Goal: Information Seeking & Learning: Learn about a topic

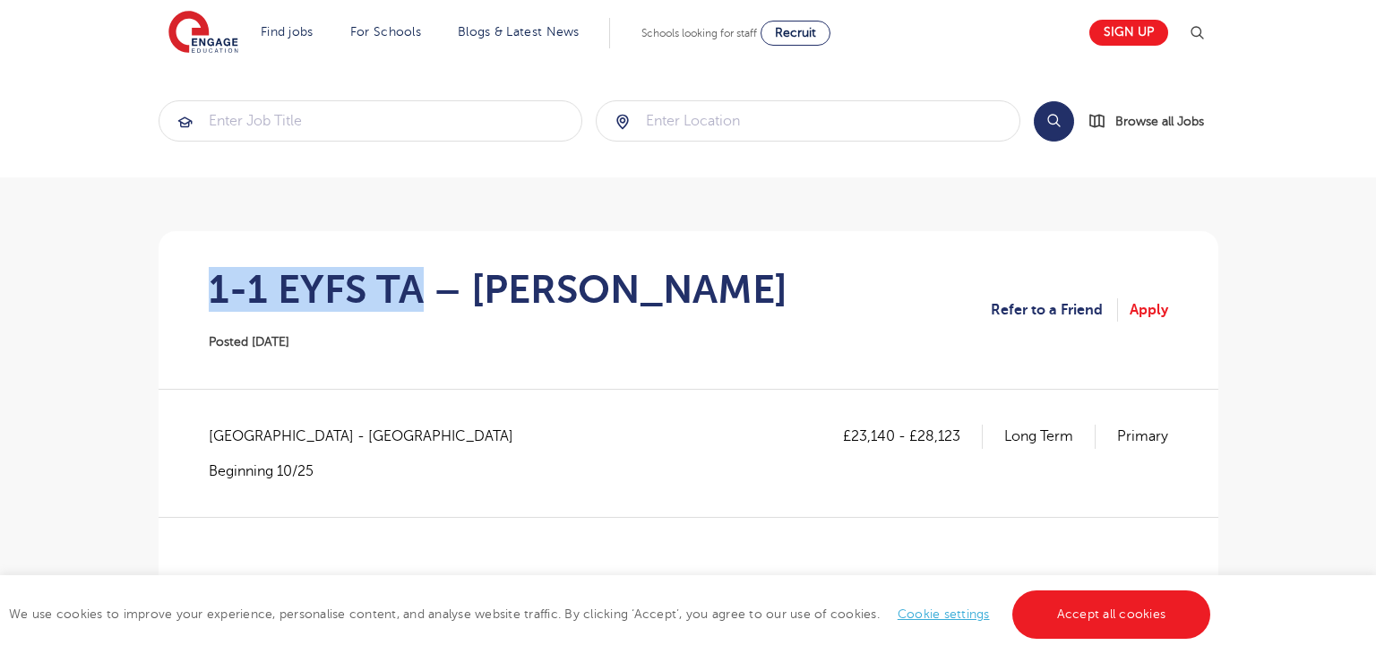
click at [415, 266] on section "1-1 EYFS TA – [PERSON_NAME] Posted [DATE] Refer to a Friend Apply" at bounding box center [688, 310] width 1031 height 158
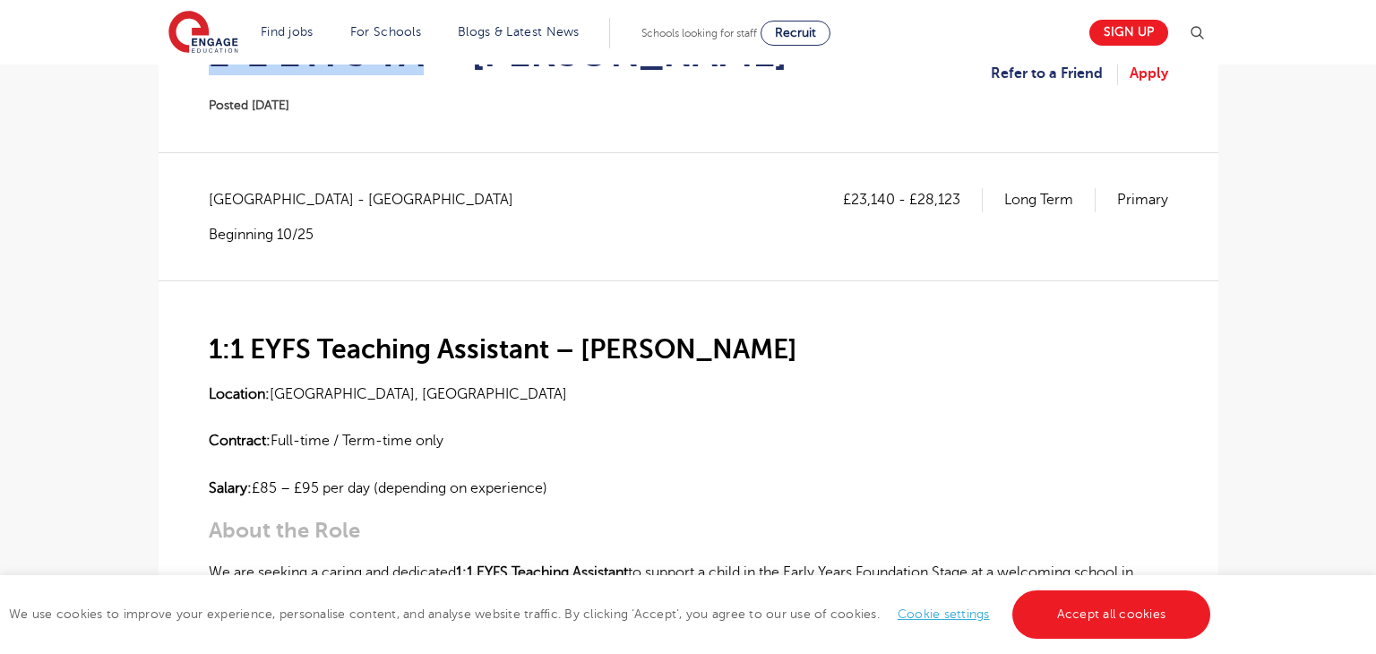
scroll to position [287, 0]
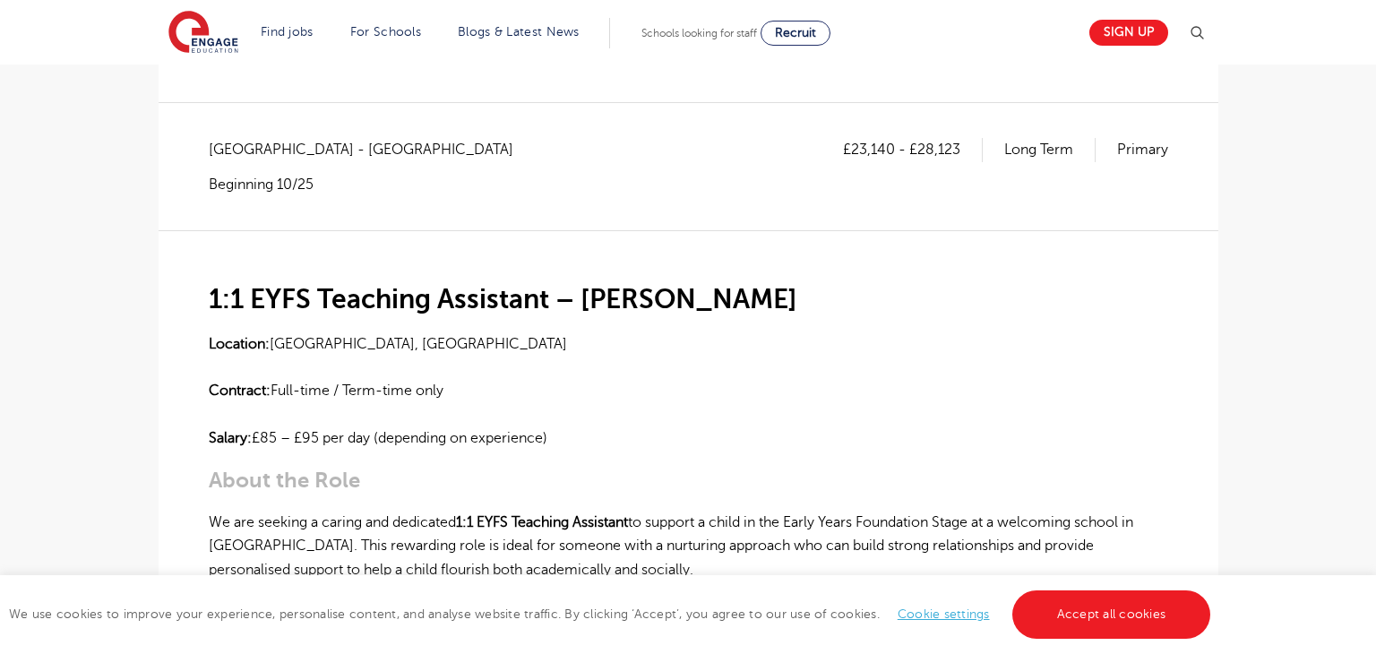
click at [416, 339] on p "Location: [GEOGRAPHIC_DATA], [GEOGRAPHIC_DATA] Contract: Full-time / Term-time …" at bounding box center [688, 390] width 959 height 117
click at [416, 339] on p "Location: Rickmansworth, Hertfordshire Contract: Full-time / Term-time only Sal…" at bounding box center [688, 390] width 959 height 117
copy p "Hertfordshire"
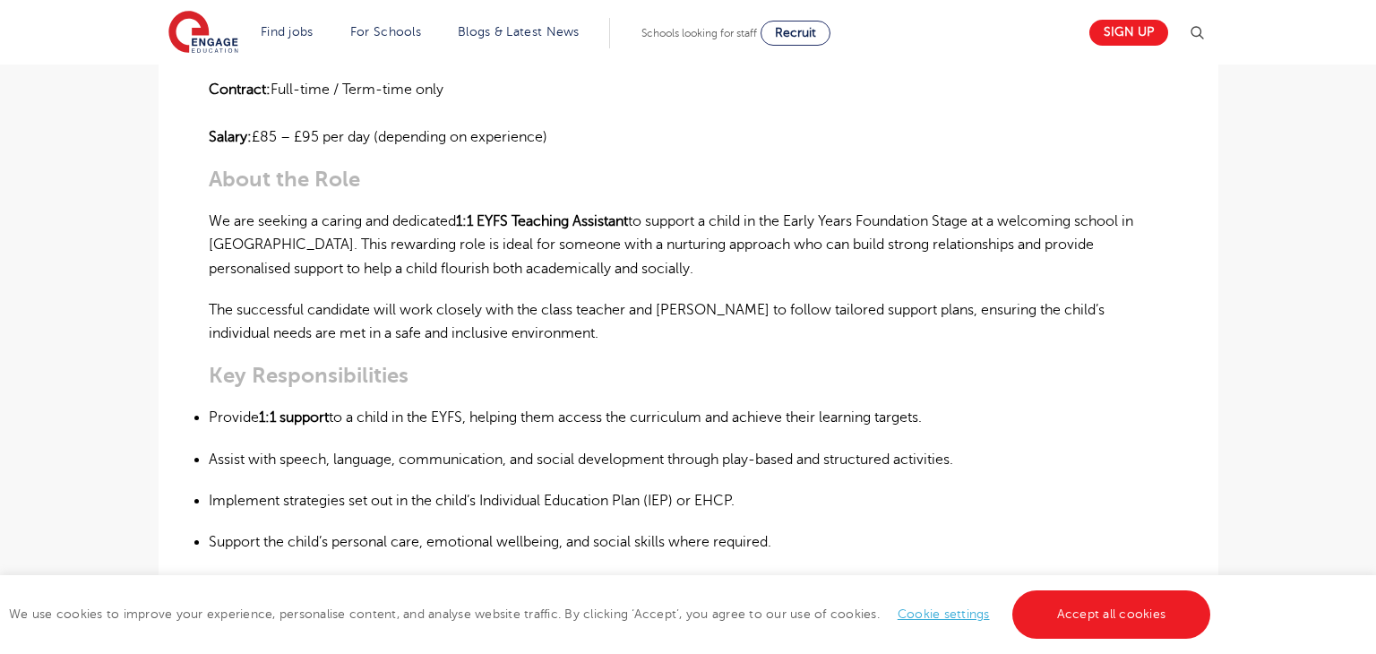
scroll to position [116, 0]
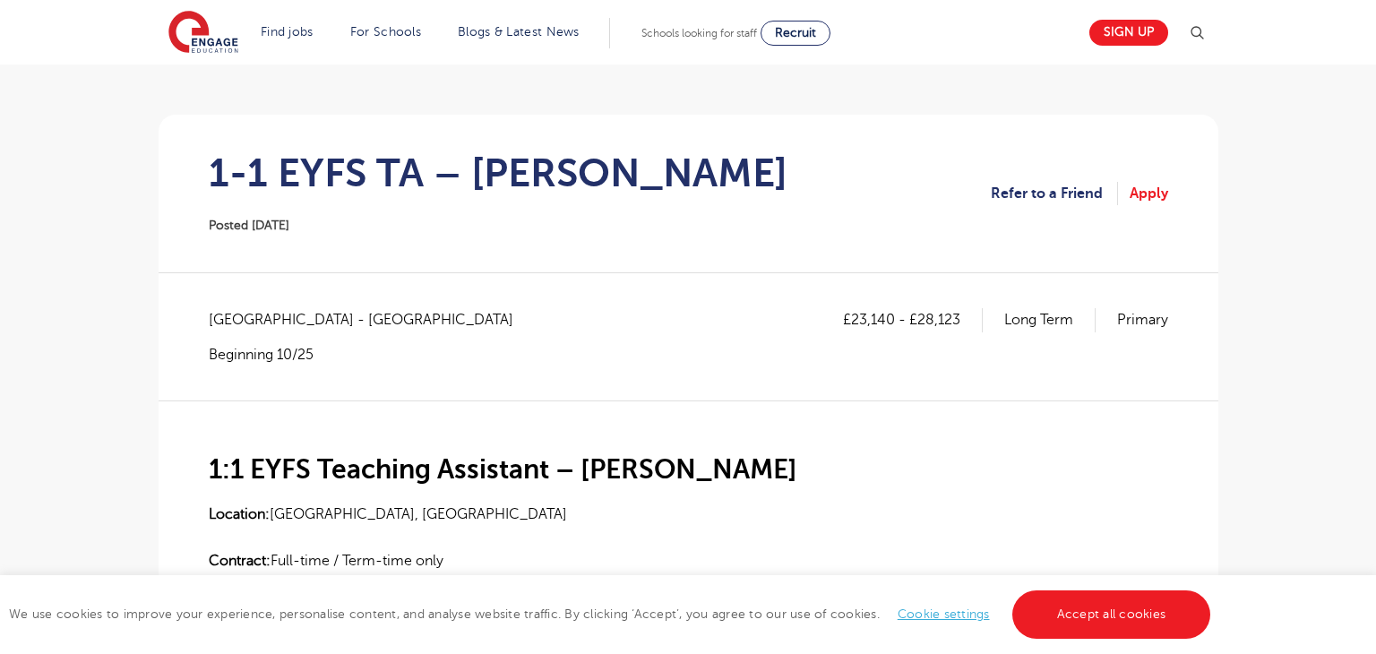
click at [304, 517] on p "Location: Rickmansworth, Hertfordshire Contract: Full-time / Term-time only Sal…" at bounding box center [688, 560] width 959 height 117
copy p "Rickmansworth"
click at [256, 320] on span "Hertfordshire - Three Rivers" at bounding box center [370, 319] width 322 height 23
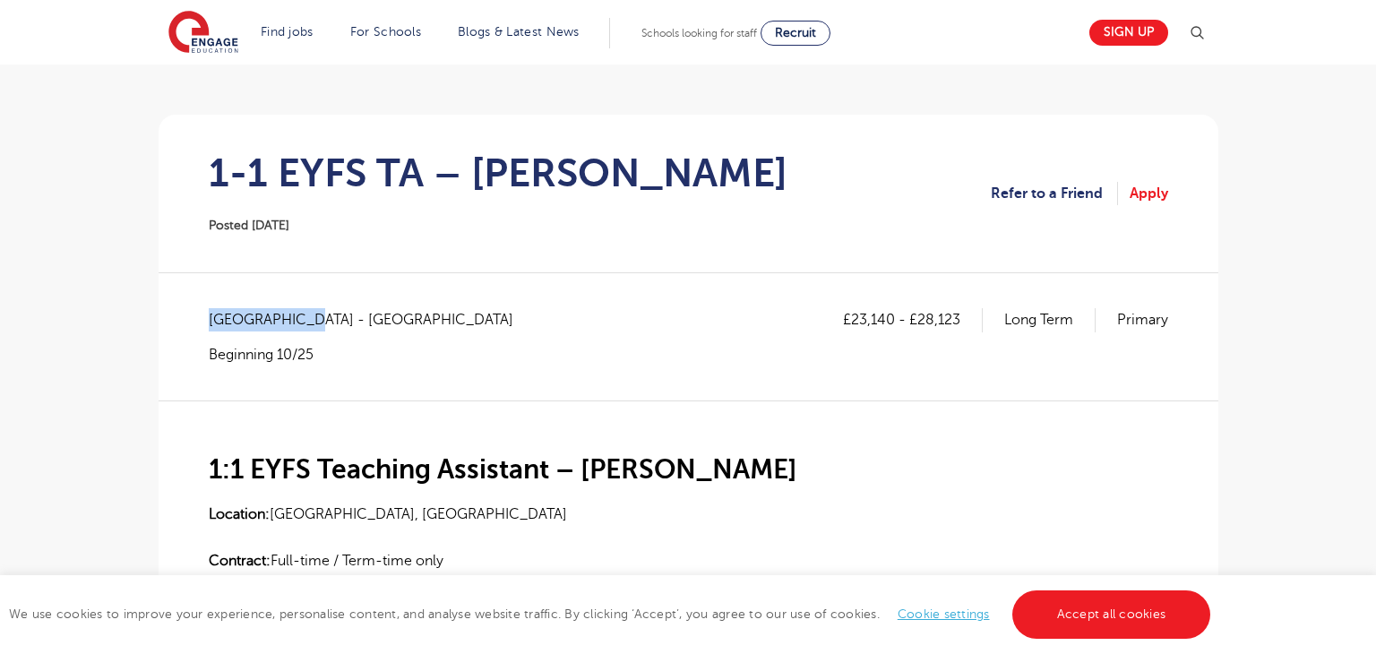
copy span "Hertfordshire"
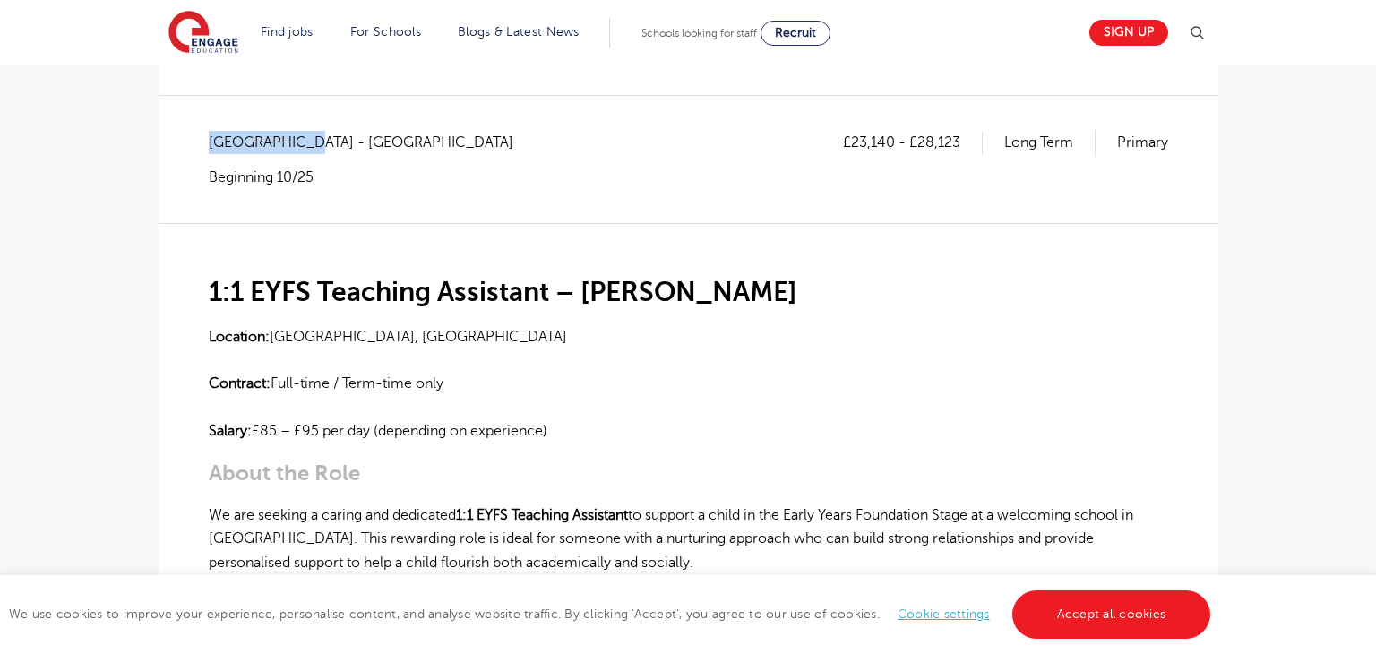
scroll to position [301, 0]
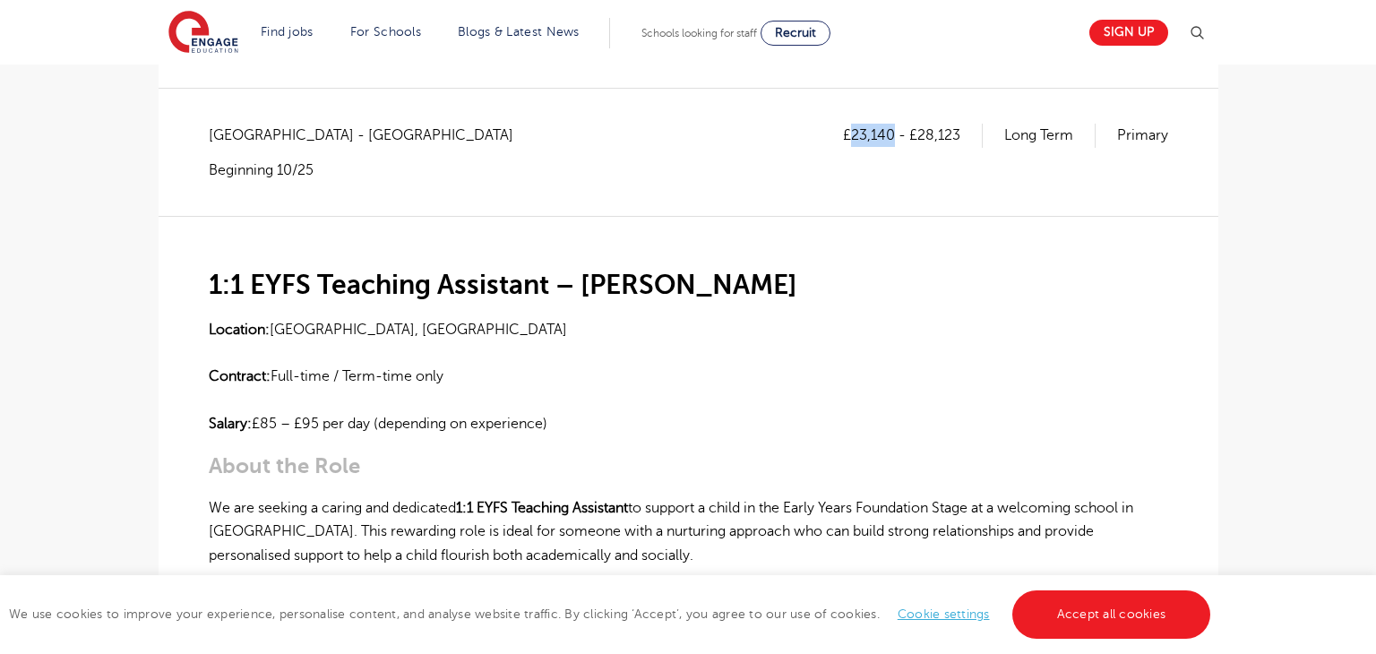
drag, startPoint x: 850, startPoint y: 137, endPoint x: 895, endPoint y: 134, distance: 44.9
click at [895, 134] on p "£23,140 - £28,123" at bounding box center [913, 135] width 140 height 23
copy p "23,140"
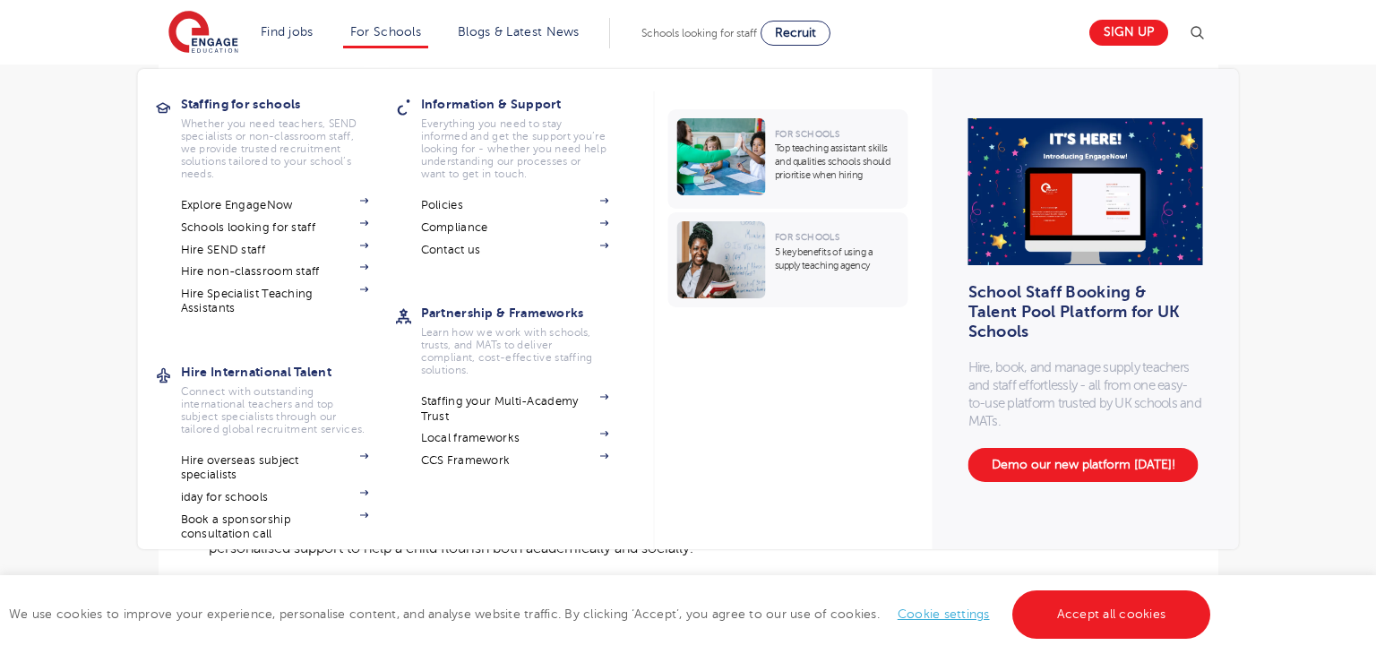
scroll to position [311, 0]
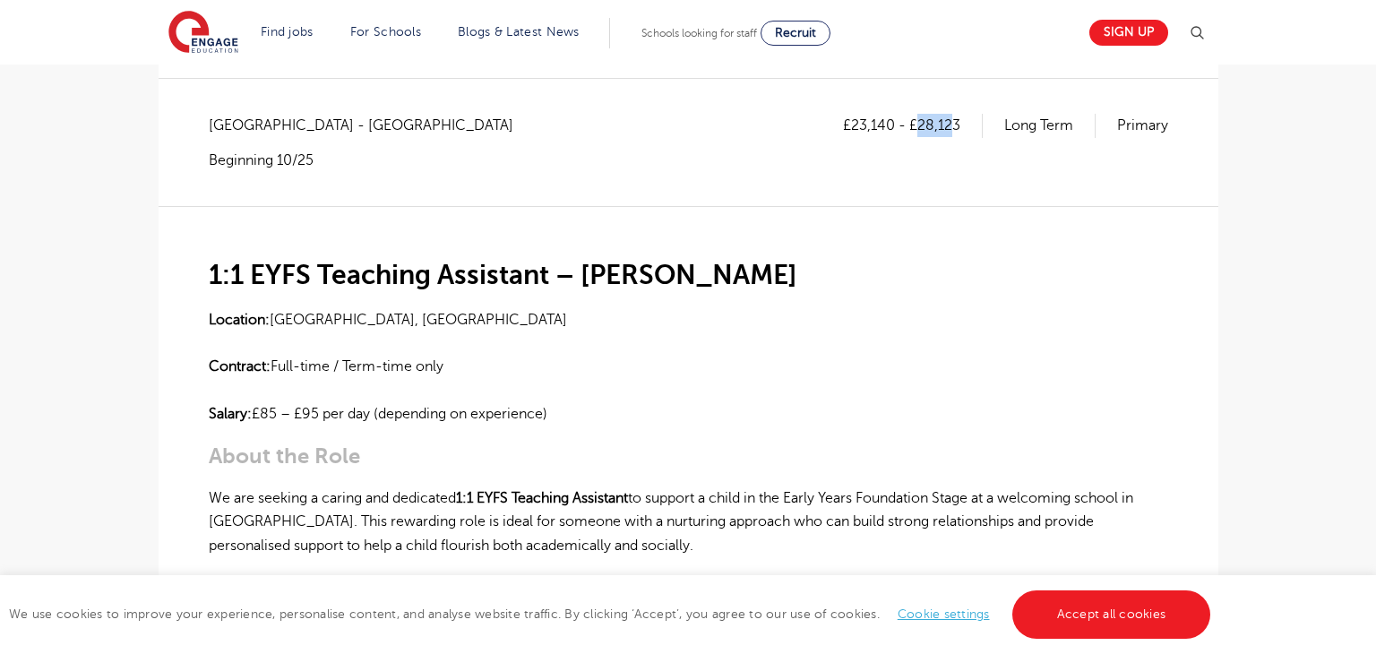
drag, startPoint x: 919, startPoint y: 123, endPoint x: 954, endPoint y: 124, distance: 35.0
click at [954, 124] on p "£23,140 - £28,123" at bounding box center [913, 125] width 140 height 23
click at [958, 142] on div "£23,140 - £28,123 Long Term Primary" at bounding box center [1005, 142] width 325 height 56
drag, startPoint x: 918, startPoint y: 124, endPoint x: 976, endPoint y: 124, distance: 58.2
click at [976, 124] on p "£23,140 - £28,123" at bounding box center [913, 125] width 140 height 23
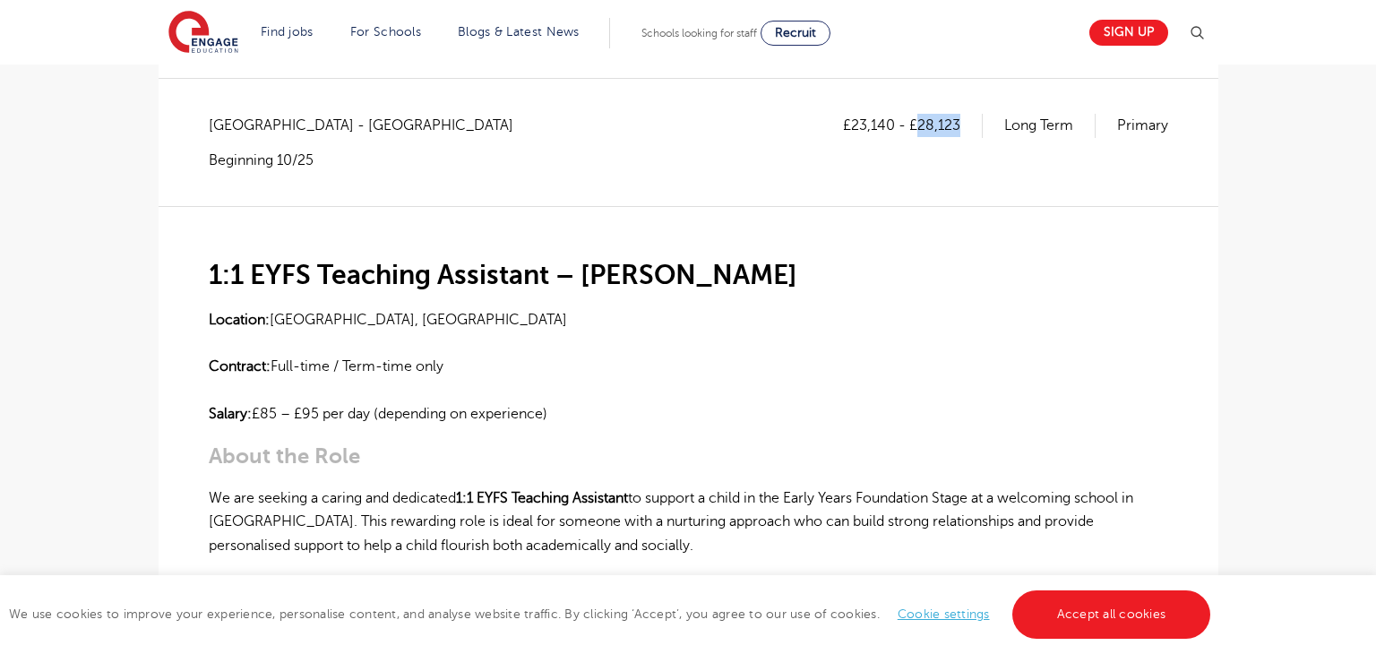
copy p "28,123"
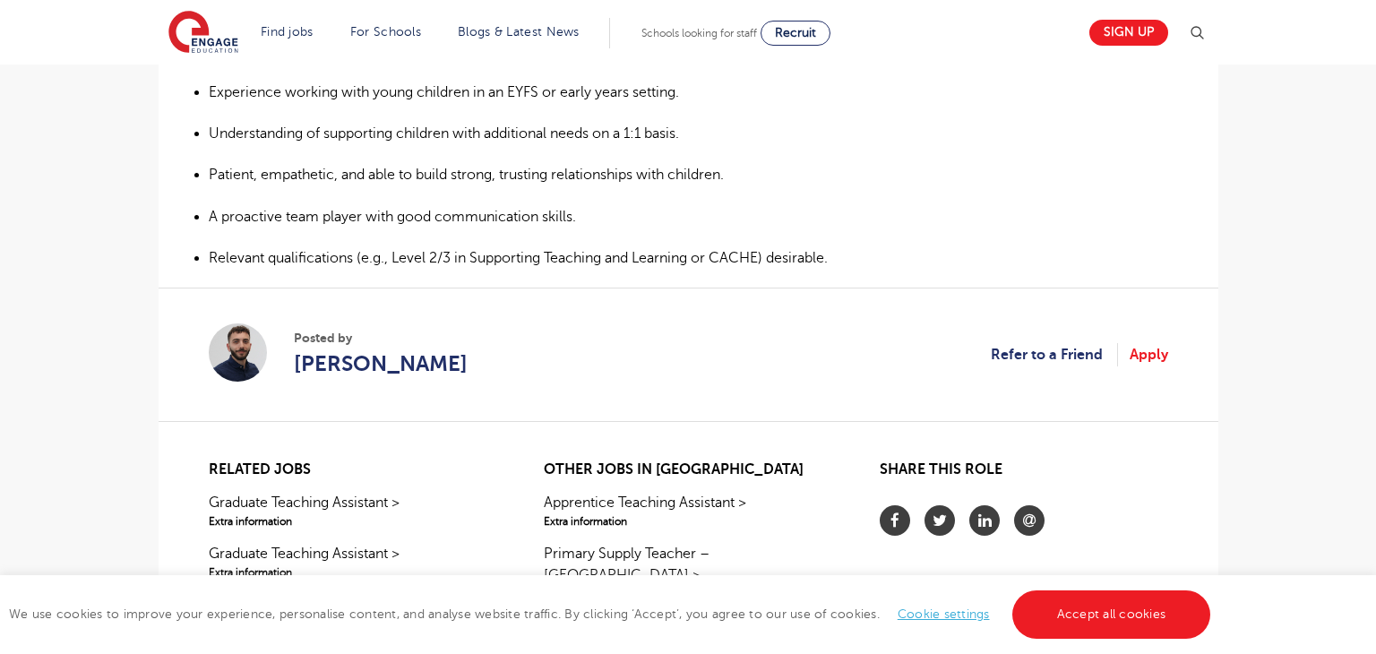
scroll to position [1100, 0]
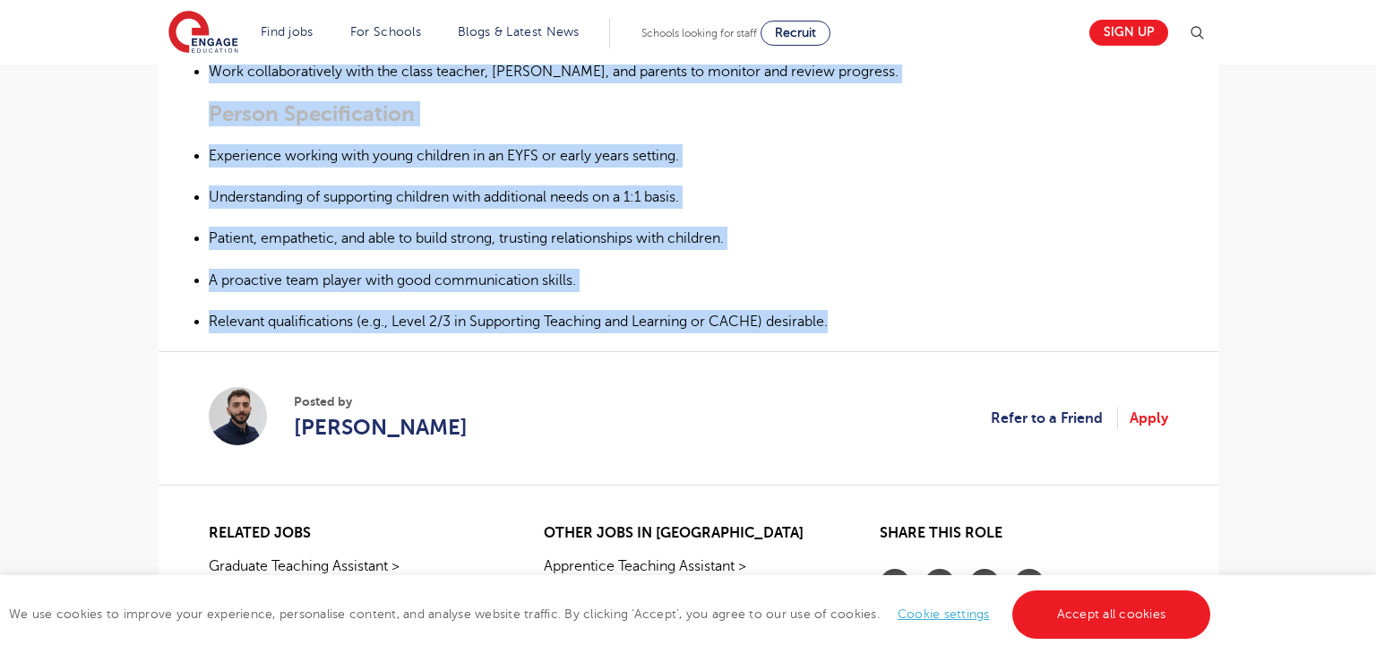
drag, startPoint x: 209, startPoint y: 272, endPoint x: 862, endPoint y: 321, distance: 655.5
copy div "1:1 EYFS Teaching Assistant – Rickmansworth Location: Rickmansworth, Hertfordsh…"
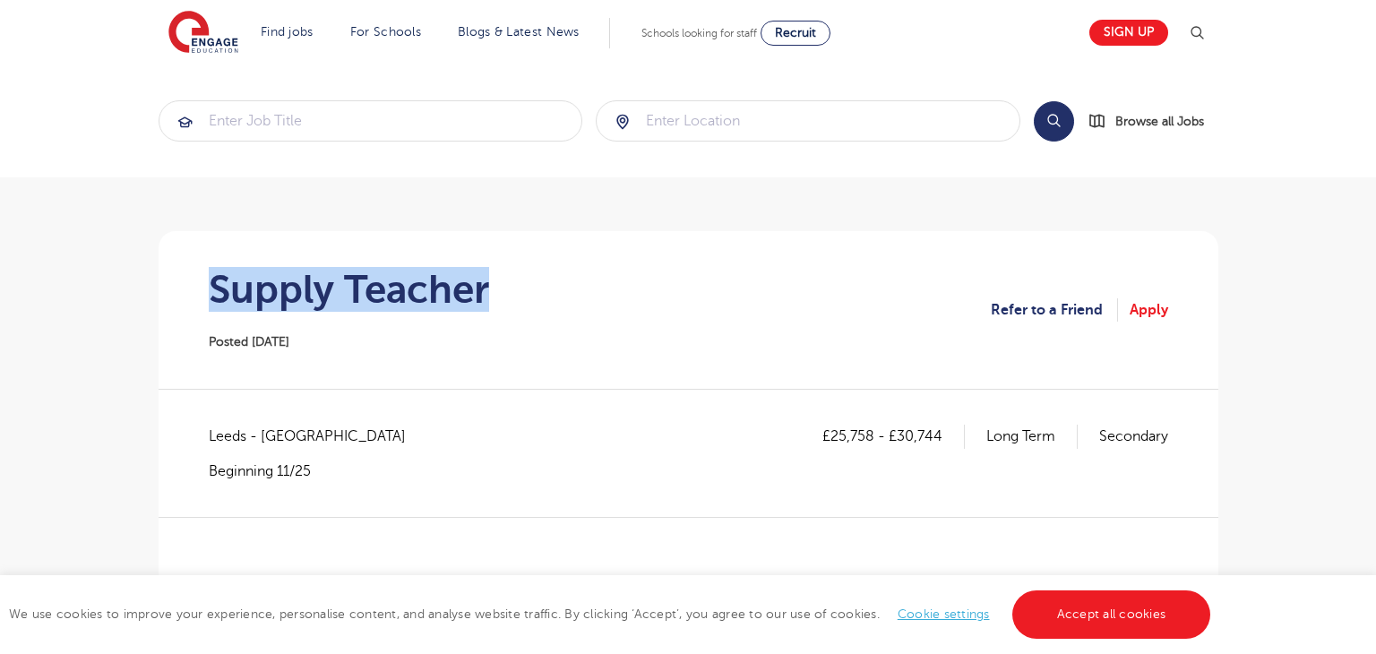
drag, startPoint x: 217, startPoint y: 288, endPoint x: 496, endPoint y: 291, distance: 279.4
click at [496, 291] on section "Supply Teacher Posted 03/10/25 Refer to a Friend Apply" at bounding box center [688, 310] width 1031 height 158
copy h1 "Supply Teacher"
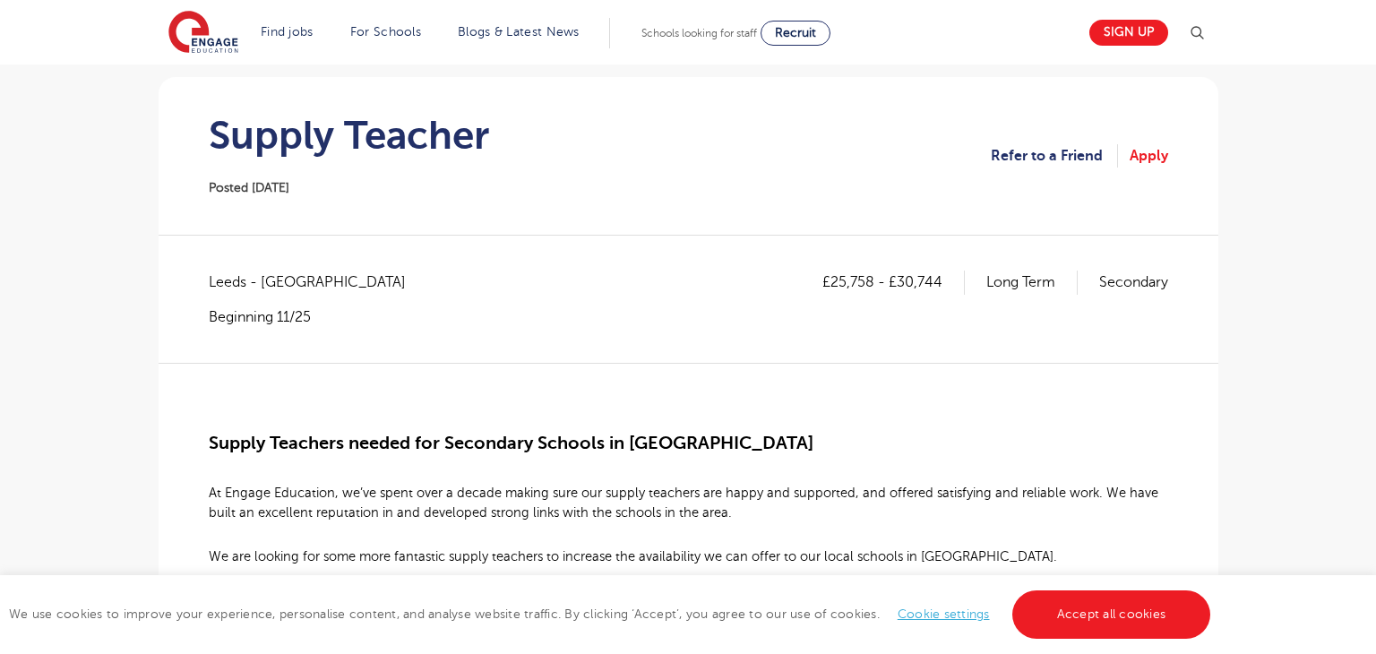
click at [214, 281] on span "Leeds - Leeds" at bounding box center [316, 281] width 215 height 23
copy span "[GEOGRAPHIC_DATA]"
drag, startPoint x: 833, startPoint y: 282, endPoint x: 875, endPoint y: 282, distance: 42.1
click at [875, 282] on p "£25,758 - £30,744" at bounding box center [893, 281] width 142 height 23
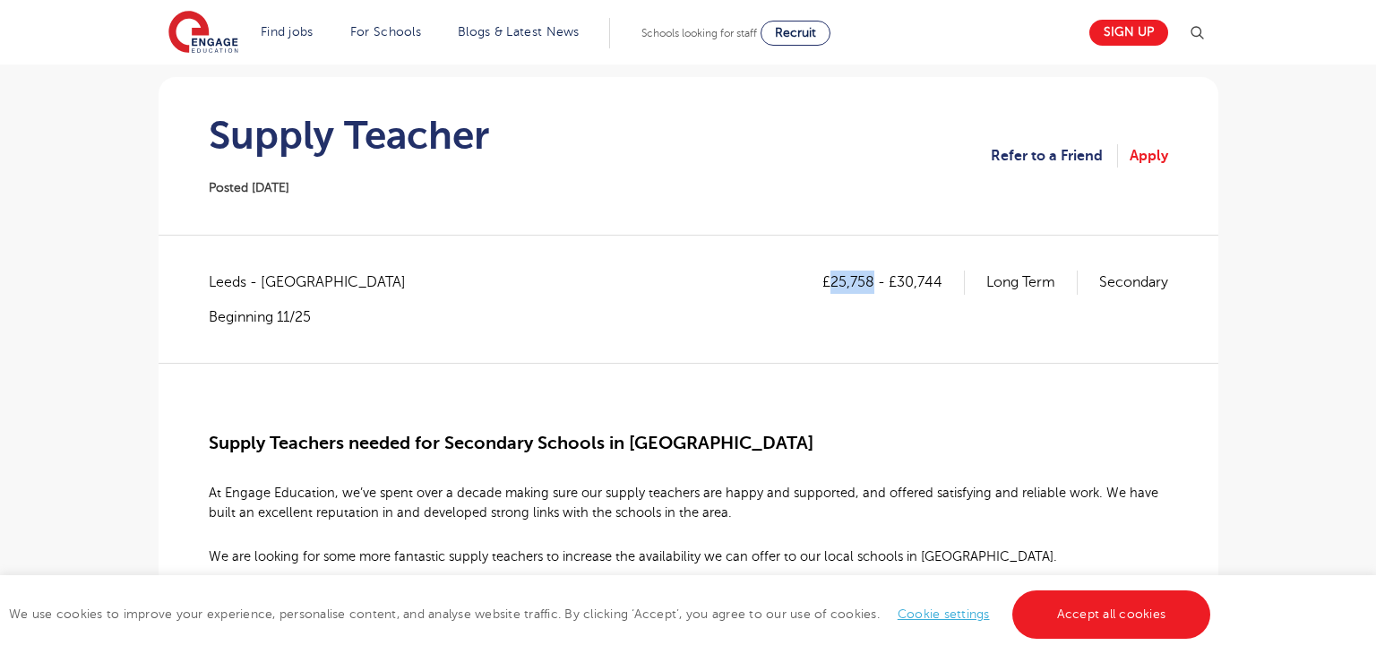
copy p "25,758"
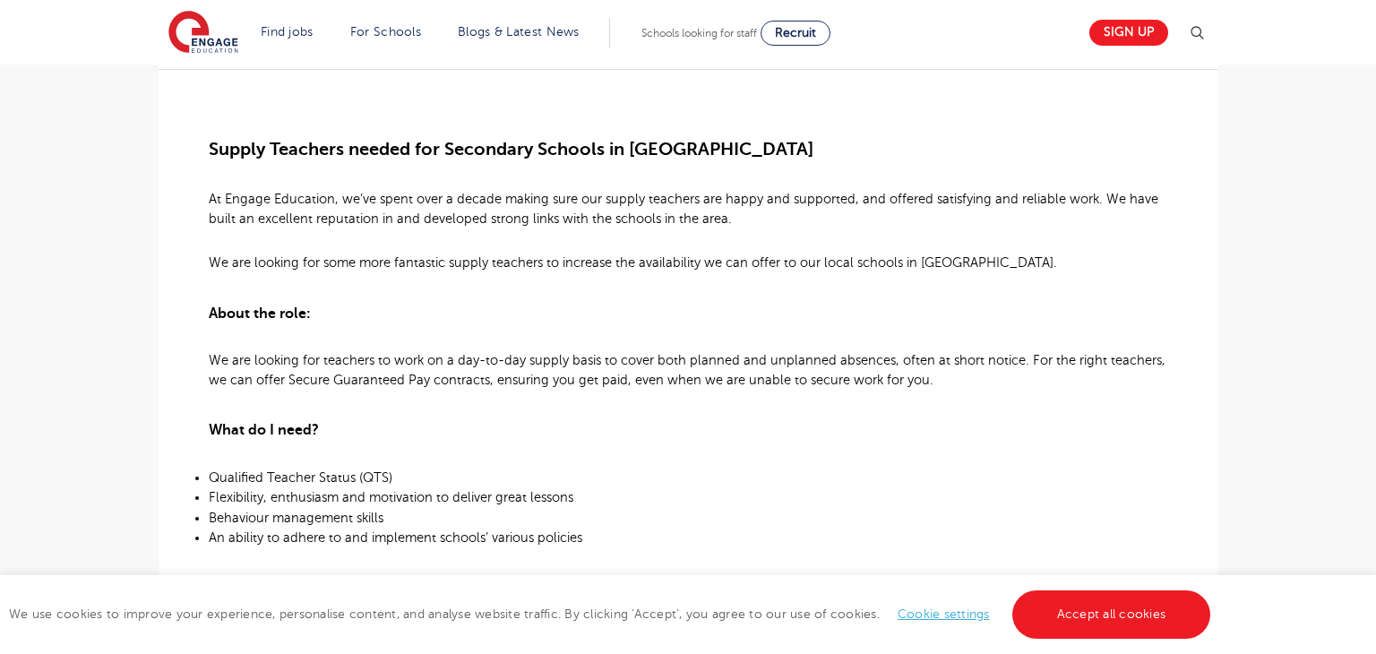
scroll to position [450, 0]
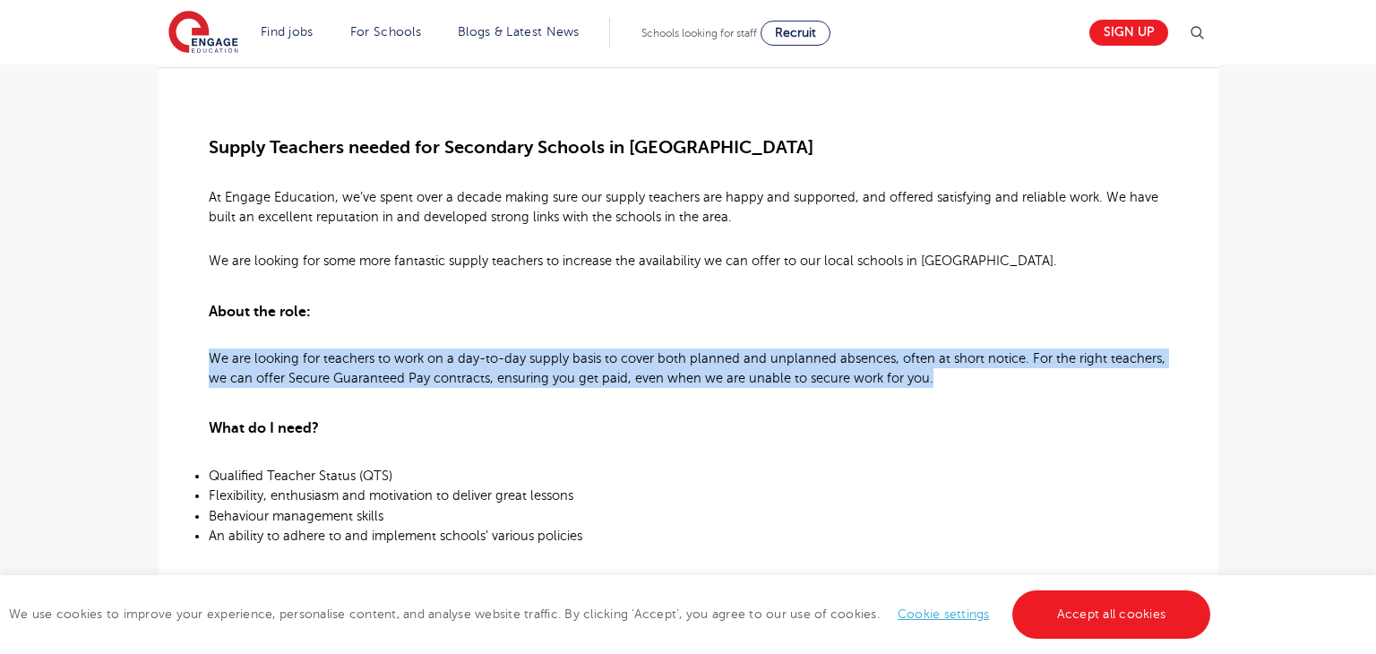
drag, startPoint x: 211, startPoint y: 355, endPoint x: 981, endPoint y: 377, distance: 770.5
click at [981, 378] on p "We are looking for teachers to work on a day-to-day supply basis to cover both …" at bounding box center [688, 367] width 959 height 39
click at [985, 383] on p "We are looking for teachers to work on a day-to-day supply basis to cover both …" at bounding box center [688, 367] width 959 height 39
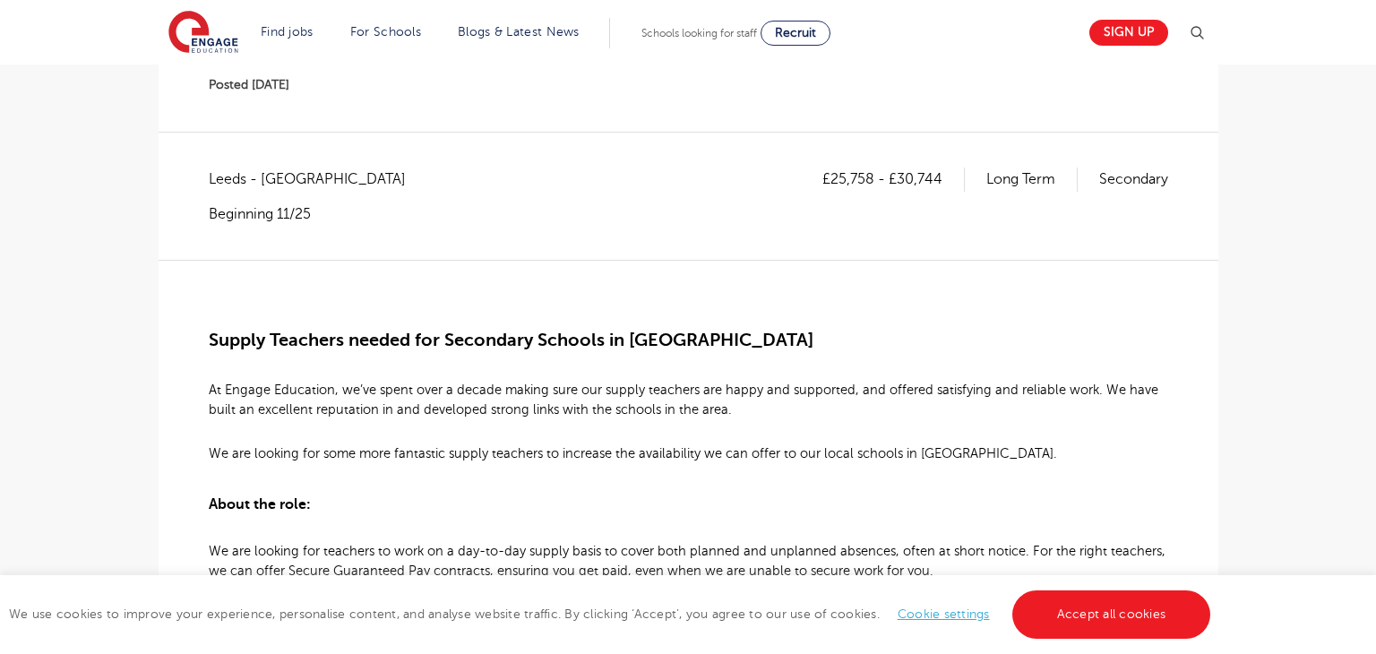
scroll to position [253, 0]
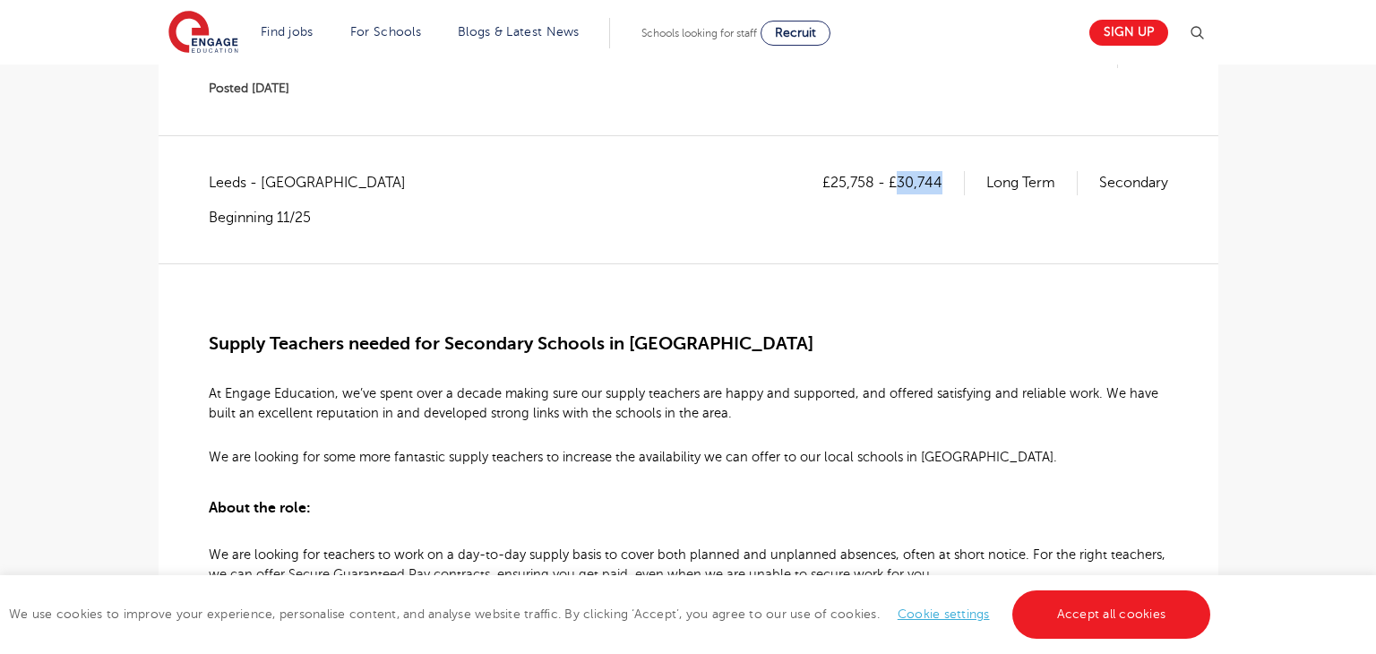
drag, startPoint x: 898, startPoint y: 177, endPoint x: 943, endPoint y: 177, distance: 44.8
click at [943, 177] on p "£25,758 - £30,744" at bounding box center [893, 182] width 142 height 23
copy p "30,744"
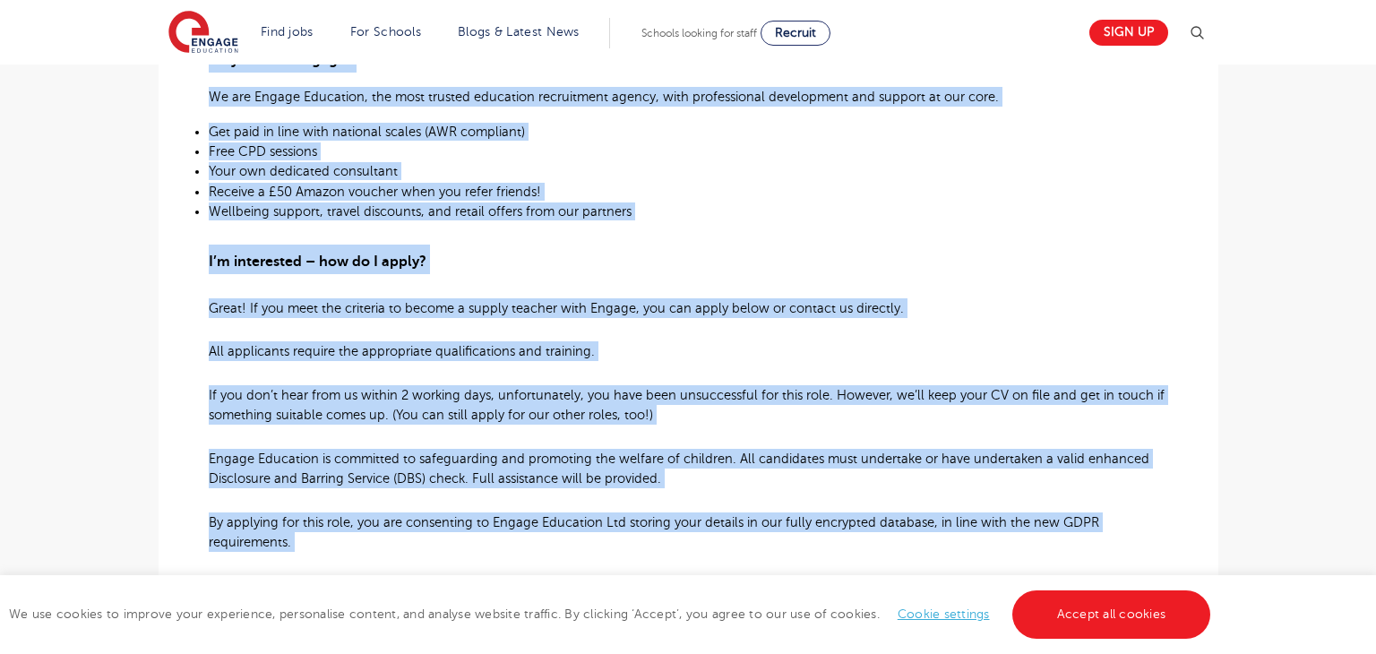
scroll to position [1091, 0]
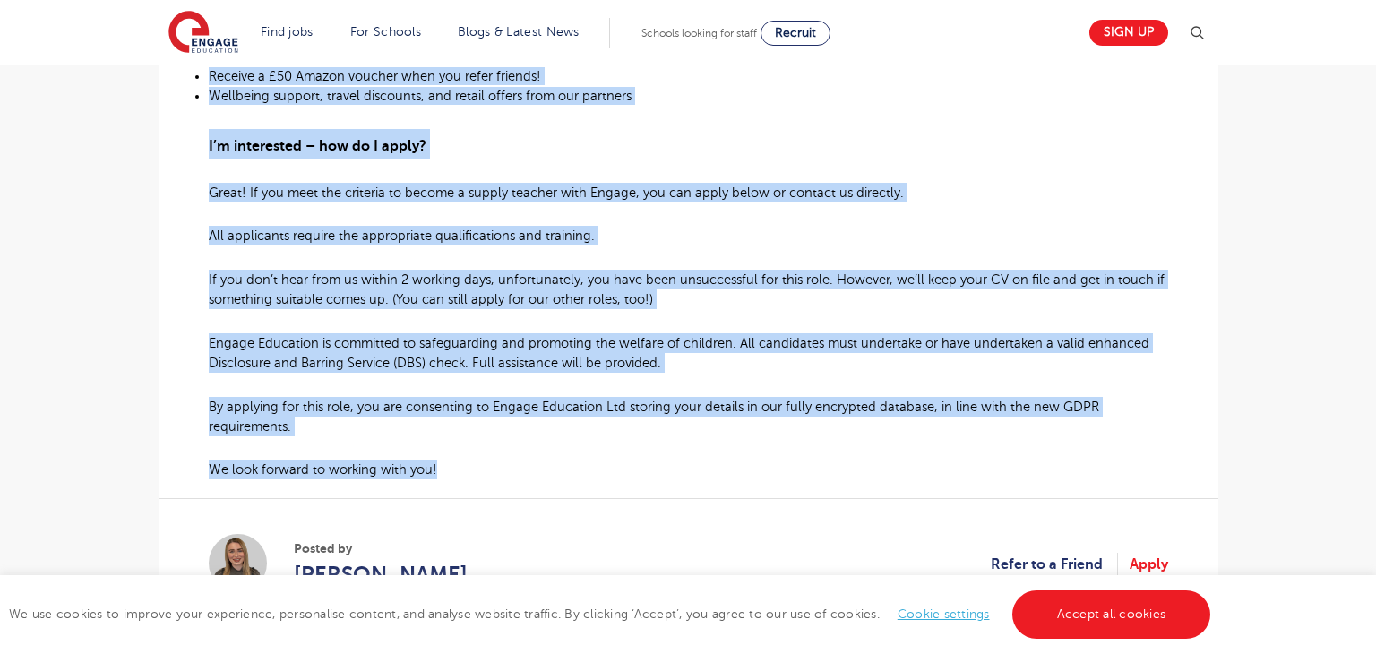
drag, startPoint x: 206, startPoint y: 342, endPoint x: 818, endPoint y: 463, distance: 623.5
copy div "Supply Teachers needed for Secondary Schools in Leeds At Engage Education, we’v…"
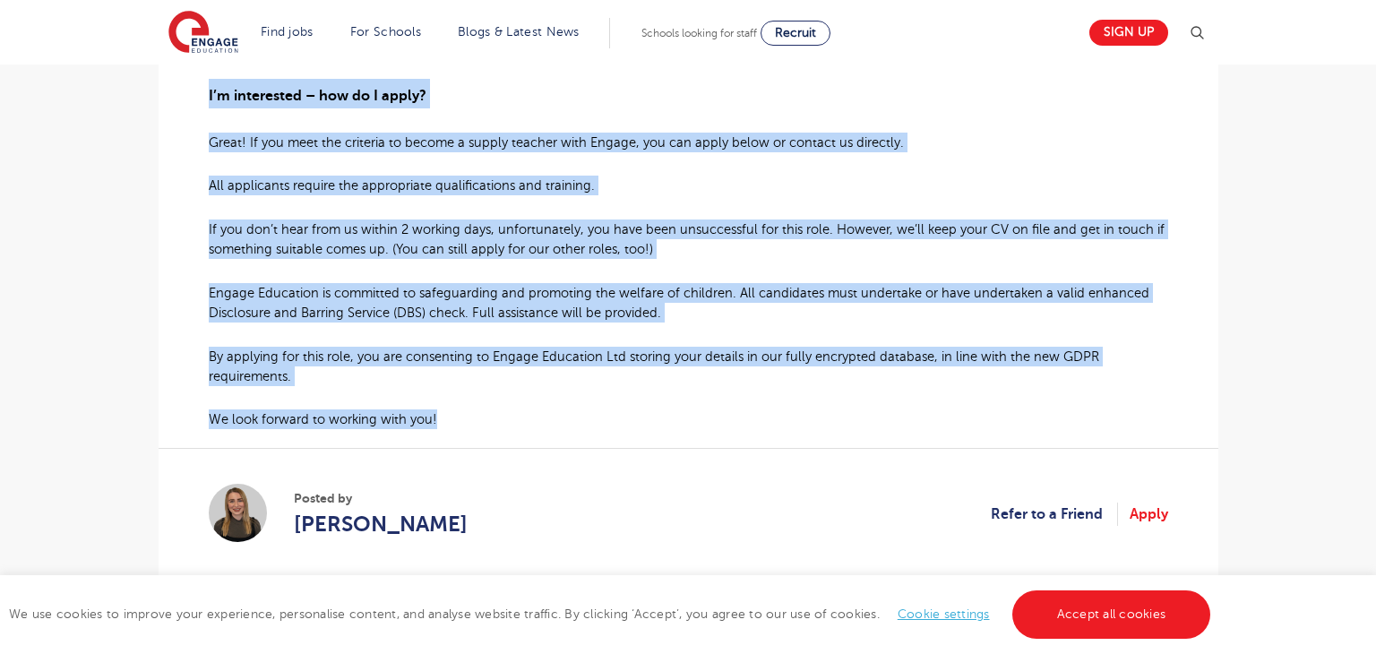
scroll to position [1142, 0]
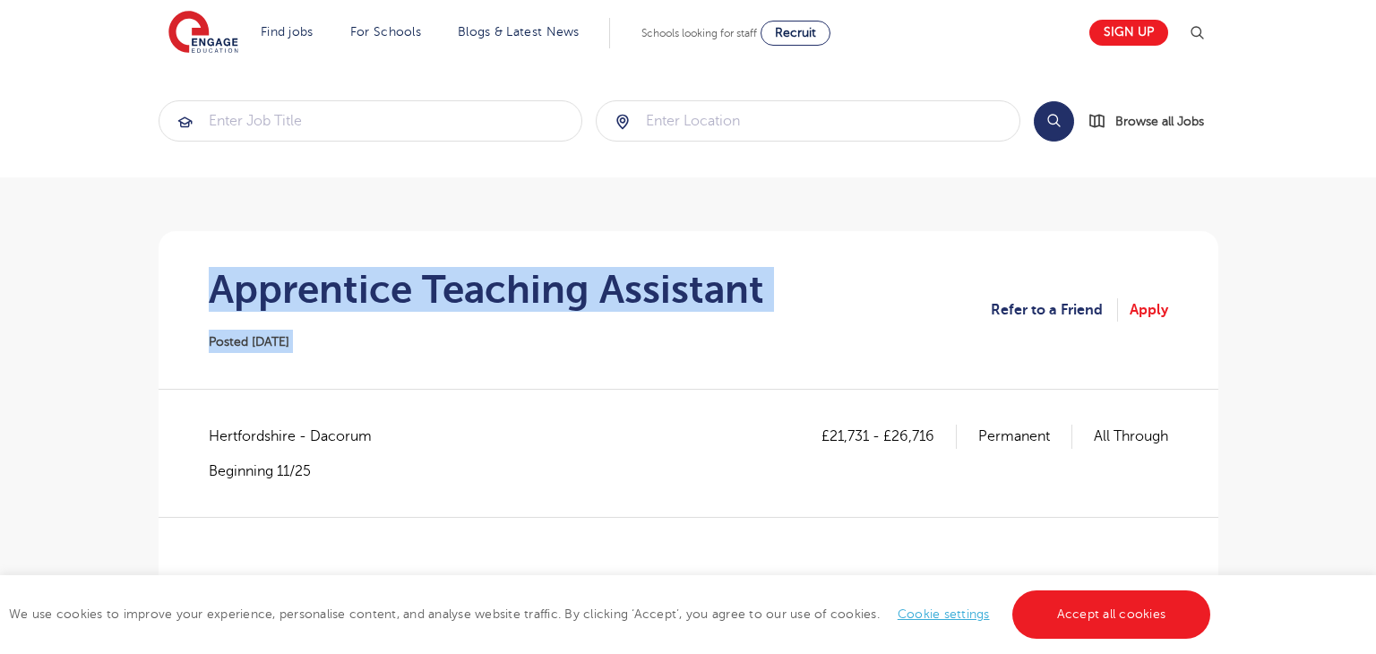
drag, startPoint x: 215, startPoint y: 287, endPoint x: 971, endPoint y: 288, distance: 755.8
click at [971, 288] on section "Apprentice Teaching Assistant Posted 03/10/25 Refer to a Friend Apply" at bounding box center [688, 310] width 1031 height 158
click at [852, 287] on section "Apprentice Teaching Assistant Posted 03/10/25 Refer to a Friend Apply" at bounding box center [688, 310] width 1031 height 158
drag, startPoint x: 749, startPoint y: 293, endPoint x: 260, endPoint y: 290, distance: 489.0
click at [260, 290] on h1 "Apprentice Teaching Assistant" at bounding box center [486, 289] width 555 height 45
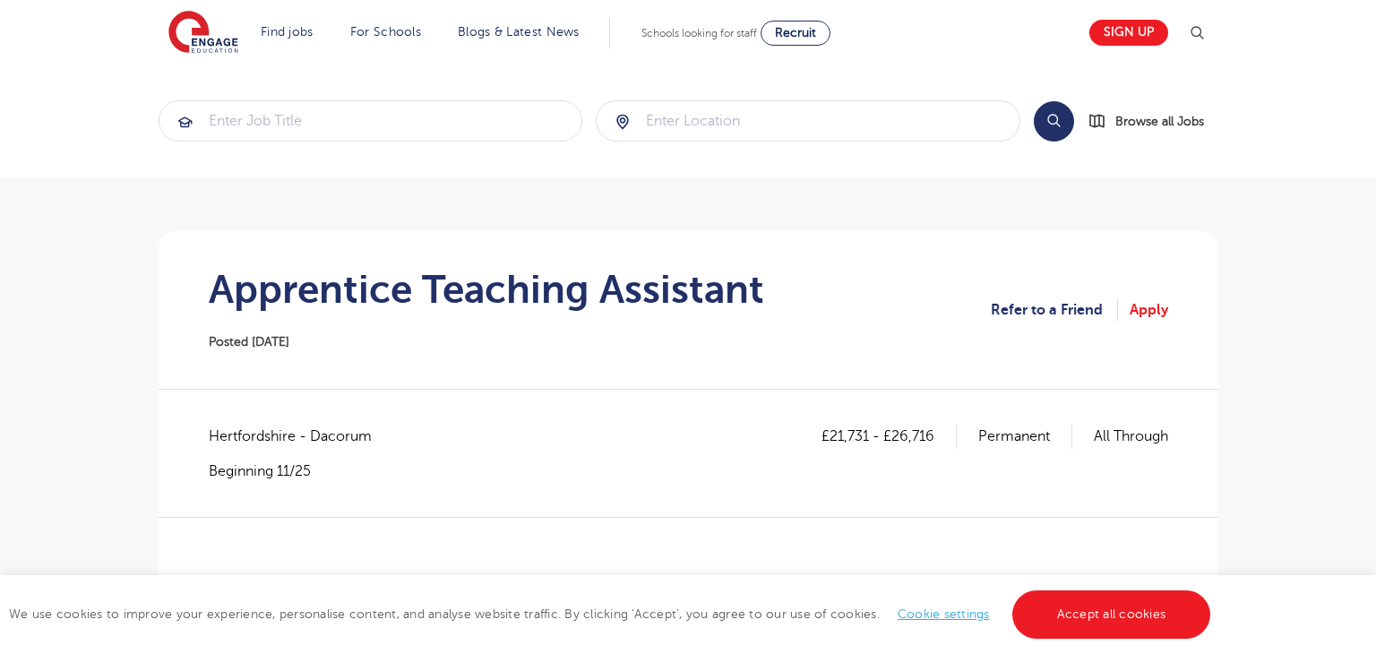
click at [399, 319] on div "Apprentice Teaching Assistant Posted 03/10/25" at bounding box center [486, 310] width 555 height 86
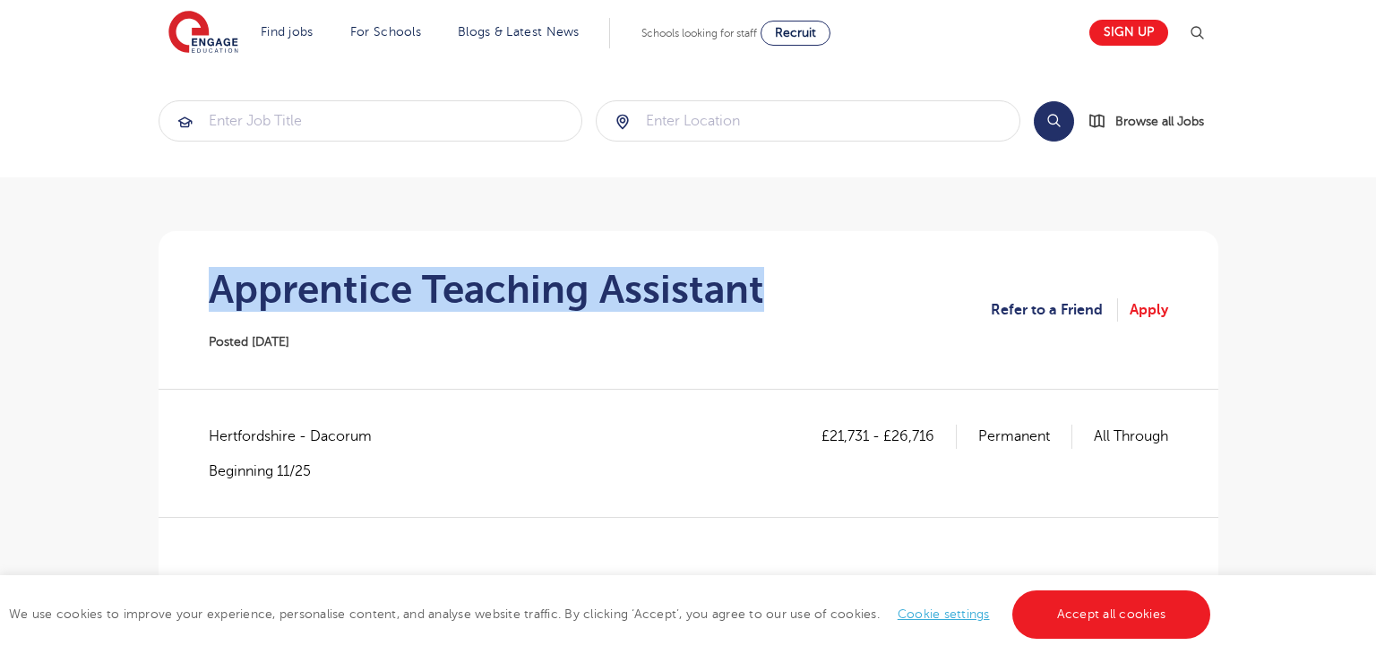
drag, startPoint x: 217, startPoint y: 285, endPoint x: 761, endPoint y: 301, distance: 544.7
click at [761, 301] on h1 "Apprentice Teaching Assistant" at bounding box center [486, 289] width 555 height 45
copy h1 "Apprentice Teaching Assistant"
click at [246, 450] on div "Hertfordshire - Dacorum Beginning 11/25" at bounding box center [299, 452] width 181 height 56
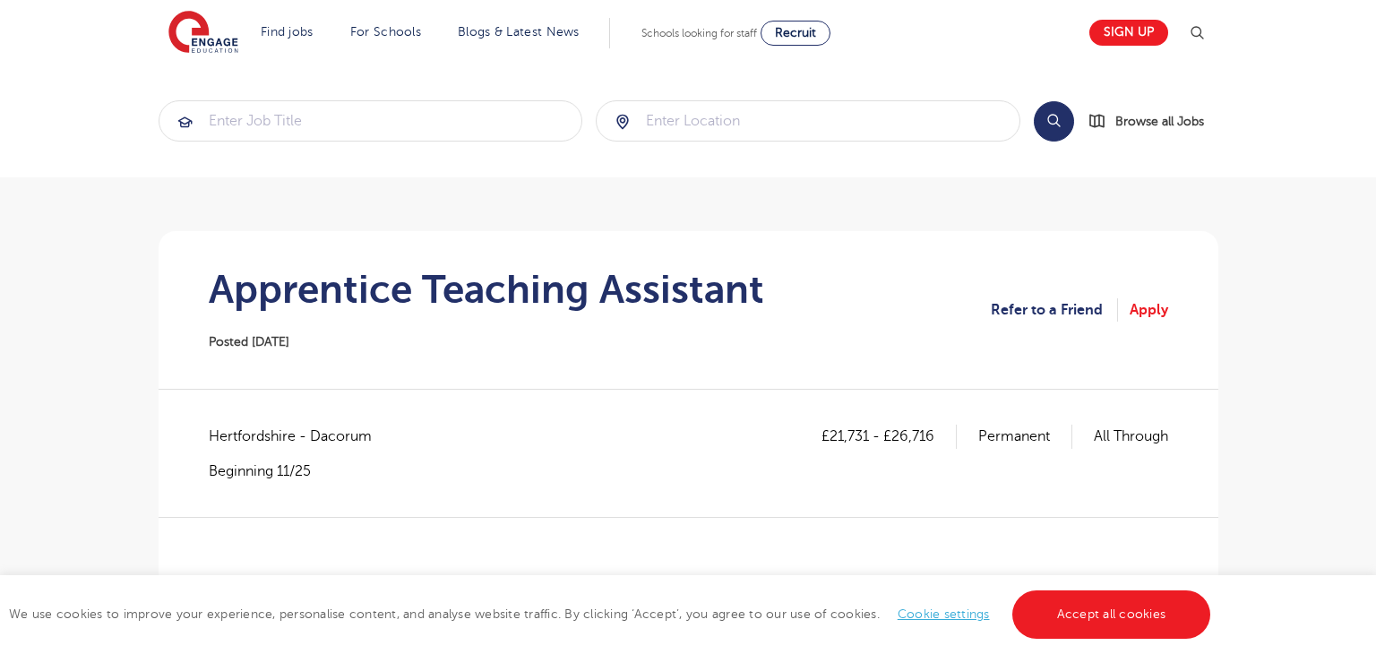
click at [247, 437] on span "Hertfordshire - Dacorum" at bounding box center [299, 435] width 181 height 23
copy span "Hertfordshire"
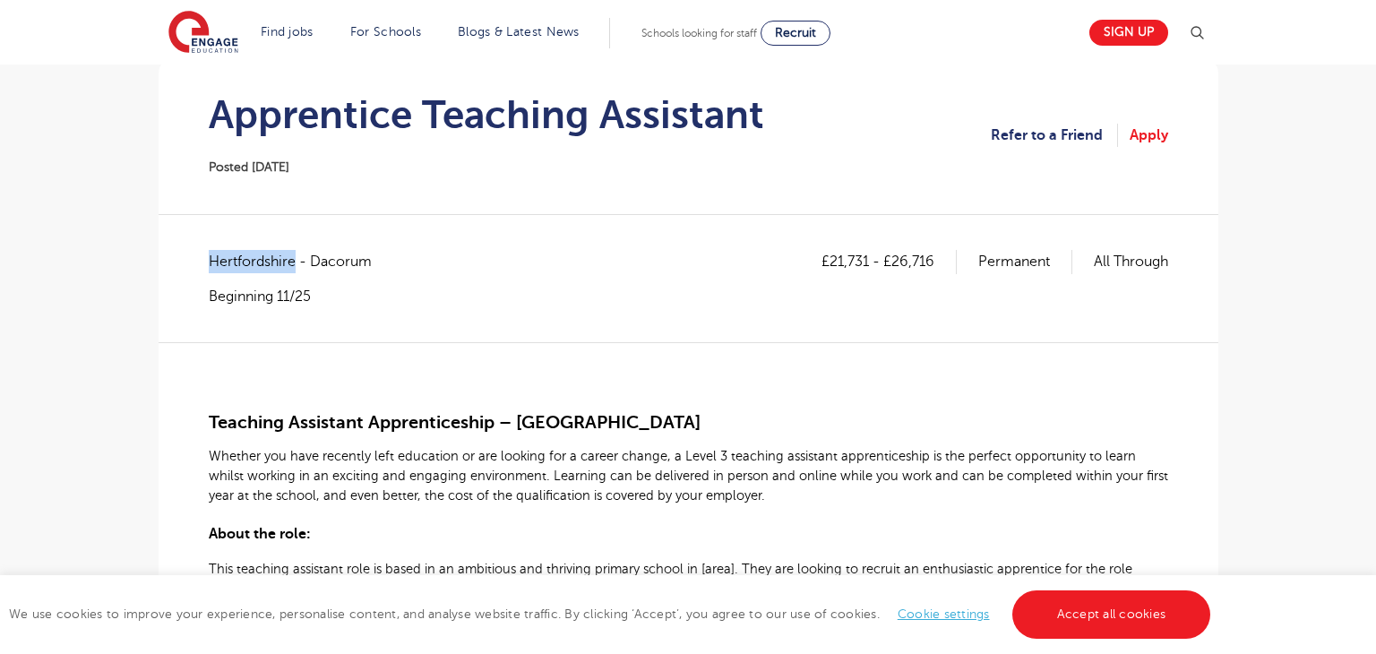
scroll to position [240, 0]
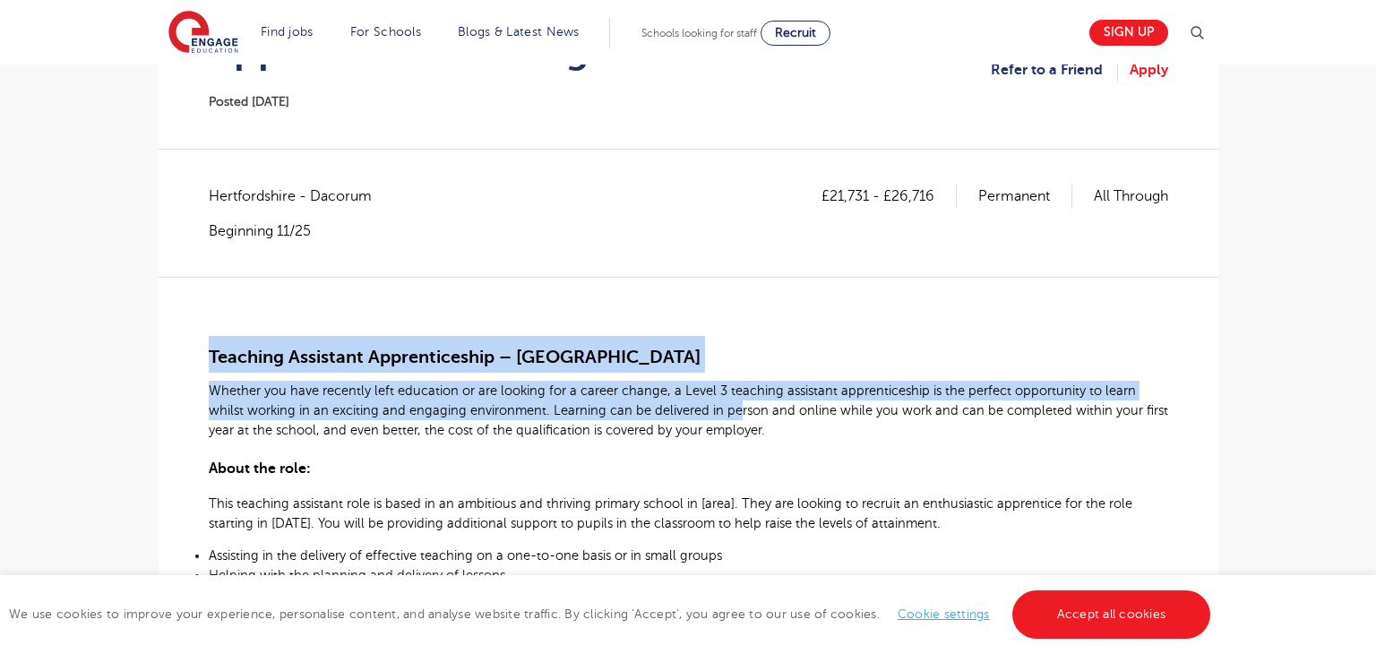
drag, startPoint x: 204, startPoint y: 356, endPoint x: 710, endPoint y: 395, distance: 507.5
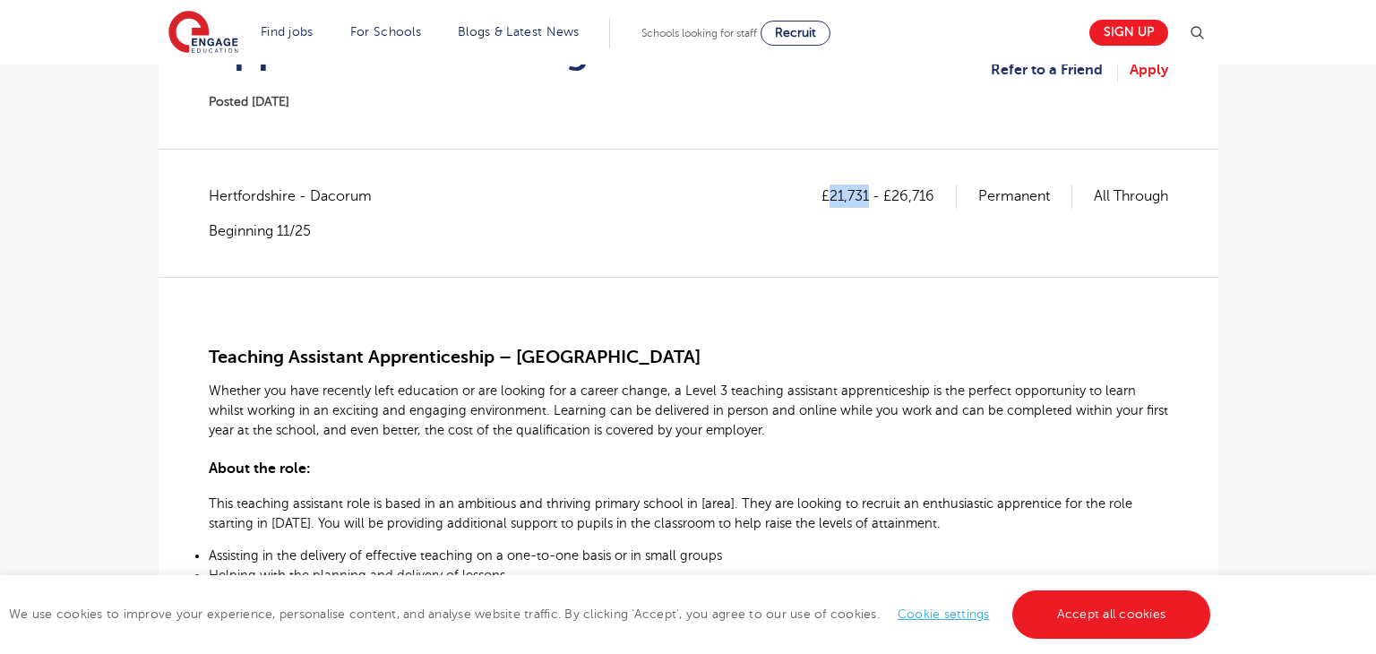
drag, startPoint x: 828, startPoint y: 196, endPoint x: 865, endPoint y: 194, distance: 36.8
click at [865, 194] on p "£21,731 - £26,716" at bounding box center [888, 195] width 135 height 23
copy p "21,731"
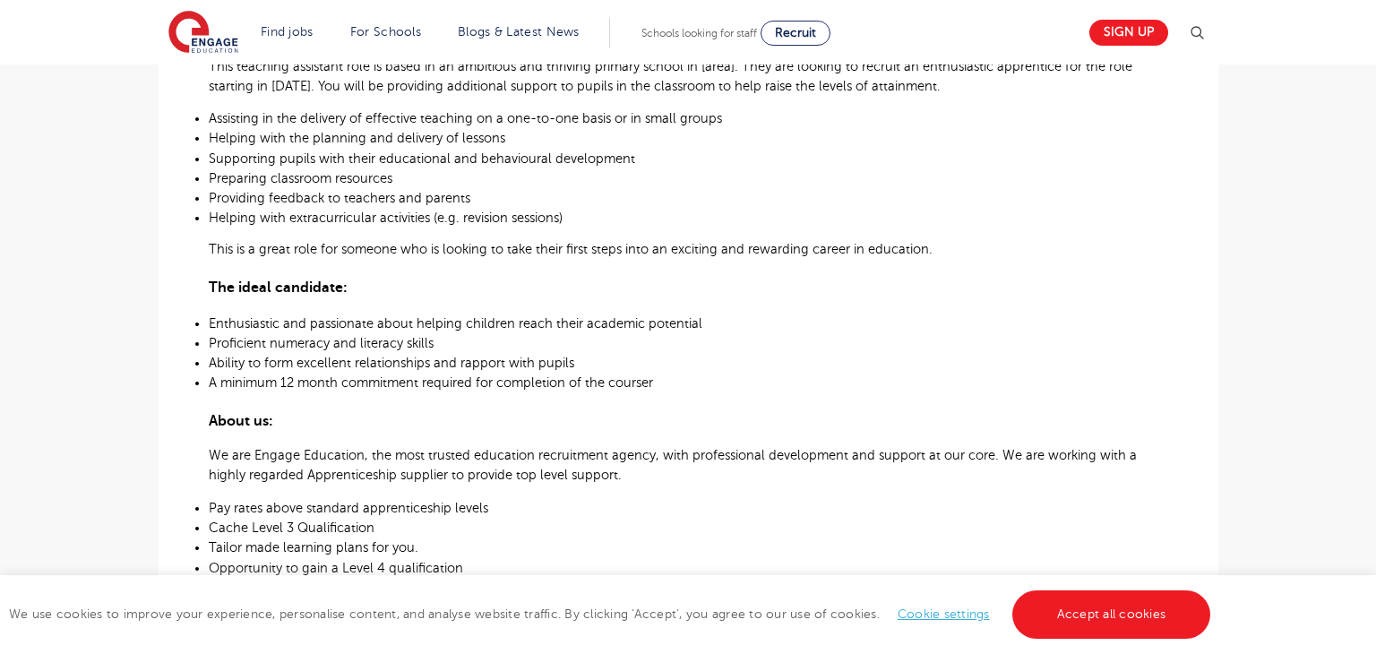
scroll to position [672, 0]
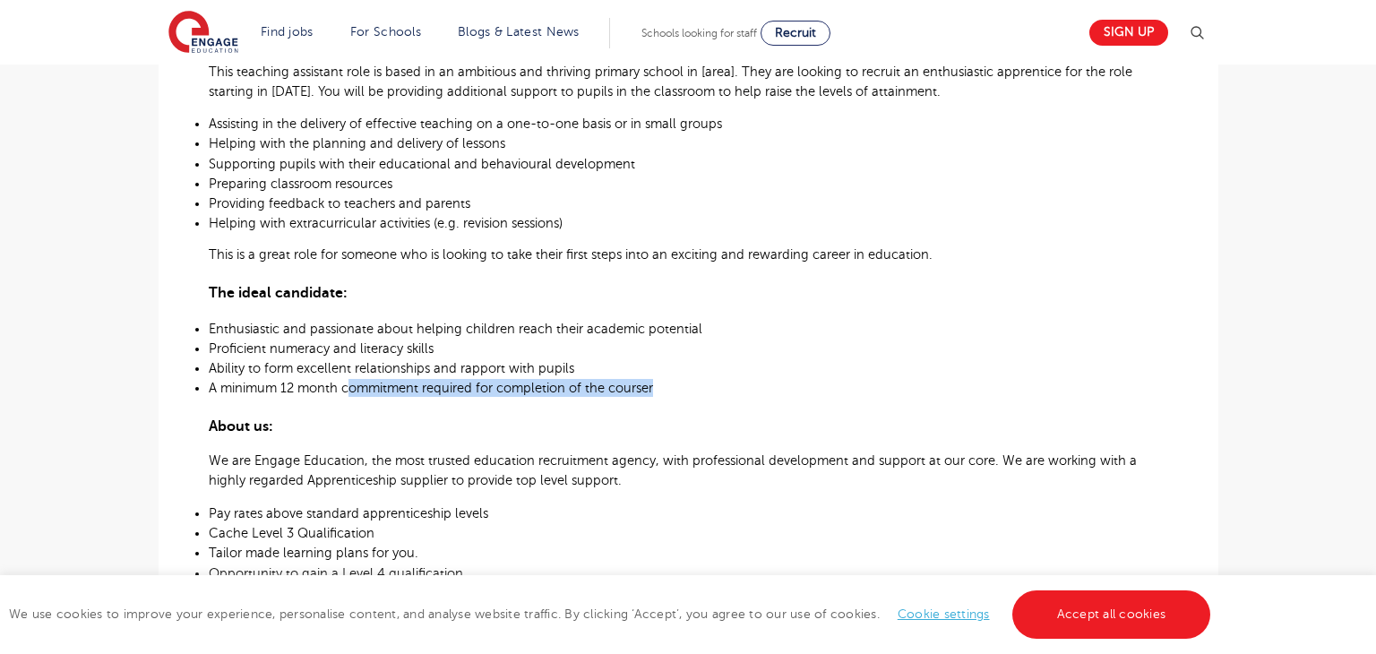
drag, startPoint x: 686, startPoint y: 395, endPoint x: 347, endPoint y: 392, distance: 339.4
click at [347, 392] on p "A minimum 12 month commitment required for completion of the courser" at bounding box center [688, 388] width 959 height 18
click at [665, 364] on p "Ability to form excellent relationships and rapport with pupils" at bounding box center [688, 368] width 959 height 18
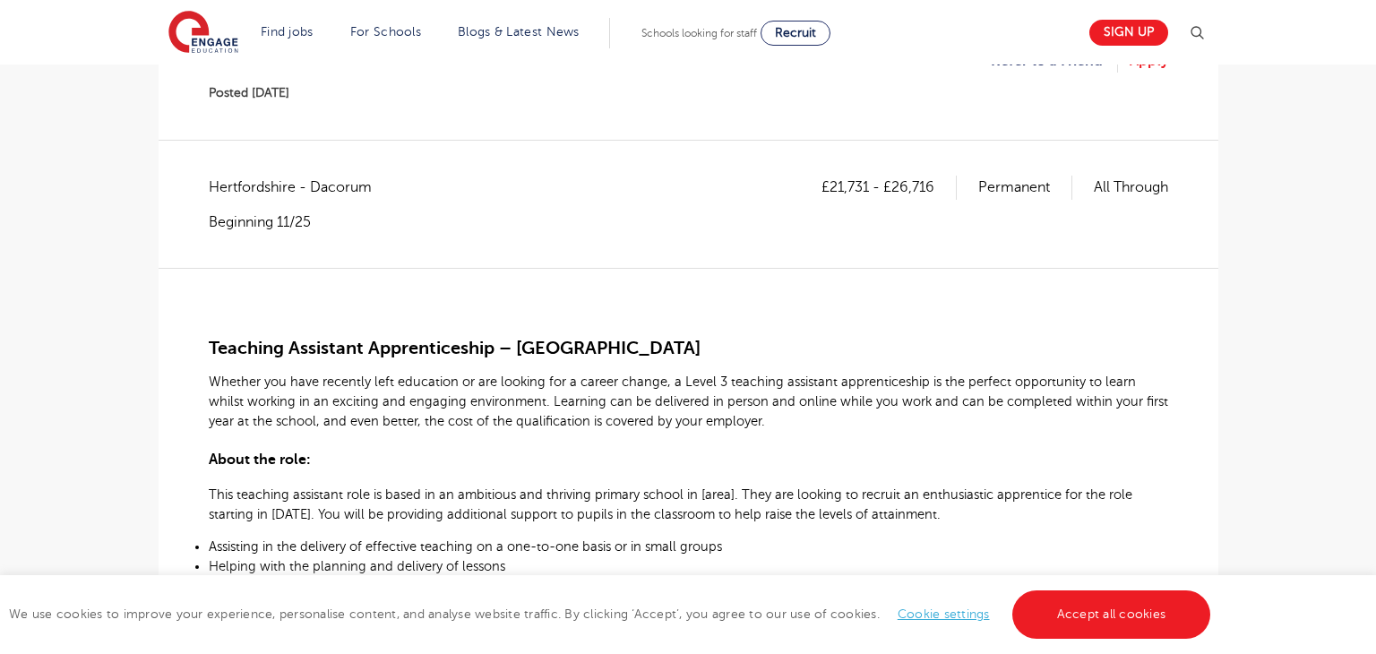
scroll to position [247, 0]
drag, startPoint x: 827, startPoint y: 187, endPoint x: 864, endPoint y: 187, distance: 36.7
click at [864, 187] on p "£21,731 - £26,716" at bounding box center [888, 188] width 135 height 23
copy p "21,731"
drag, startPoint x: 890, startPoint y: 189, endPoint x: 936, endPoint y: 189, distance: 45.7
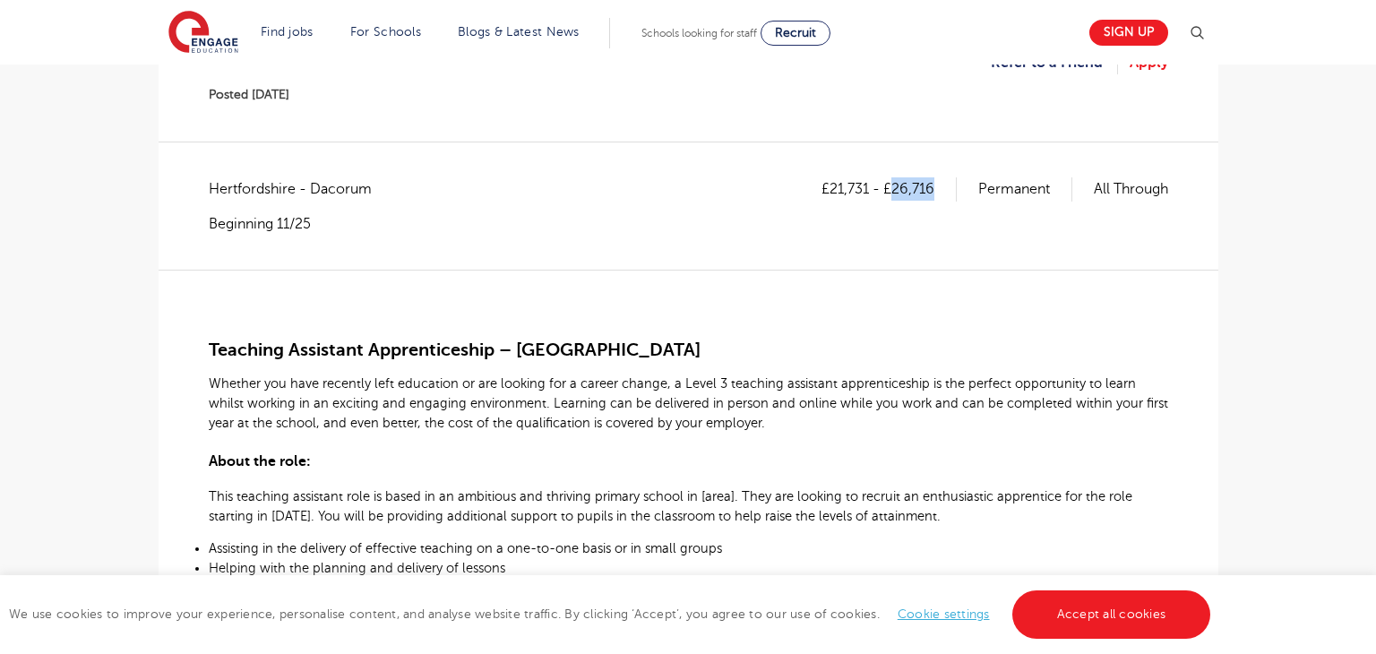
click at [936, 189] on p "£21,731 - £26,716" at bounding box center [888, 188] width 135 height 23
copy p "26,716"
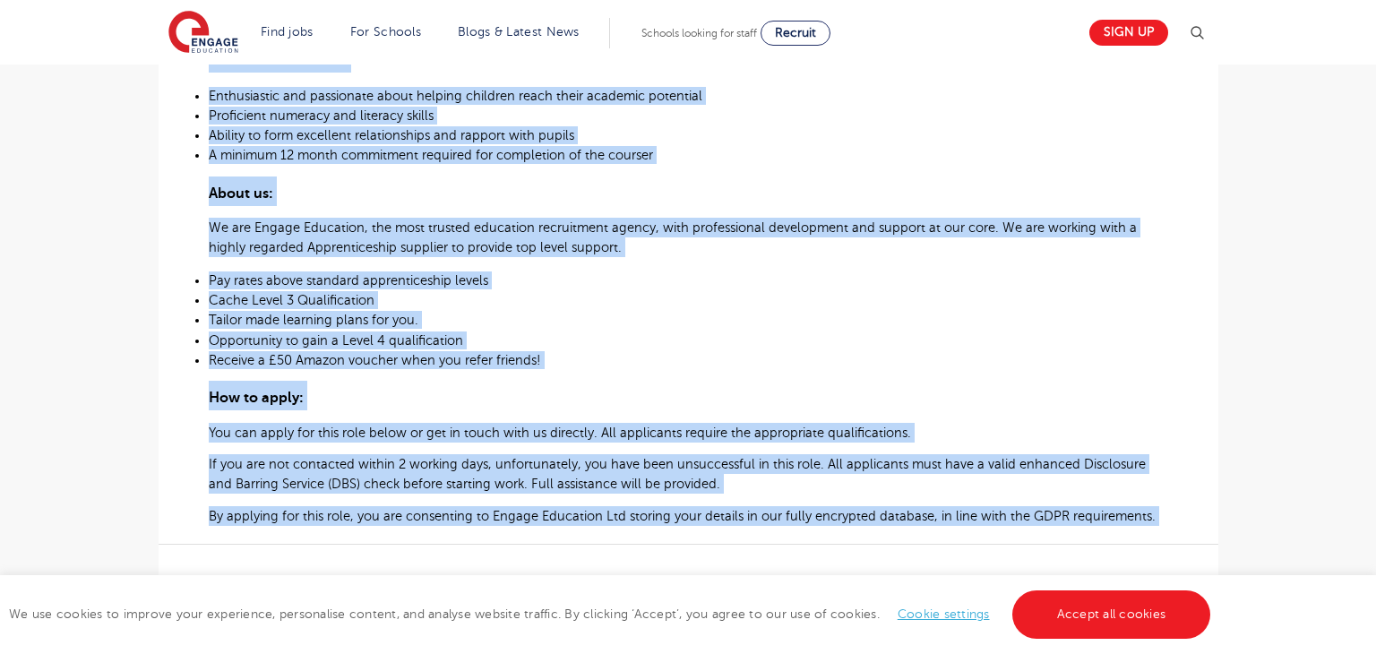
scroll to position [980, 0]
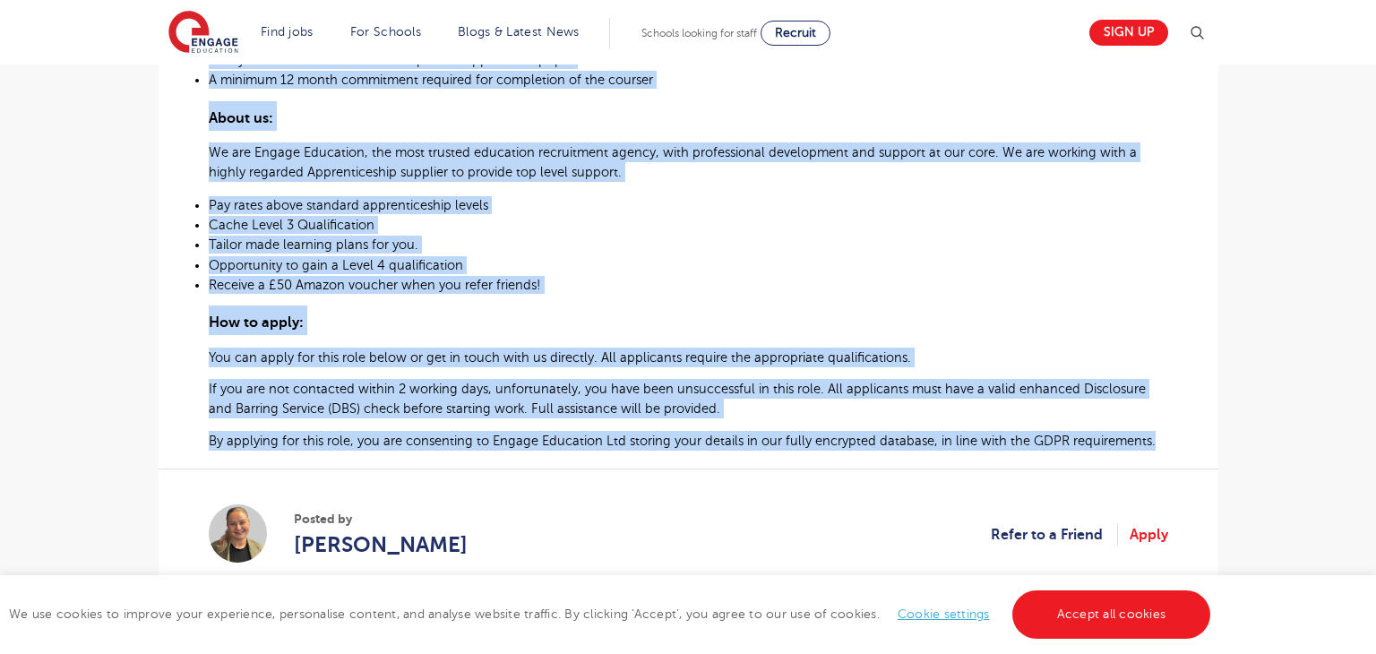
drag, startPoint x: 204, startPoint y: 348, endPoint x: 1148, endPoint y: 452, distance: 949.6
click at [1148, 452] on div "£21,731 - £26,716 Permanent All Through Hertfordshire - Dacorum Beginning 11/25…" at bounding box center [688, 30] width 1031 height 1170
copy div "Teaching Assistant Apprenticeship – Primary School Whether you have recently le…"
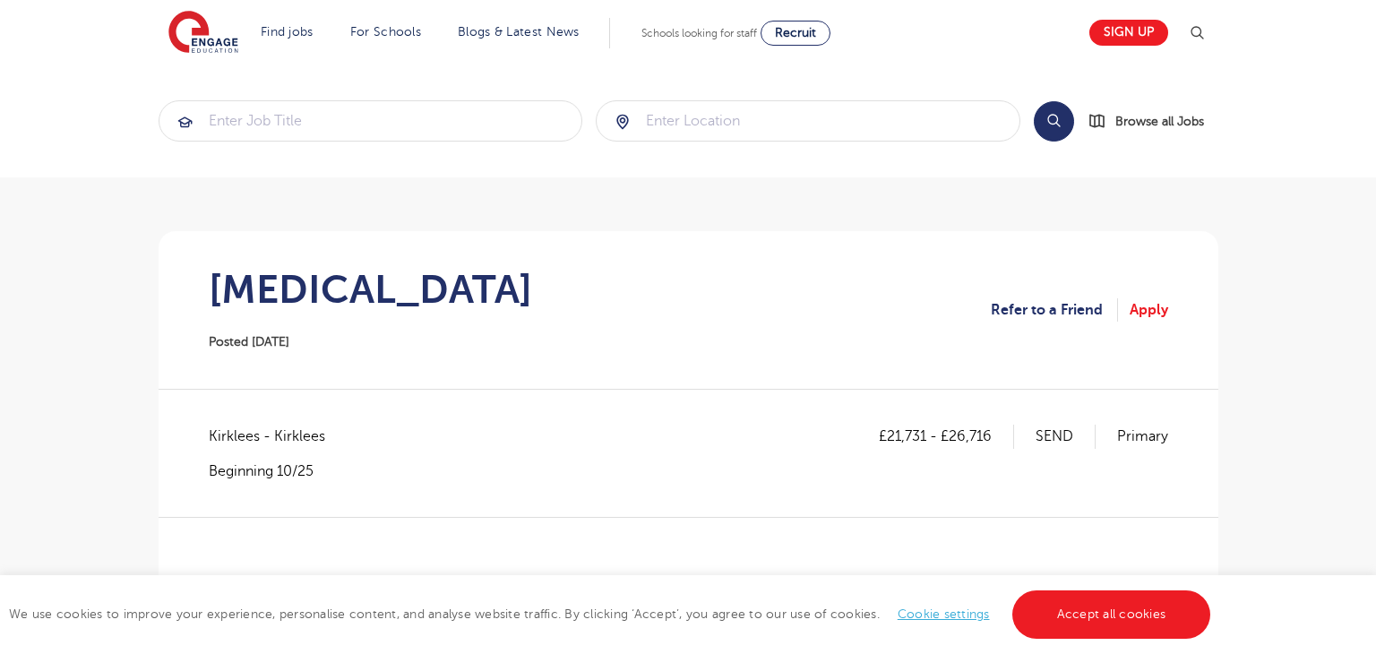
drag, startPoint x: 212, startPoint y: 285, endPoint x: 803, endPoint y: 288, distance: 591.1
click at [803, 288] on section "[MEDICAL_DATA] Posted [DATE] Refer to a Friend Apply" at bounding box center [688, 310] width 1031 height 158
copy h1 "Speech and Language Therapist"
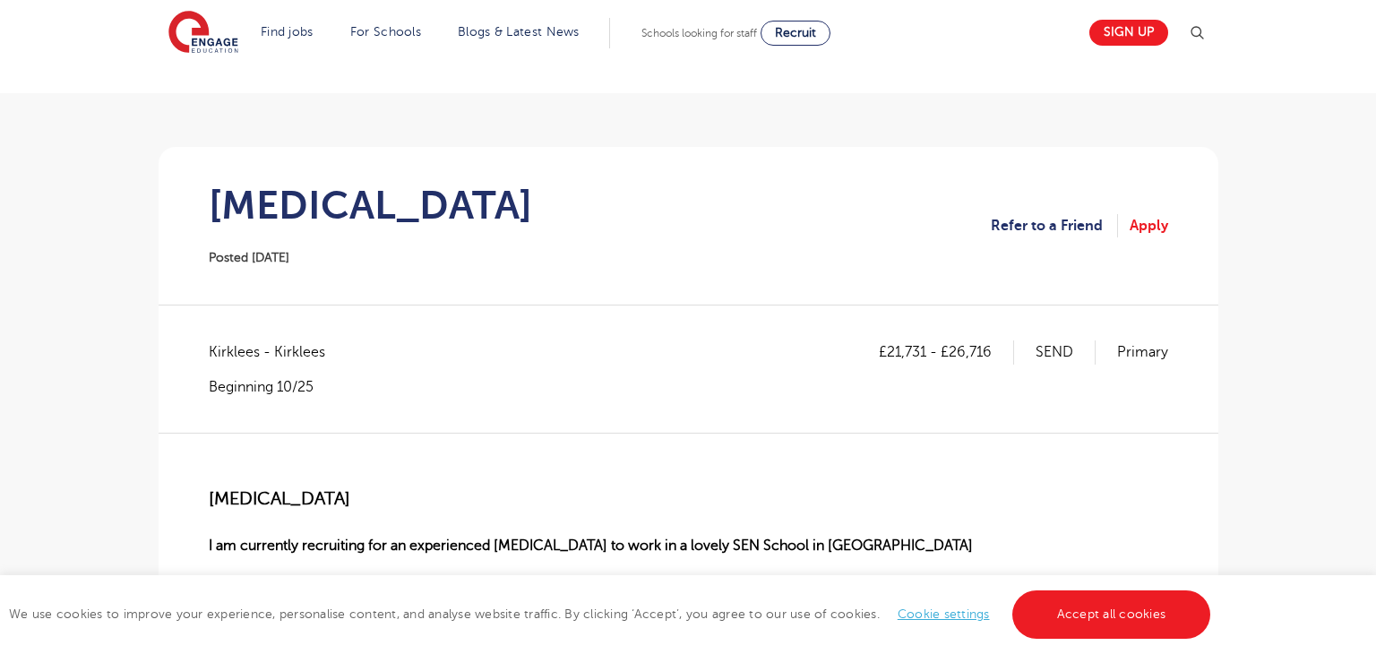
scroll to position [89, 0]
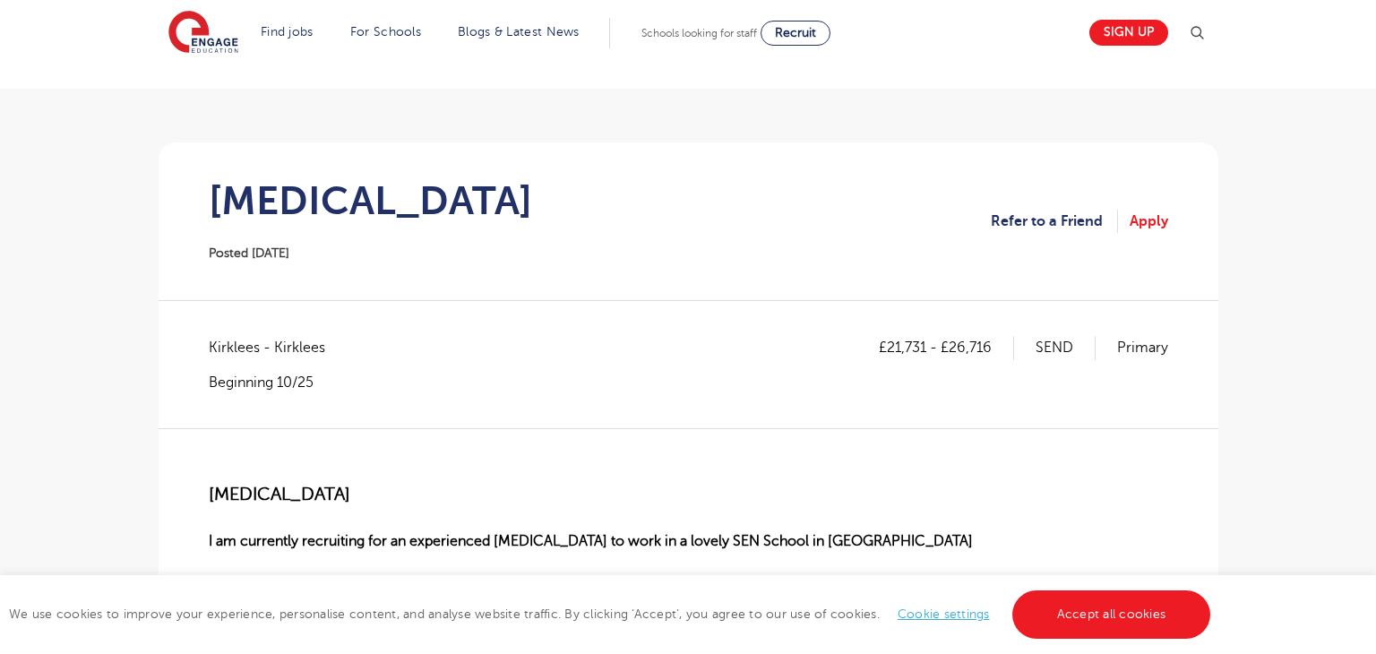
click at [234, 343] on span "Kirklees - Kirklees" at bounding box center [276, 347] width 134 height 23
copy span "Kirklees"
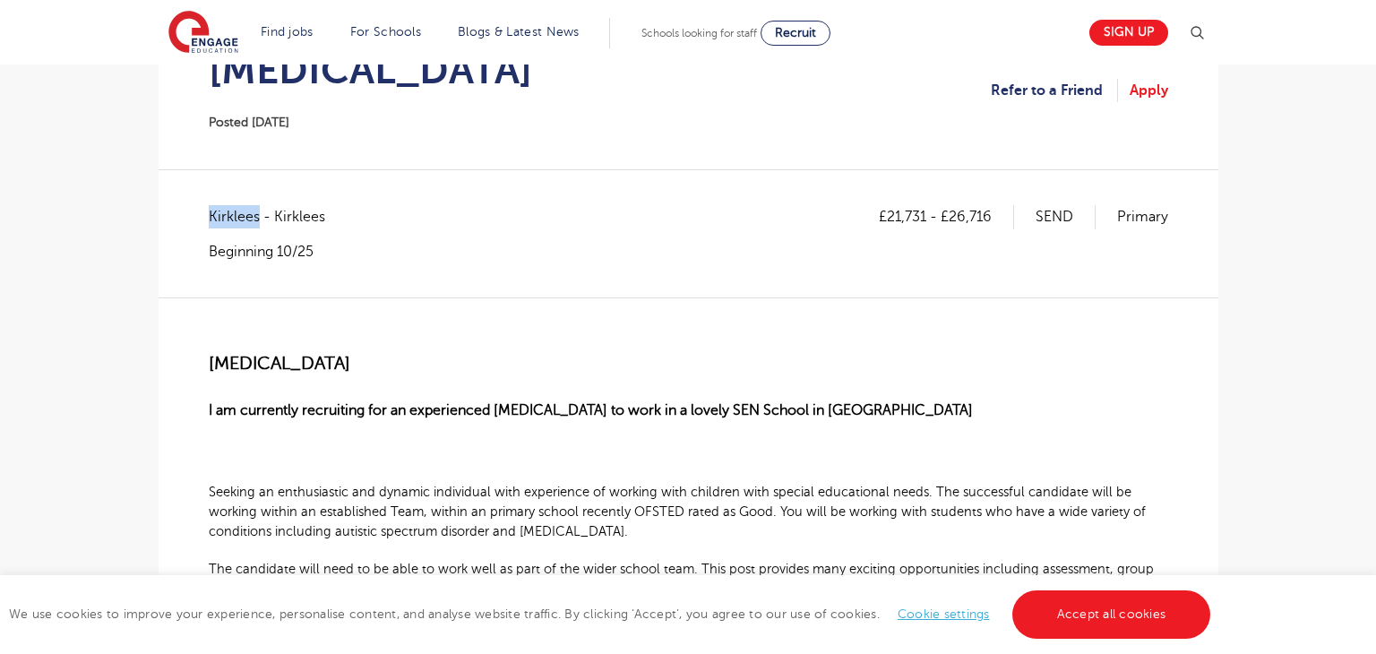
scroll to position [231, 0]
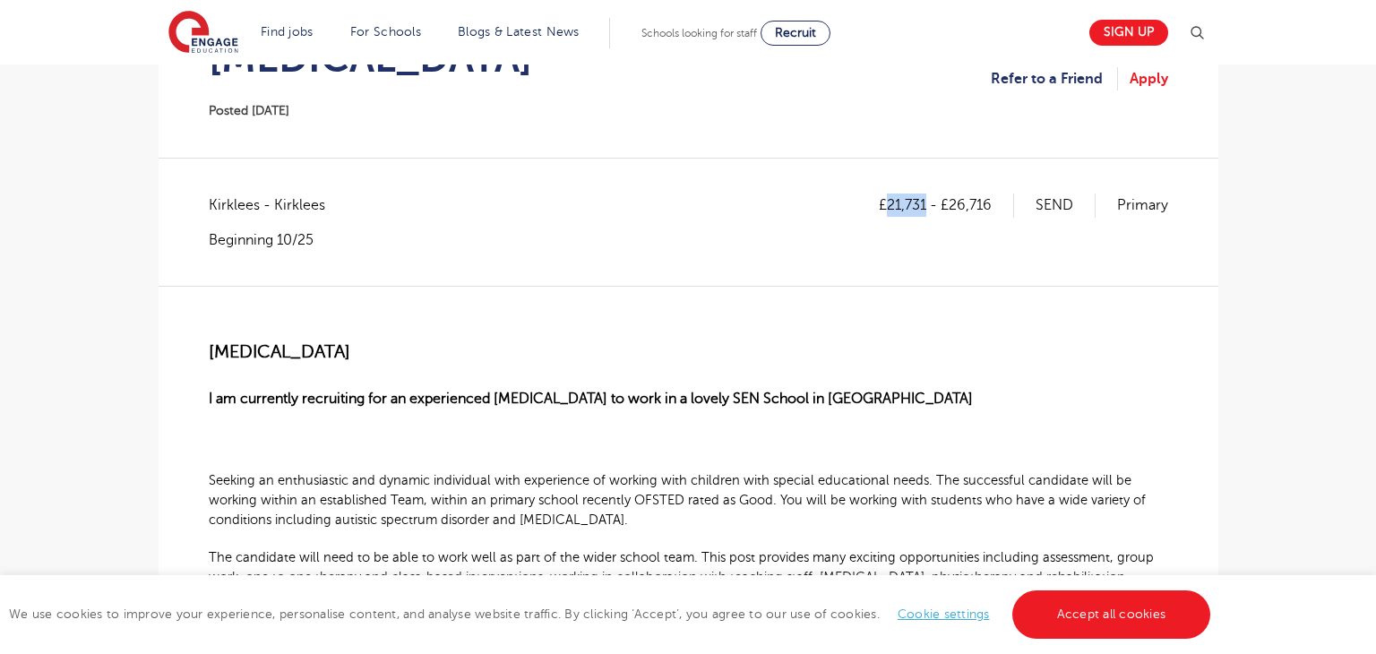
drag, startPoint x: 889, startPoint y: 202, endPoint x: 925, endPoint y: 202, distance: 35.8
click at [925, 202] on p "£21,731 - £26,716" at bounding box center [946, 204] width 135 height 23
copy p "21,731"
click at [219, 351] on span "Speech and Language Therapist" at bounding box center [279, 351] width 141 height 21
click at [401, 380] on p "I am currently recruiting for an experienced Speech and Language Therapist to w…" at bounding box center [688, 387] width 959 height 47
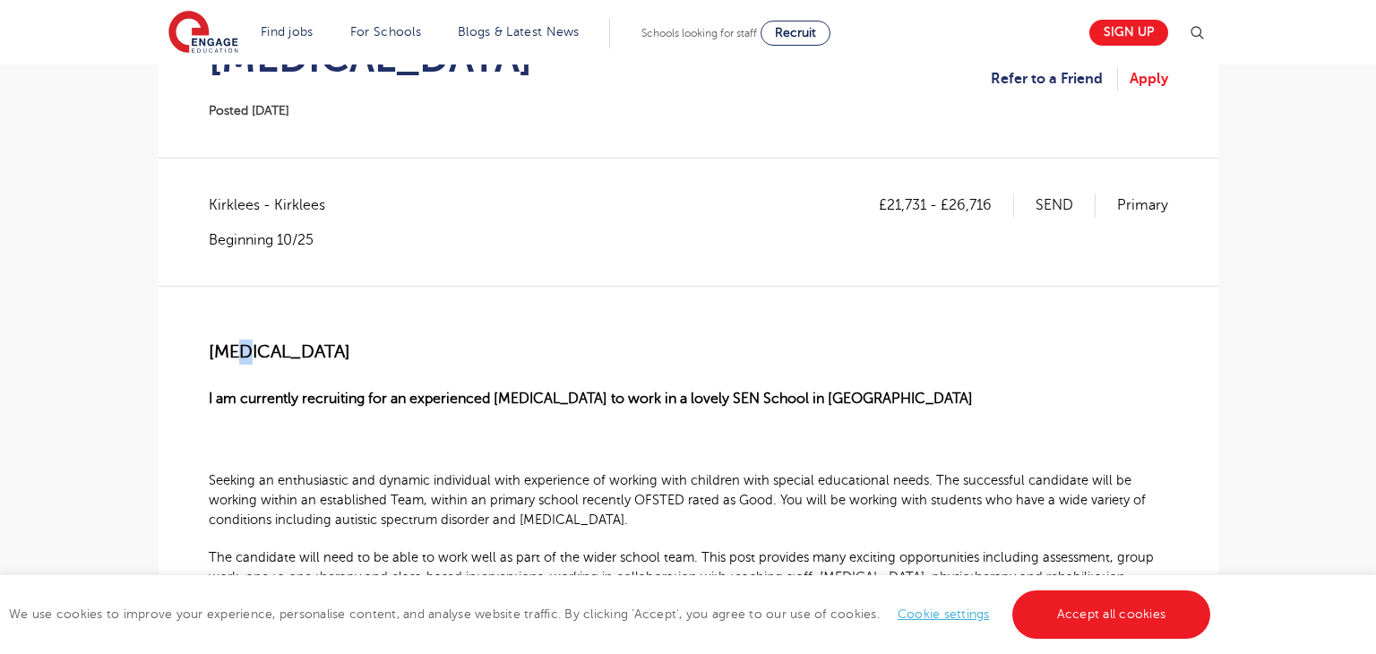
click at [244, 354] on span "Speech and Language Therapist" at bounding box center [279, 351] width 141 height 21
click at [209, 351] on span "Speech and Language Therapist" at bounding box center [279, 351] width 141 height 21
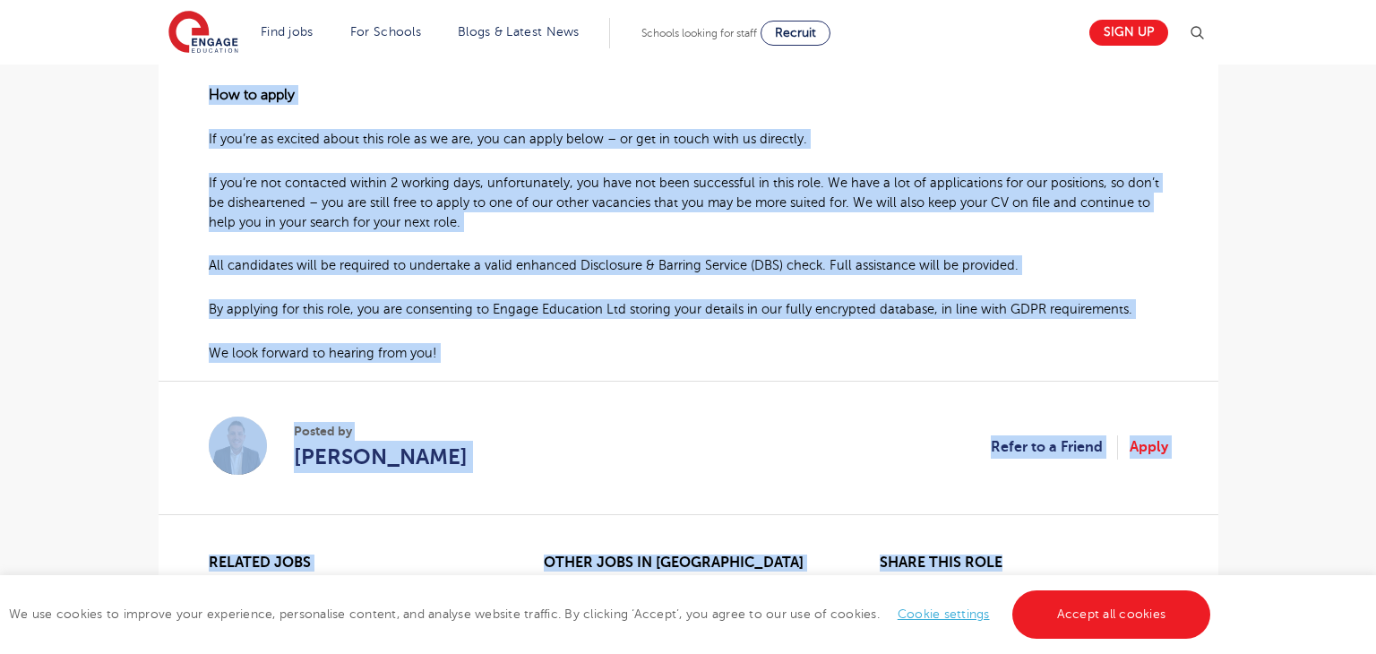
scroll to position [976, 0]
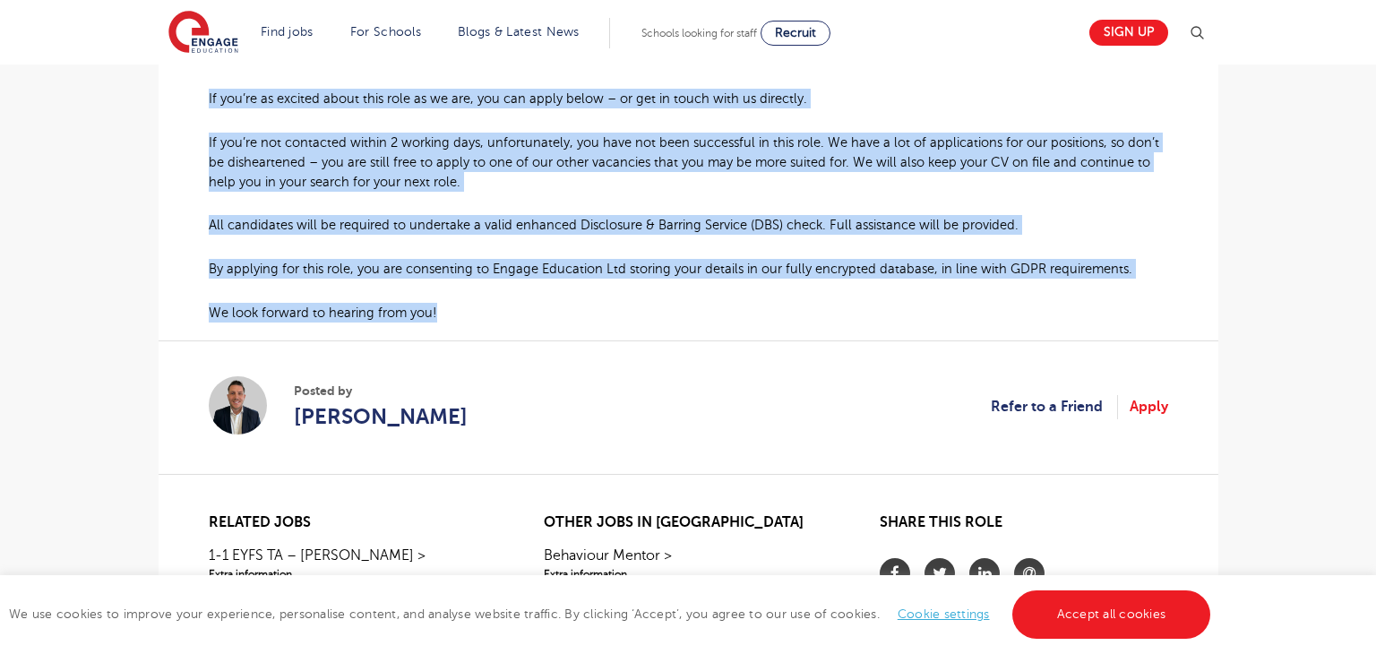
drag, startPoint x: 212, startPoint y: 351, endPoint x: 489, endPoint y: 306, distance: 280.3
copy div "Speech and Language Therapist I am currently recruiting for an experienced Spee…"
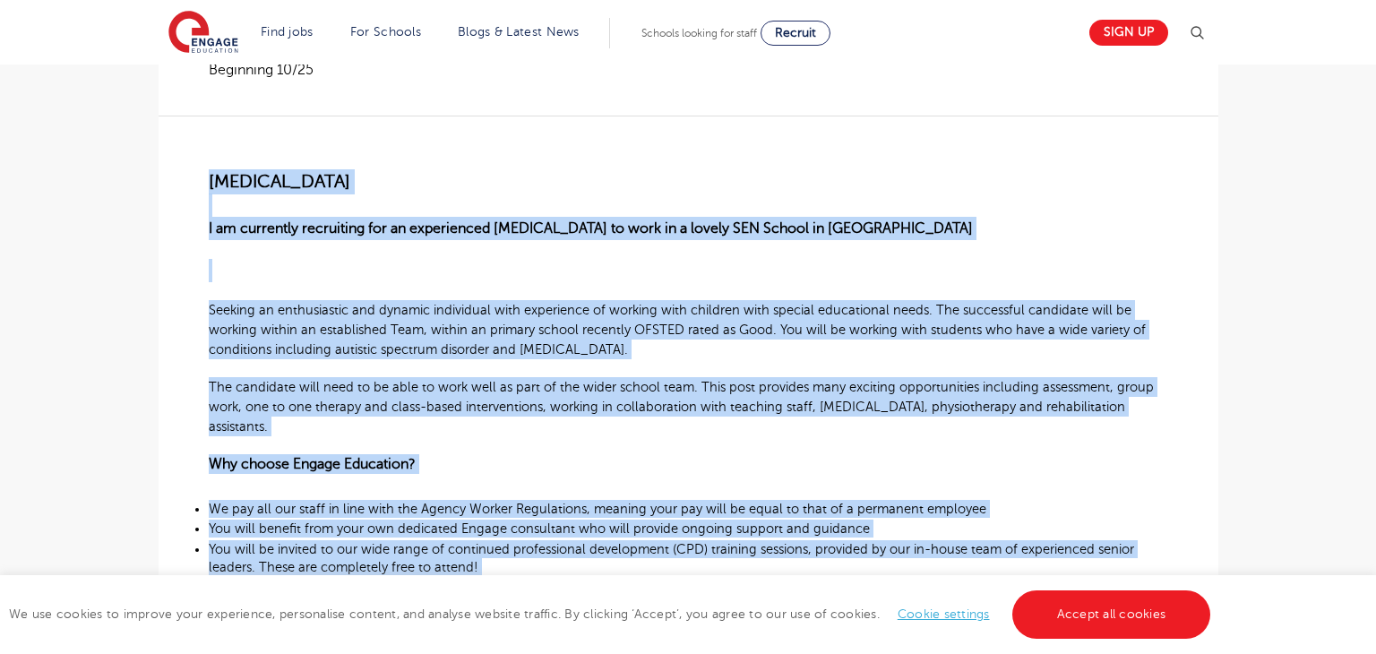
click at [962, 204] on p "I am currently recruiting for an experienced Speech and Language Therapist to w…" at bounding box center [688, 216] width 959 height 47
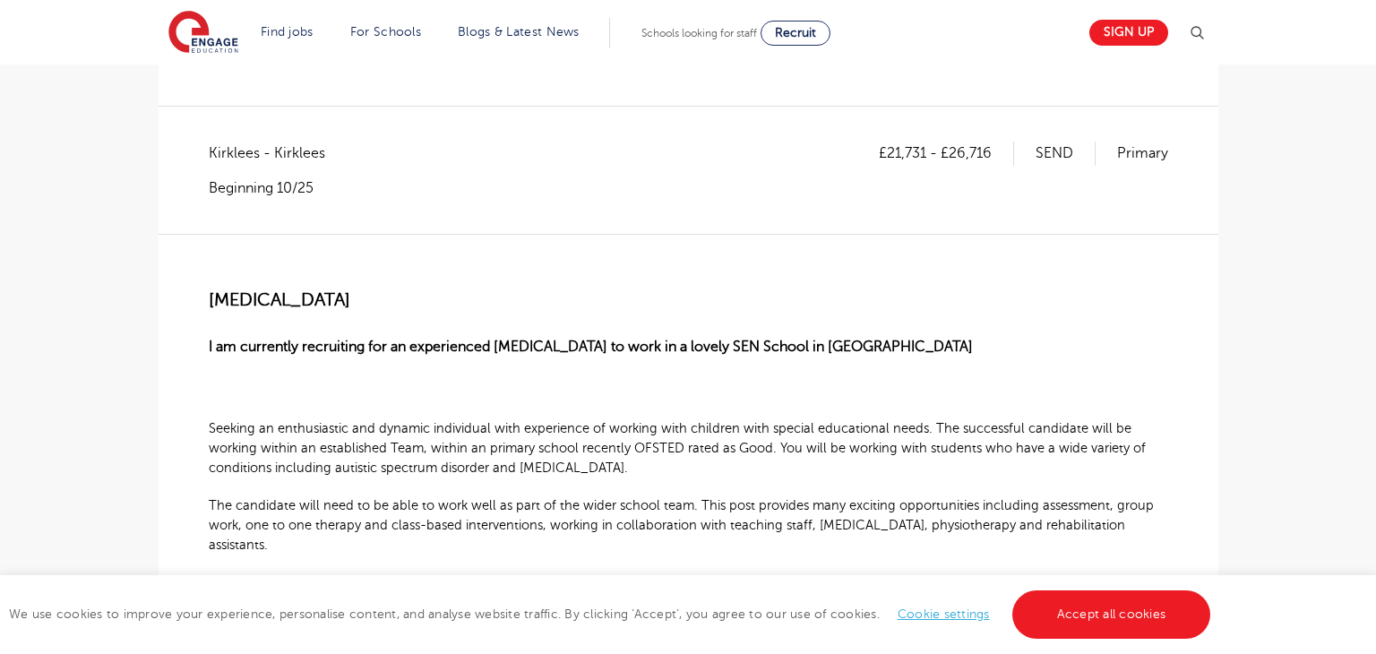
scroll to position [251, 0]
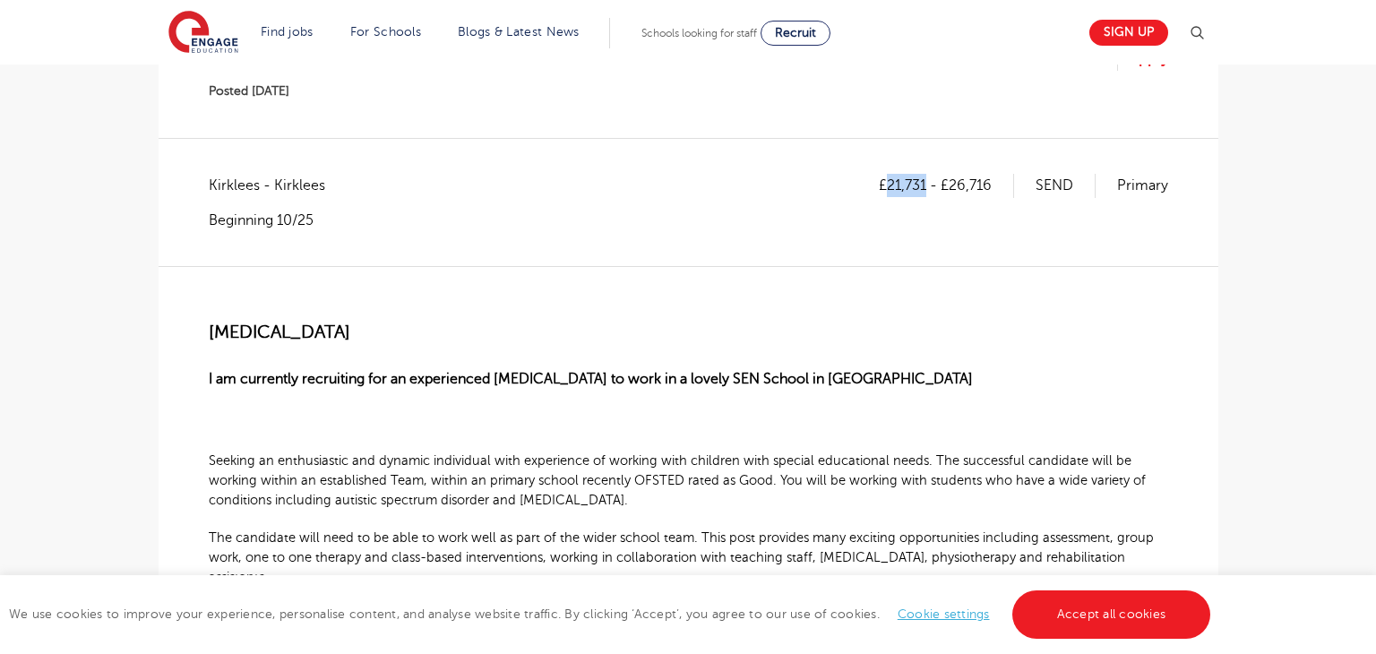
drag, startPoint x: 889, startPoint y: 185, endPoint x: 926, endPoint y: 188, distance: 36.8
click at [926, 188] on p "£21,731 - £26,716" at bounding box center [946, 185] width 135 height 23
copy p "21,731"
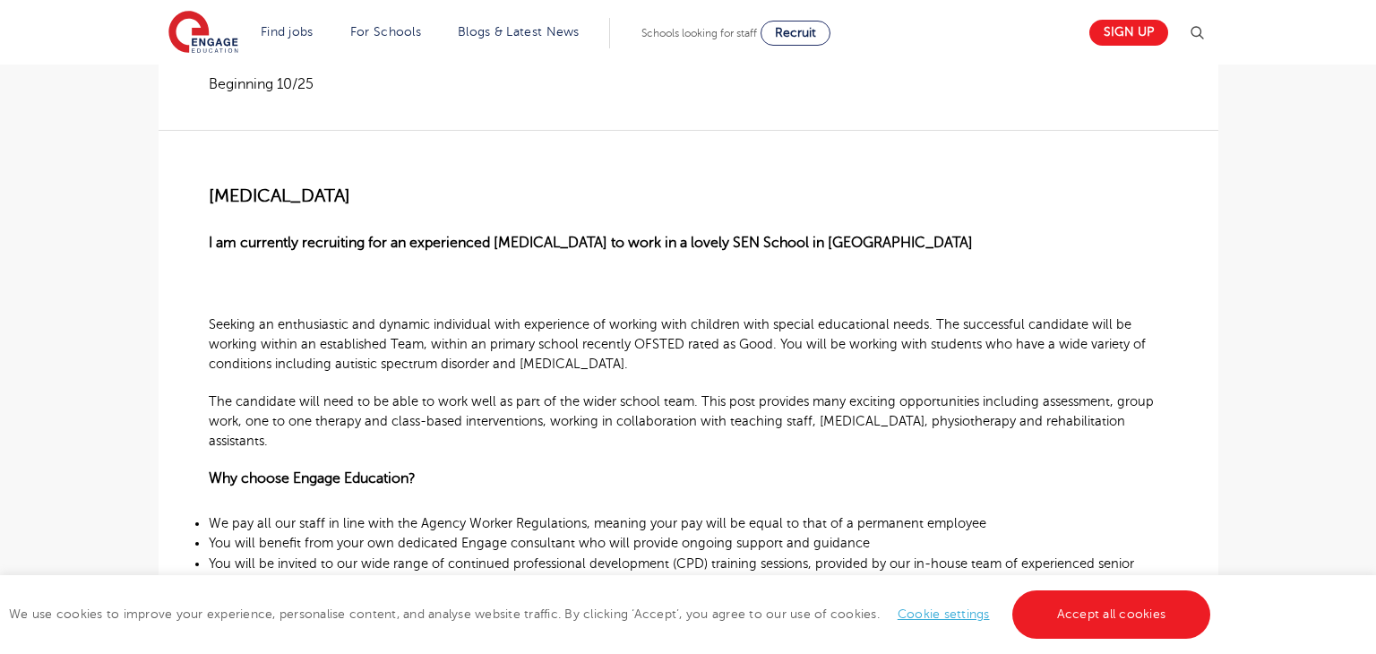
scroll to position [368, 0]
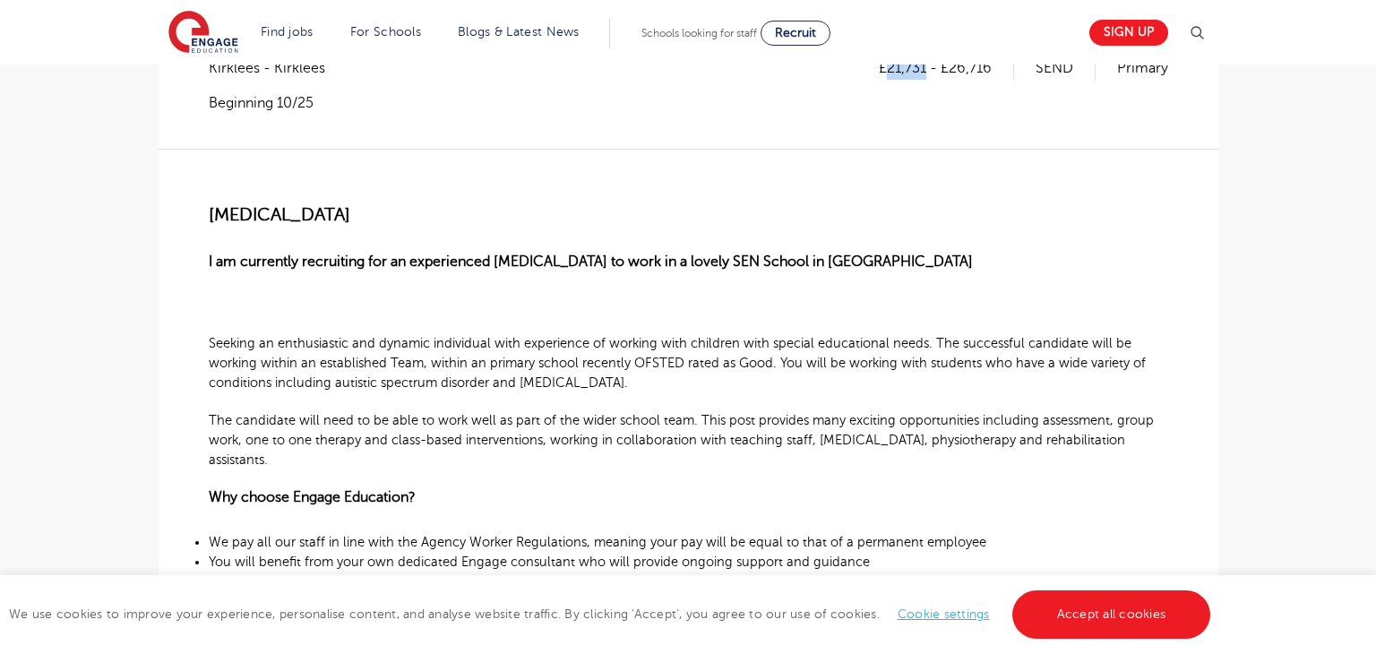
copy p "21,731"
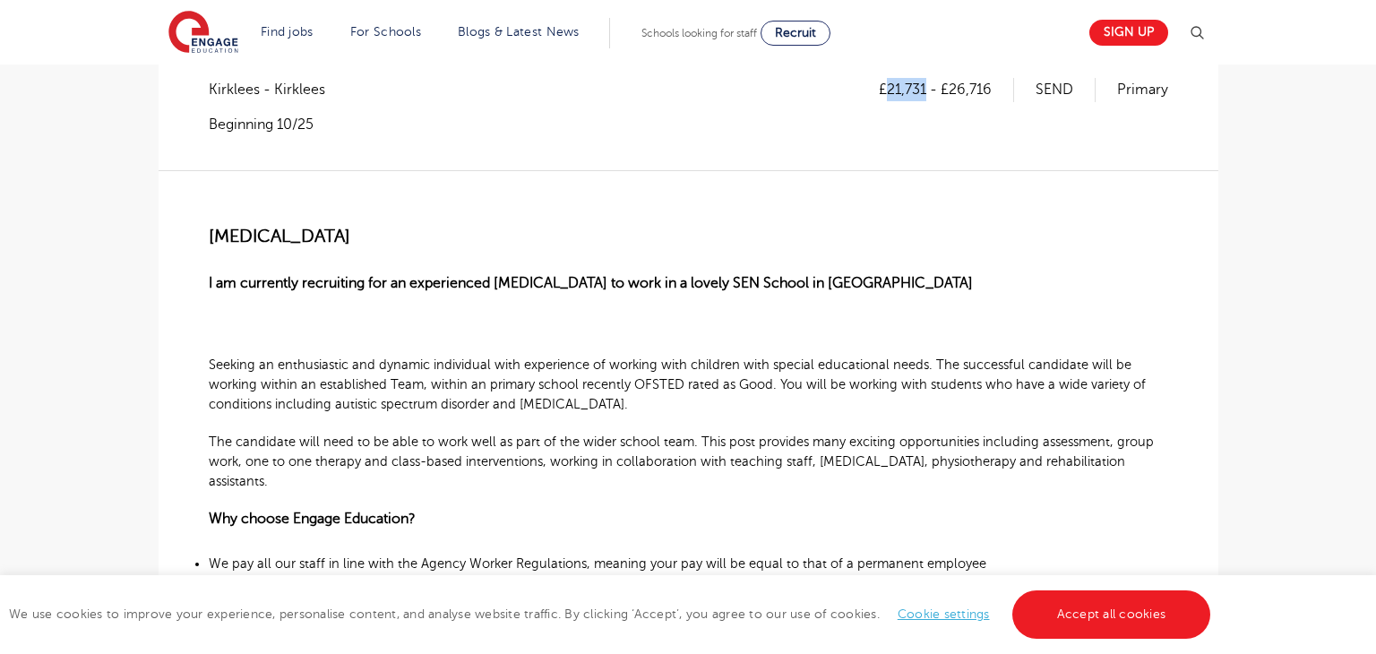
scroll to position [340, 0]
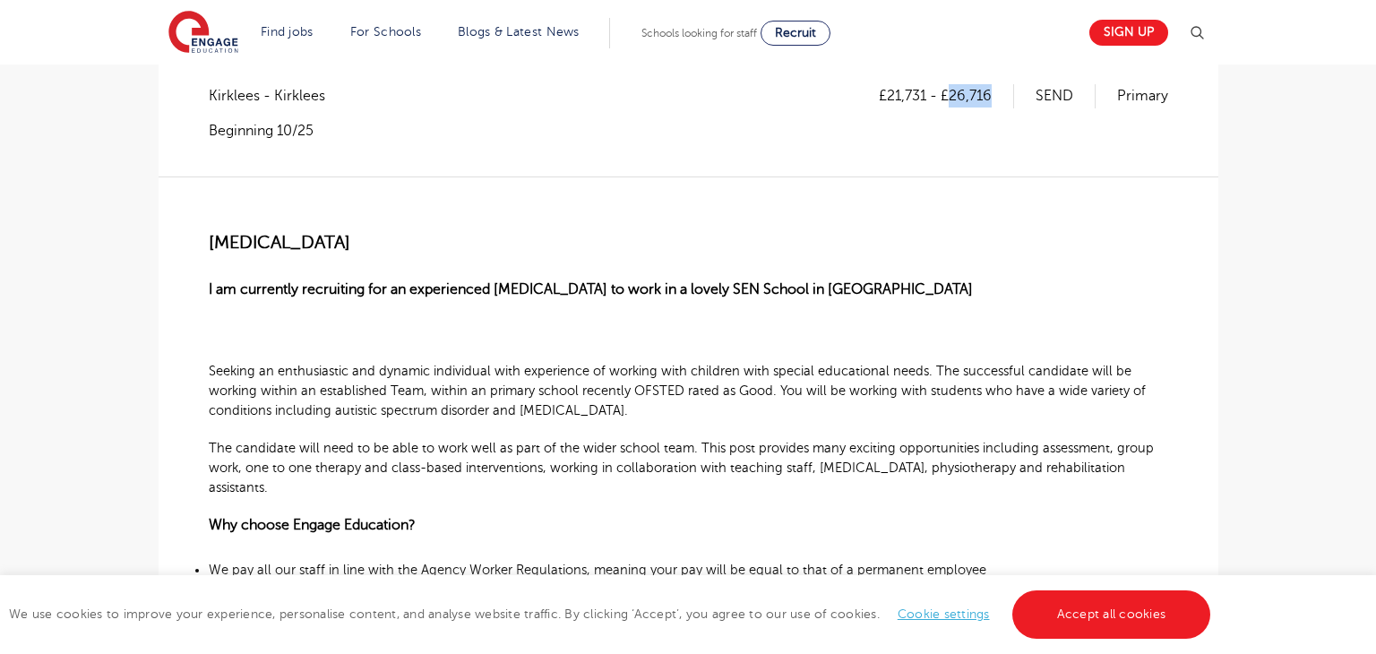
drag, startPoint x: 951, startPoint y: 94, endPoint x: 999, endPoint y: 93, distance: 48.4
click at [999, 93] on p "£21,731 - £26,716" at bounding box center [946, 95] width 135 height 23
copy p "26,716"
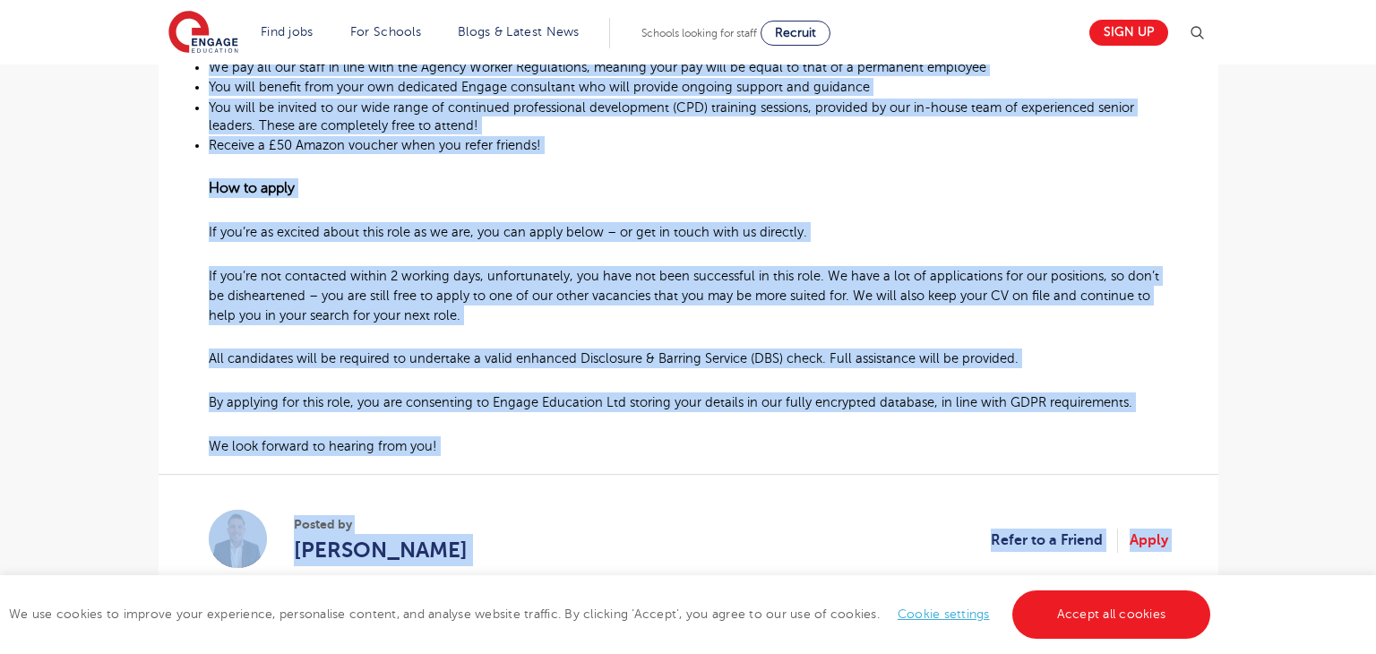
scroll to position [1106, 0]
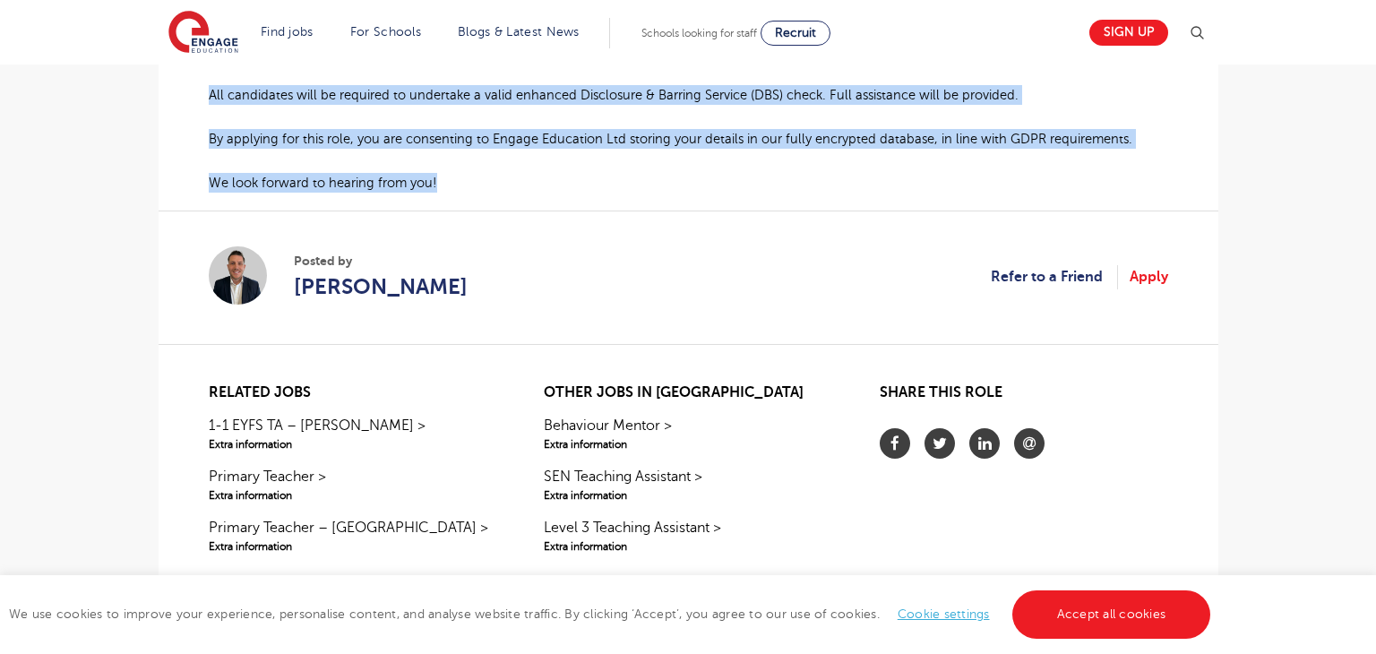
drag, startPoint x: 210, startPoint y: 236, endPoint x: 456, endPoint y: 198, distance: 249.3
copy div "Speech and Language Therapist I am currently recruiting for an experienced Spee…"
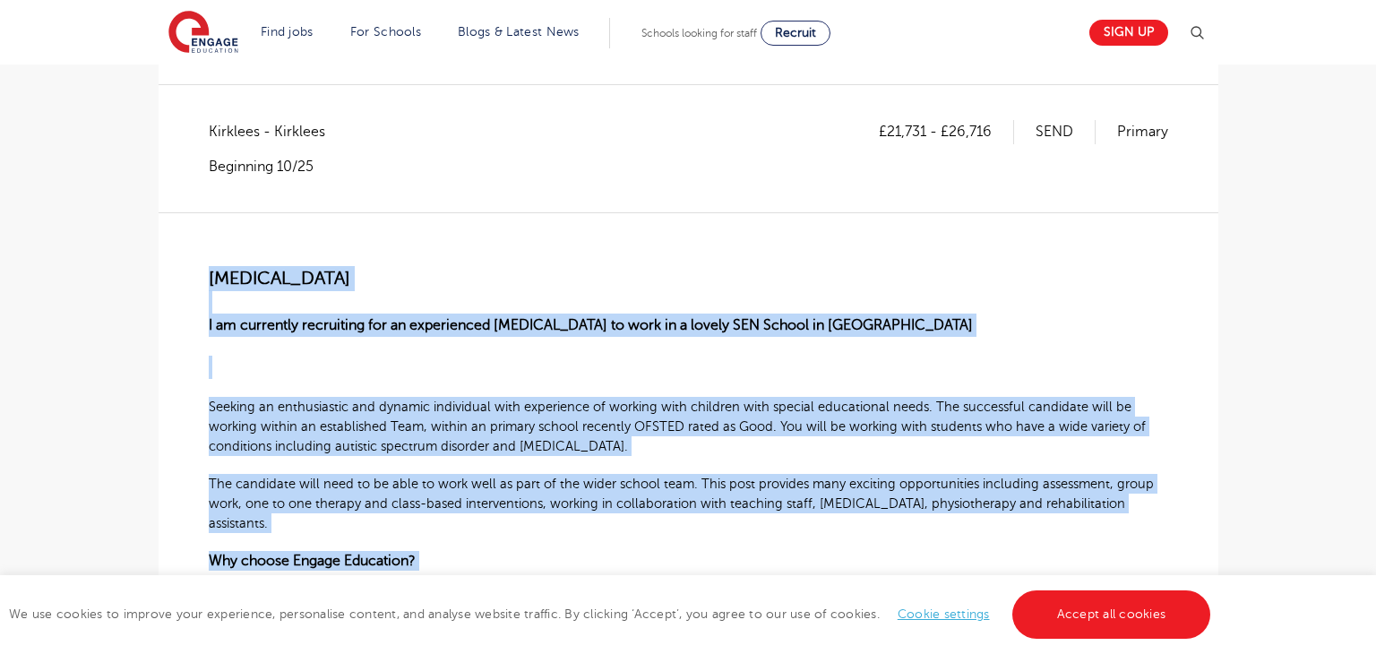
scroll to position [279, 0]
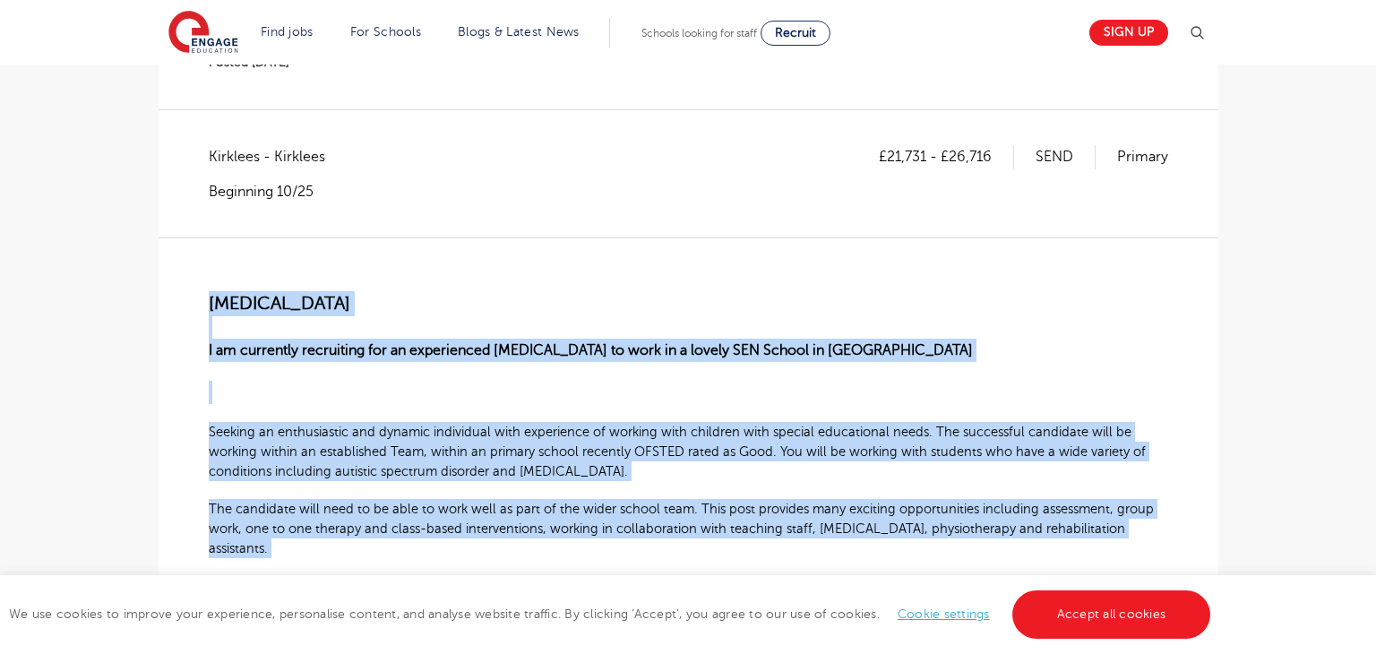
click at [882, 298] on p "Speech and Language Therapist" at bounding box center [688, 303] width 959 height 25
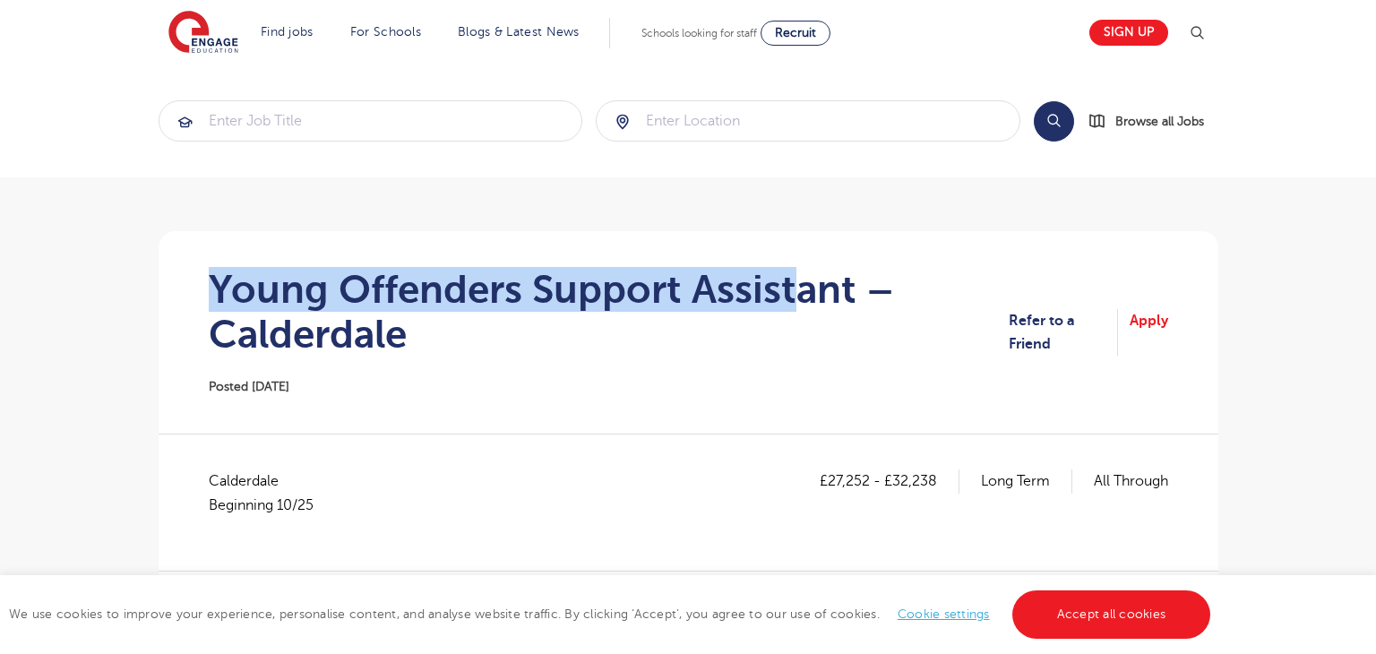
drag, startPoint x: 213, startPoint y: 289, endPoint x: 824, endPoint y: 288, distance: 610.7
click at [805, 288] on h1 "Young Offenders Support Assistant – Calderdale" at bounding box center [609, 312] width 801 height 90
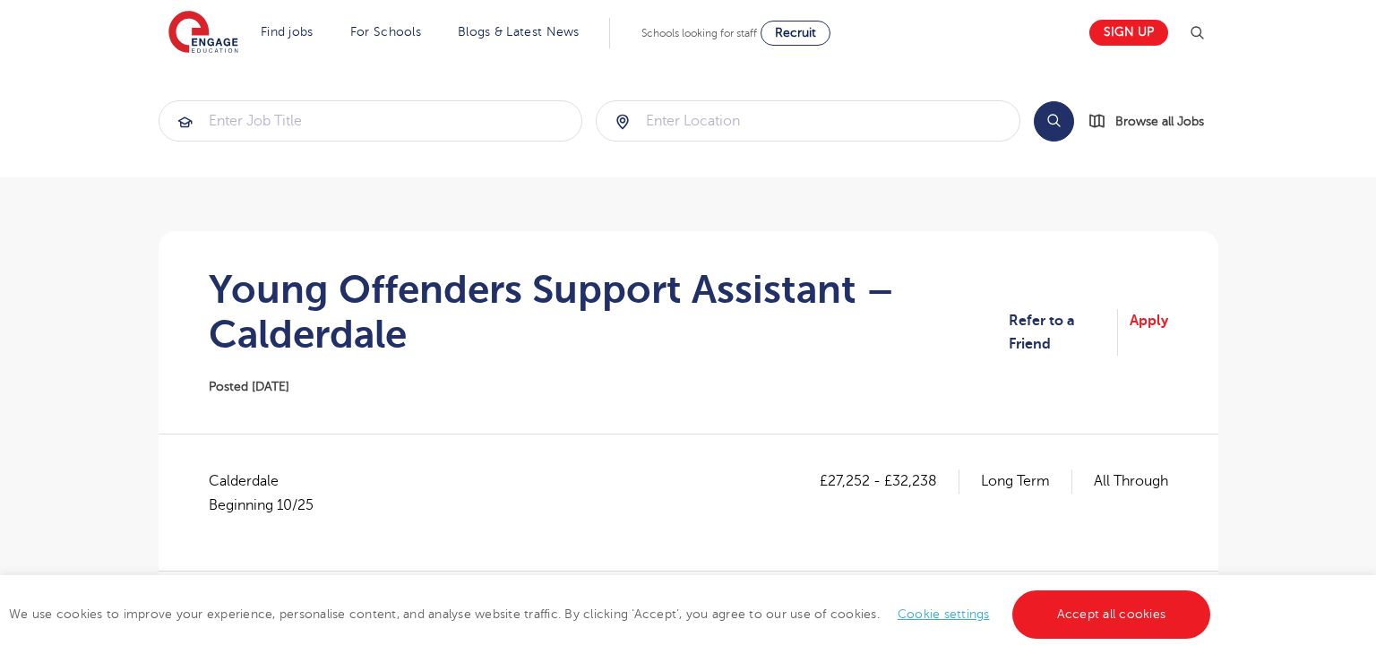
click at [889, 313] on h1 "Young Offenders Support Assistant – Calderdale" at bounding box center [609, 312] width 801 height 90
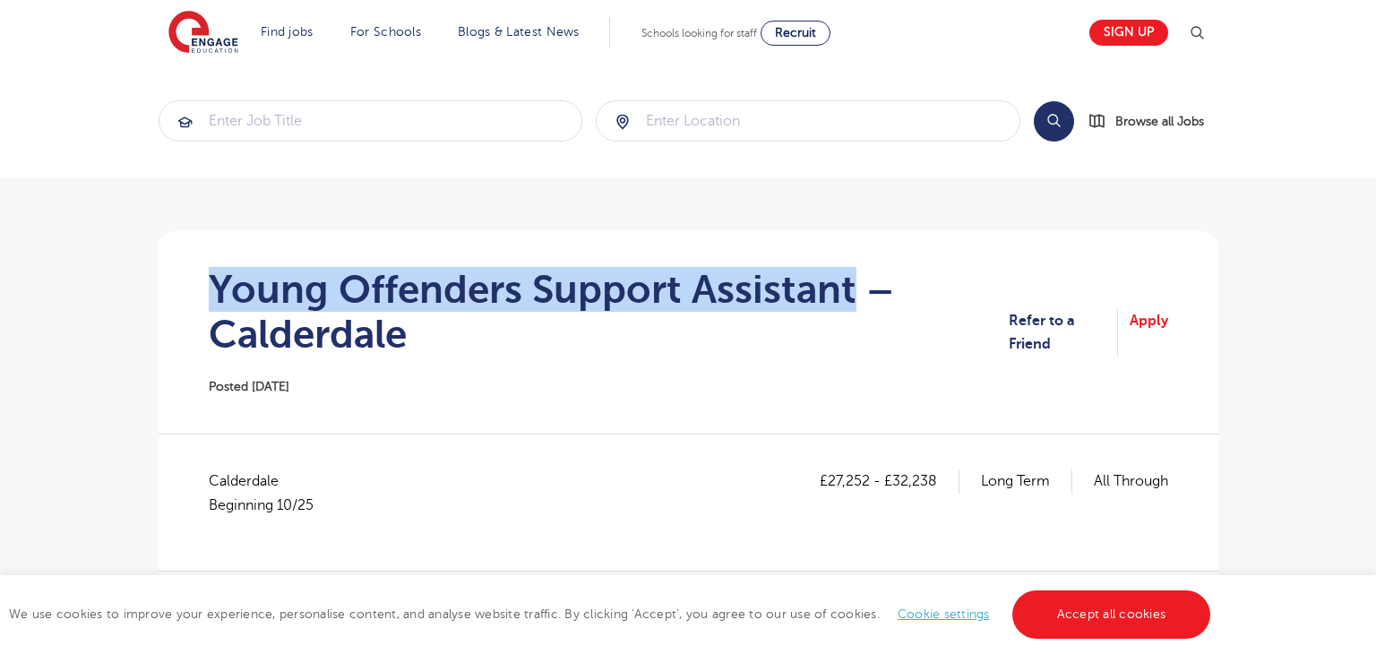
drag, startPoint x: 204, startPoint y: 283, endPoint x: 849, endPoint y: 293, distance: 644.8
click at [849, 293] on section "Young Offenders Support Assistant – Calderdale Posted [DATE] Refer to a Friend …" at bounding box center [688, 332] width 1031 height 202
copy h1 "Young Offenders Support Assistant"
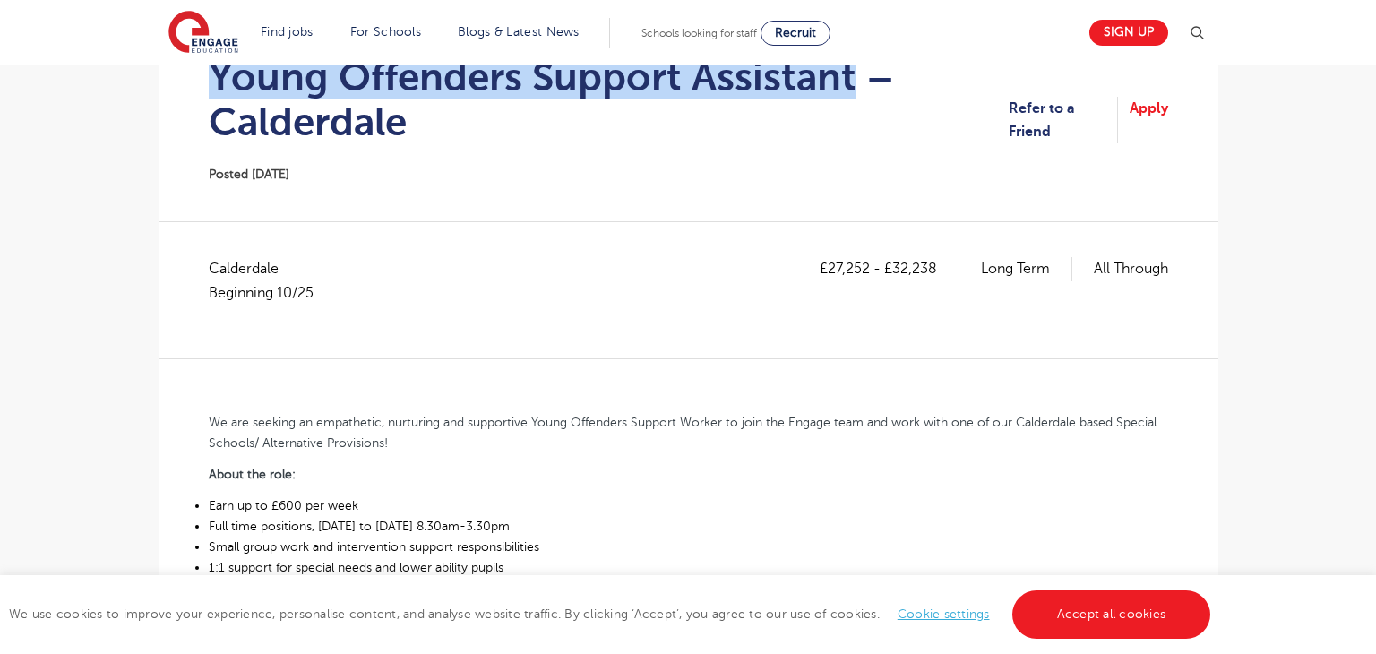
scroll to position [215, 0]
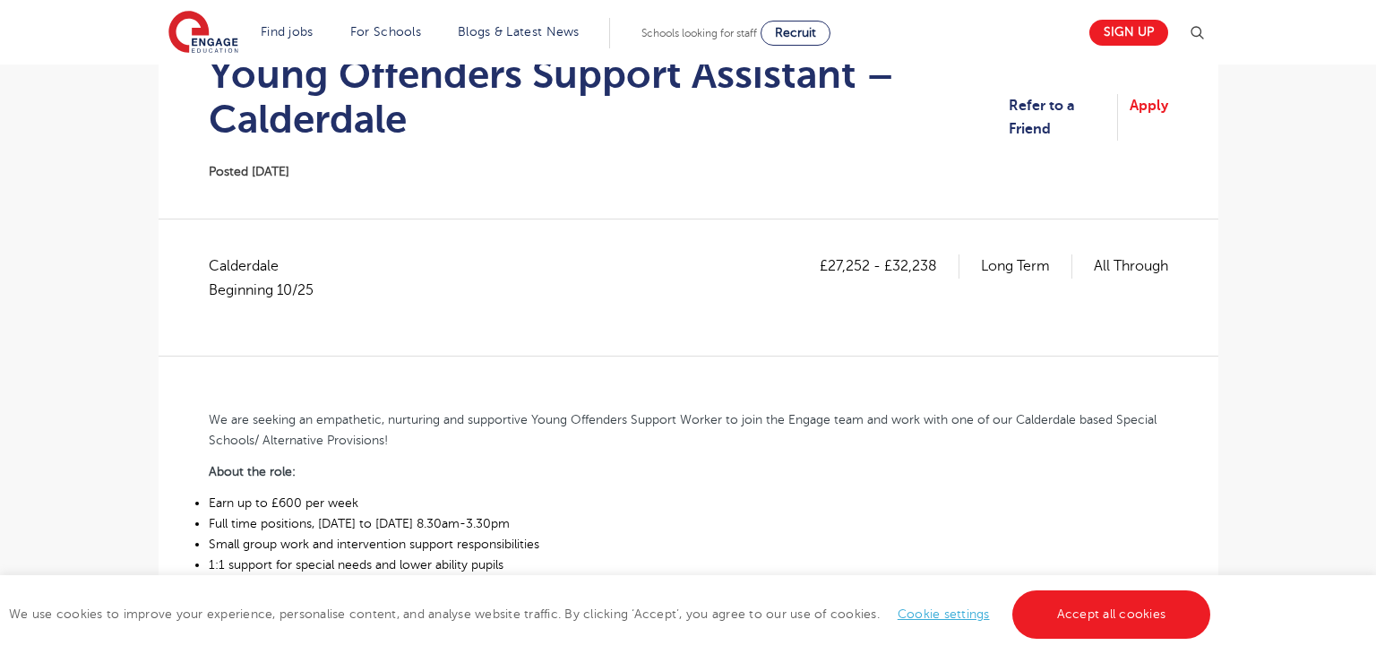
click at [236, 270] on span "Calderdale Beginning 10/25" at bounding box center [270, 277] width 123 height 47
copy span "Calderdale"
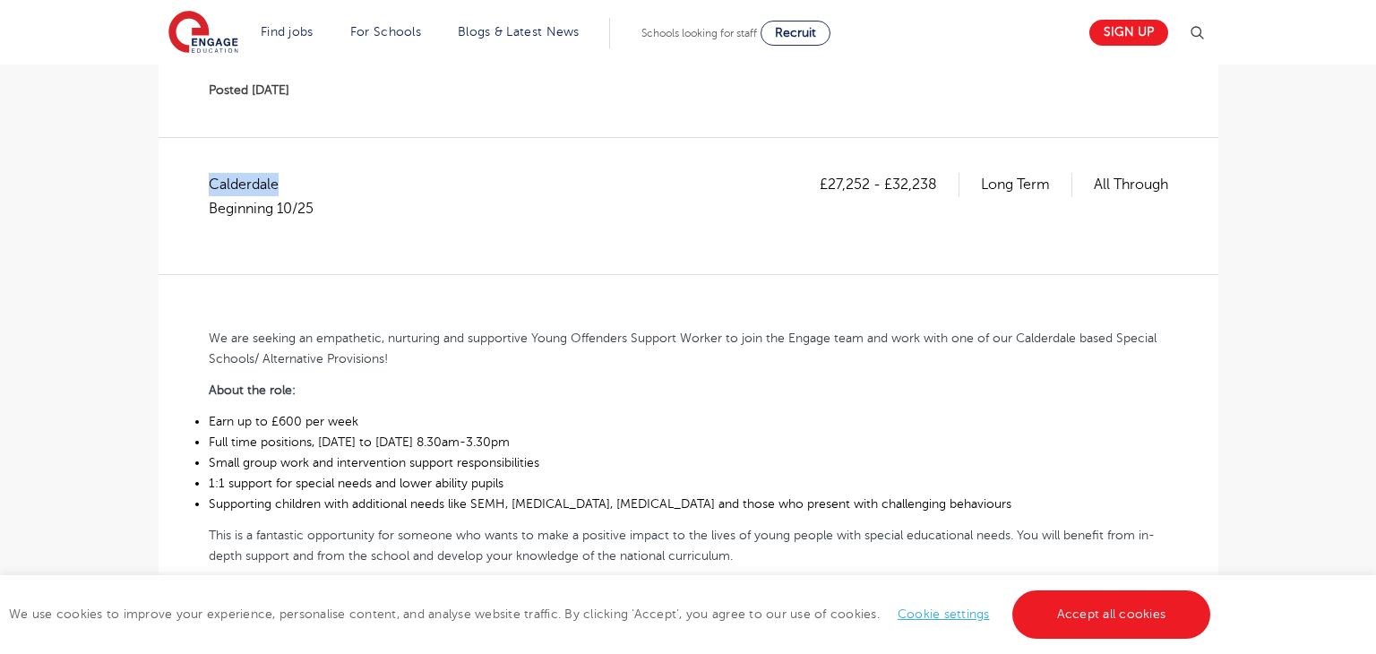
scroll to position [297, 0]
drag, startPoint x: 826, startPoint y: 176, endPoint x: 866, endPoint y: 180, distance: 40.5
click at [866, 180] on p "£27,252 - £32,238" at bounding box center [889, 183] width 140 height 23
copy p "27,252"
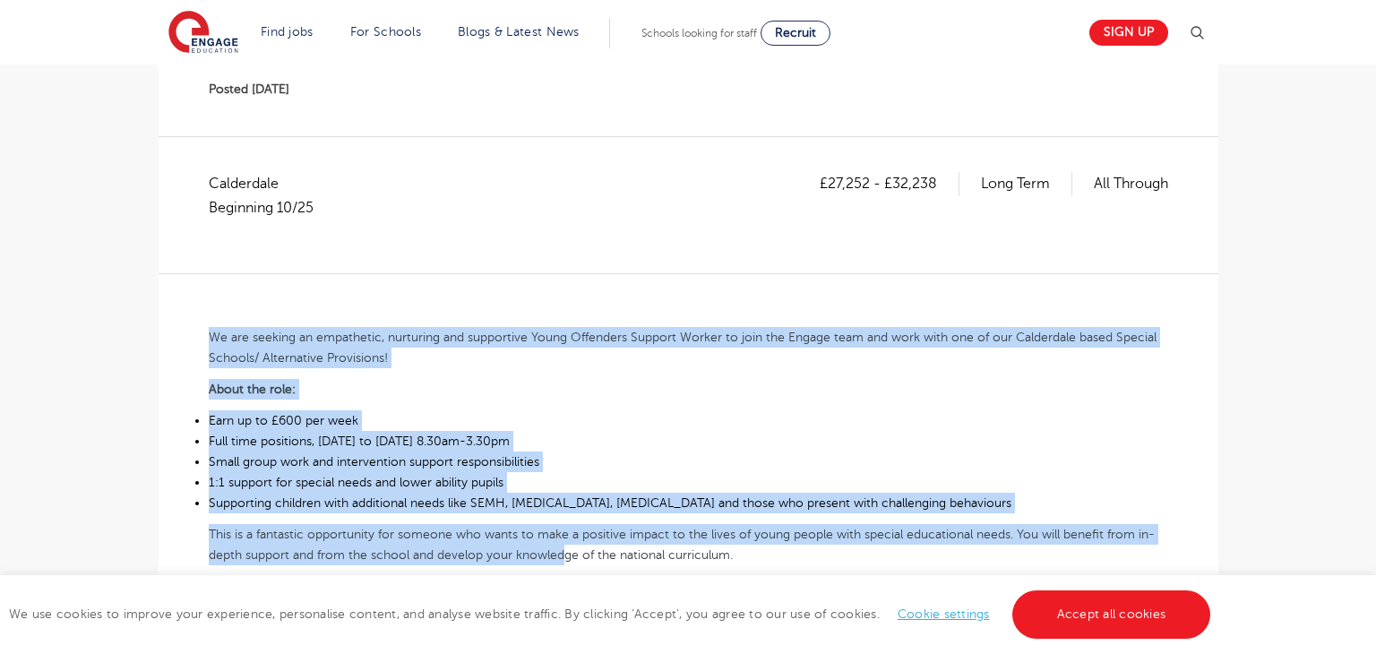
drag, startPoint x: 205, startPoint y: 333, endPoint x: 566, endPoint y: 562, distance: 427.6
click at [566, 562] on div "£27,252 - £32,238 Long Term All Through Calderdale Beginning [DATE] are seeking…" at bounding box center [688, 628] width 1031 height 912
click at [610, 442] on li "Full time positions, [DATE] to [DATE] 8.30am-3.30pm" at bounding box center [688, 441] width 959 height 21
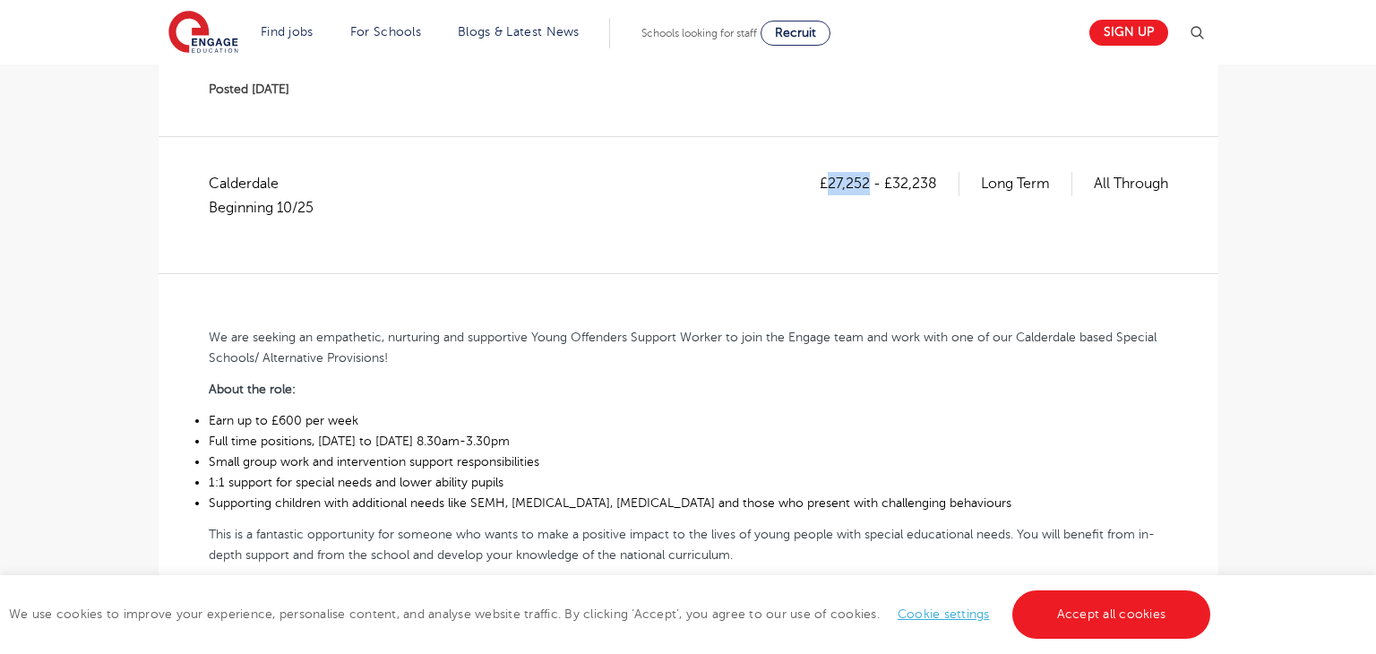
drag, startPoint x: 827, startPoint y: 183, endPoint x: 862, endPoint y: 183, distance: 35.8
click at [862, 183] on p "£27,252 - £32,238" at bounding box center [889, 183] width 140 height 23
copy p "27,252"
drag, startPoint x: 894, startPoint y: 182, endPoint x: 908, endPoint y: 182, distance: 14.3
click at [925, 184] on p "£27,252 - £32,238" at bounding box center [889, 183] width 140 height 23
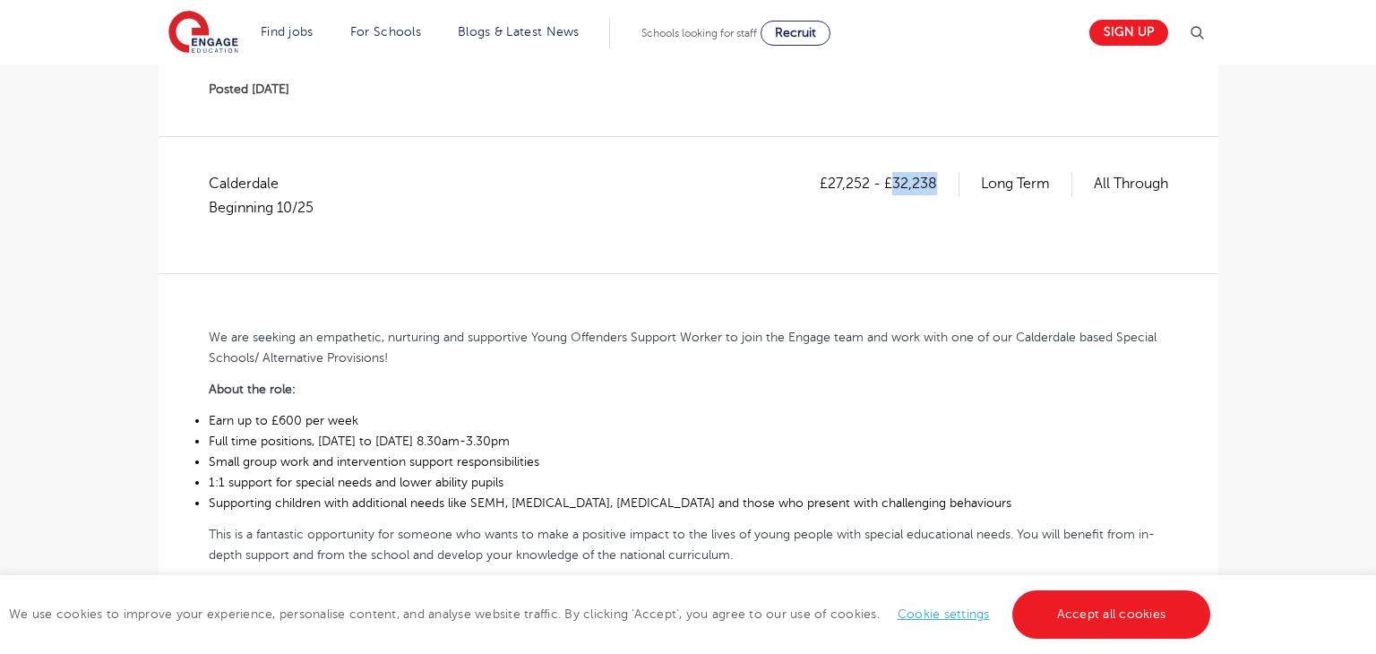
drag, startPoint x: 891, startPoint y: 181, endPoint x: 933, endPoint y: 181, distance: 42.1
click at [933, 181] on p "£27,252 - £32,238" at bounding box center [889, 183] width 140 height 23
copy p "32,238"
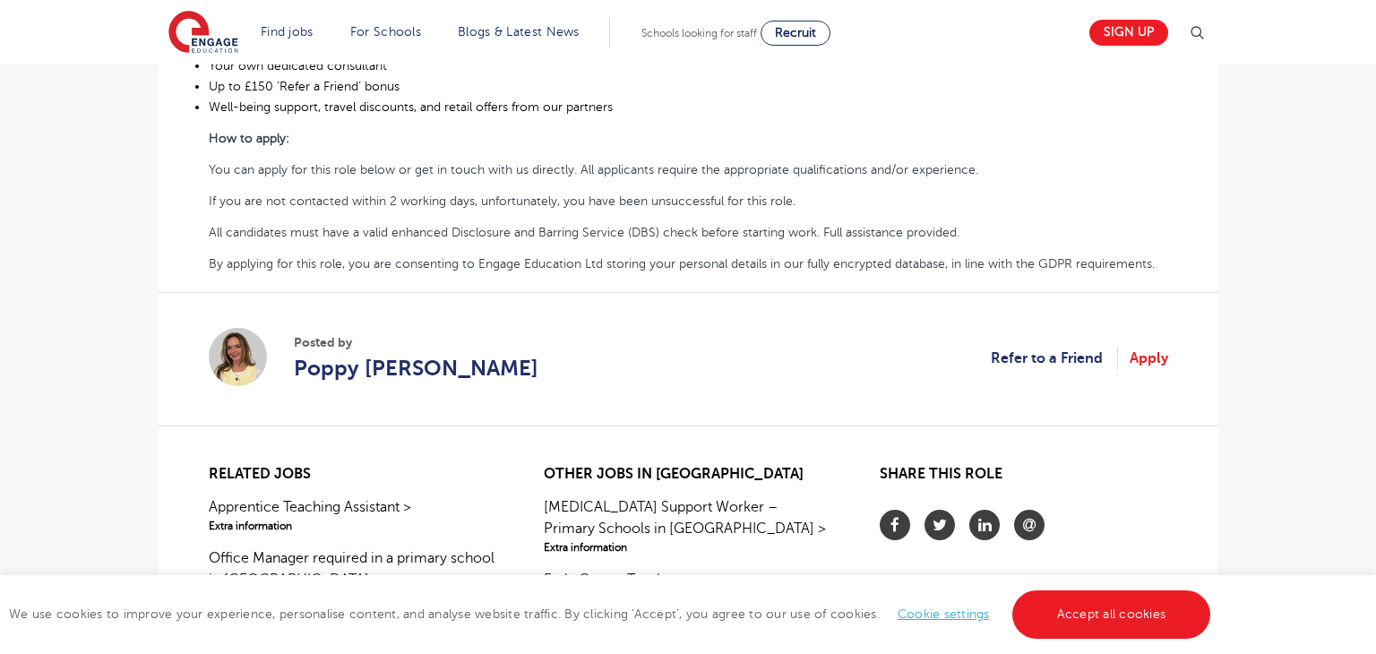
scroll to position [865, 0]
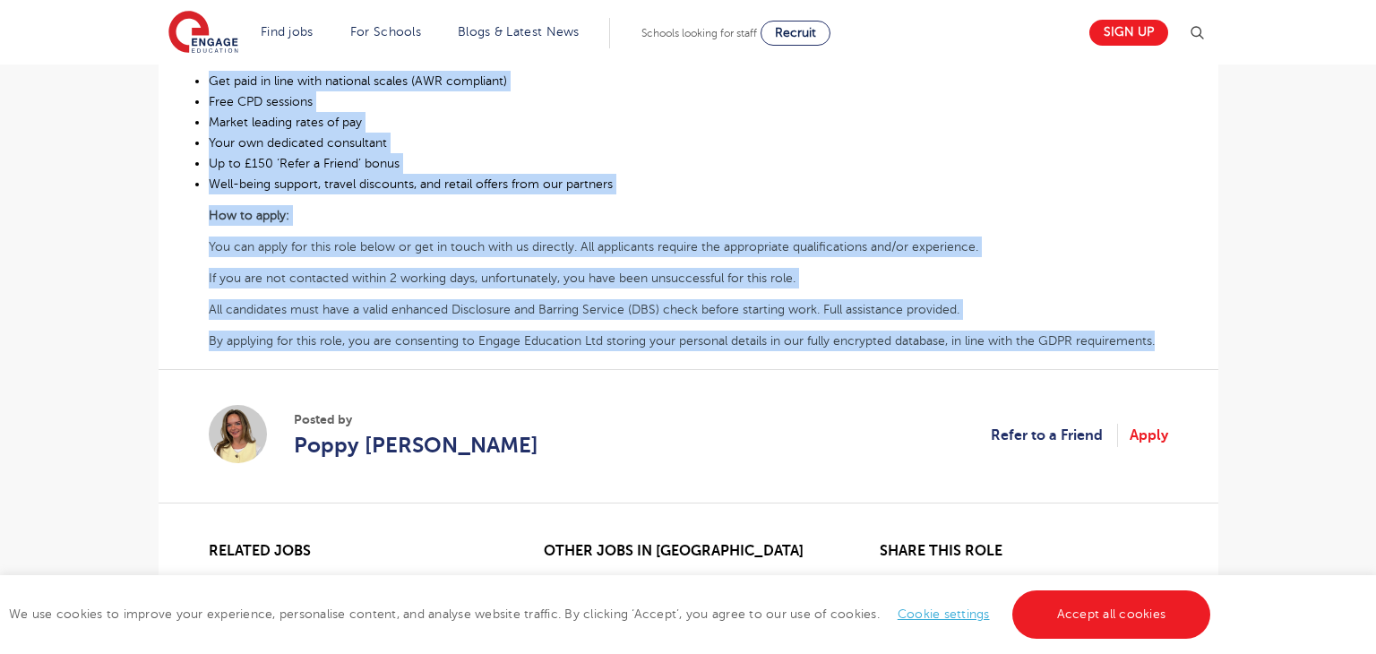
drag, startPoint x: 211, startPoint y: 339, endPoint x: 1163, endPoint y: 338, distance: 951.9
click at [1163, 338] on div "We are seeking an empathetic, nurturing and supportive Young Offenders Support …" at bounding box center [688, 28] width 959 height 646
copy div "Lo ips dolorsi am consectetu, adipiscin eli seddoeiusm Tempo Incididun Utlabor …"
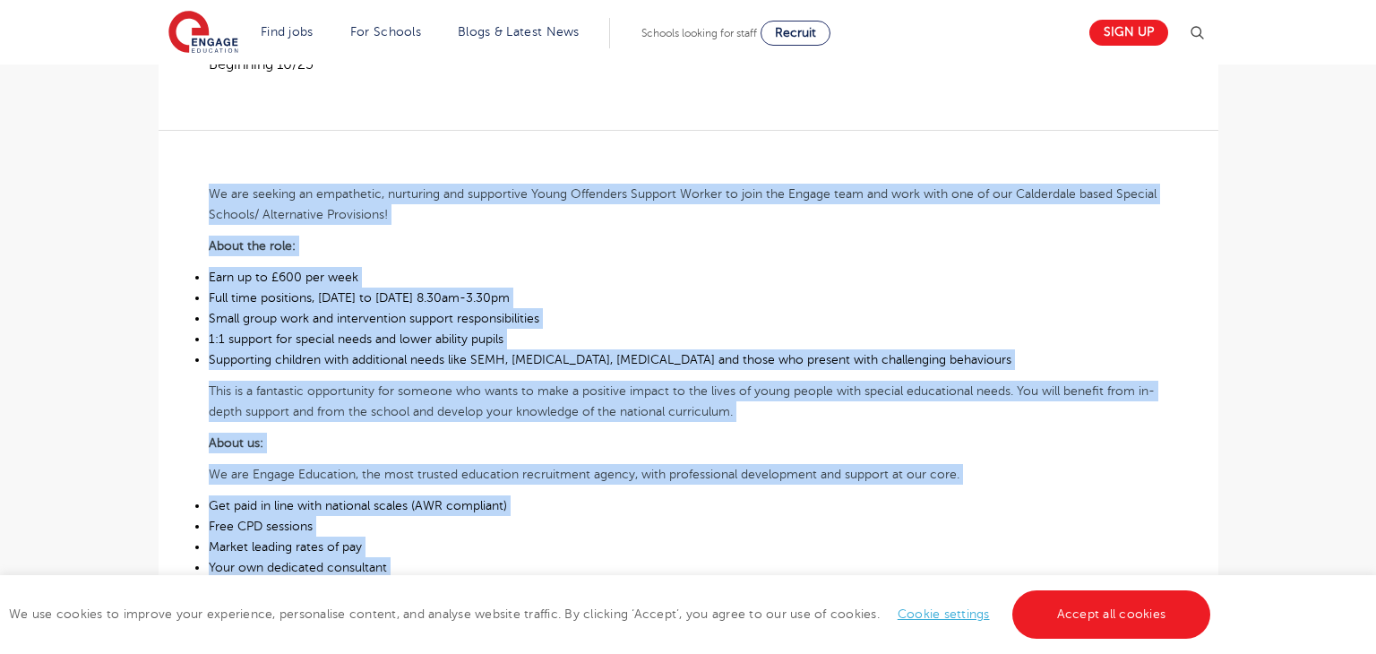
scroll to position [399, 0]
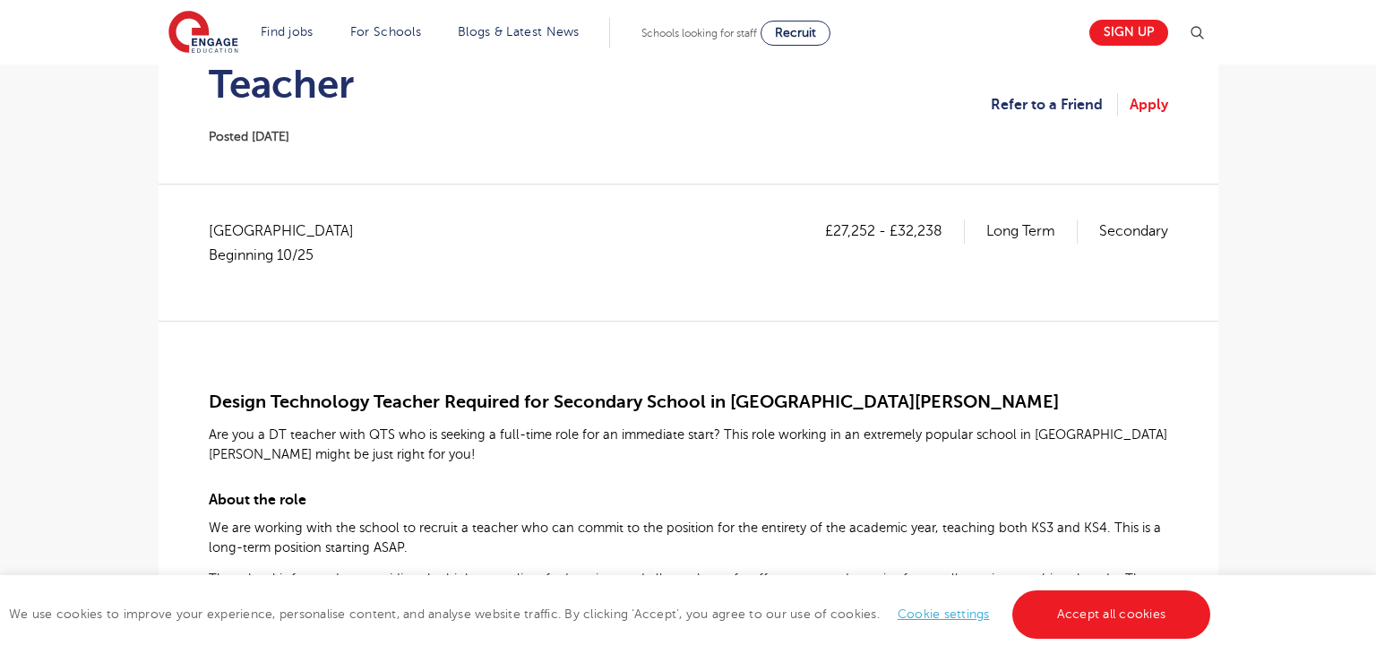
scroll to position [207, 0]
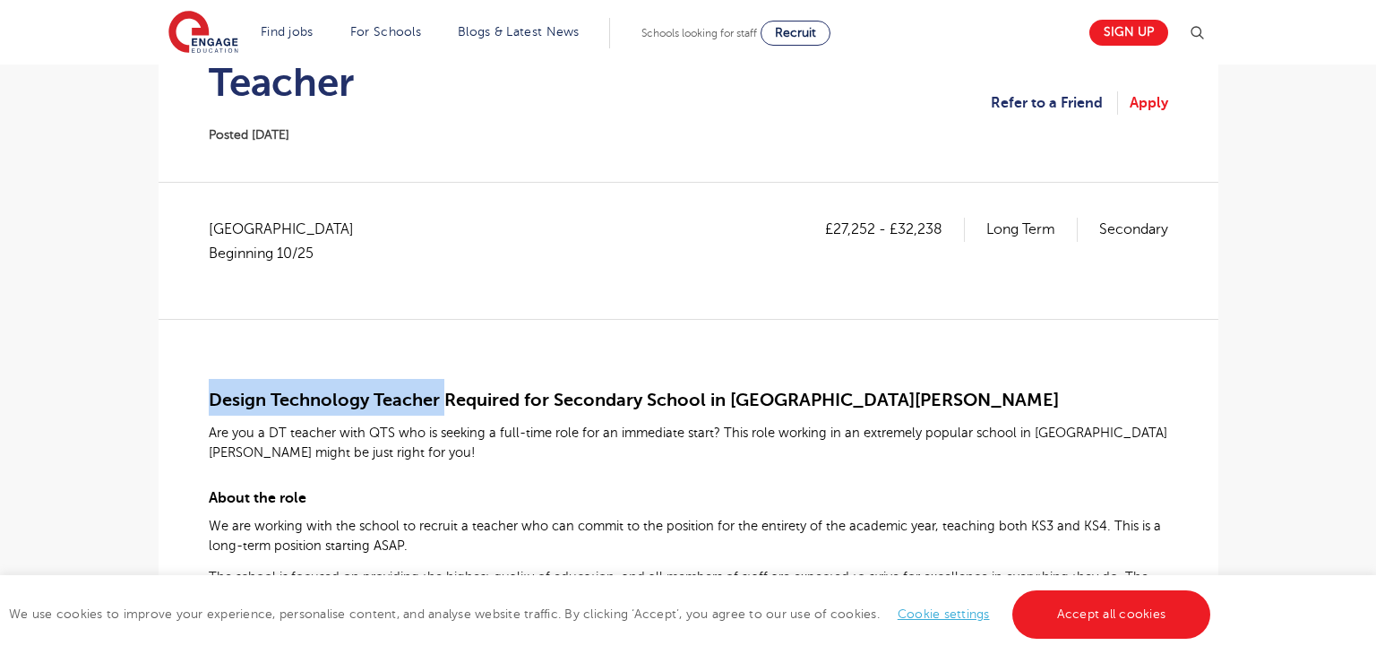
drag, startPoint x: 213, startPoint y: 397, endPoint x: 441, endPoint y: 409, distance: 228.7
click at [441, 409] on b "Design Technology Teacher Required for Secondary School in [GEOGRAPHIC_DATA][PE…" at bounding box center [634, 396] width 850 height 30
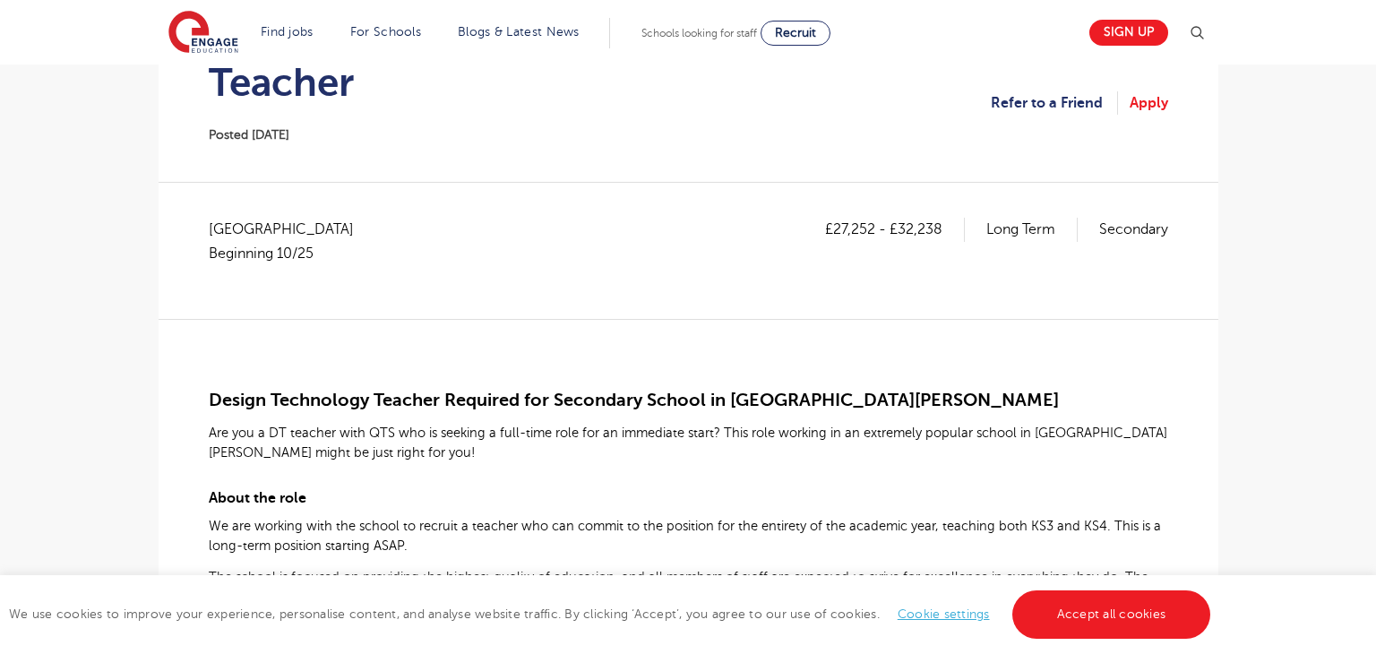
click at [444, 426] on span "Are you a DT teacher with QTS who is seeking a full-time role for an immediate …" at bounding box center [688, 442] width 958 height 34
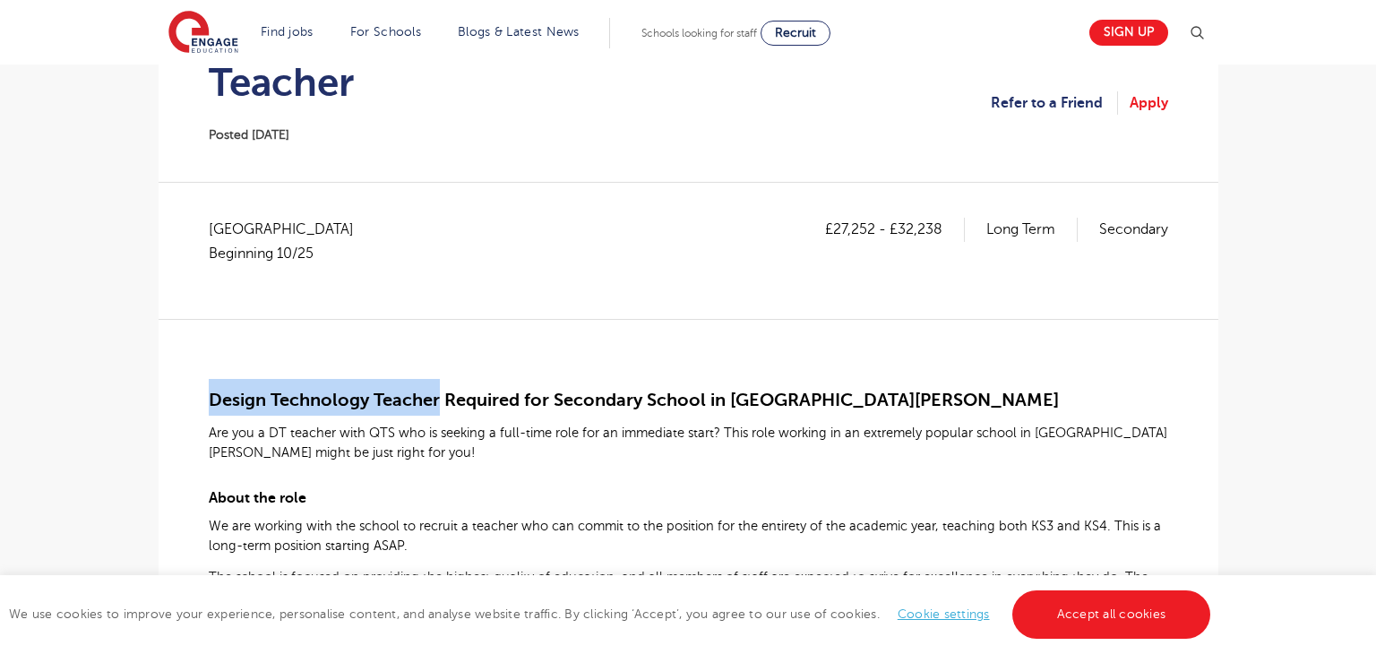
drag, startPoint x: 212, startPoint y: 397, endPoint x: 439, endPoint y: 402, distance: 226.6
click at [439, 402] on span "Design Technology Teacher Required for Secondary School in [GEOGRAPHIC_DATA][PE…" at bounding box center [634, 400] width 850 height 21
copy span "Design Technology Teacher"
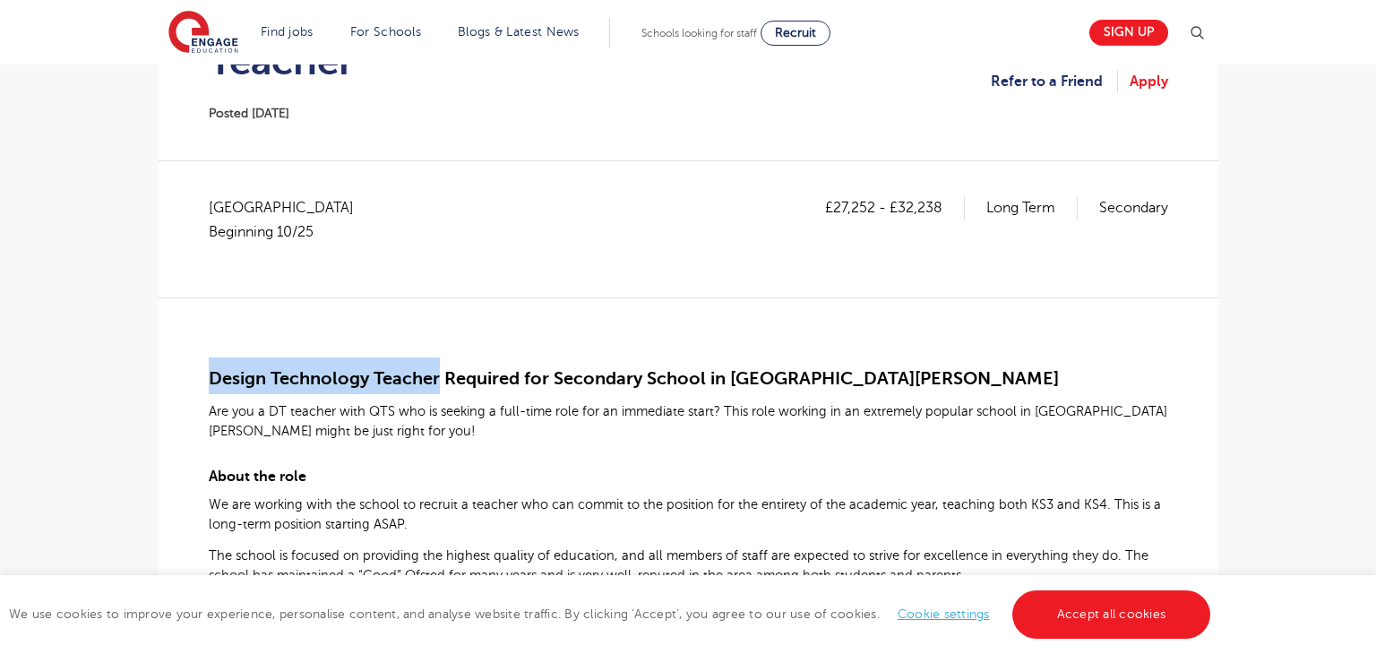
scroll to position [231, 0]
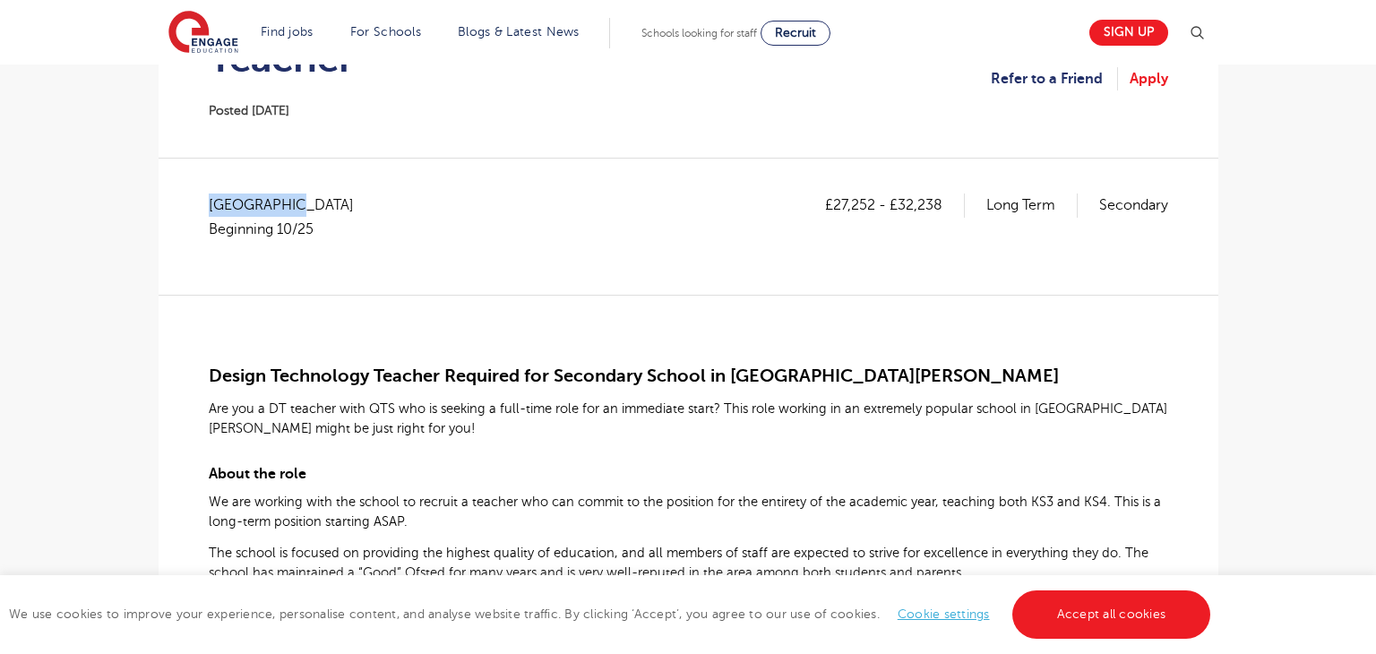
drag, startPoint x: 211, startPoint y: 203, endPoint x: 321, endPoint y: 204, distance: 110.2
click at [321, 204] on span "West Sussex Beginning 10/25" at bounding box center [290, 216] width 163 height 47
copy span "[GEOGRAPHIC_DATA]"
click at [859, 204] on p "£27,252 - £32,238" at bounding box center [895, 204] width 140 height 23
drag, startPoint x: 832, startPoint y: 202, endPoint x: 871, endPoint y: 201, distance: 39.4
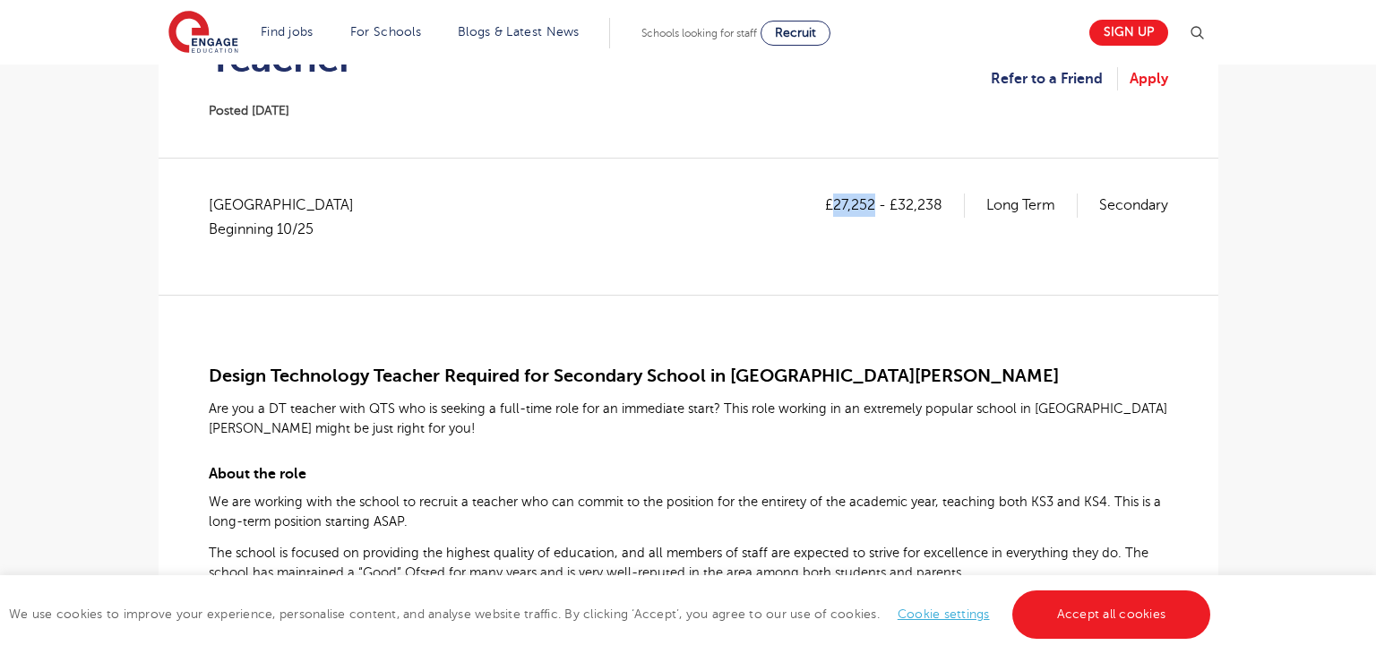
click at [871, 201] on p "£27,252 - £32,238" at bounding box center [895, 204] width 140 height 23
copy p "27,252"
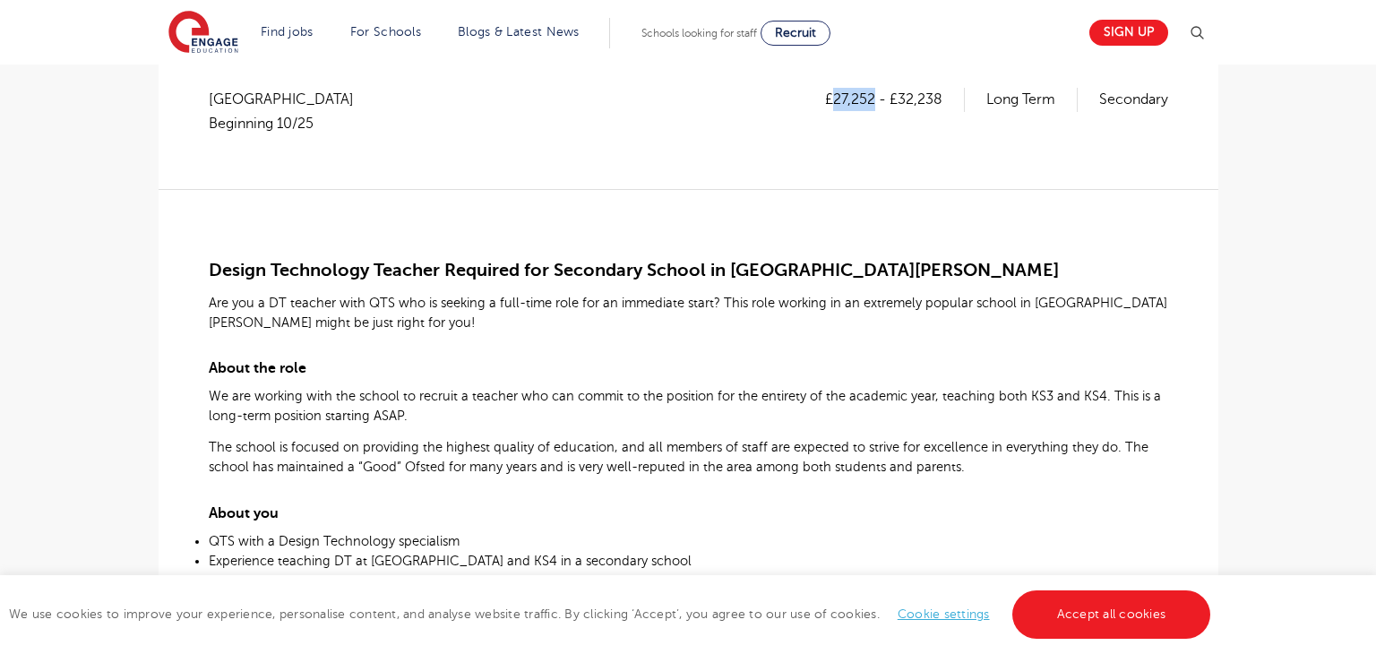
scroll to position [355, 0]
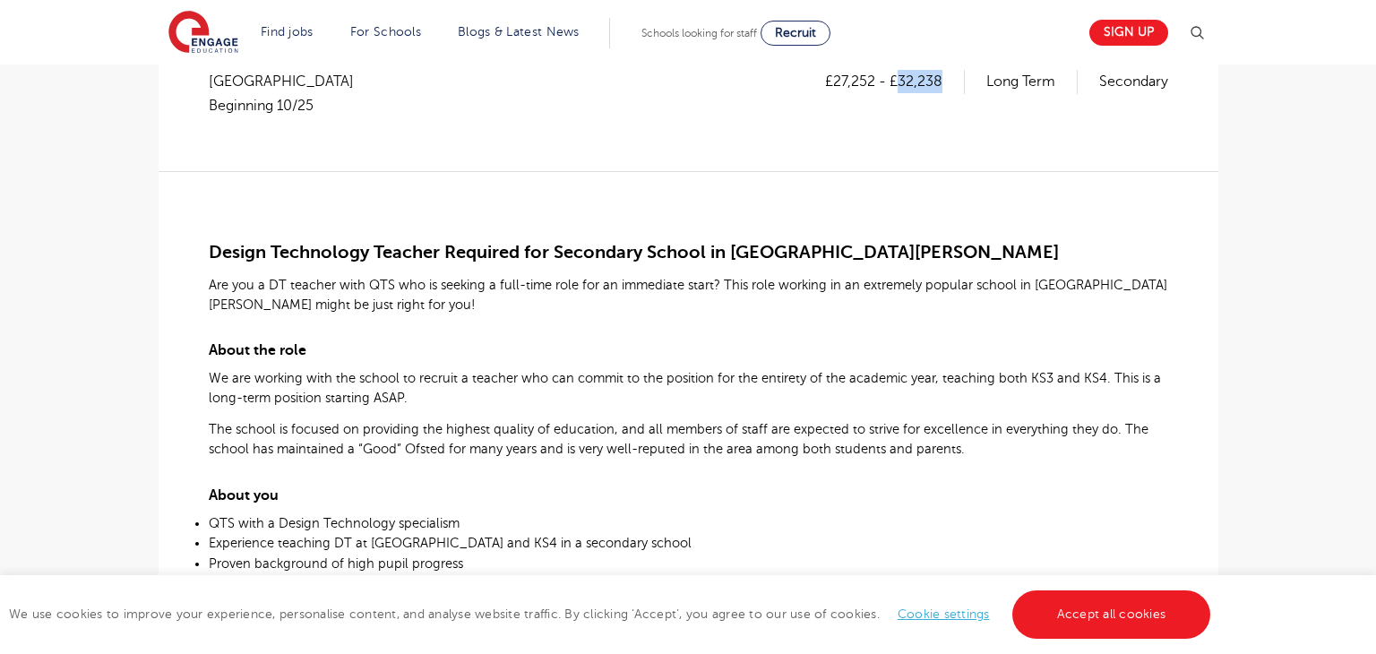
drag, startPoint x: 895, startPoint y: 75, endPoint x: 938, endPoint y: 78, distance: 43.1
click at [938, 78] on p "£27,252 - £32,238" at bounding box center [895, 81] width 140 height 23
copy p "32,238"
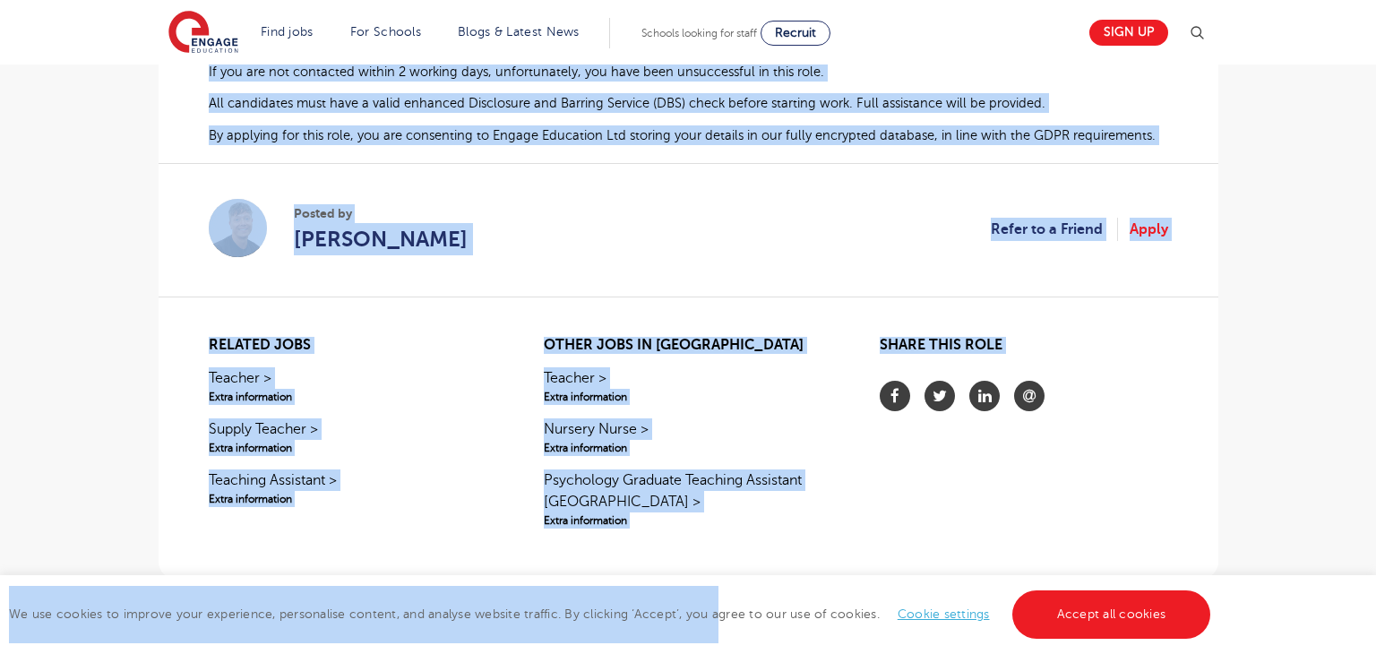
scroll to position [1229, 0]
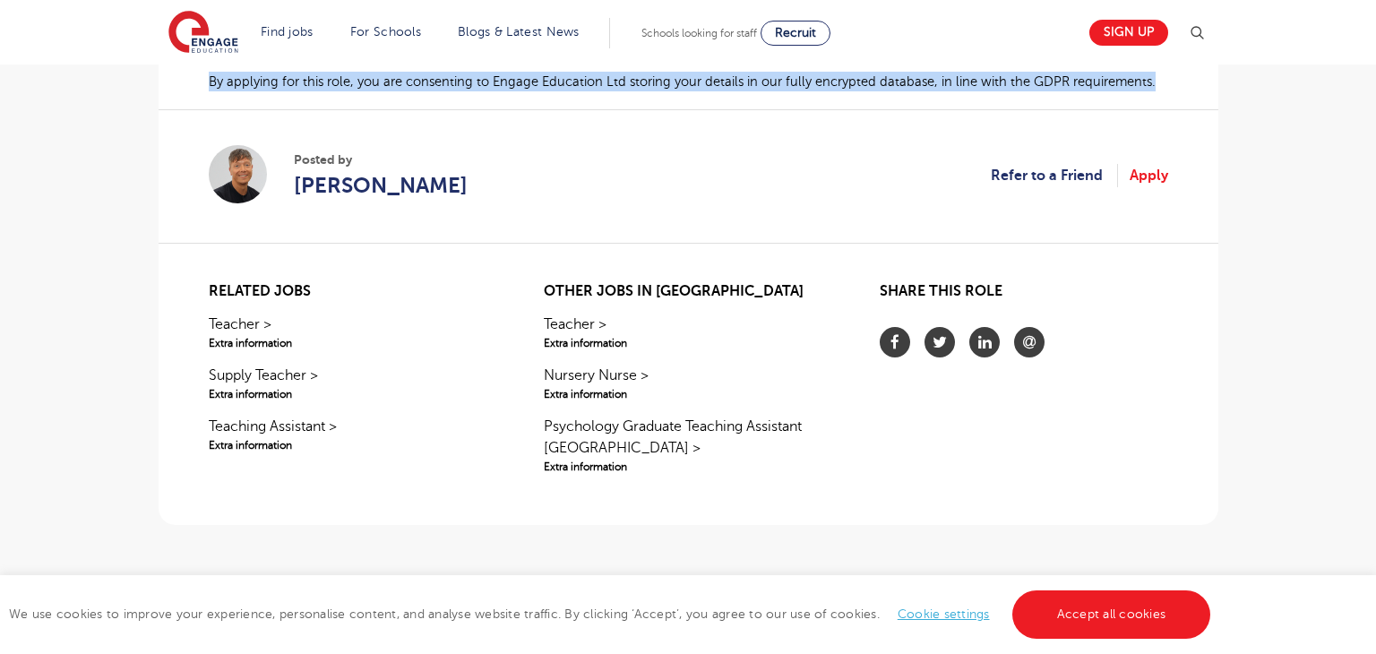
drag, startPoint x: 211, startPoint y: 248, endPoint x: 1156, endPoint y: 84, distance: 958.9
copy div "Loremi Dolorsitam Consect Adipisci eli Seddoeius Tempor in Utla Etdolorem Ali e…"
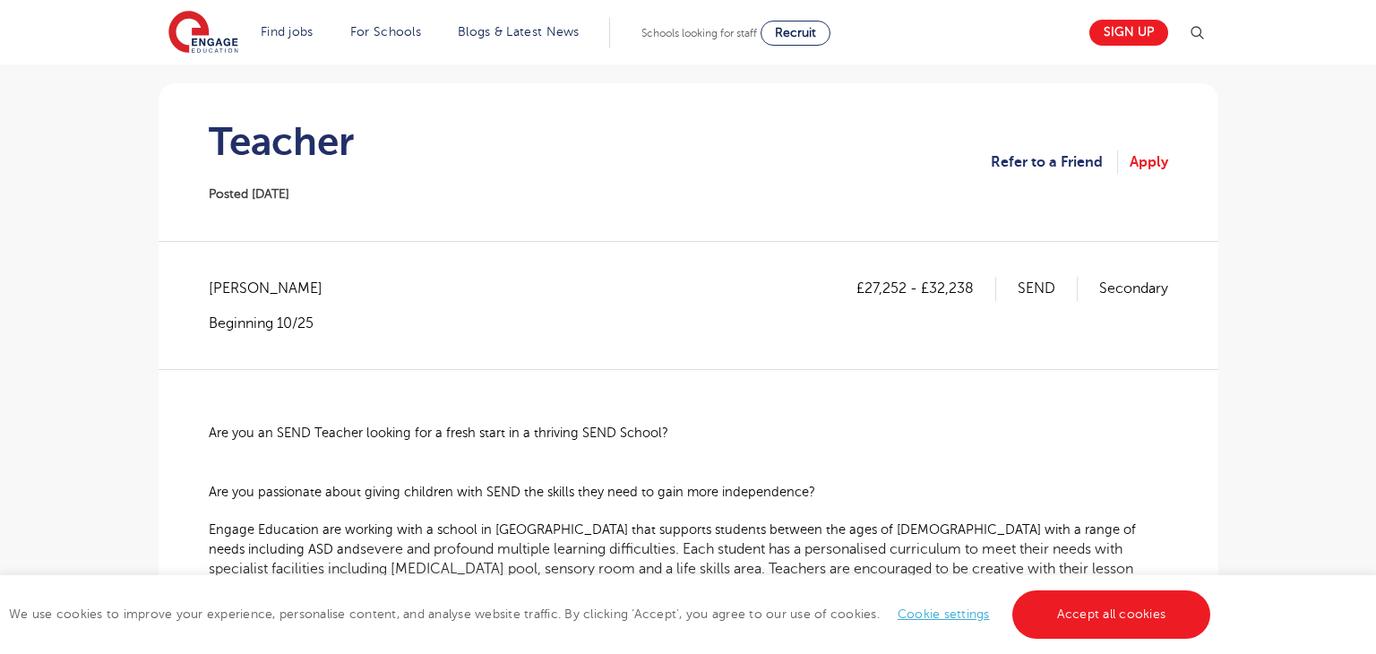
scroll to position [149, 0]
drag, startPoint x: 276, startPoint y: 424, endPoint x: 362, endPoint y: 424, distance: 86.0
click at [362, 424] on span "Are you an SEND Teacher looking for a fresh start in a thriving SEND School?" at bounding box center [438, 431] width 459 height 14
copy span "SEND Teacher"
click at [219, 292] on span "Lambeth - Lambeth" at bounding box center [275, 287] width 132 height 23
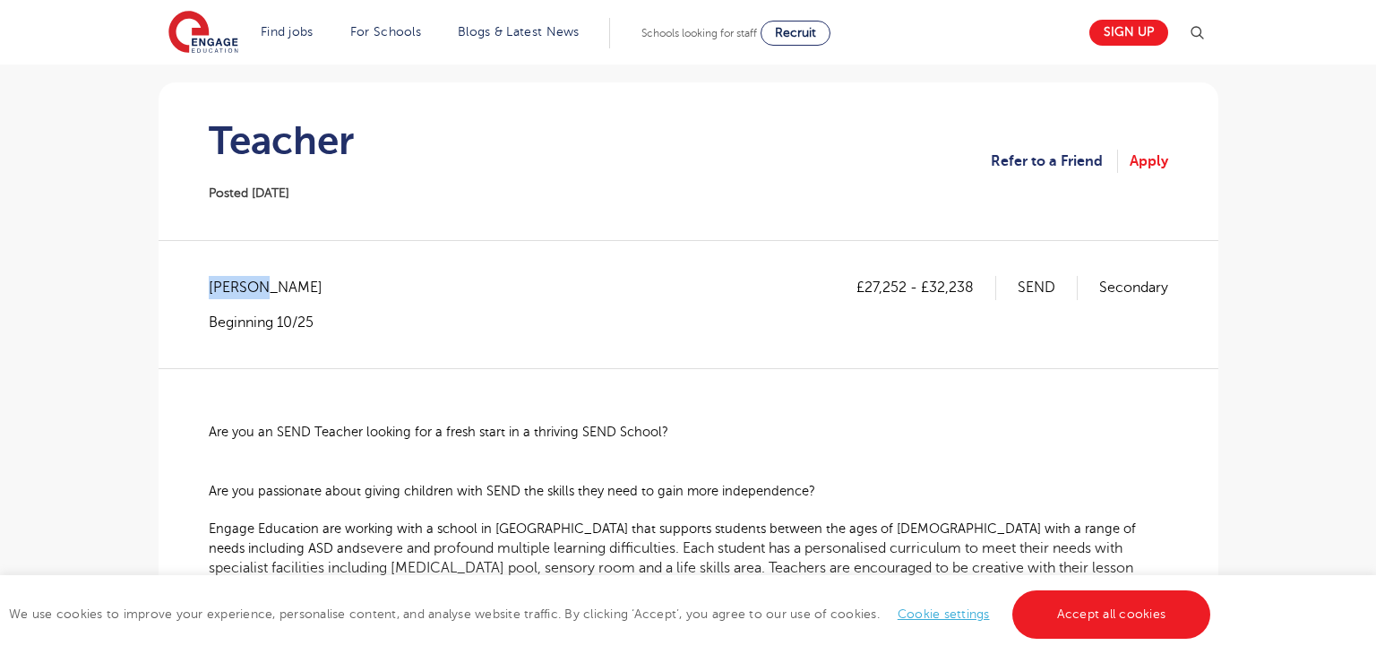
click at [219, 292] on span "Lambeth - Lambeth" at bounding box center [275, 287] width 132 height 23
copy span "Lambeth"
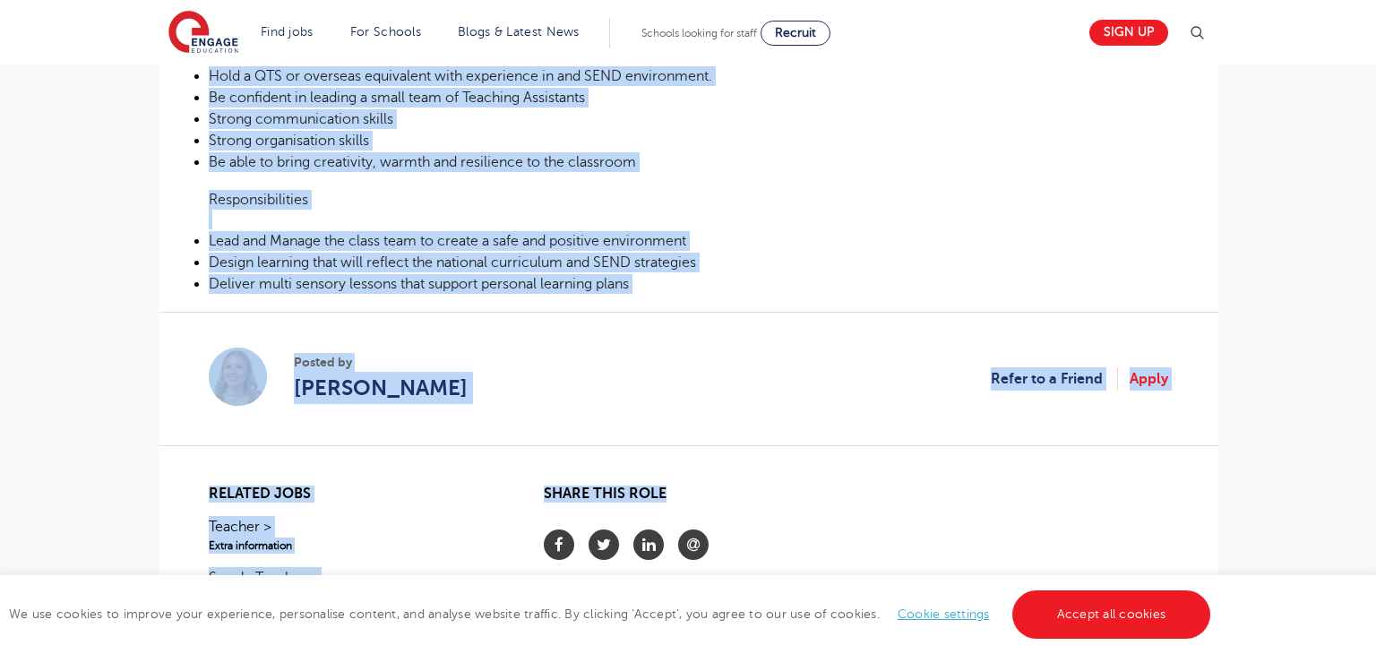
scroll to position [837, 0]
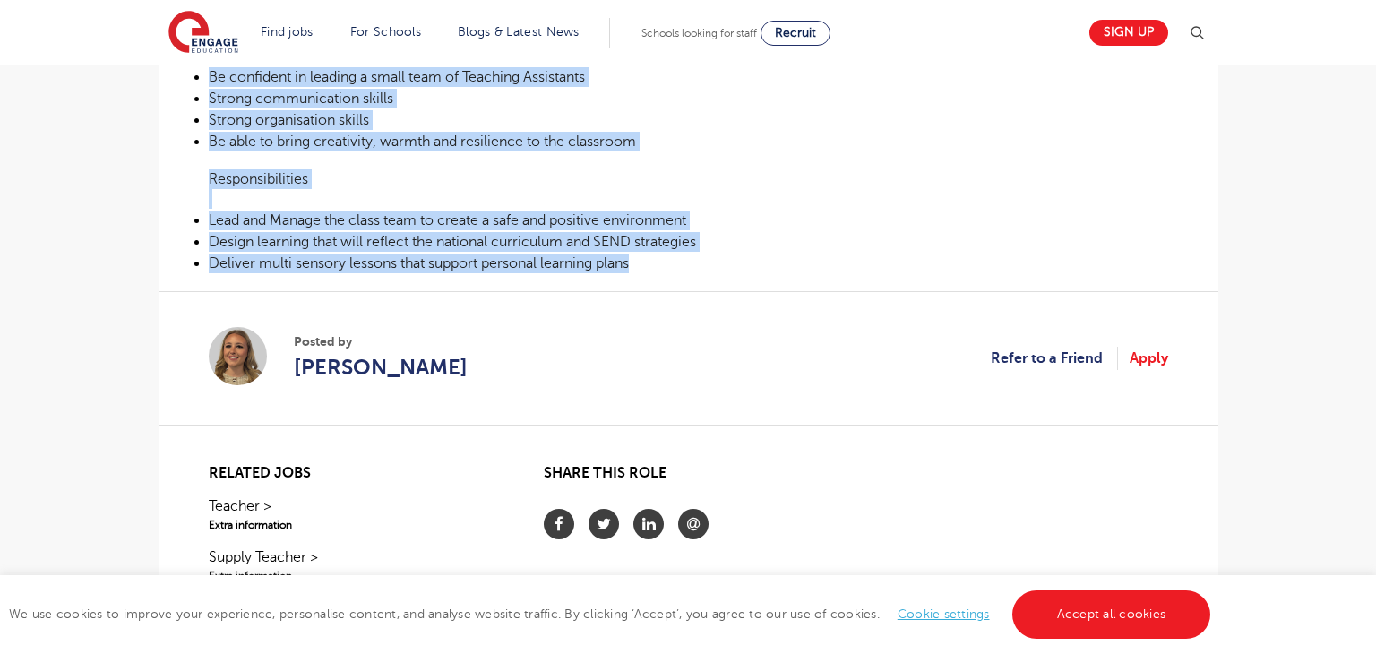
drag, startPoint x: 208, startPoint y: 429, endPoint x: 763, endPoint y: 264, distance: 579.2
click at [849, 169] on p "Responsibilities" at bounding box center [688, 179] width 959 height 20
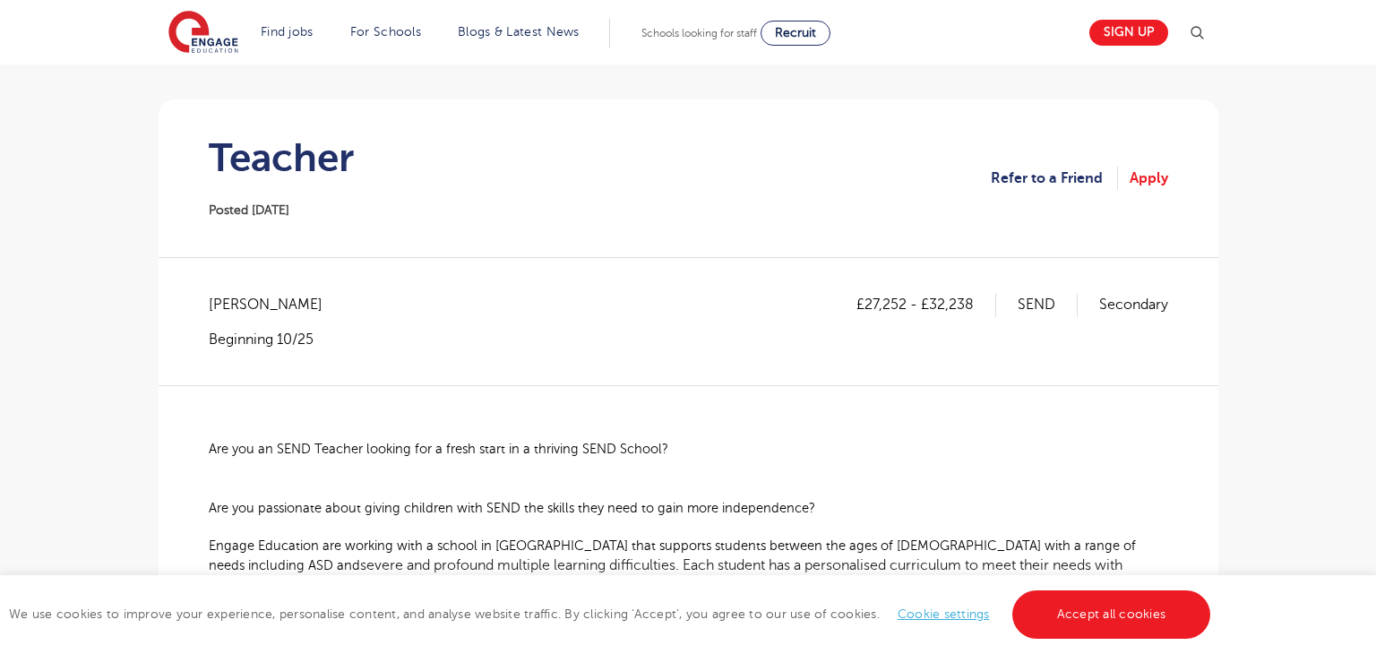
scroll to position [133, 0]
drag, startPoint x: 864, startPoint y: 306, endPoint x: 906, endPoint y: 305, distance: 42.1
click at [906, 305] on p "£27,252 - £32,238" at bounding box center [926, 303] width 140 height 23
copy p "27,252"
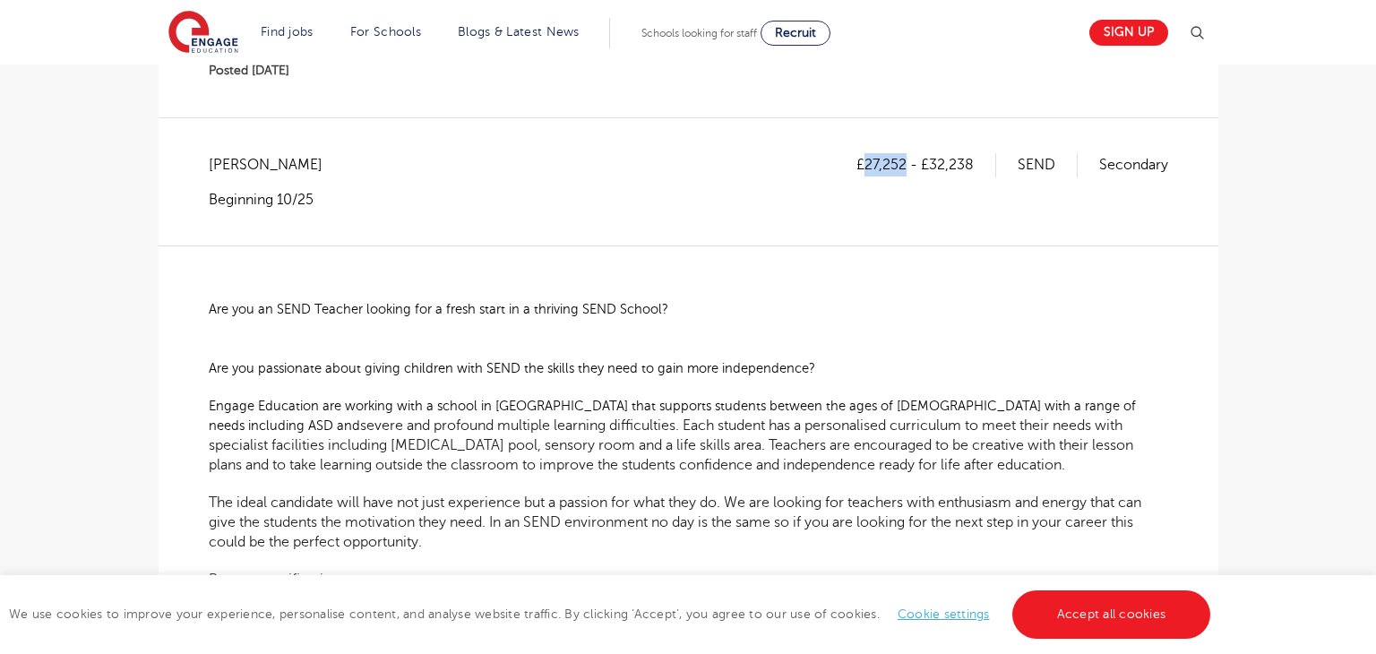
scroll to position [269, 0]
drag, startPoint x: 928, startPoint y: 161, endPoint x: 974, endPoint y: 161, distance: 46.6
click at [974, 161] on p "£27,252 - £32,238" at bounding box center [926, 167] width 140 height 23
copy p "32,238"
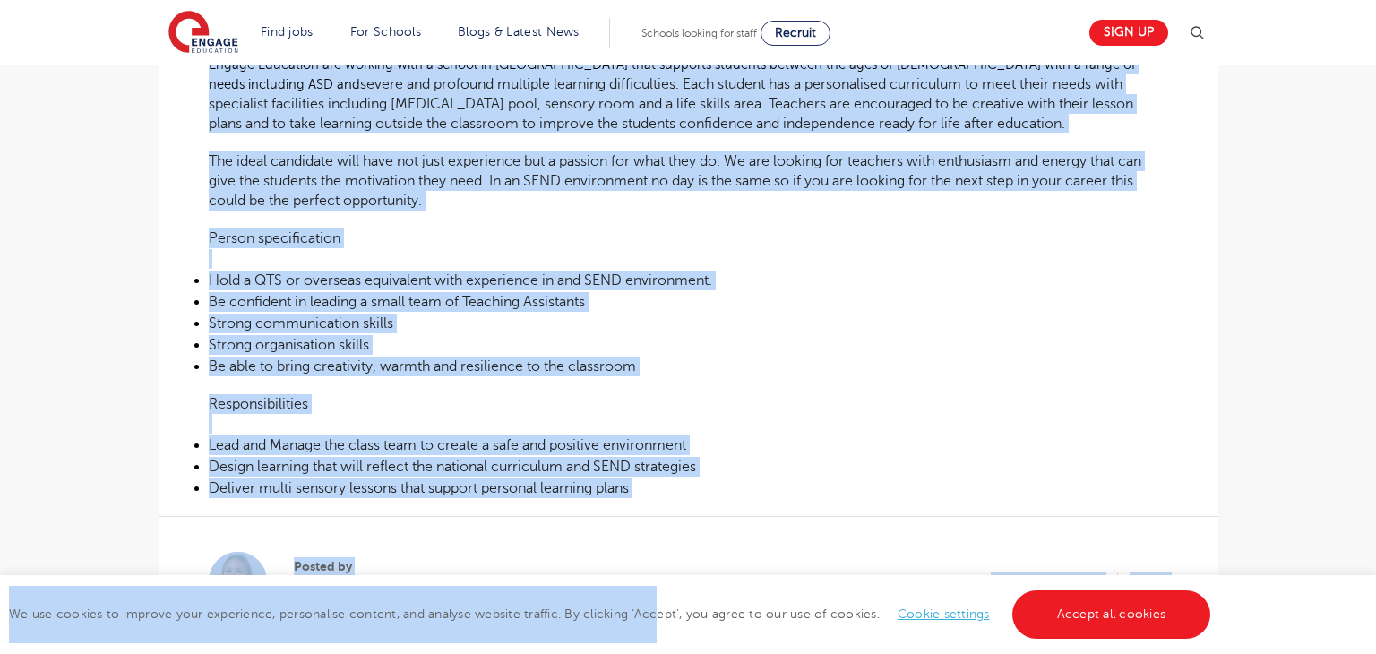
scroll to position [685, 0]
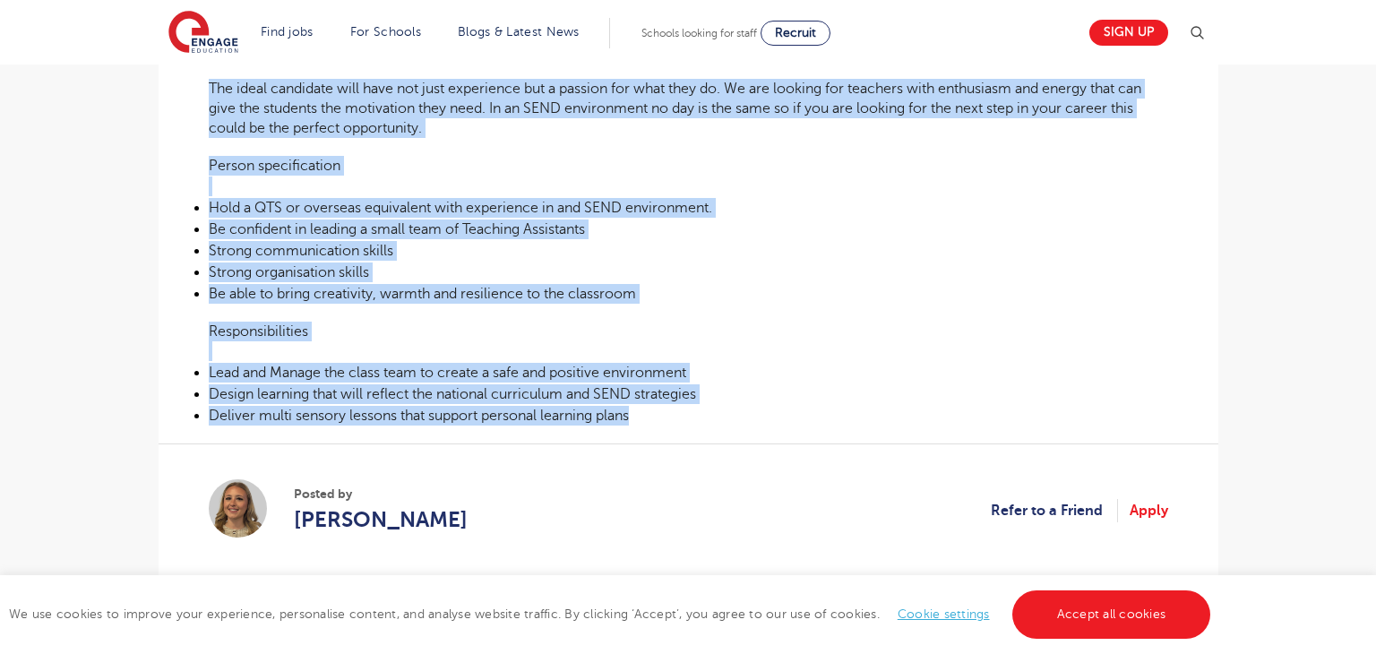
drag, startPoint x: 210, startPoint y: 314, endPoint x: 690, endPoint y: 423, distance: 492.1
click at [690, 423] on div "Are you an SEND Teacher looking for a fresh start in a thriving SEND School? Ar…" at bounding box center [688, 129] width 959 height 595
copy div "Are you an SEND Teacher looking for a fresh start in a thriving SEND School? Ar…"
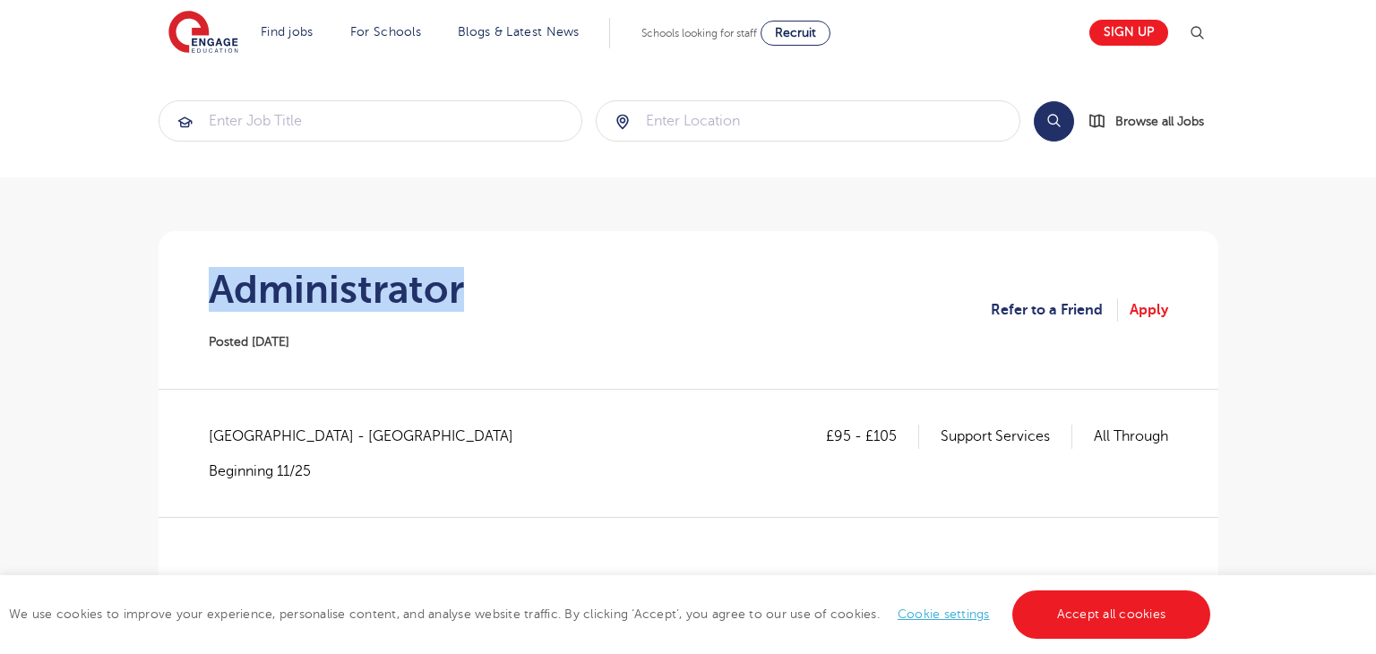
click at [473, 289] on section "Administrator Posted [DATE] Refer to a Friend Apply" at bounding box center [688, 310] width 1031 height 158
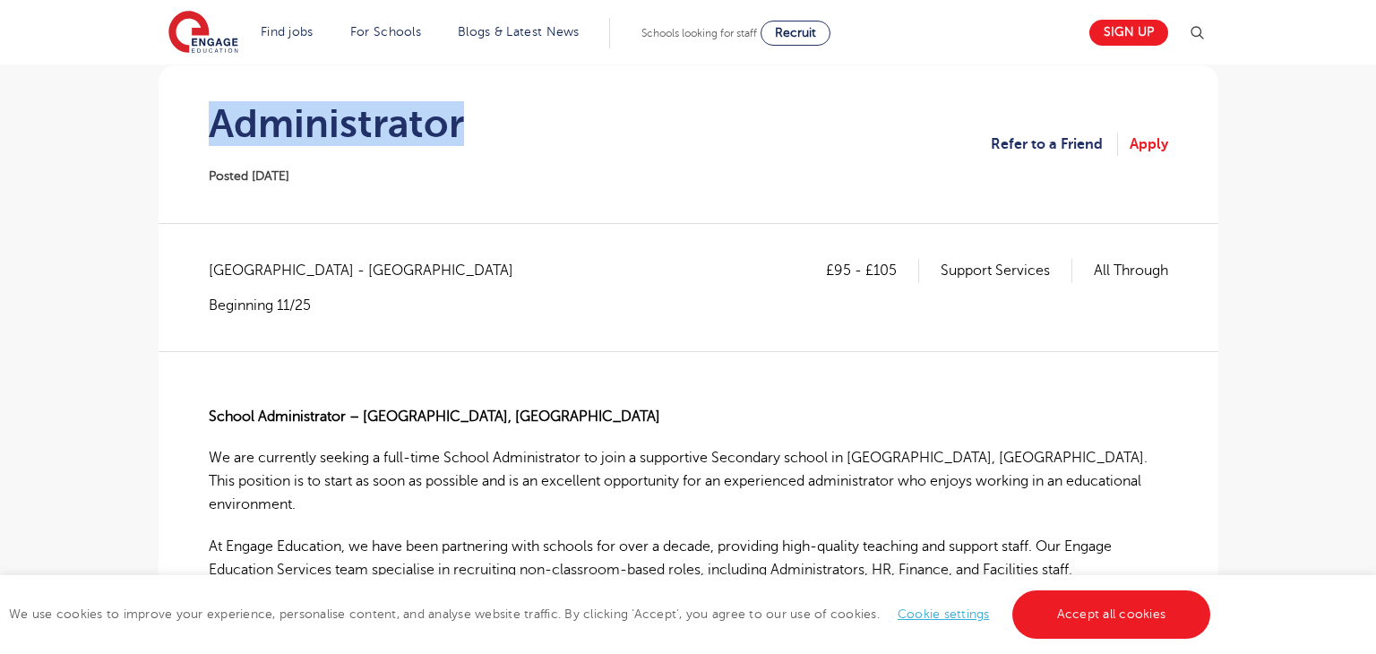
scroll to position [167, 0]
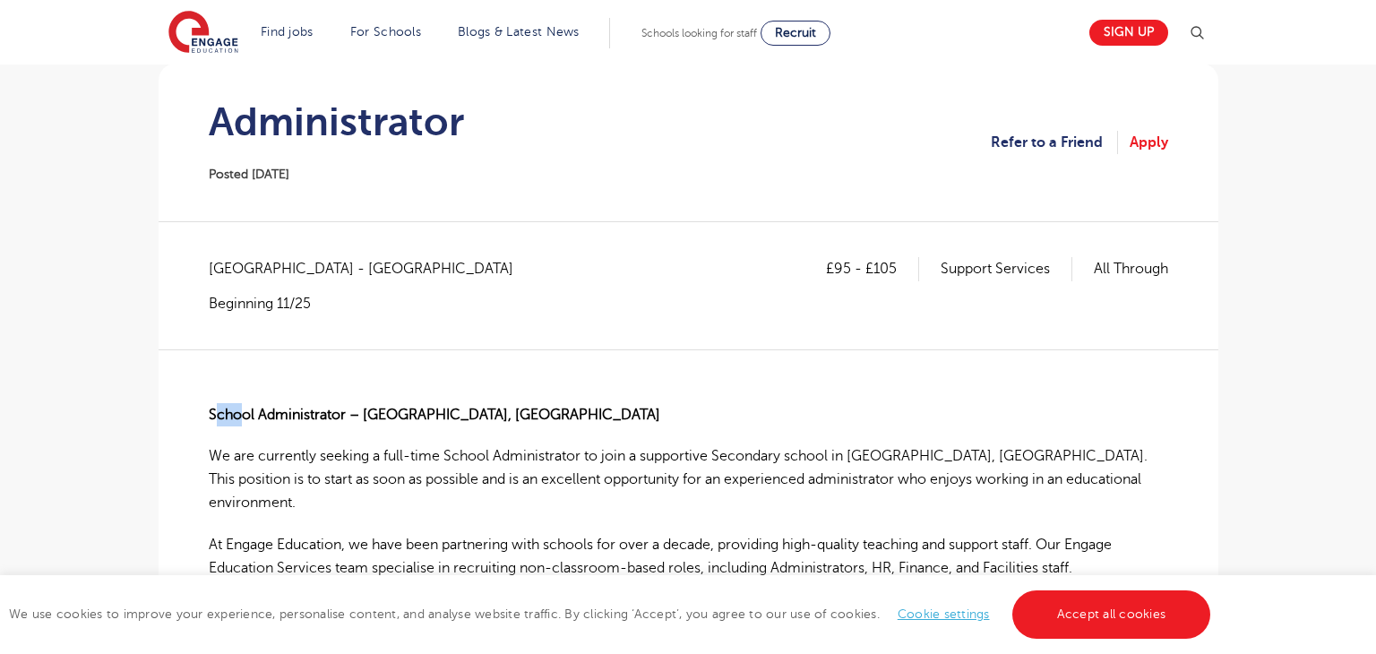
drag, startPoint x: 212, startPoint y: 410, endPoint x: 241, endPoint y: 407, distance: 28.8
click at [241, 407] on strong "School Administrator – [GEOGRAPHIC_DATA], [GEOGRAPHIC_DATA]" at bounding box center [434, 415] width 451 height 16
click at [224, 452] on p "We are currently seeking a full-time School Administrator to join a supportive …" at bounding box center [688, 479] width 959 height 71
drag, startPoint x: 208, startPoint y: 416, endPoint x: 346, endPoint y: 416, distance: 137.9
click at [346, 416] on strong "School Administrator – [GEOGRAPHIC_DATA], [GEOGRAPHIC_DATA]" at bounding box center [434, 415] width 451 height 16
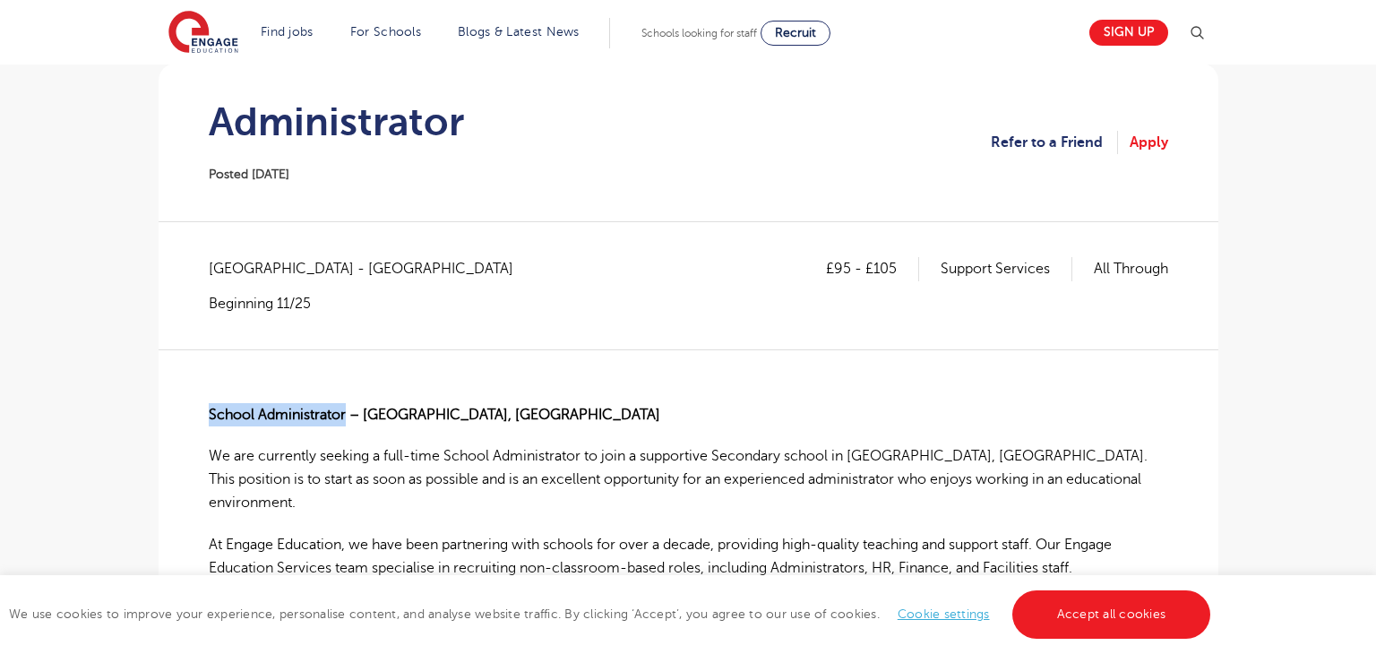
copy strong "School Administrator"
drag, startPoint x: 207, startPoint y: 265, endPoint x: 278, endPoint y: 274, distance: 71.3
click at [294, 285] on div "[GEOGRAPHIC_DATA] - [GEOGRAPHIC_DATA] Beginning 11/25" at bounding box center [370, 285] width 322 height 56
drag, startPoint x: 210, startPoint y: 265, endPoint x: 281, endPoint y: 267, distance: 70.8
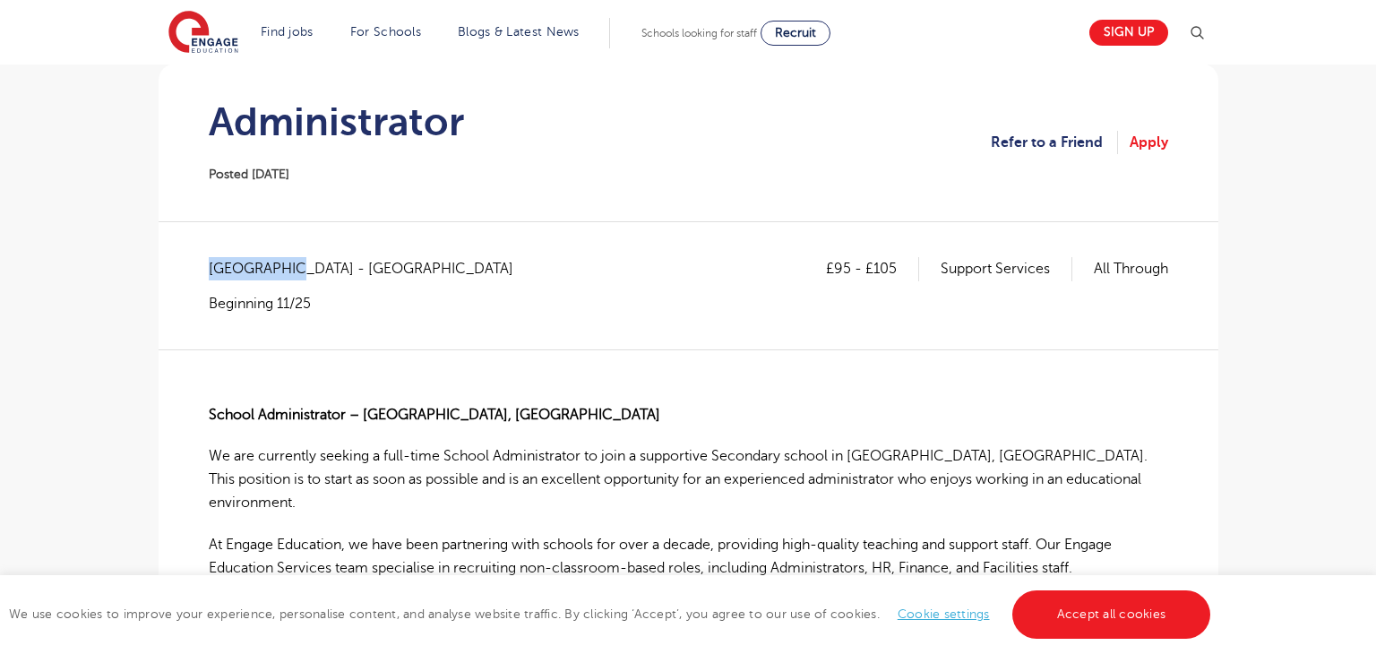
click at [281, 267] on span "[GEOGRAPHIC_DATA] - [GEOGRAPHIC_DATA]" at bounding box center [370, 268] width 322 height 23
copy span "[GEOGRAPHIC_DATA]"
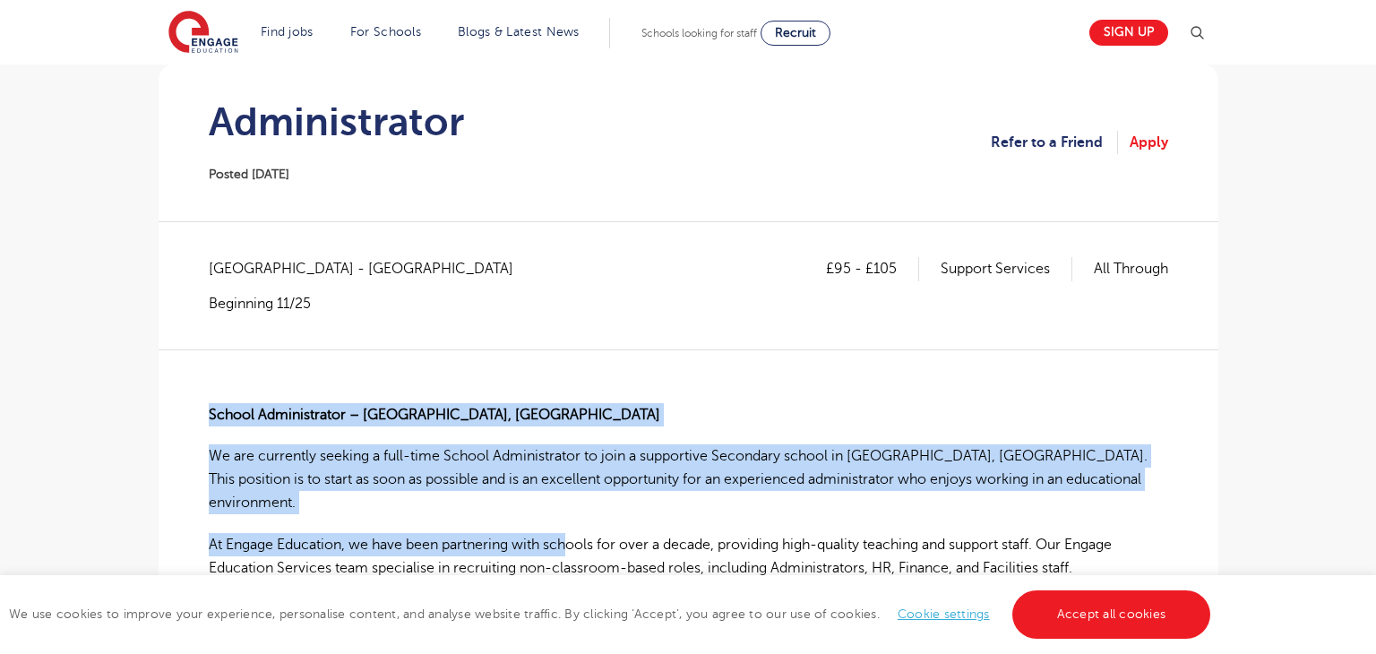
drag, startPoint x: 206, startPoint y: 408, endPoint x: 575, endPoint y: 525, distance: 386.9
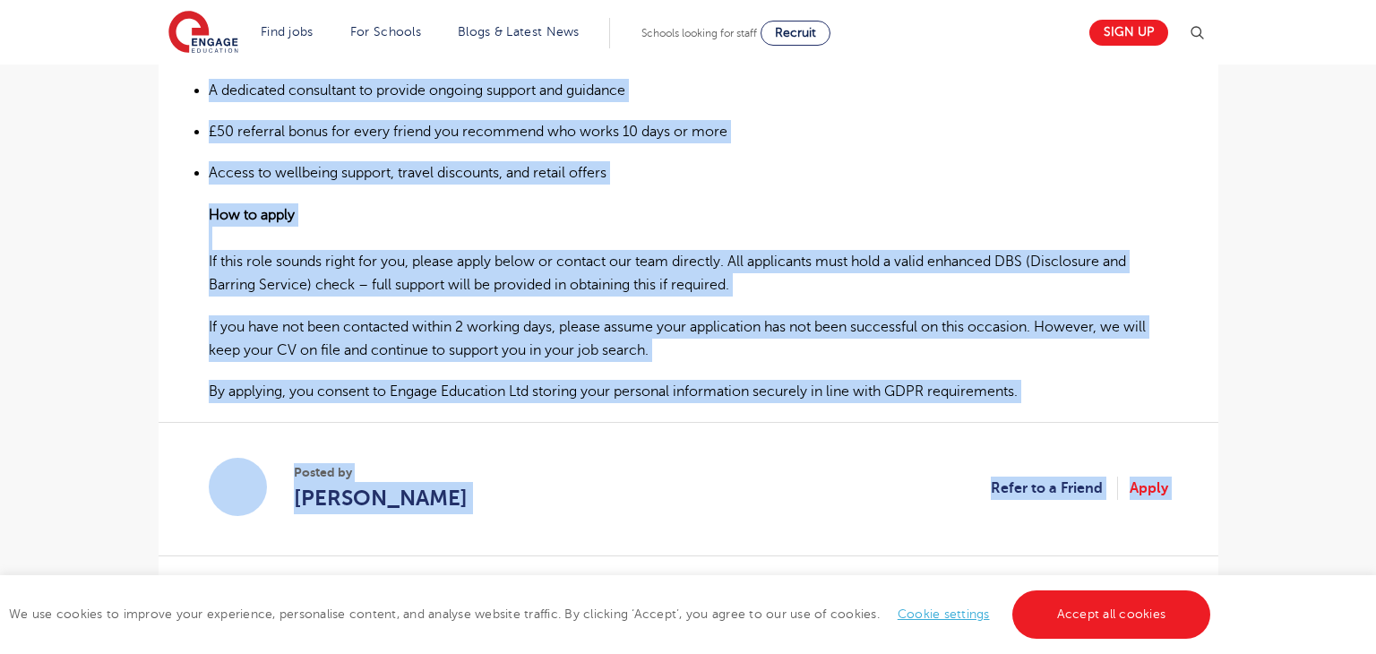
scroll to position [1315, 0]
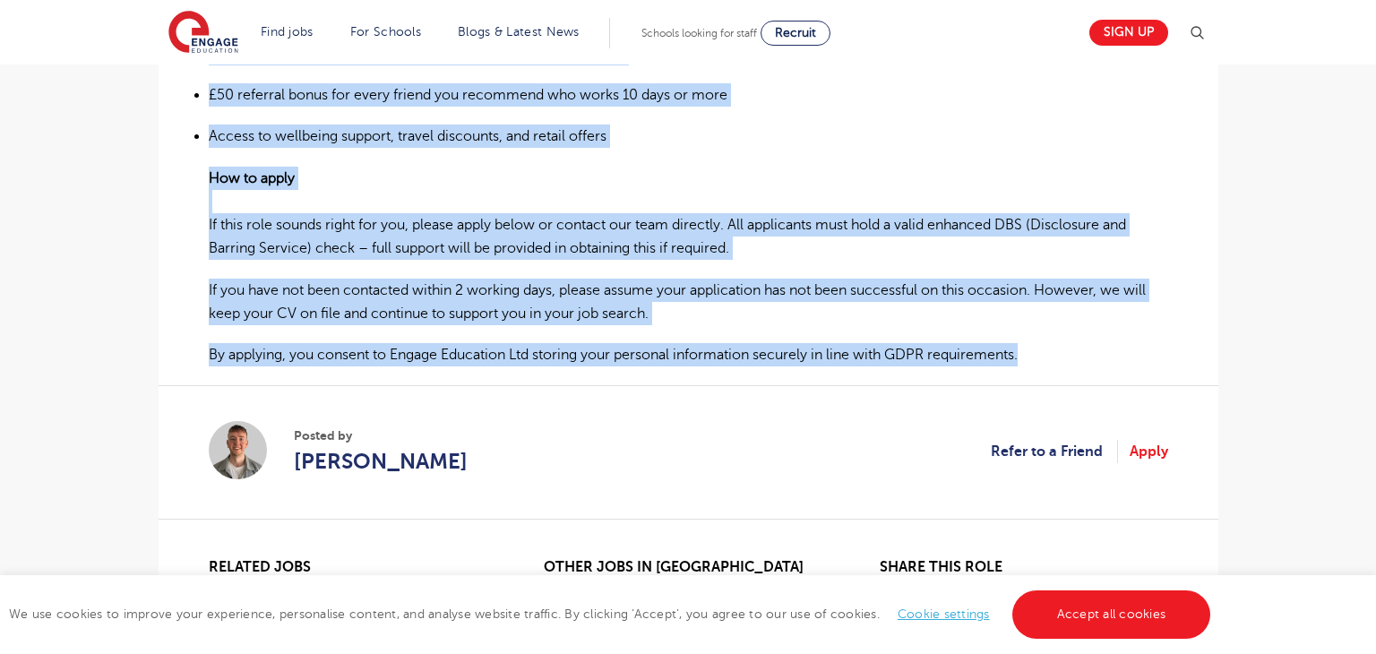
drag, startPoint x: 210, startPoint y: 395, endPoint x: 1040, endPoint y: 320, distance: 833.5
copy div "Loremi Dolorsitametc – Adipisci, Elit Seddoe Te inc utlaboree dolorem a enim-ad…"
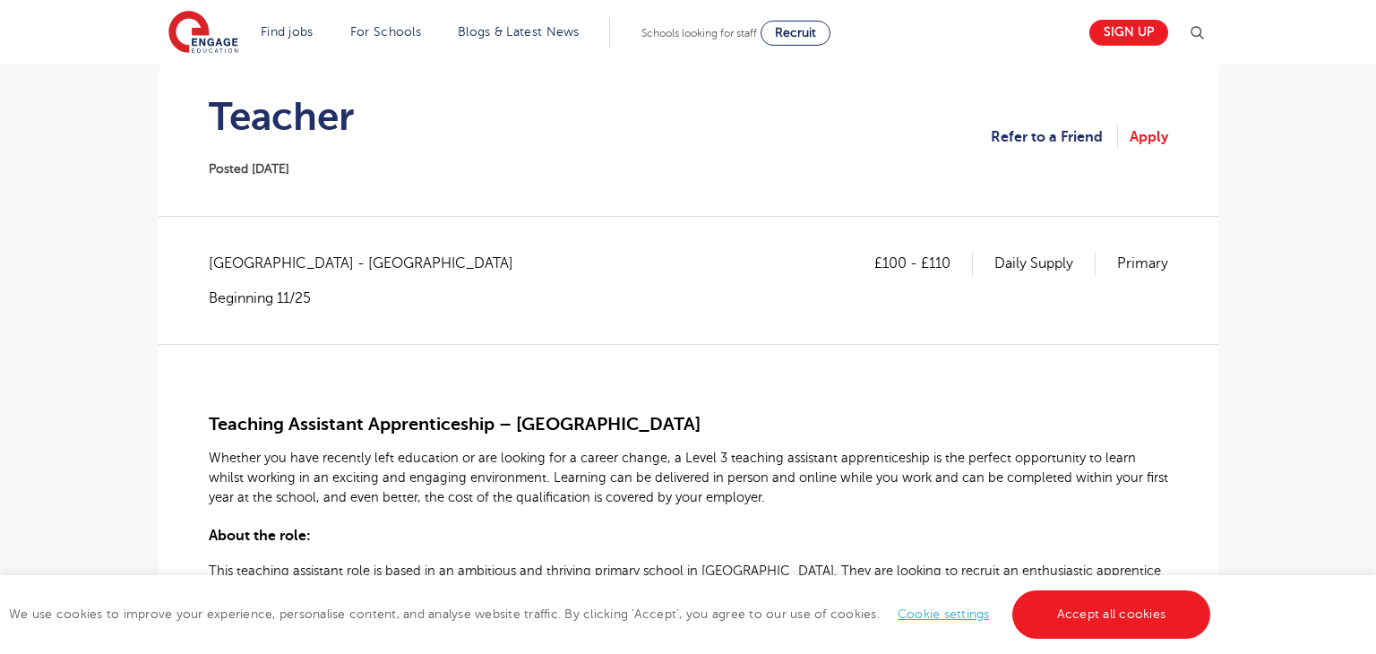
scroll to position [174, 0]
drag, startPoint x: 208, startPoint y: 423, endPoint x: 494, endPoint y: 416, distance: 286.7
click at [494, 416] on span "Teaching Assistant Apprenticeship – [GEOGRAPHIC_DATA]" at bounding box center [455, 423] width 492 height 21
copy span "Teaching Assistant Apprenticeship"
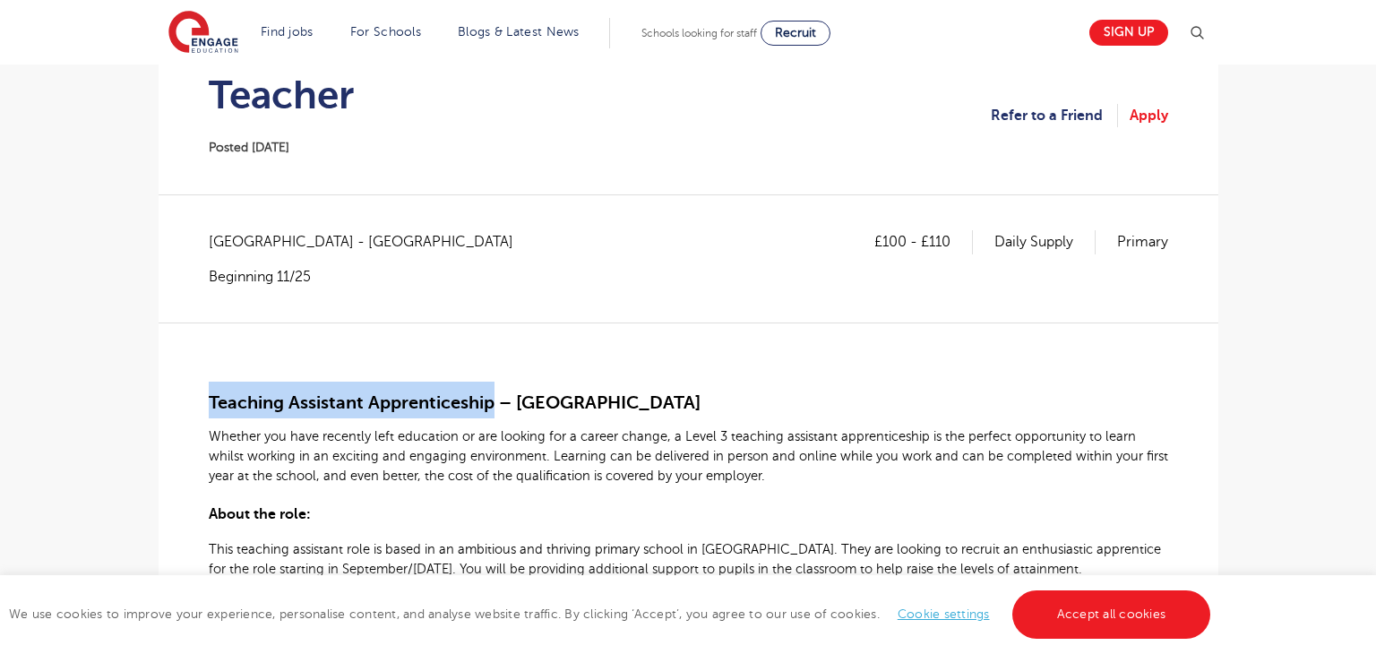
scroll to position [195, 0]
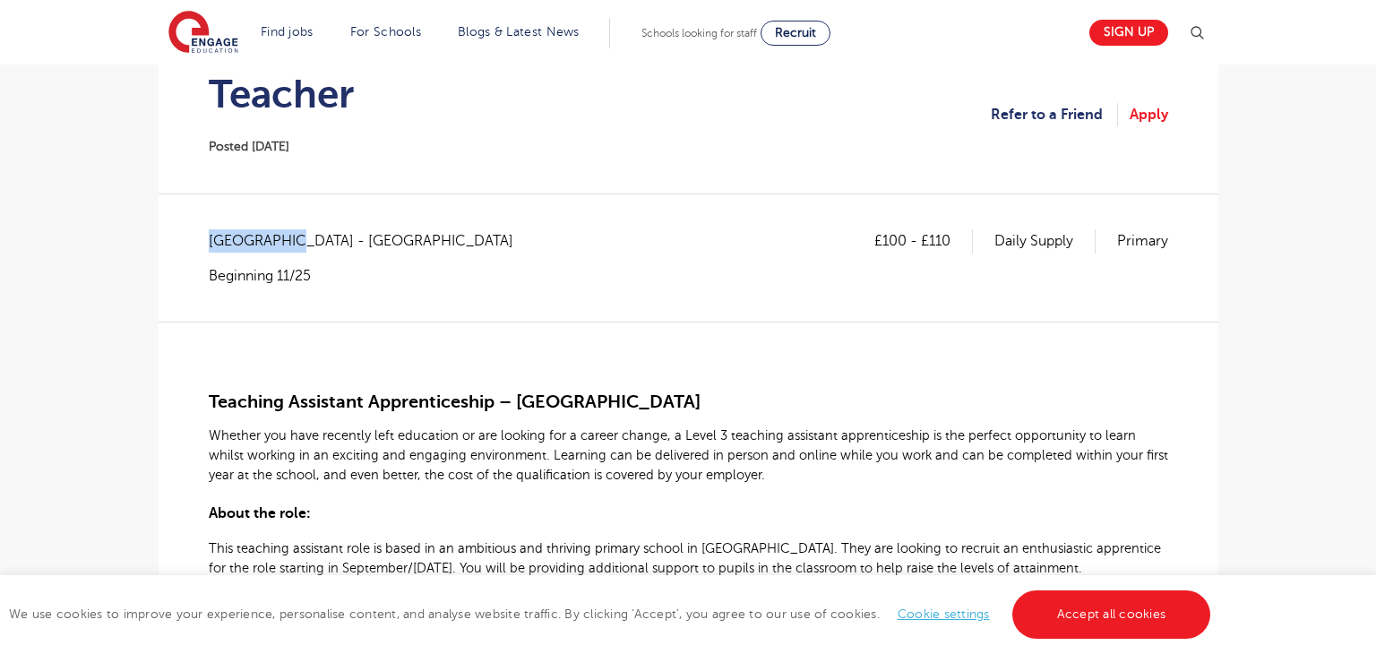
drag, startPoint x: 209, startPoint y: 237, endPoint x: 282, endPoint y: 244, distance: 73.8
click at [282, 244] on span "[GEOGRAPHIC_DATA] - [GEOGRAPHIC_DATA]" at bounding box center [370, 240] width 322 height 23
copy span "[GEOGRAPHIC_DATA]"
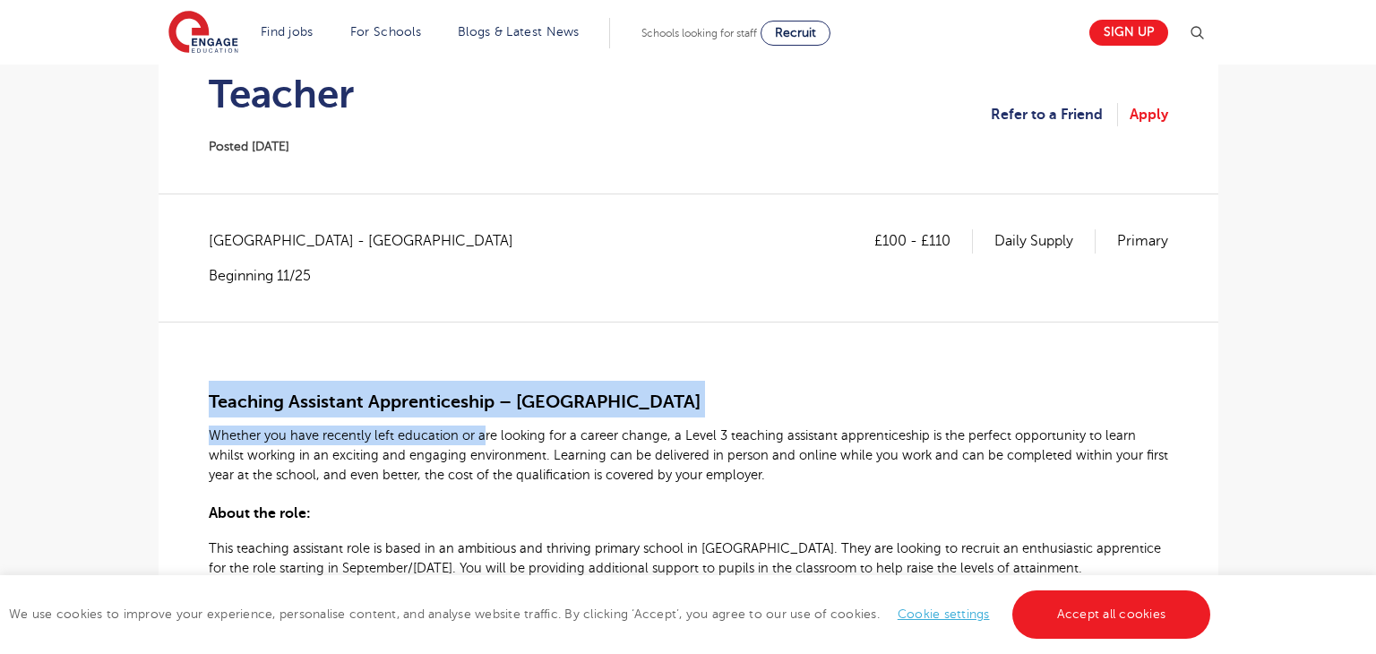
drag, startPoint x: 211, startPoint y: 399, endPoint x: 481, endPoint y: 417, distance: 270.2
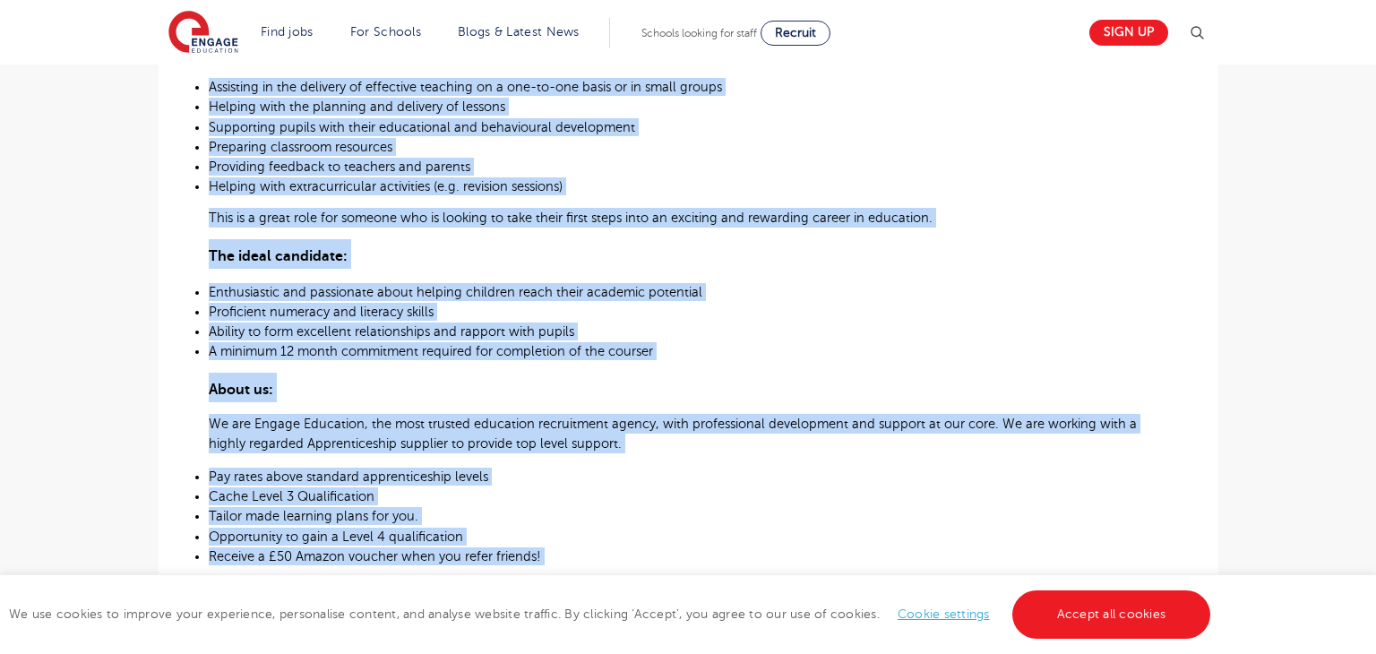
scroll to position [1060, 0]
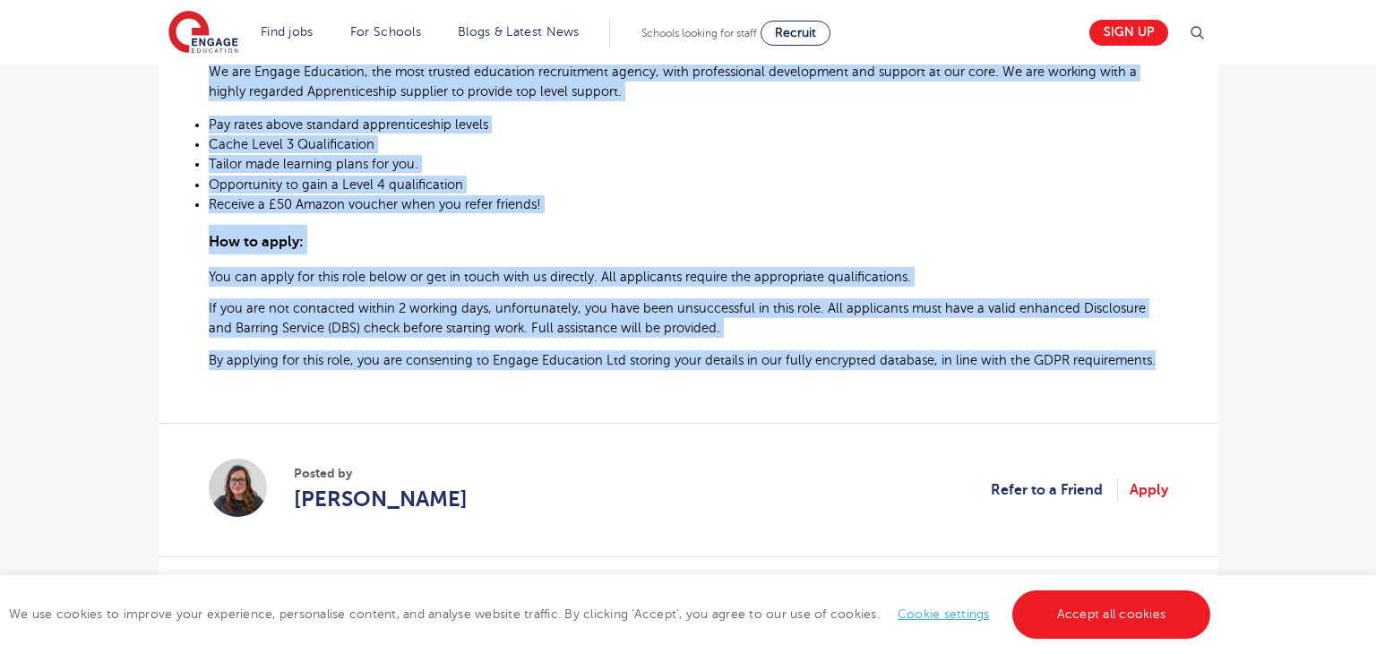
drag, startPoint x: 208, startPoint y: 335, endPoint x: 1156, endPoint y: 374, distance: 949.2
copy div "Loremips Dolorsita Consecteturadi – Elitsed Doeius Tempori utl etdo magnaali en…"
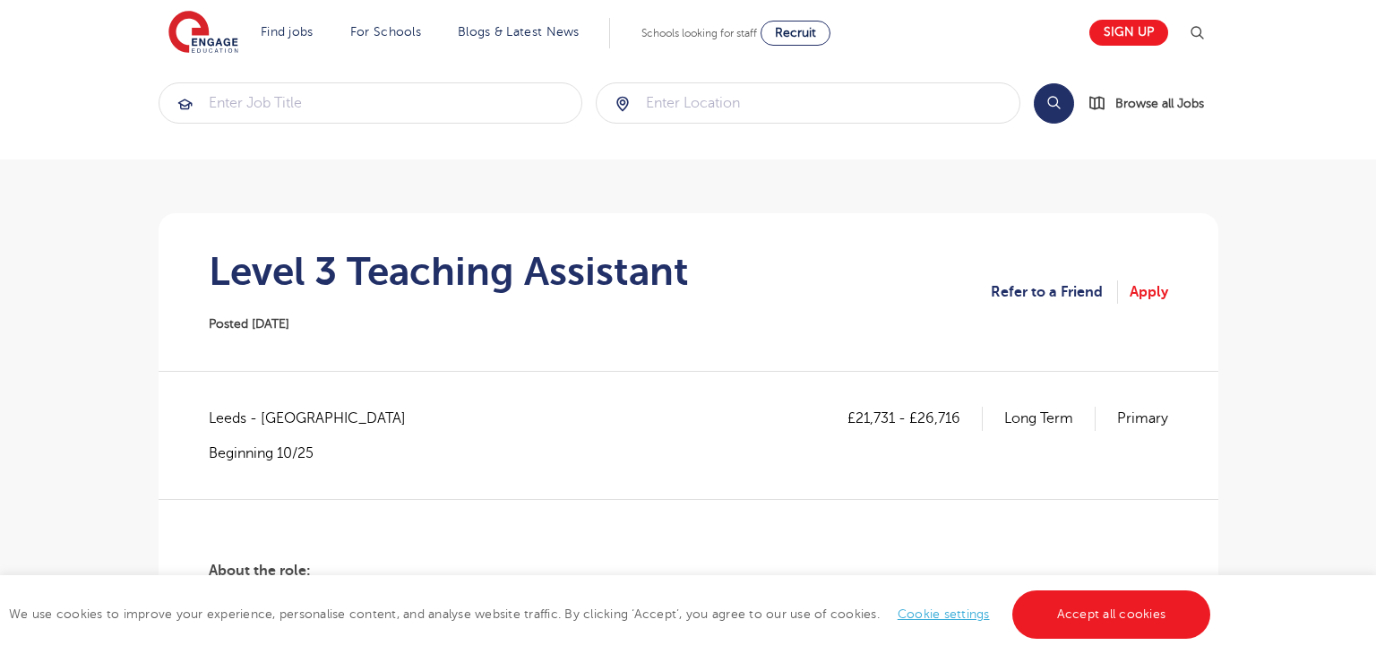
scroll to position [20, 0]
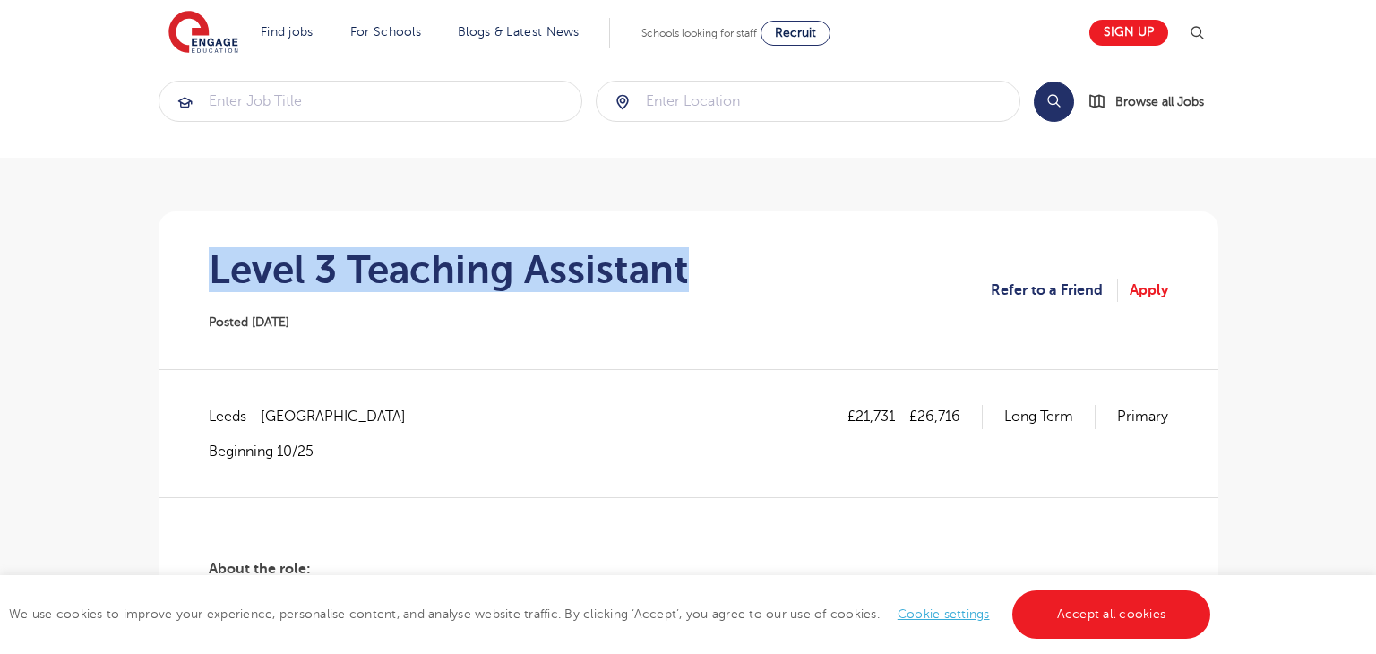
drag, startPoint x: 210, startPoint y: 272, endPoint x: 702, endPoint y: 291, distance: 492.9
click at [702, 291] on section "Level 3 Teaching Assistant Posted 03/10/25 Refer to a Friend Apply" at bounding box center [688, 290] width 1031 height 158
copy h1 "Level 3 Teaching Assistant"
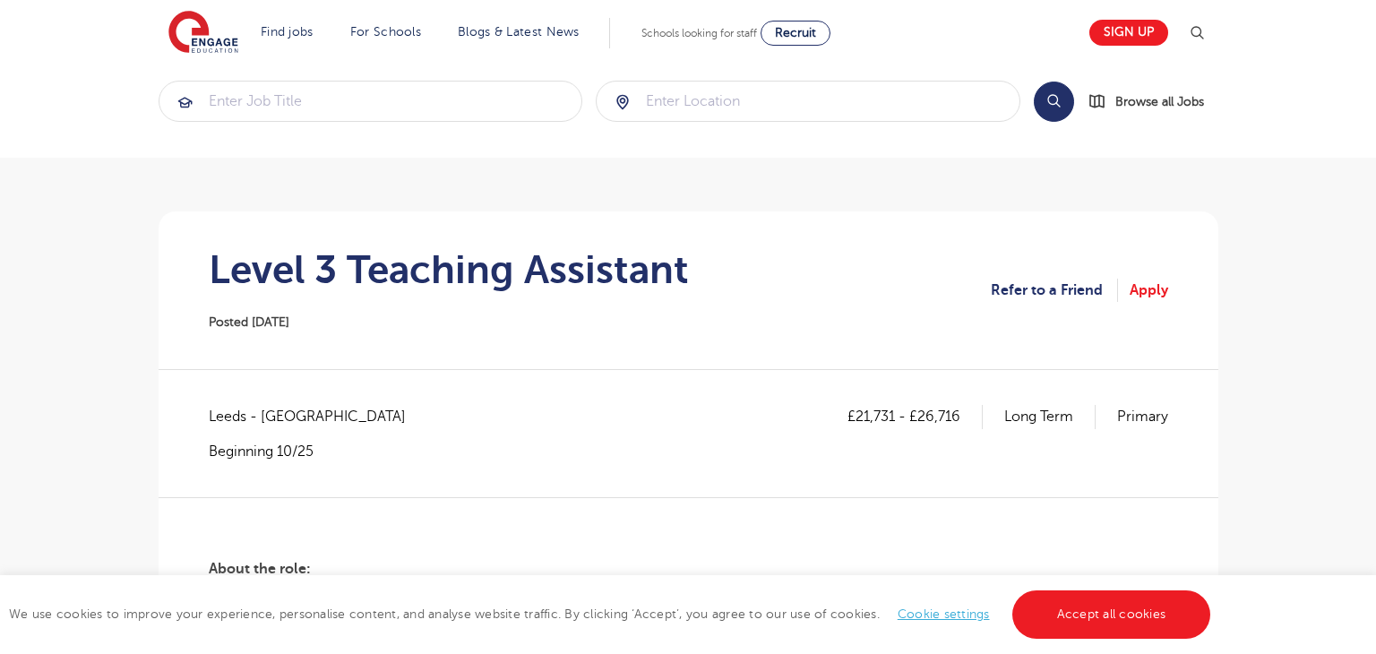
click at [230, 424] on span "Leeds - Leeds" at bounding box center [316, 416] width 215 height 23
click at [230, 416] on span "Leeds - Leeds" at bounding box center [316, 416] width 215 height 23
copy span "Leeds"
drag, startPoint x: 856, startPoint y: 419, endPoint x: 895, endPoint y: 423, distance: 38.7
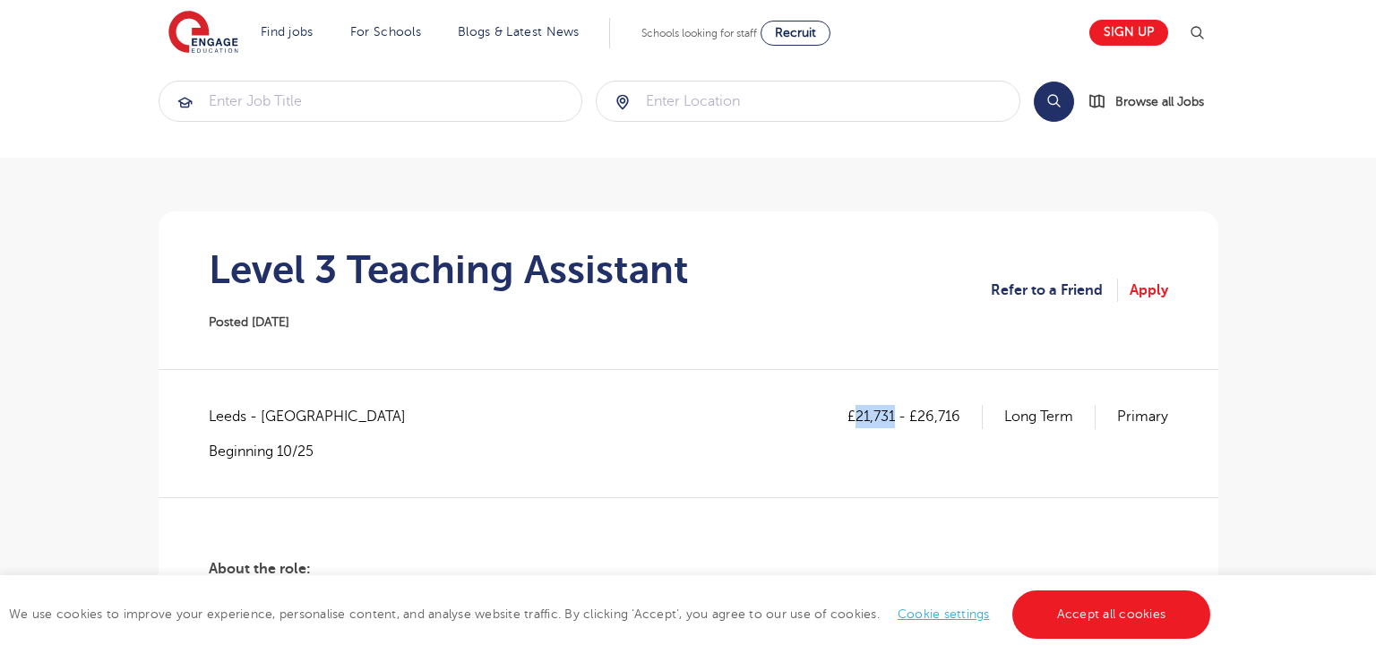
click at [895, 423] on p "£21,731 - £26,716" at bounding box center [914, 416] width 135 height 23
copy p "21,731"
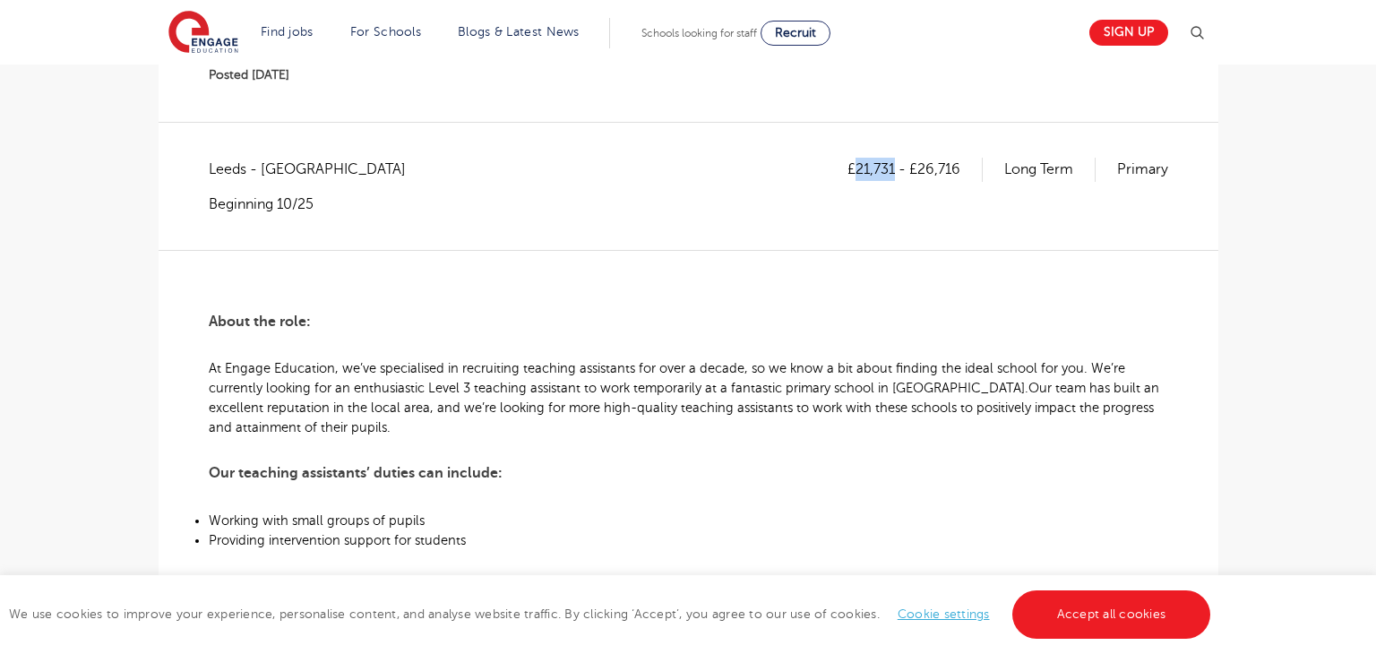
scroll to position [256, 0]
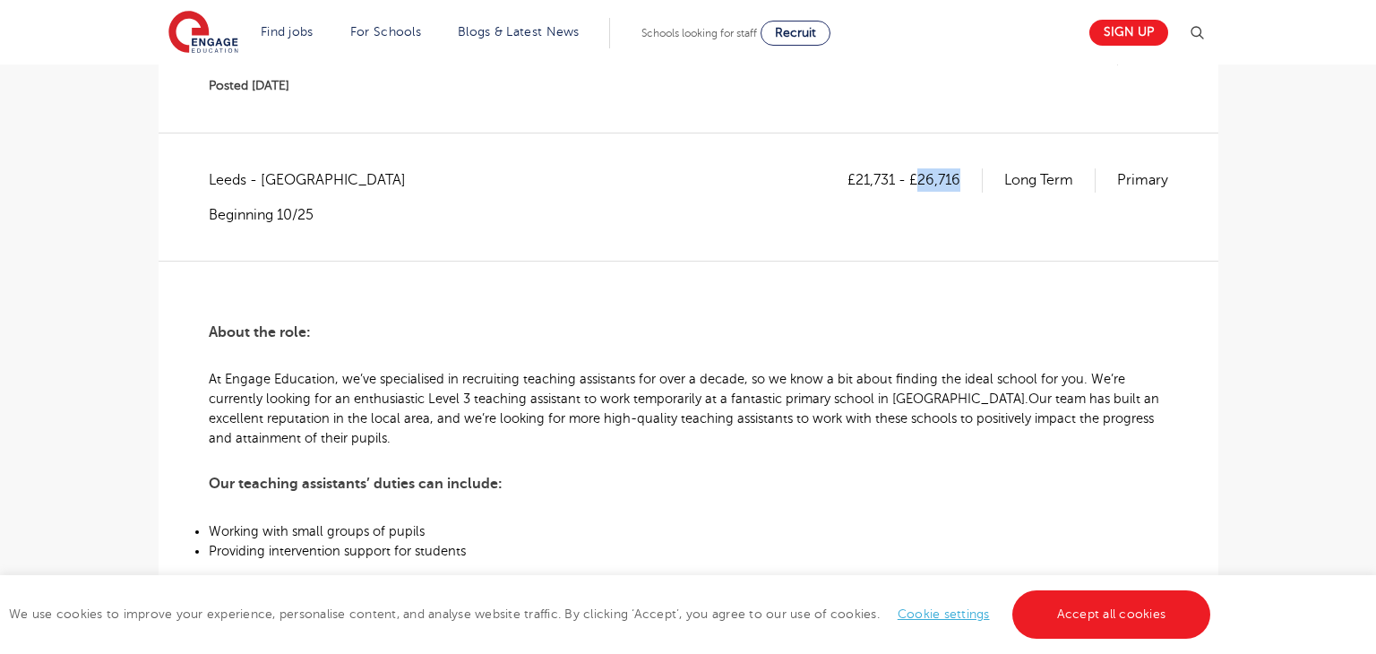
drag, startPoint x: 921, startPoint y: 176, endPoint x: 964, endPoint y: 182, distance: 44.2
click at [964, 182] on p "£21,731 - £26,716" at bounding box center [914, 179] width 135 height 23
copy p "26,716"
drag, startPoint x: 207, startPoint y: 333, endPoint x: 219, endPoint y: 333, distance: 12.5
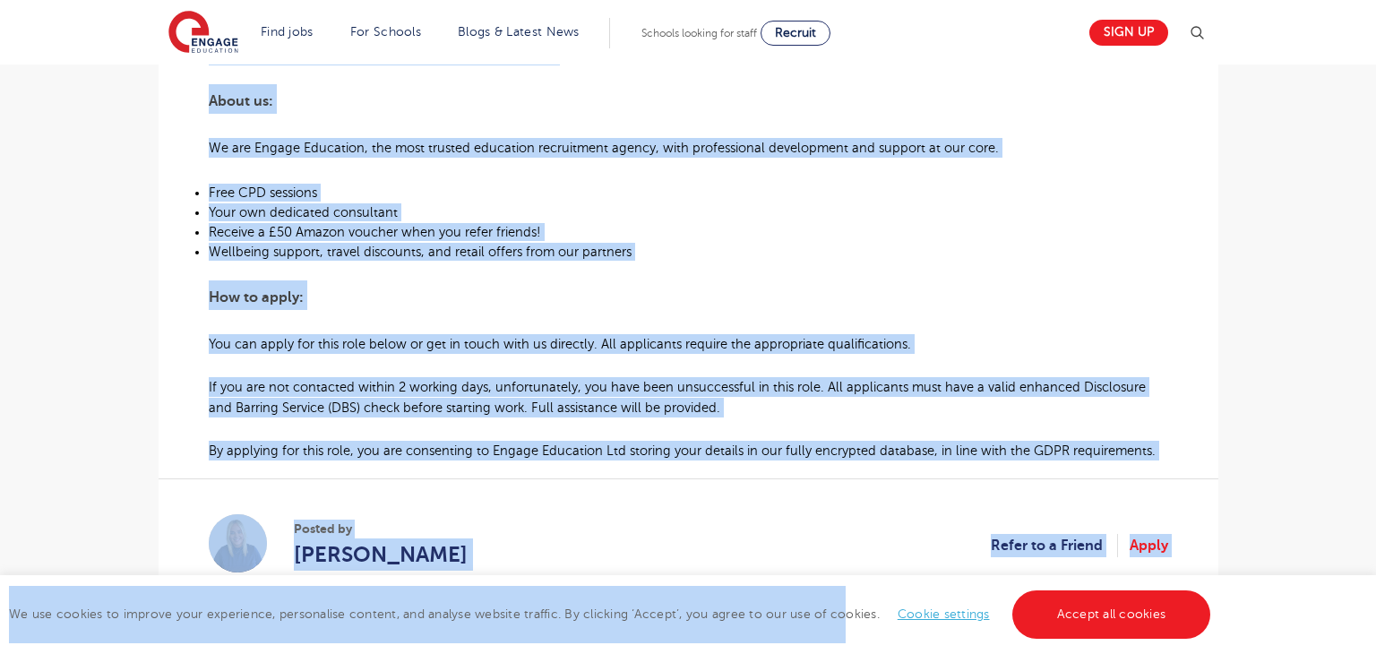
scroll to position [1024, 0]
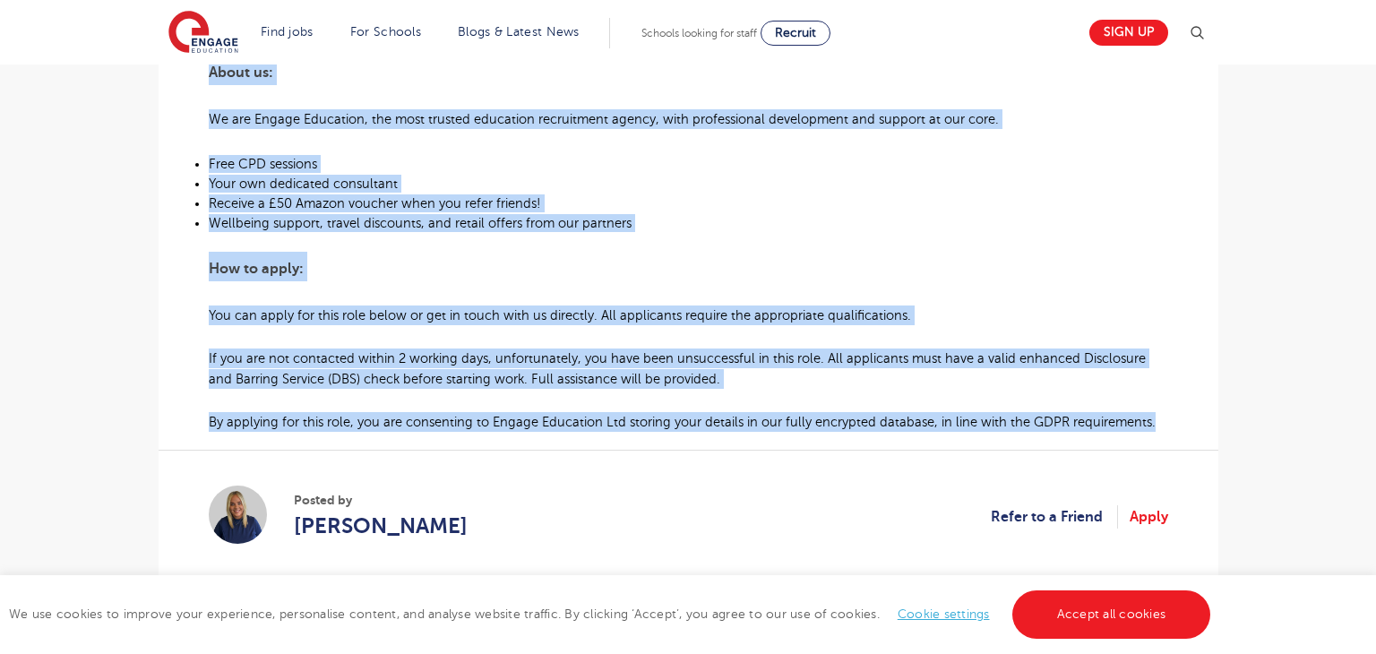
drag, startPoint x: 209, startPoint y: 336, endPoint x: 1160, endPoint y: 423, distance: 955.0
copy div "About the role: At Engage Education, we’ve specialised in recruiting teaching a…"
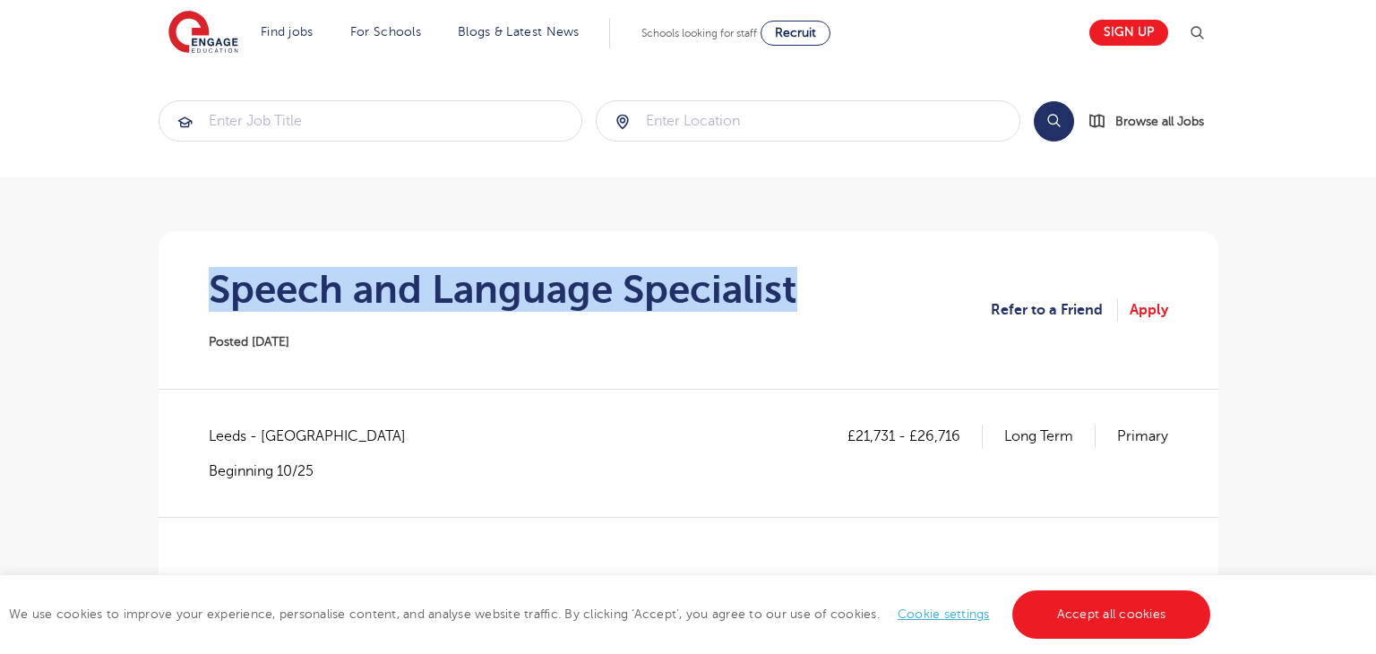
drag, startPoint x: 485, startPoint y: 287, endPoint x: 828, endPoint y: 279, distance: 343.1
click at [828, 279] on section "Speech and Language Specialist Posted [DATE] Refer to a Friend Apply" at bounding box center [688, 310] width 1031 height 158
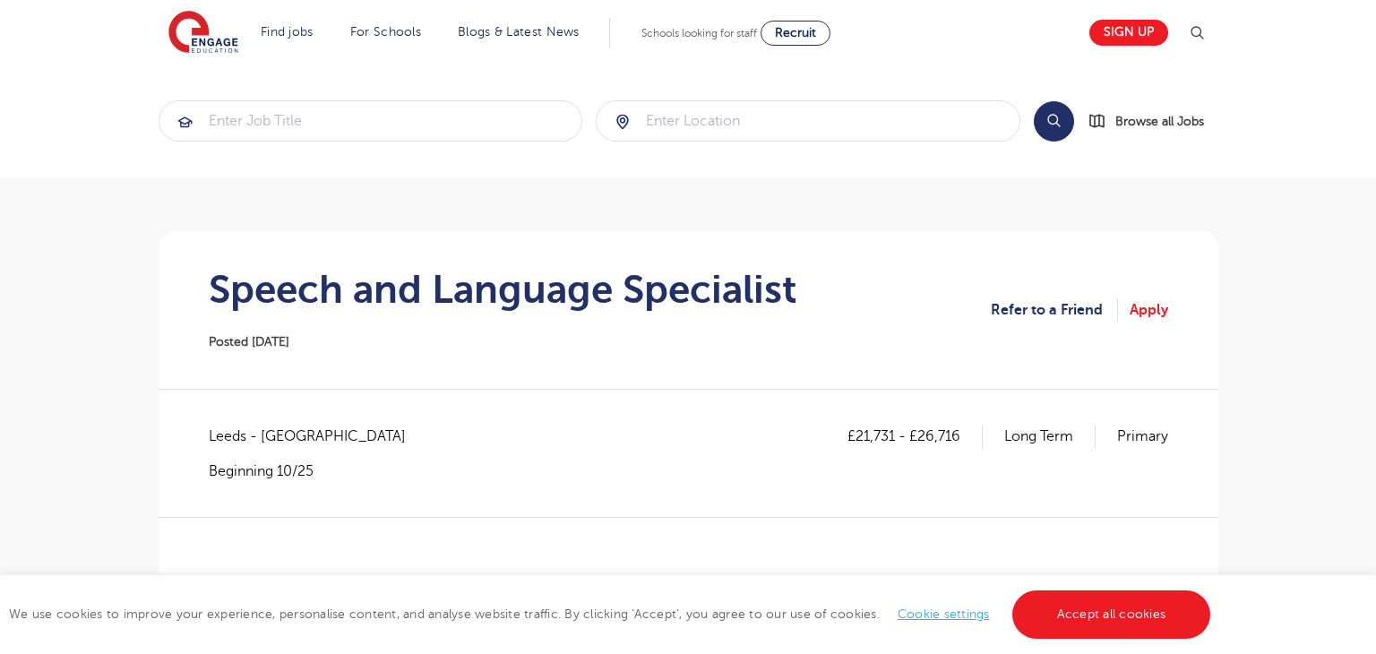
click at [228, 443] on span "Leeds - Leeds" at bounding box center [316, 435] width 215 height 23
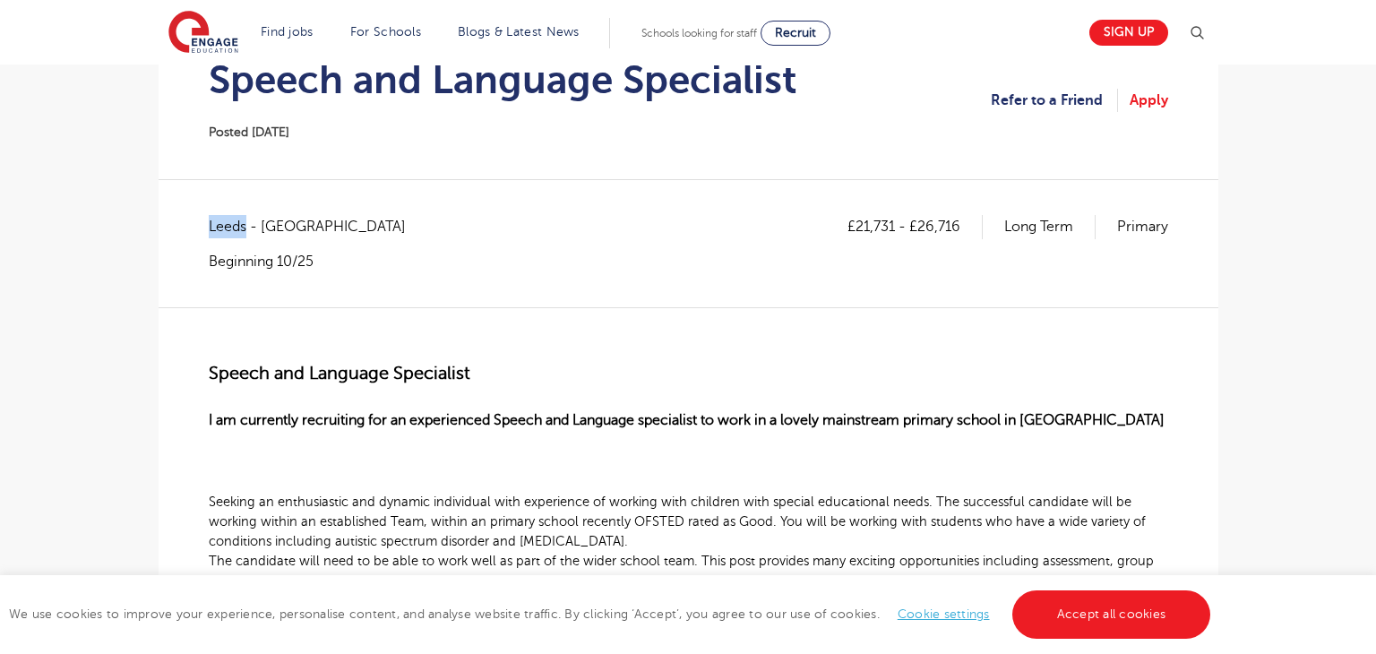
scroll to position [208, 0]
drag, startPoint x: 854, startPoint y: 226, endPoint x: 893, endPoint y: 230, distance: 38.8
click at [893, 230] on p "£21,731 - £26,716" at bounding box center [914, 228] width 135 height 23
copy p "21,731"
drag, startPoint x: 917, startPoint y: 229, endPoint x: 958, endPoint y: 226, distance: 41.3
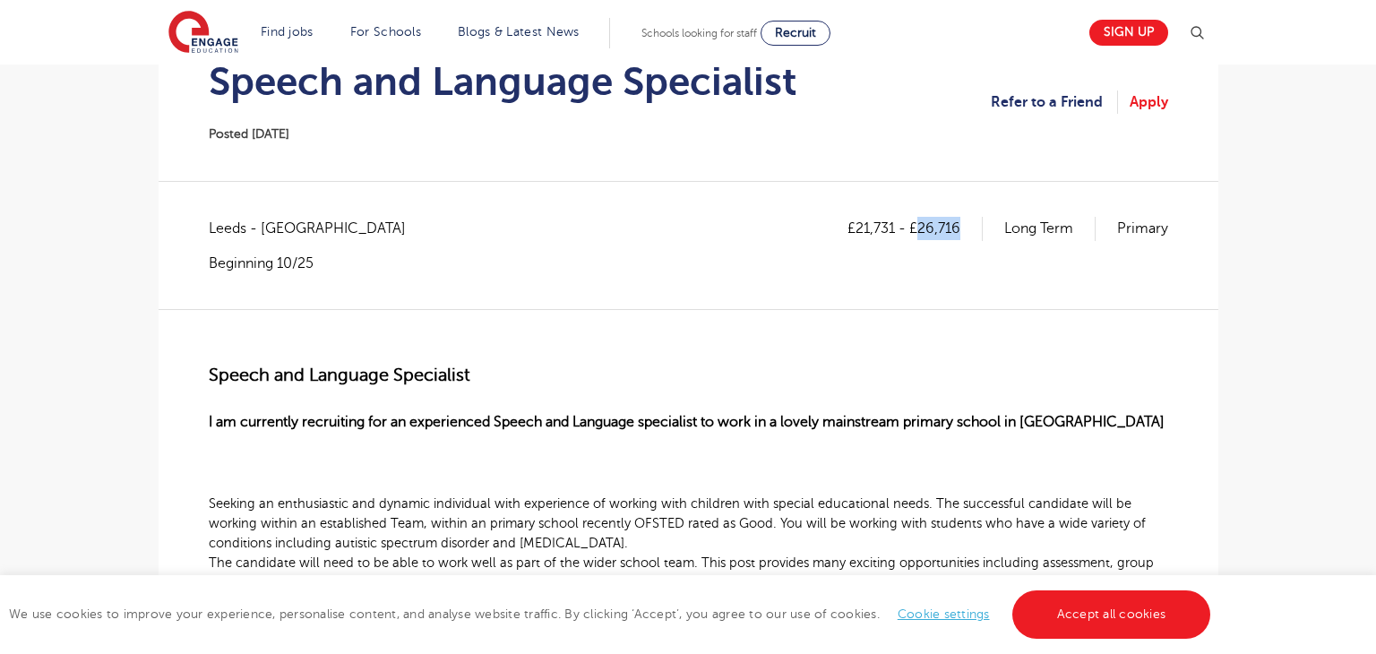
click at [958, 226] on p "£21,731 - £26,716" at bounding box center [914, 228] width 135 height 23
copy p "26,716"
click at [212, 372] on span "Speech and Language Specialist" at bounding box center [339, 374] width 261 height 21
drag, startPoint x: 212, startPoint y: 372, endPoint x: 536, endPoint y: 401, distance: 324.6
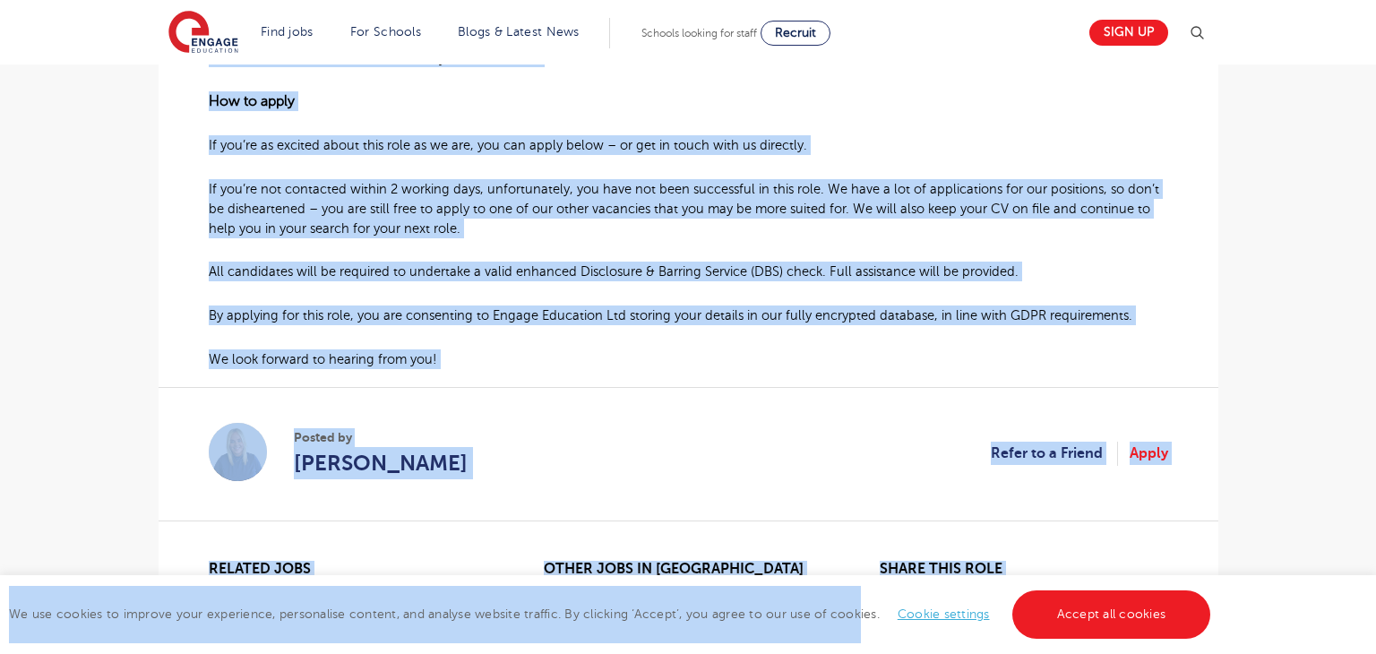
scroll to position [922, 0]
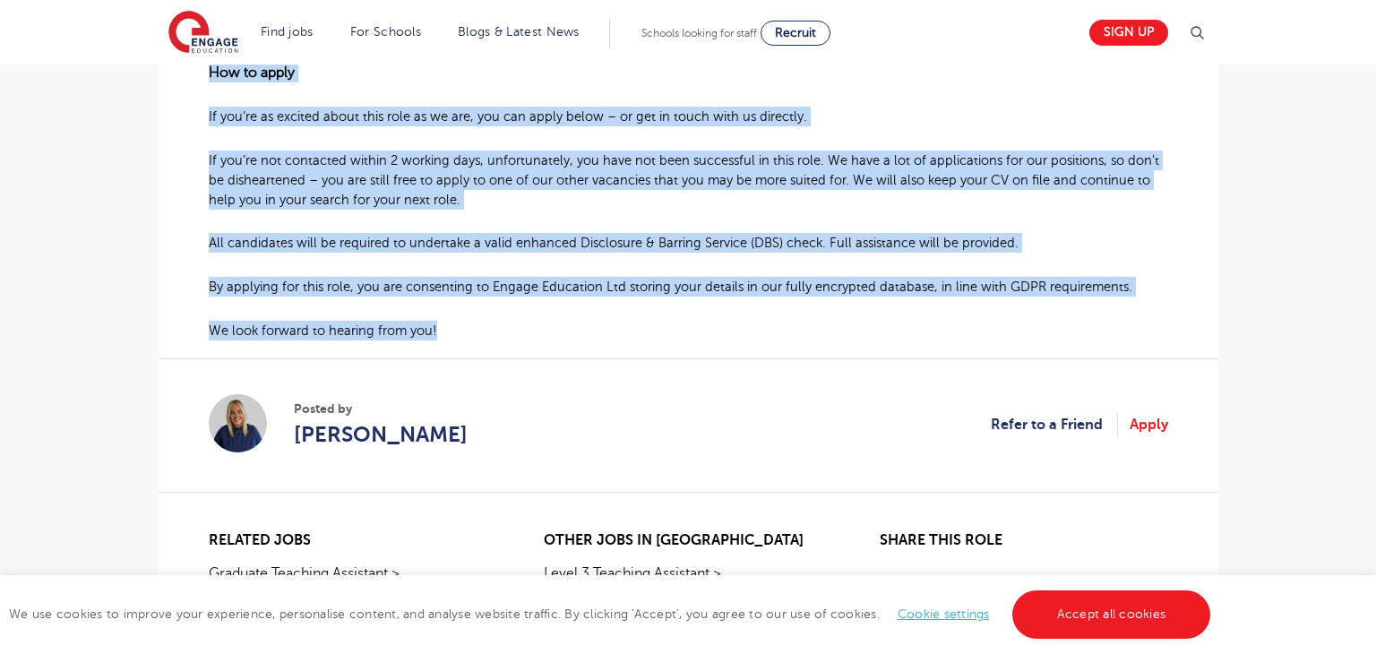
drag, startPoint x: 210, startPoint y: 368, endPoint x: 454, endPoint y: 328, distance: 246.9
copy div "Speech and Language Specialist I am currently recruiting for an experienced Spe…"
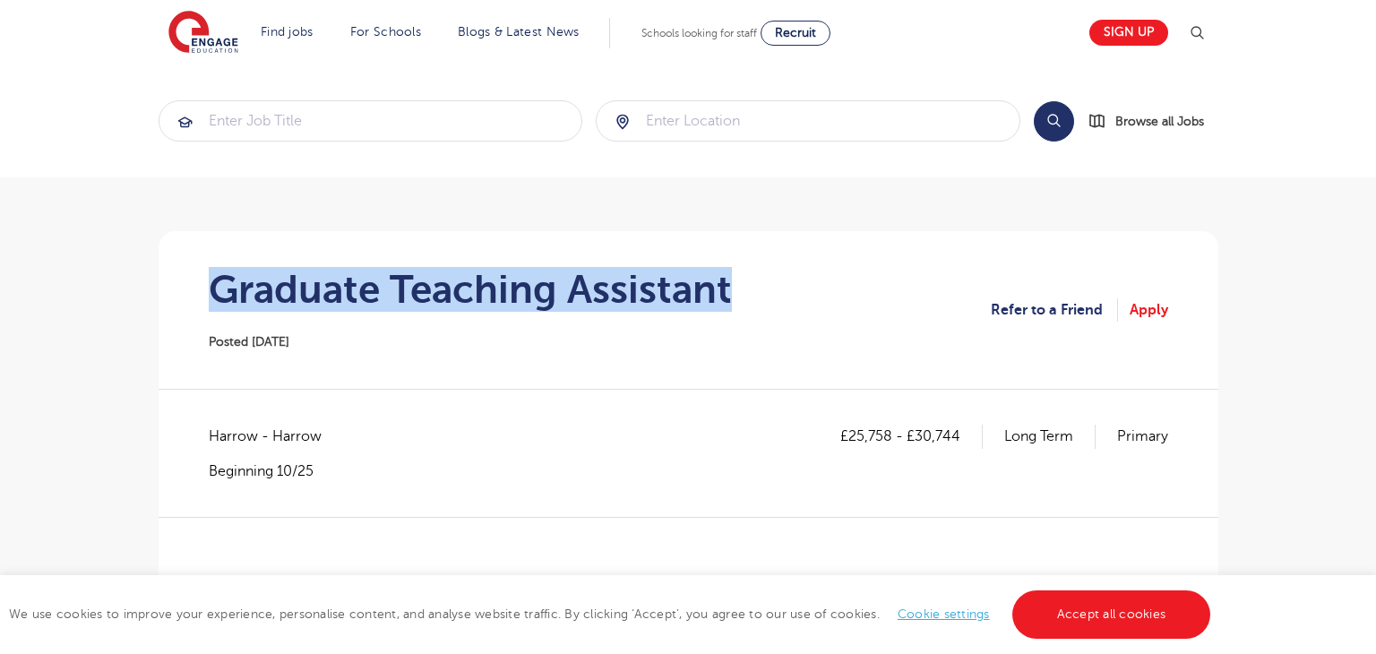
drag, startPoint x: 213, startPoint y: 301, endPoint x: 788, endPoint y: 303, distance: 574.9
click at [788, 303] on section "Graduate Teaching Assistant Posted [DATE] Refer to a Friend Apply" at bounding box center [688, 310] width 1031 height 158
copy h1 "Graduate Teaching Assistant"
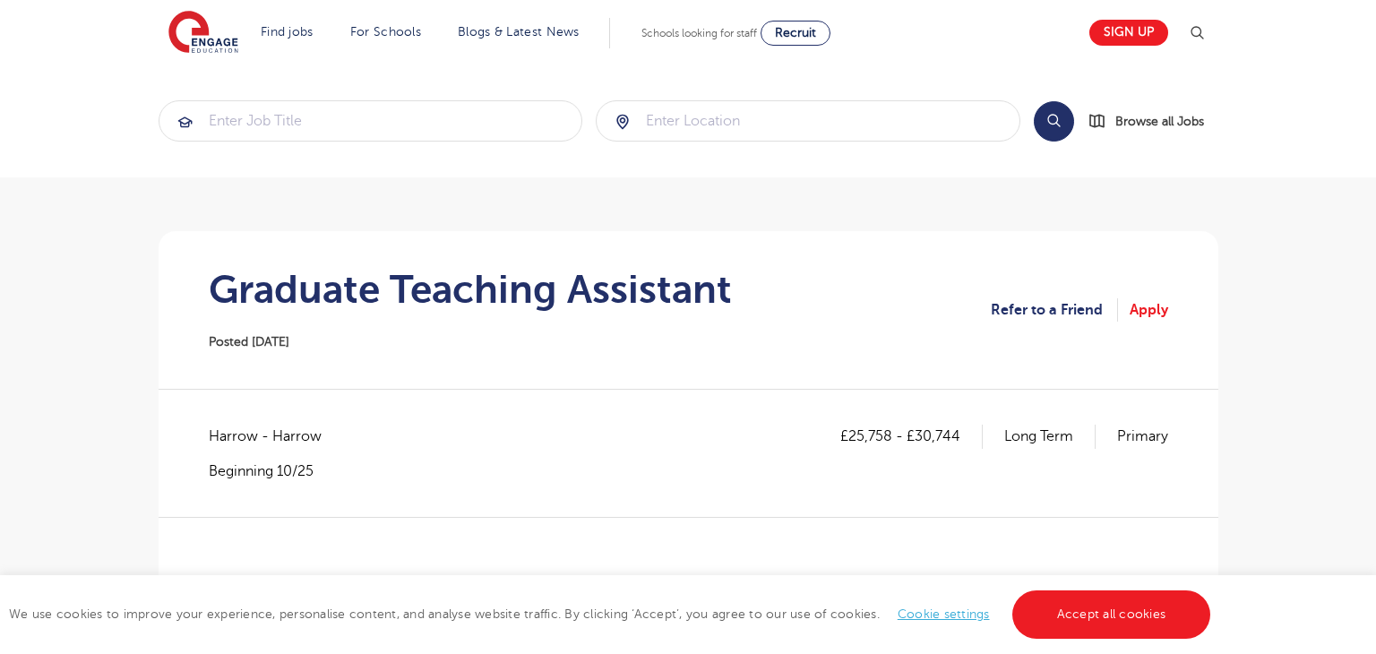
click at [245, 433] on span "Harrow - Harrow" at bounding box center [274, 435] width 131 height 23
copy span "Harrow"
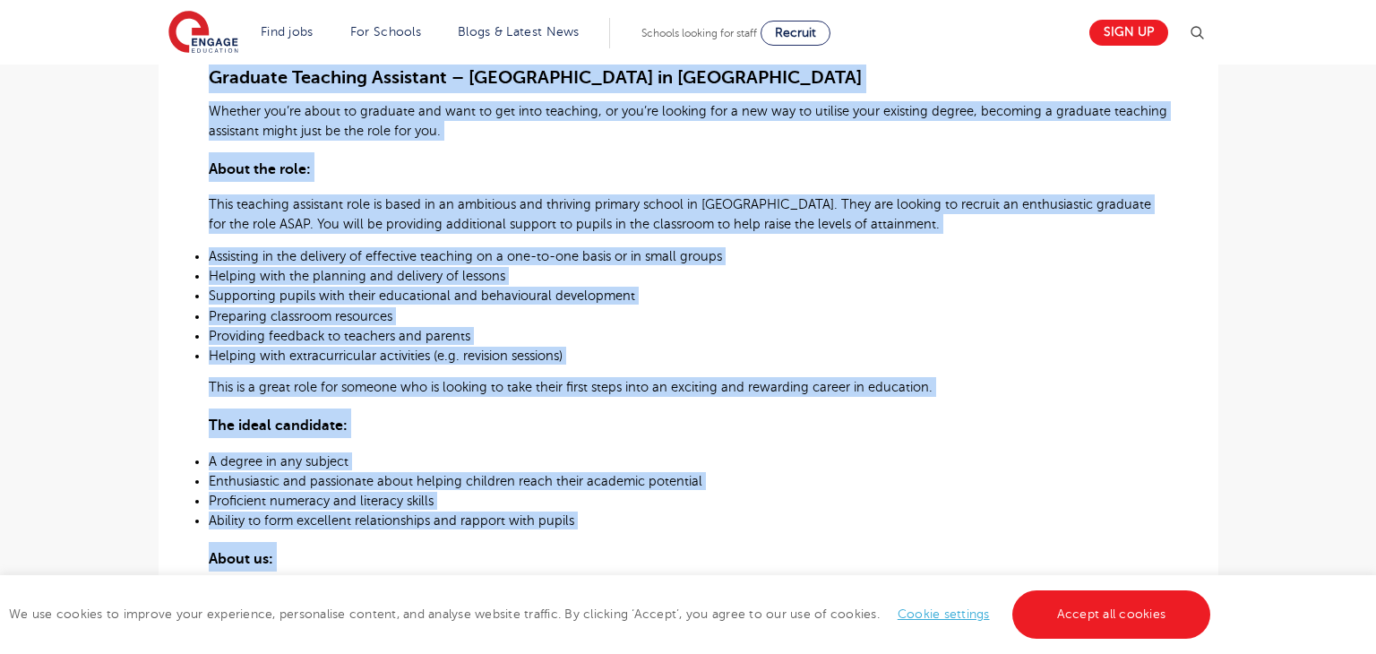
scroll to position [784, 0]
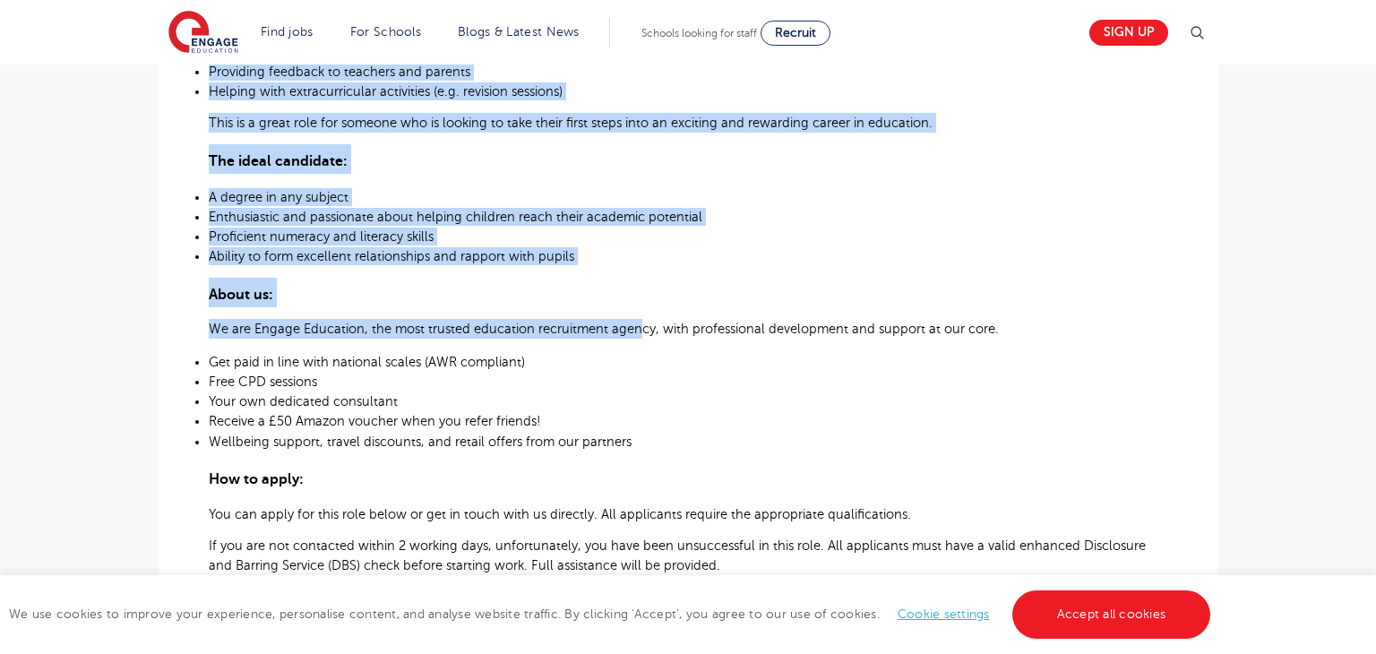
drag, startPoint x: 210, startPoint y: 411, endPoint x: 637, endPoint y: 337, distance: 432.7
click at [637, 337] on div "Graduate Teaching Assistant – [GEOGRAPHIC_DATA] in [GEOGRAPHIC_DATA] Whether yo…" at bounding box center [688, 170] width 959 height 874
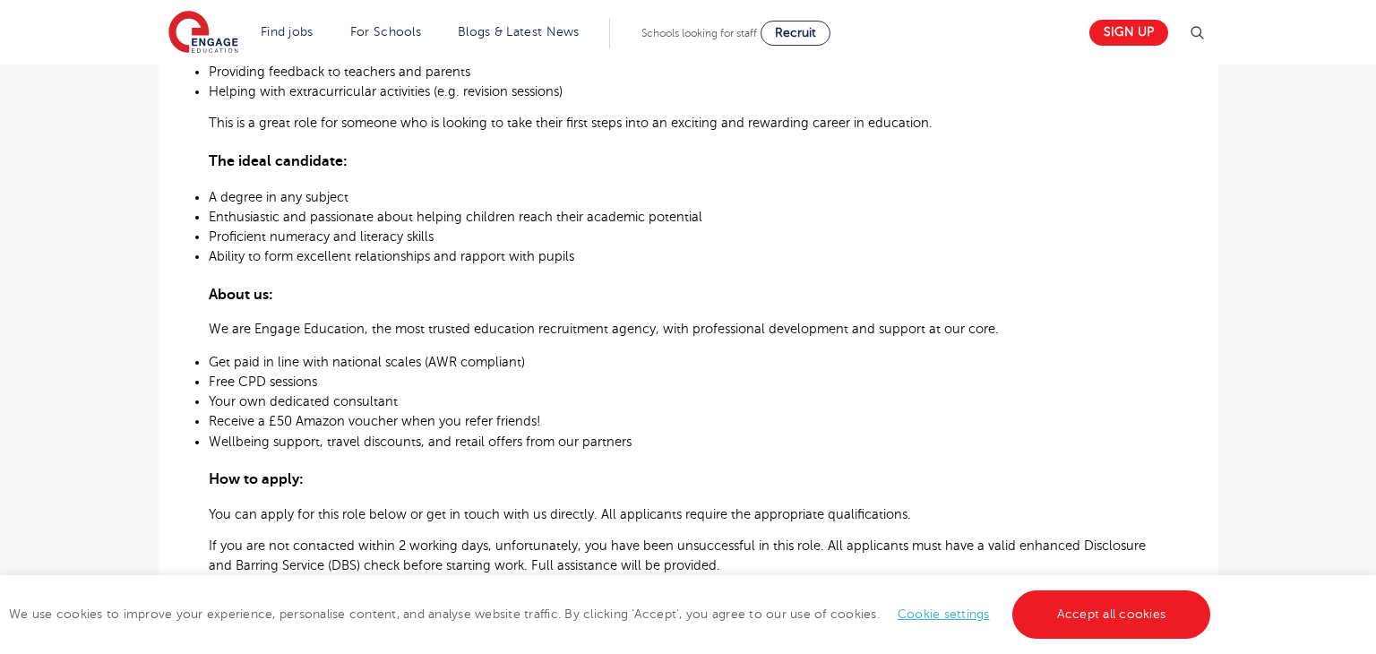
click at [695, 314] on div "Graduate Teaching Assistant – [GEOGRAPHIC_DATA] in [GEOGRAPHIC_DATA] Whether yo…" at bounding box center [688, 170] width 959 height 874
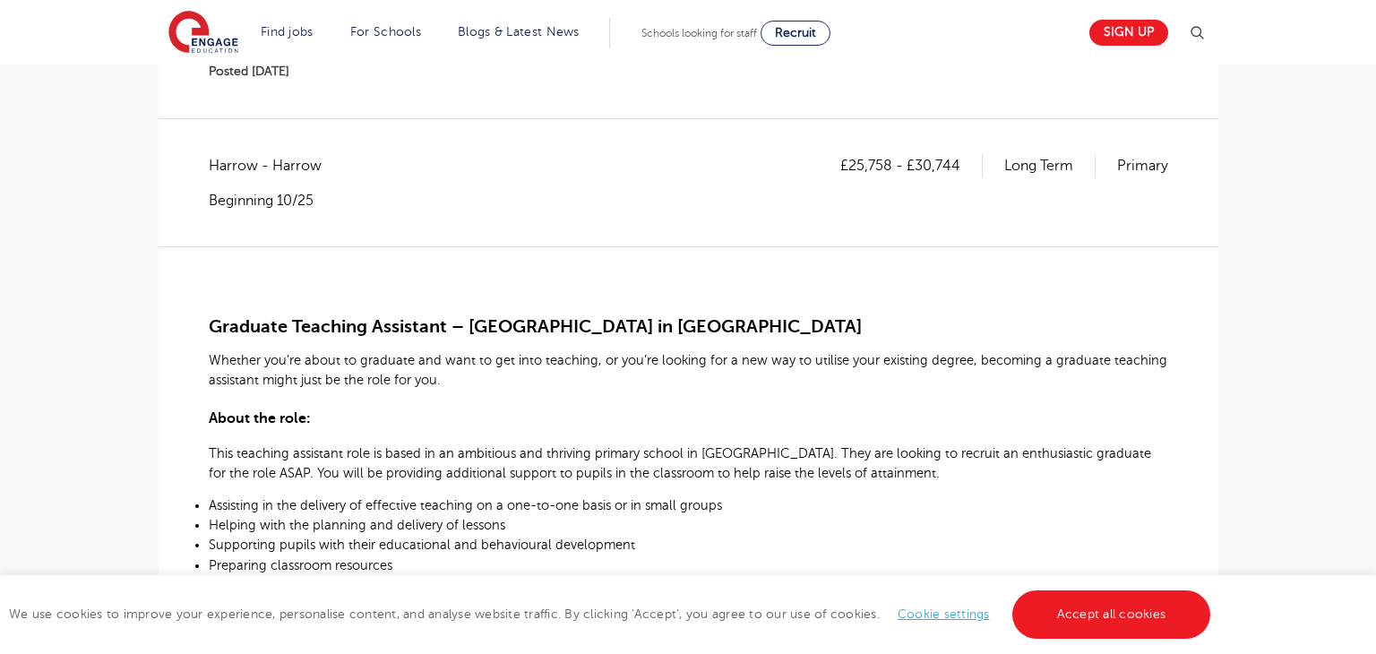
scroll to position [268, 0]
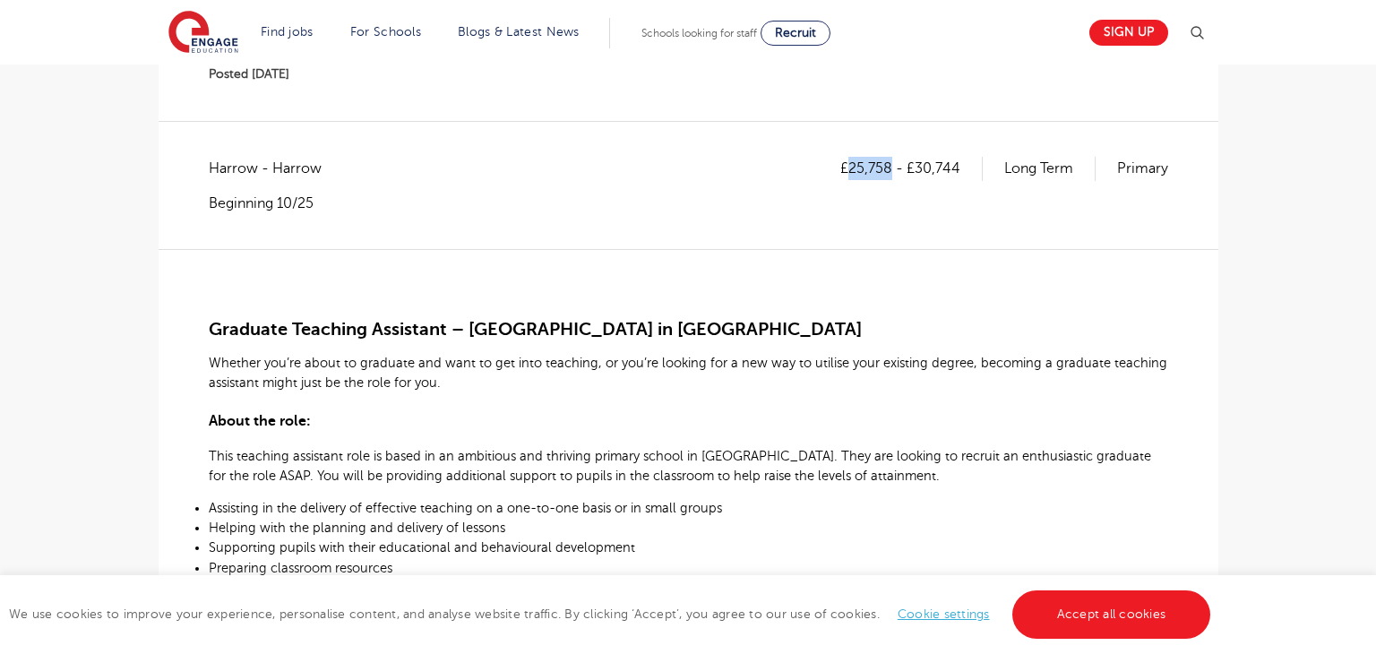
drag, startPoint x: 848, startPoint y: 167, endPoint x: 890, endPoint y: 167, distance: 42.1
click at [890, 167] on p "£25,758 - £30,744" at bounding box center [911, 168] width 142 height 23
copy p "25,758"
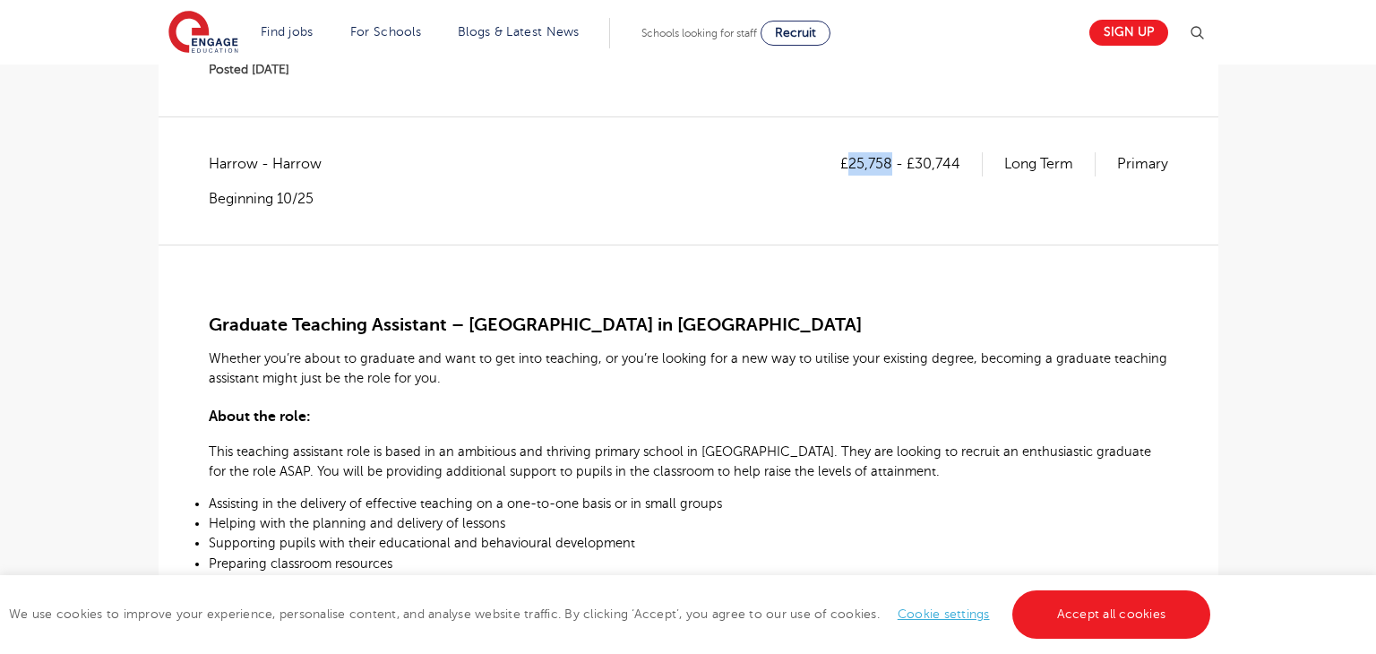
scroll to position [258, 0]
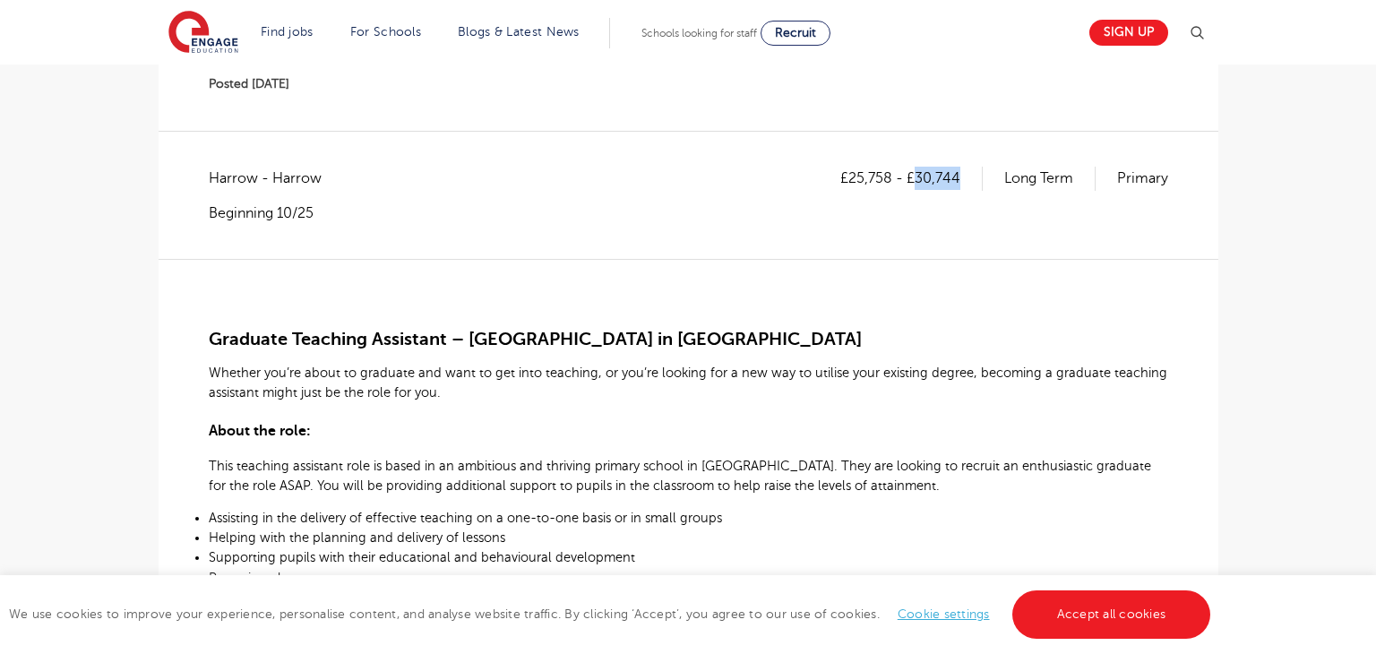
drag, startPoint x: 918, startPoint y: 171, endPoint x: 964, endPoint y: 177, distance: 47.0
click at [964, 177] on p "£25,758 - £30,744" at bounding box center [911, 178] width 142 height 23
copy p "30,744"
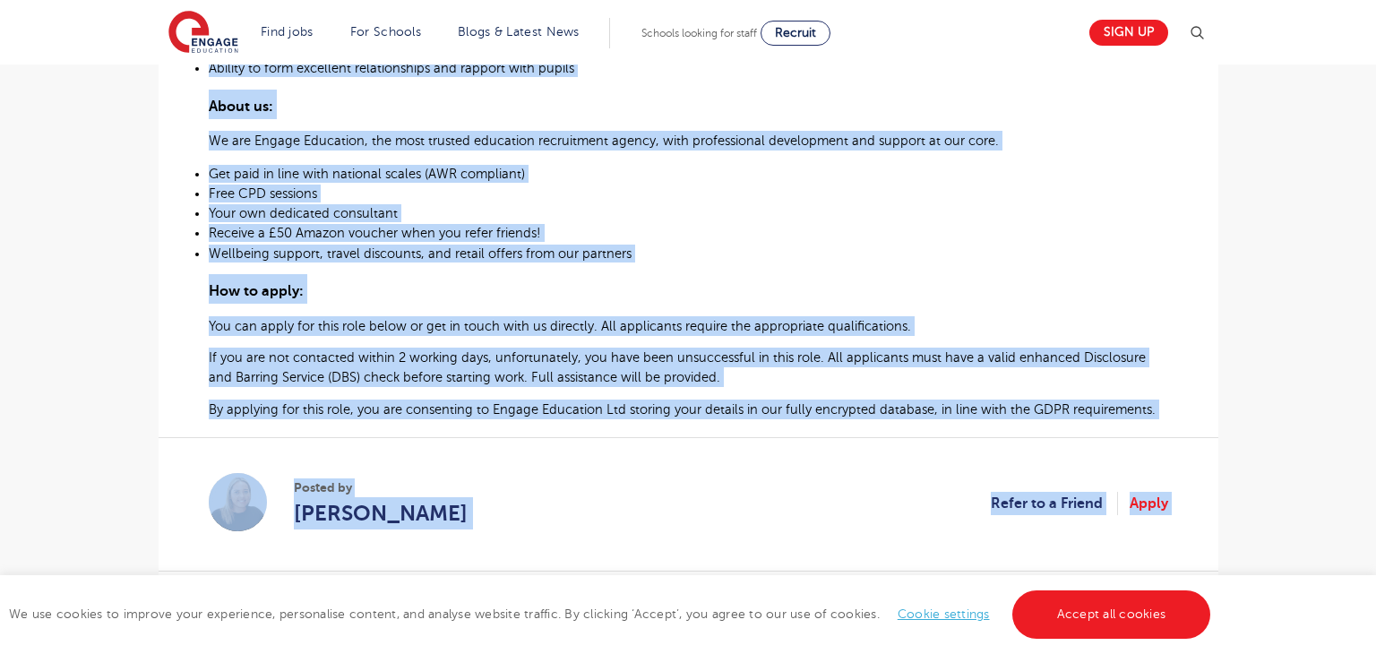
scroll to position [989, 0]
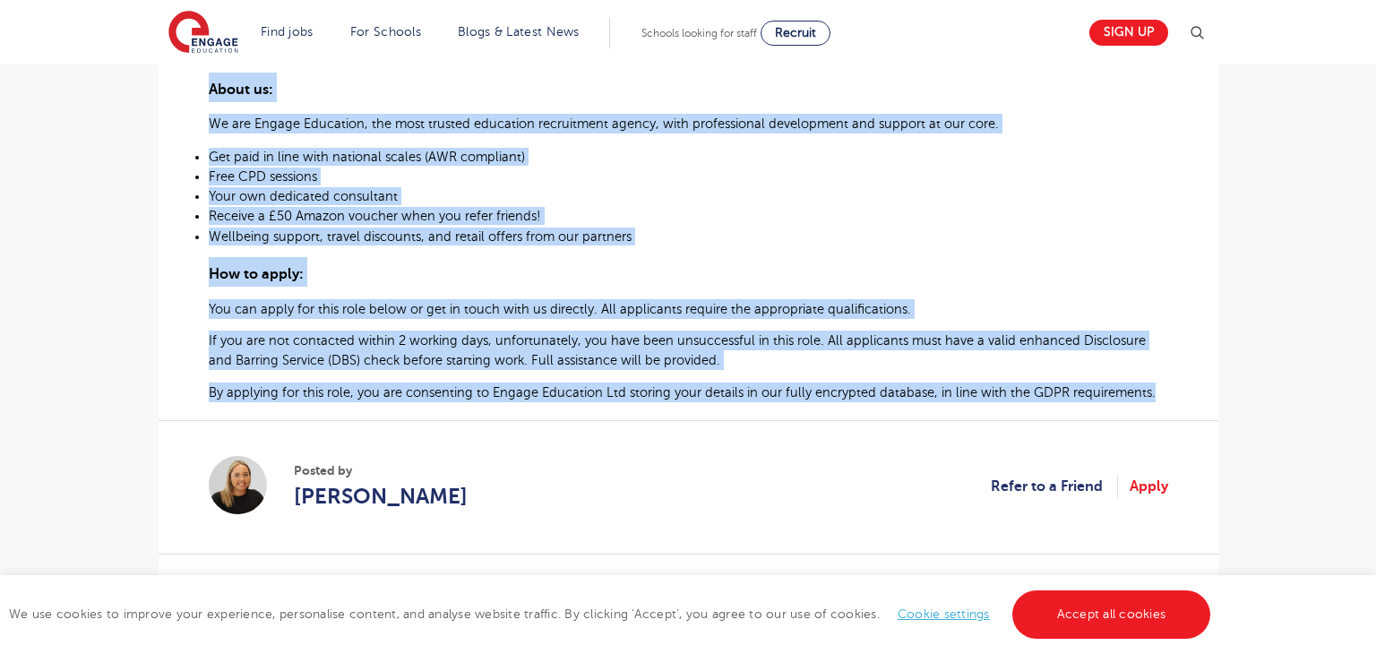
drag, startPoint x: 212, startPoint y: 338, endPoint x: 1168, endPoint y: 408, distance: 958.1
click at [1168, 408] on div "£25,758 - £30,744 Long Term Primary Harrow - Harrow Beginning 10/25 Graduate Te…" at bounding box center [688, 1] width 1031 height 1130
copy div "Loremips Dolorsit Ametconse – Adipisc Elitse do Eiusmo Tempori utl’et dolor ma …"
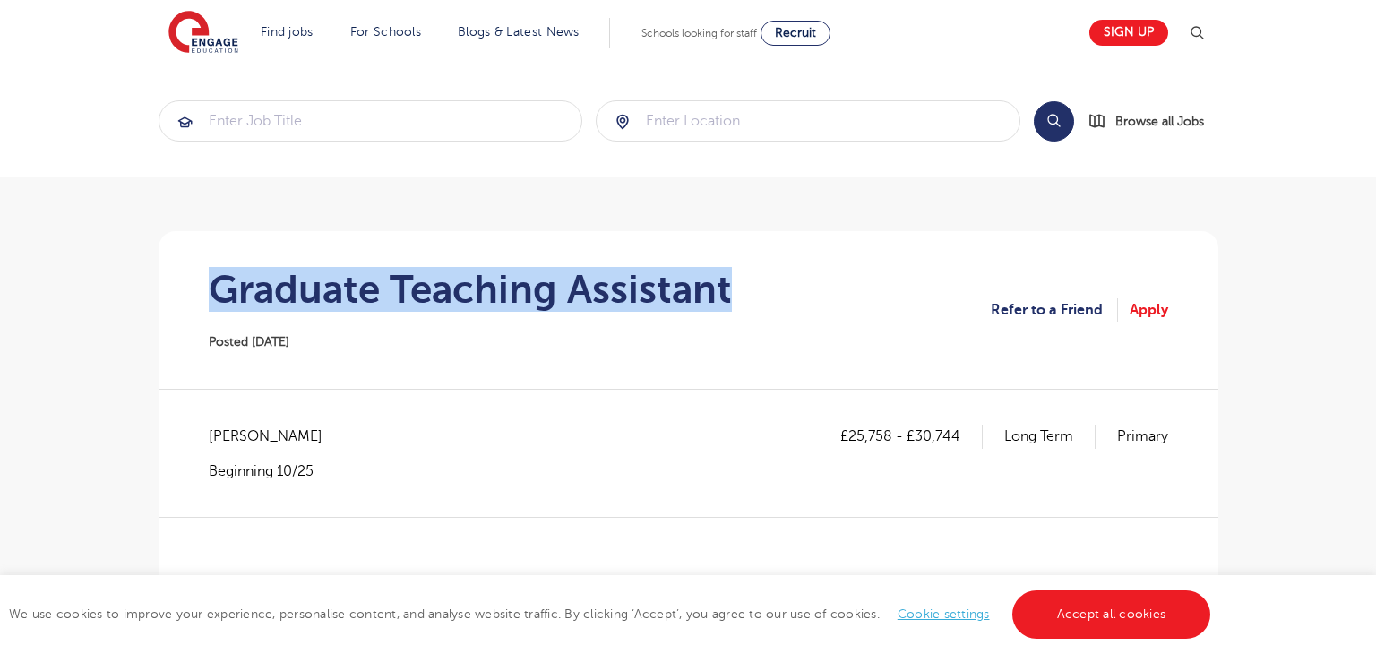
drag, startPoint x: 220, startPoint y: 293, endPoint x: 782, endPoint y: 289, distance: 561.5
click at [782, 289] on section "Graduate Teaching Assistant Posted [DATE] Refer to a Friend Apply" at bounding box center [688, 310] width 1031 height 158
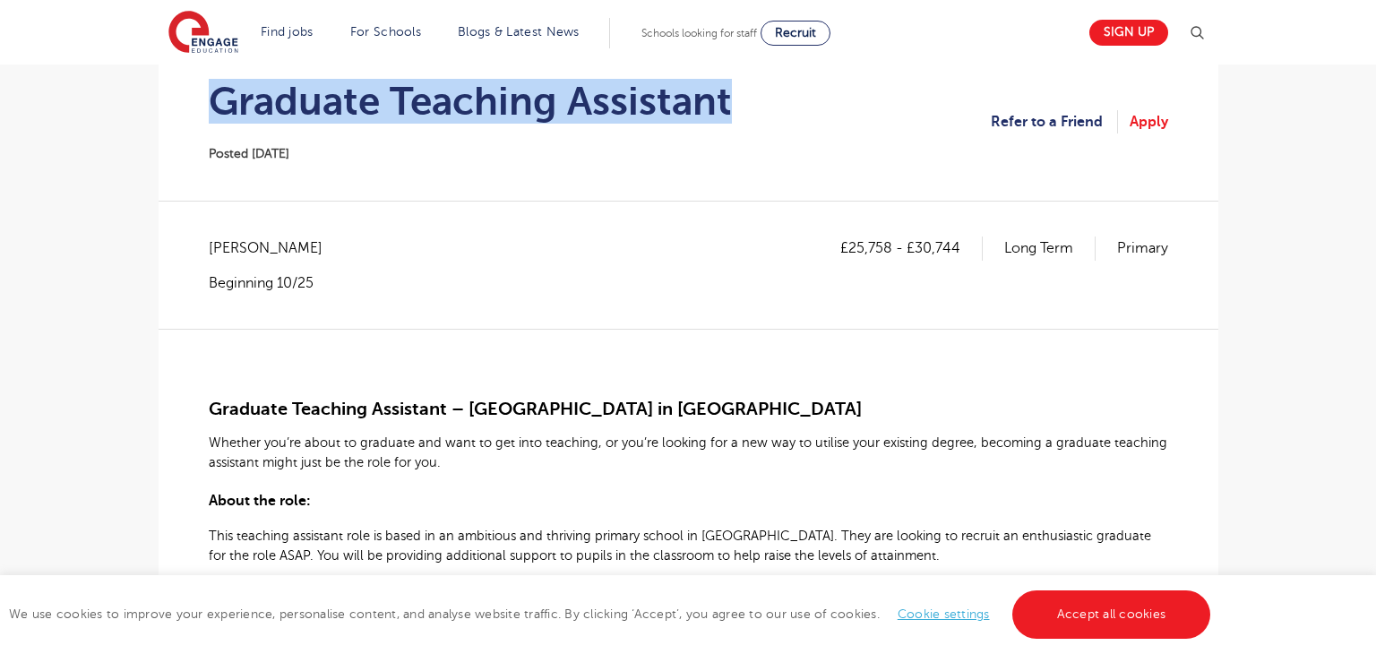
scroll to position [190, 0]
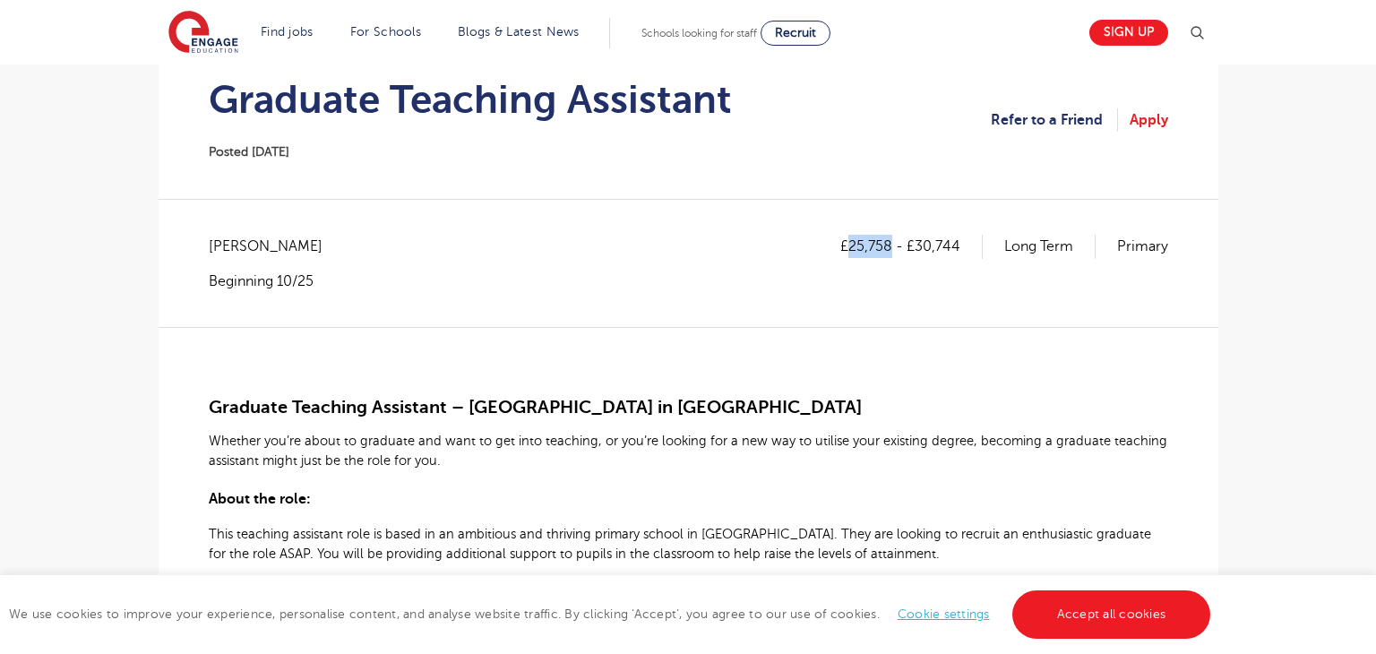
drag, startPoint x: 850, startPoint y: 244, endPoint x: 890, endPoint y: 245, distance: 40.3
click at [890, 245] on p "£25,758 - £30,744" at bounding box center [911, 246] width 142 height 23
copy p "25,758"
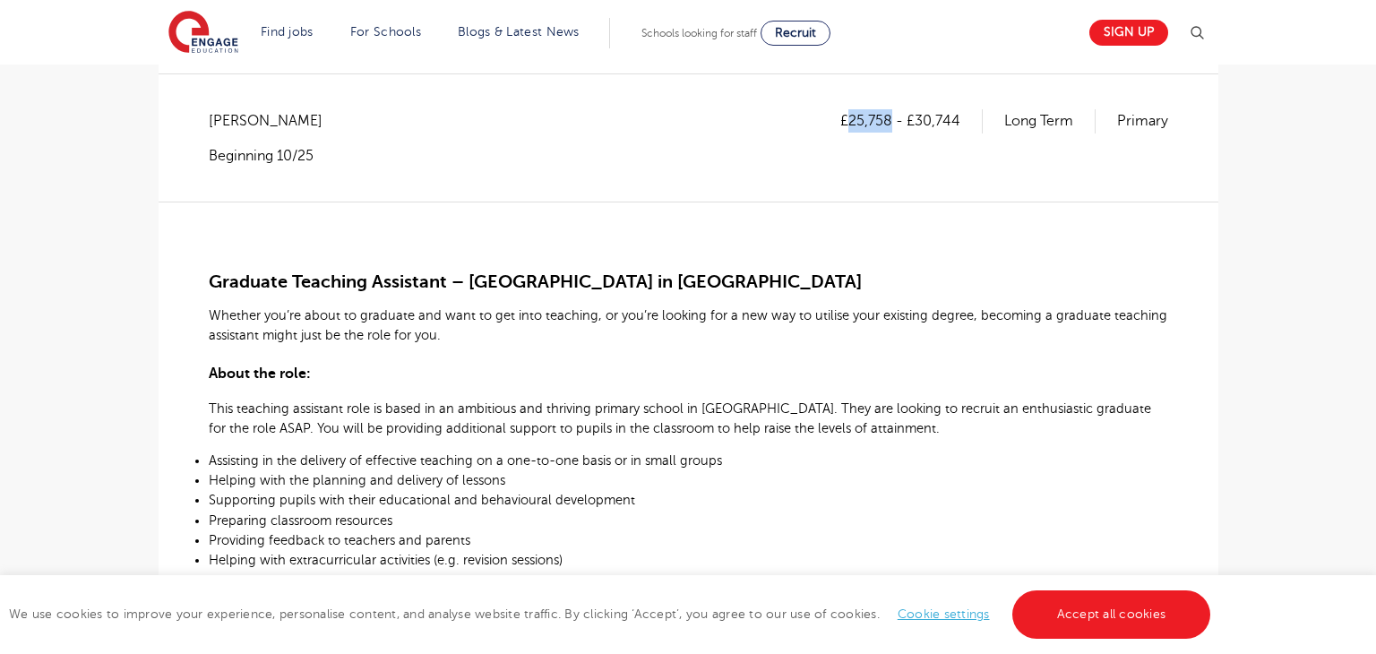
scroll to position [215, 0]
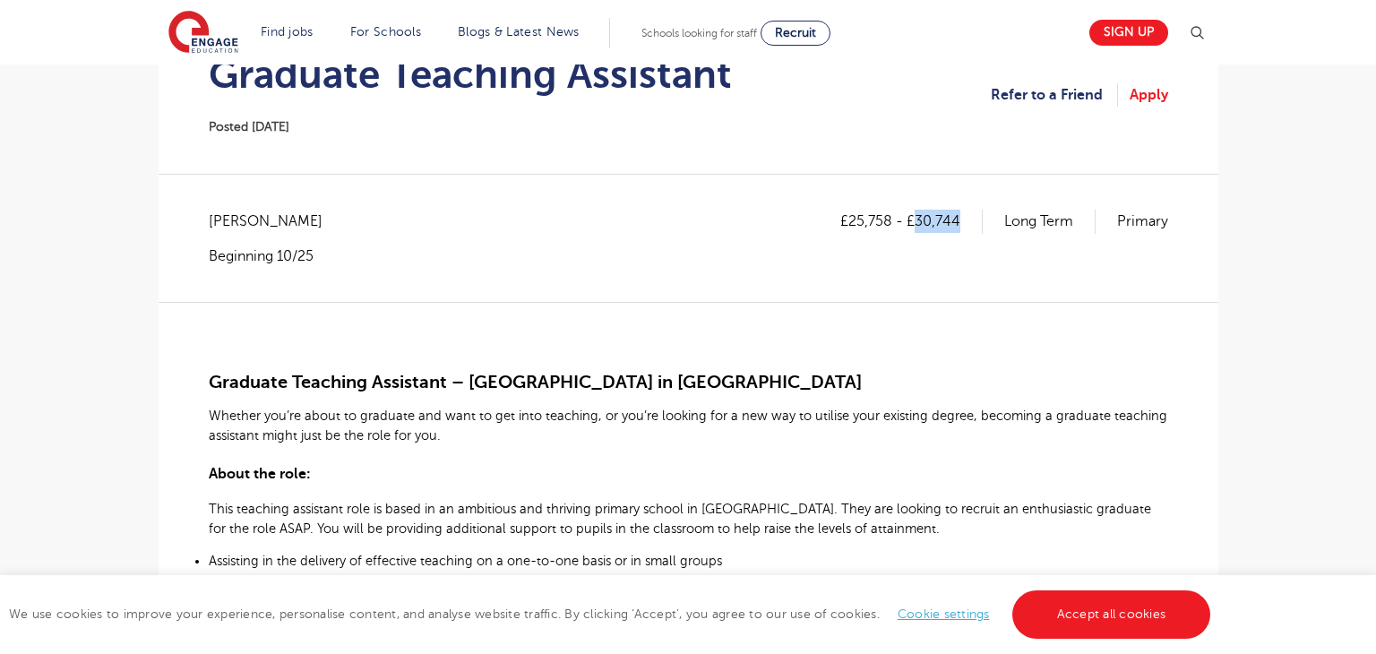
drag, startPoint x: 917, startPoint y: 215, endPoint x: 971, endPoint y: 210, distance: 54.0
click at [971, 210] on p "£25,758 - £30,744" at bounding box center [911, 221] width 142 height 23
copy p "30,744"
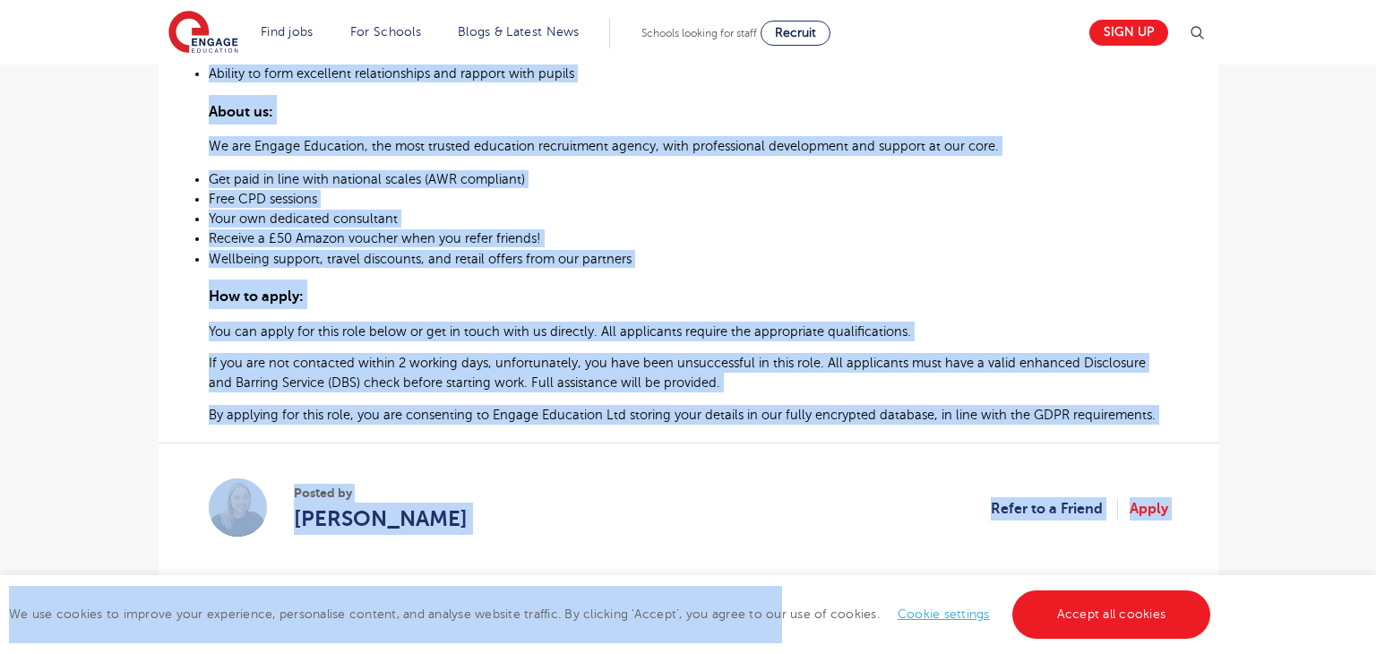
scroll to position [987, 0]
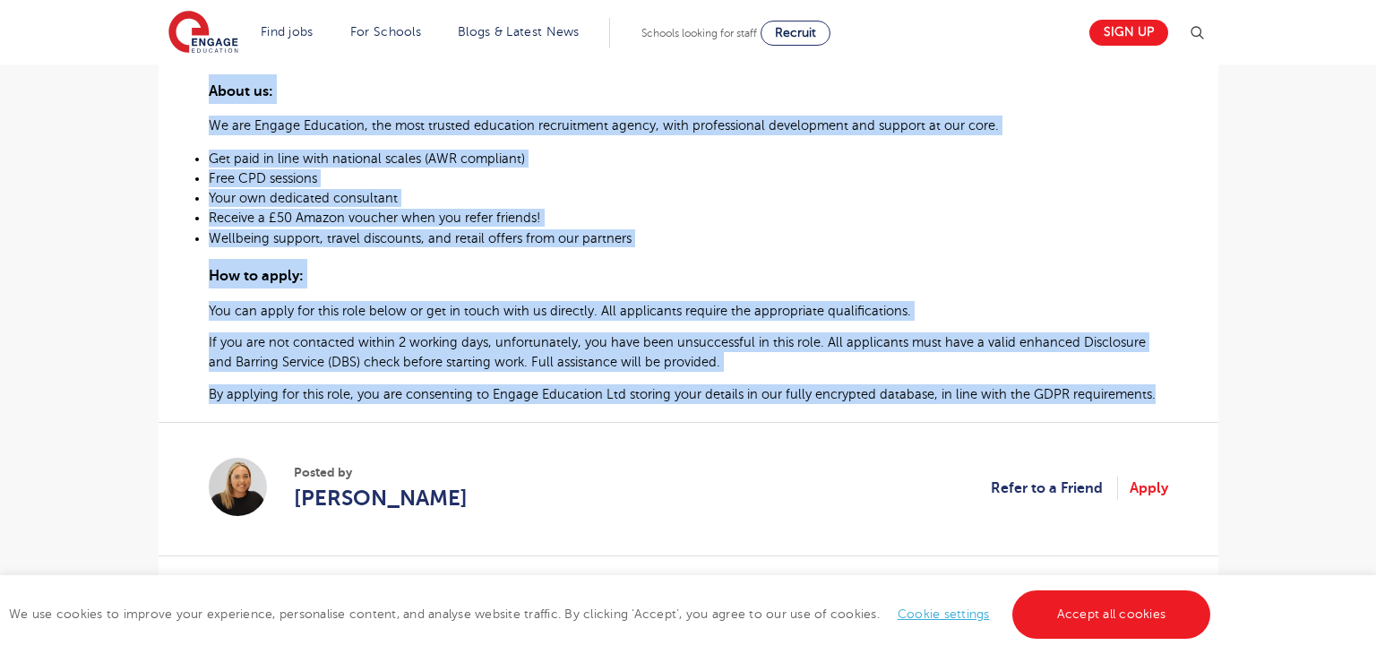
drag, startPoint x: 212, startPoint y: 385, endPoint x: 1158, endPoint y: 391, distance: 945.7
copy div "Graduate Teaching Assistant – Primary School in Wembley Whether you’re about to…"
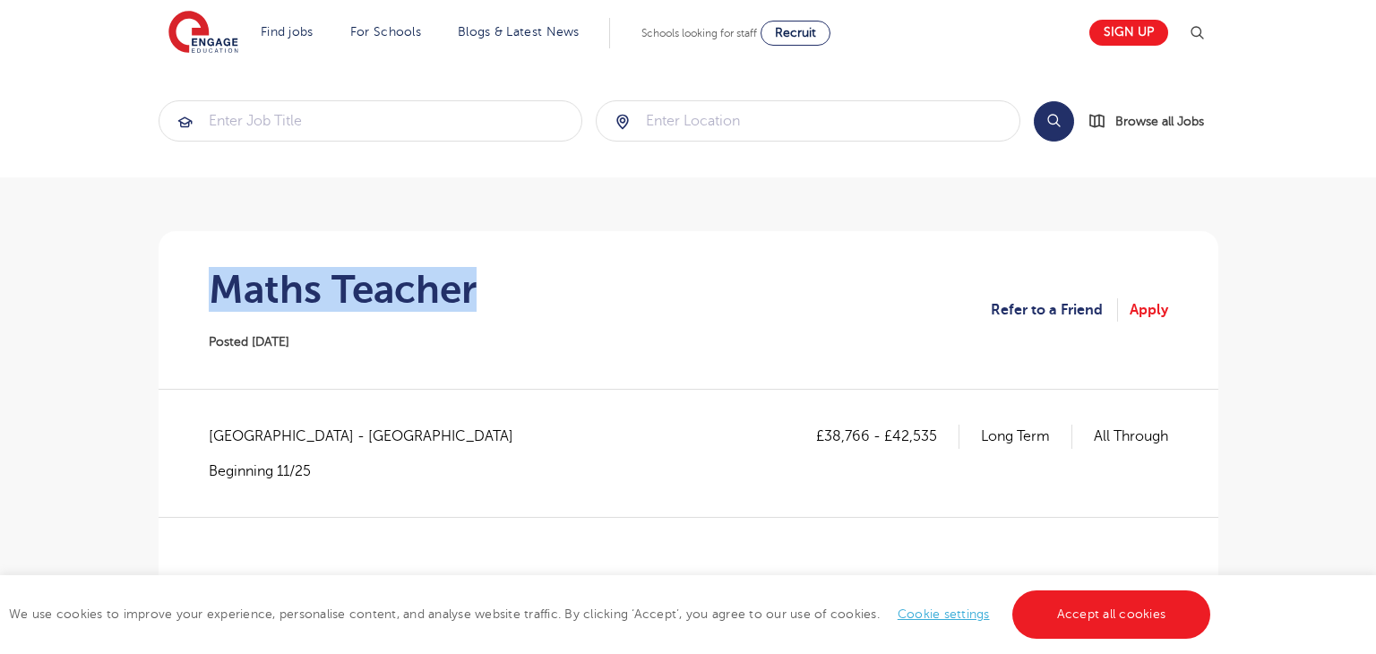
drag, startPoint x: 256, startPoint y: 283, endPoint x: 555, endPoint y: 286, distance: 299.1
click at [555, 286] on section "Maths Teacher Posted [DATE] Refer to a Friend Apply" at bounding box center [688, 310] width 1031 height 158
copy h1 "Maths Teacher"
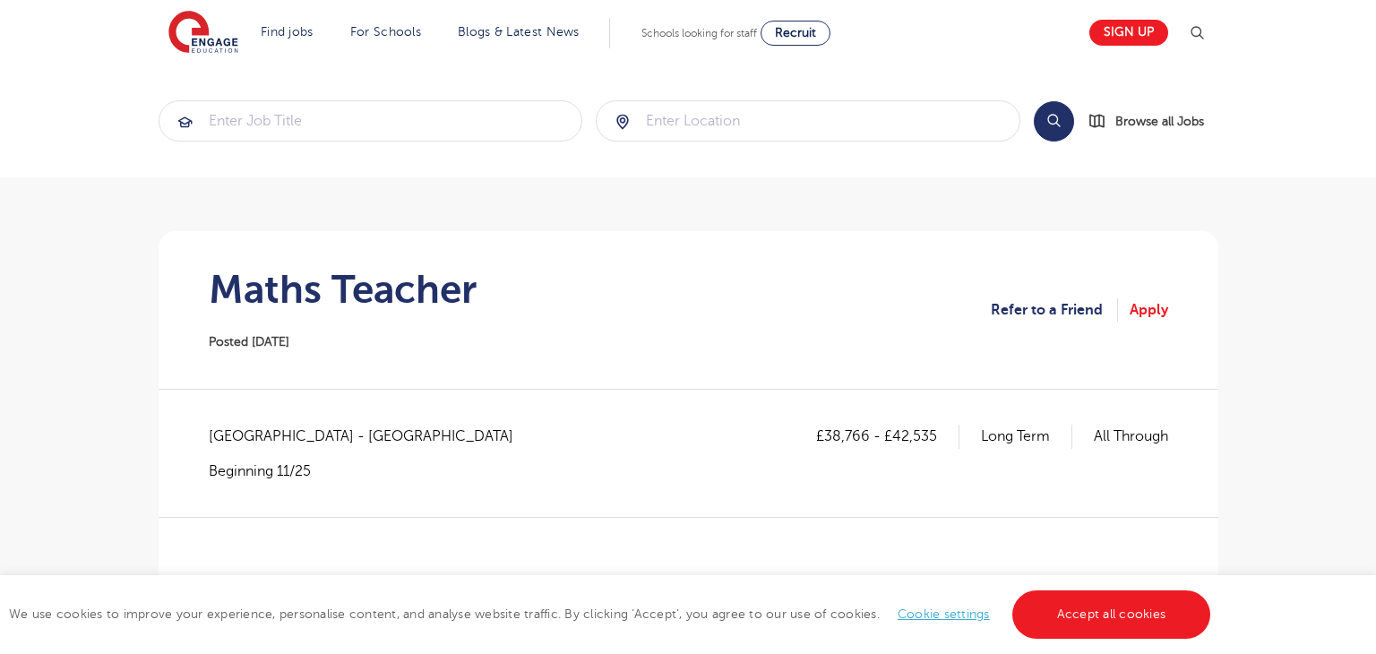
click at [226, 435] on span "Greenwich - Greenwich" at bounding box center [370, 435] width 322 height 23
copy span "Greenwich"
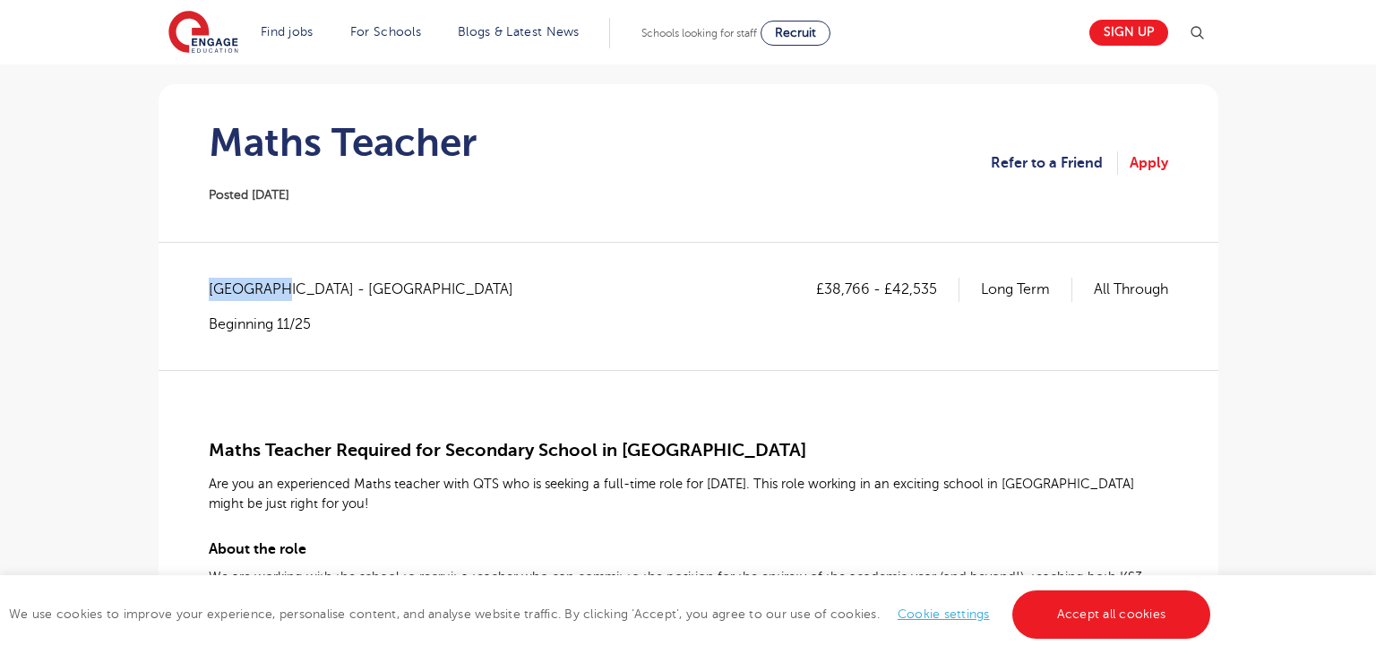
scroll to position [160, 0]
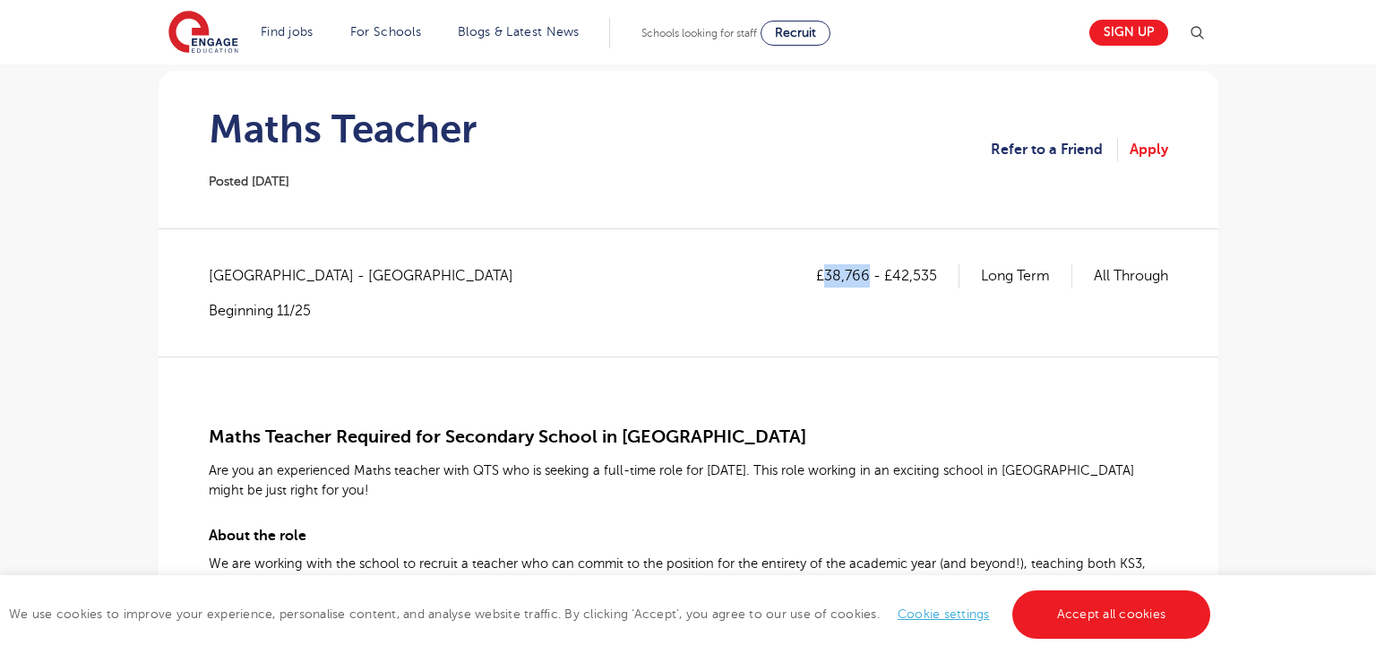
drag, startPoint x: 823, startPoint y: 270, endPoint x: 865, endPoint y: 267, distance: 42.2
click at [865, 267] on p "£38,766 - £42,535" at bounding box center [887, 275] width 143 height 23
copy p "38,766"
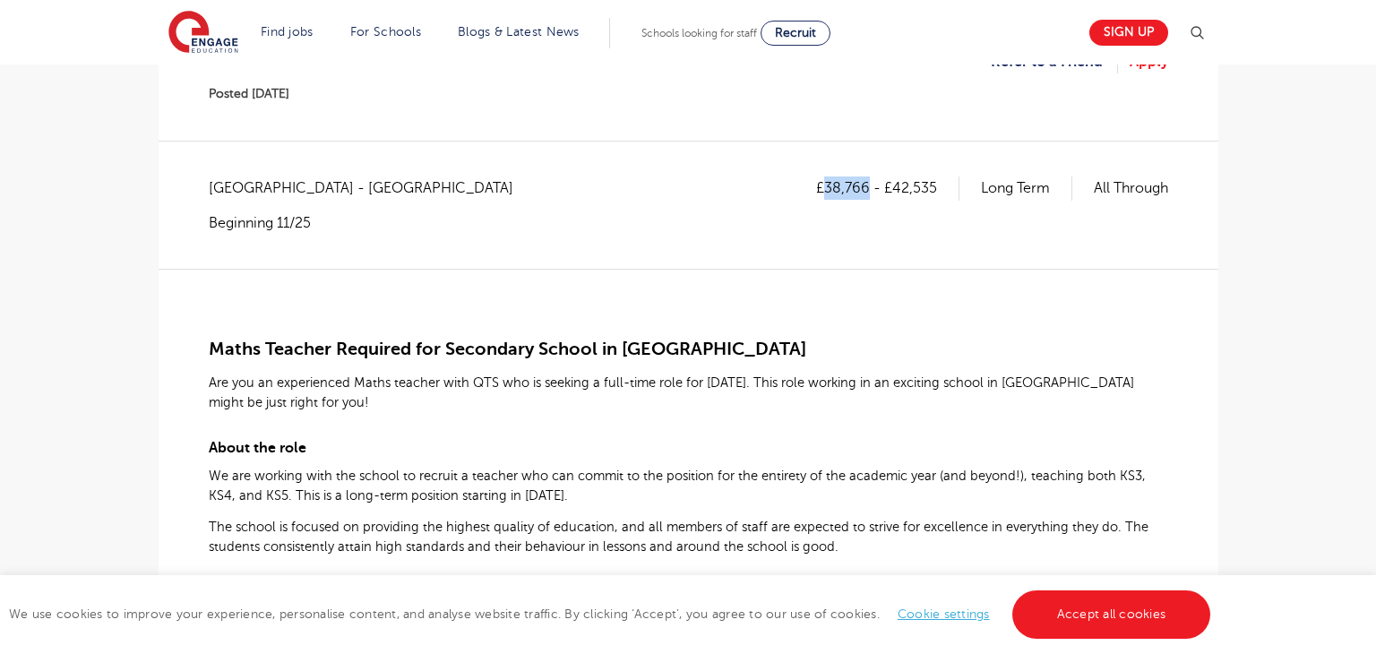
scroll to position [249, 0]
drag, startPoint x: 890, startPoint y: 184, endPoint x: 938, endPoint y: 184, distance: 47.5
click at [938, 184] on p "£38,766 - £42,535" at bounding box center [887, 187] width 143 height 23
copy p "42,535"
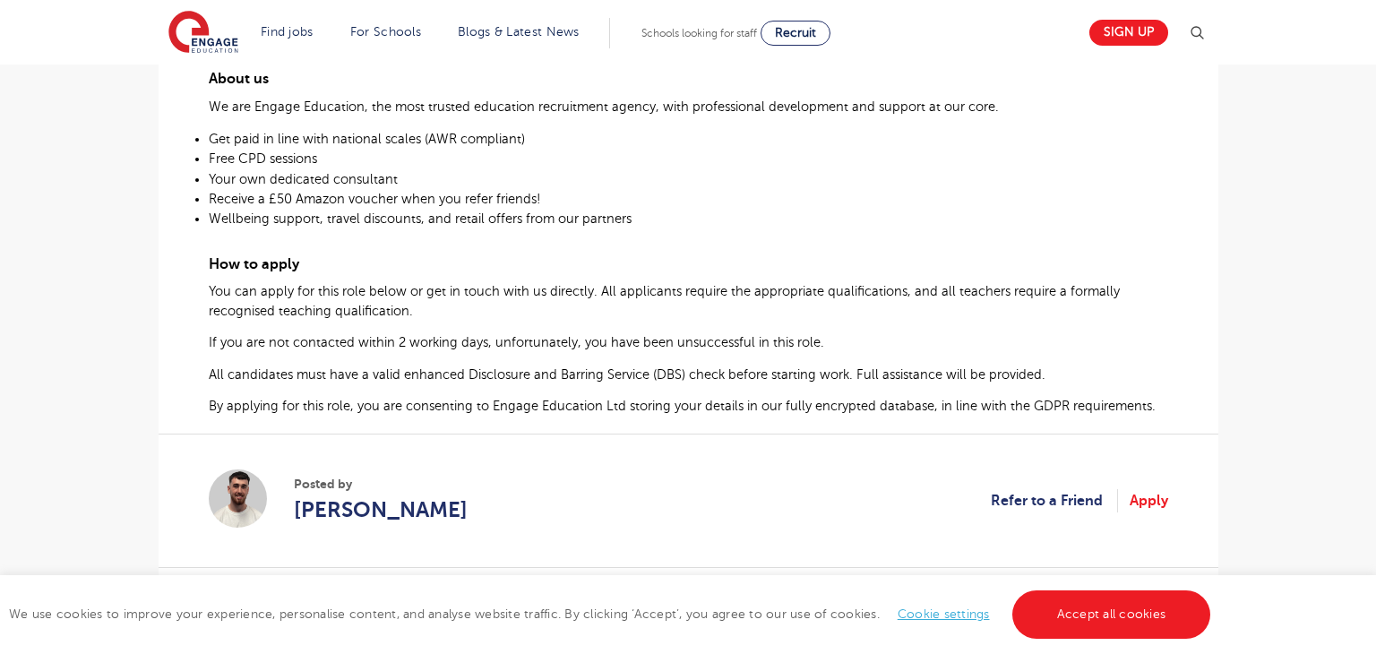
scroll to position [1011, 0]
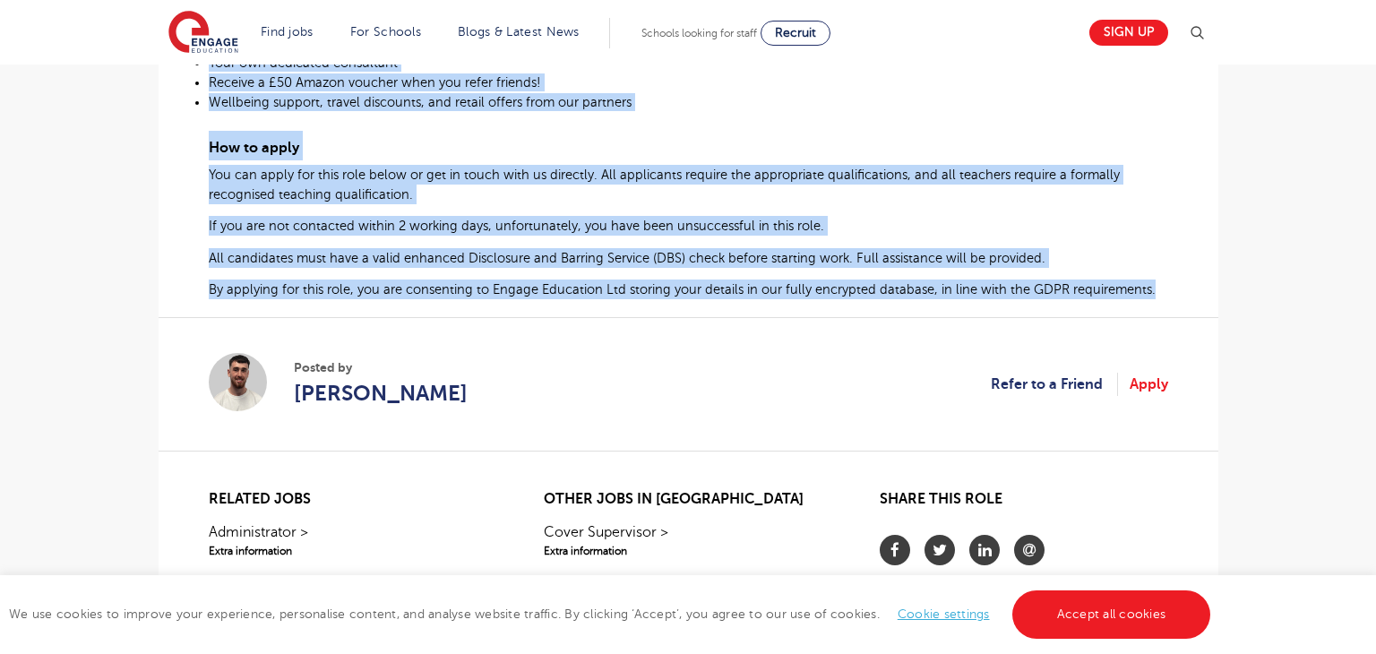
drag, startPoint x: 209, startPoint y: 345, endPoint x: 1166, endPoint y: 294, distance: 958.7
copy div "Maths Teacher Required for Secondary School in Greenwich Are you an experienced…"
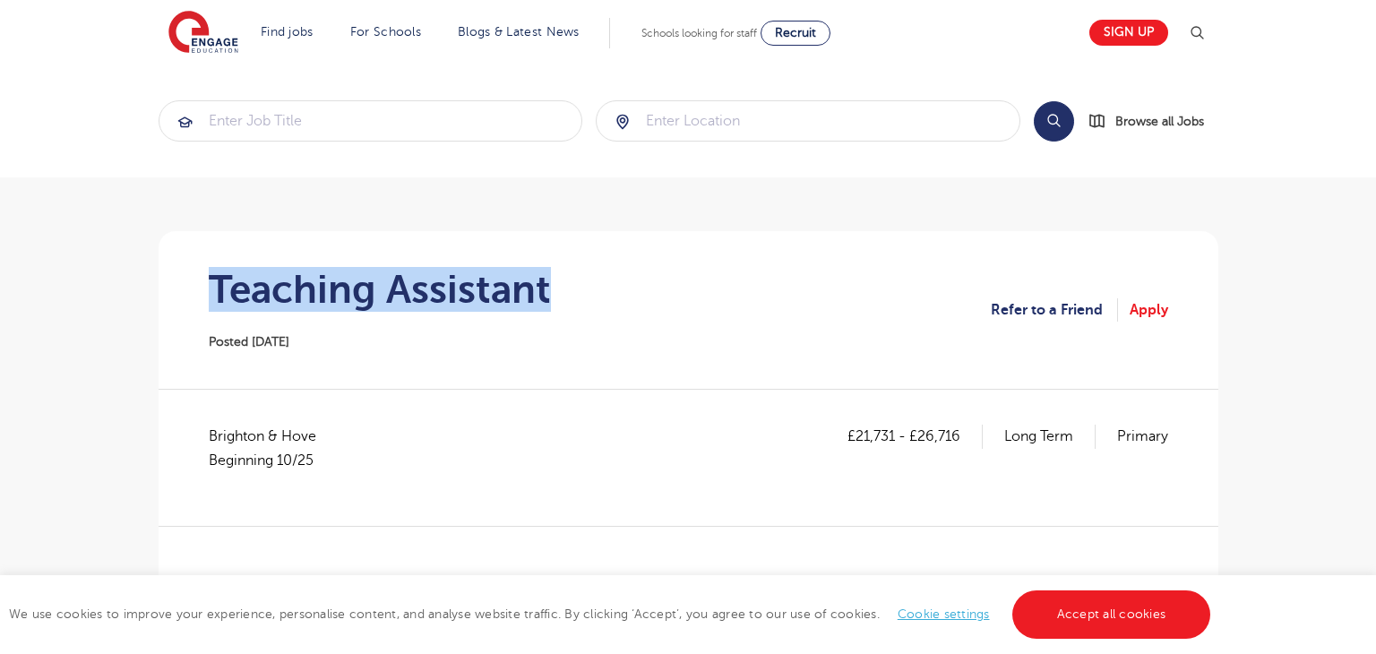
drag, startPoint x: 228, startPoint y: 285, endPoint x: 622, endPoint y: 293, distance: 394.1
click at [622, 293] on section "Teaching Assistant Posted [DATE] Refer to a Friend Apply" at bounding box center [688, 310] width 1031 height 158
copy h1 "Teaching Assistant"
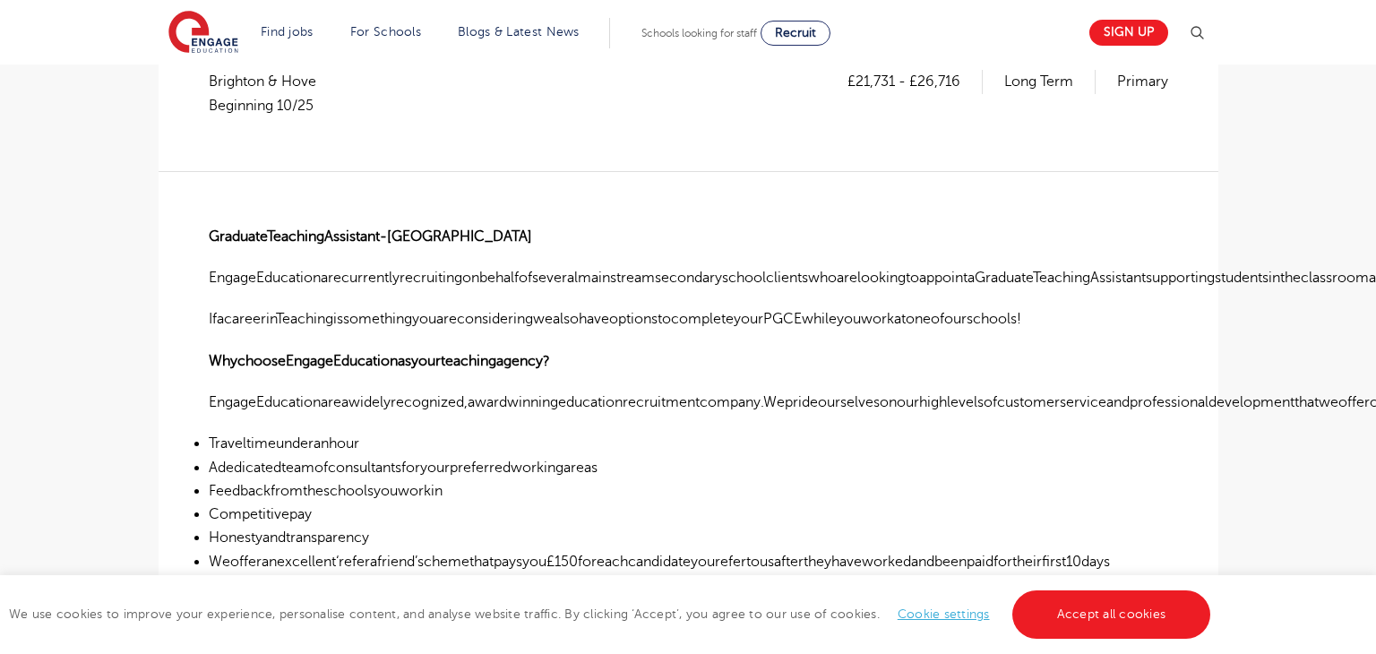
scroll to position [383, 0]
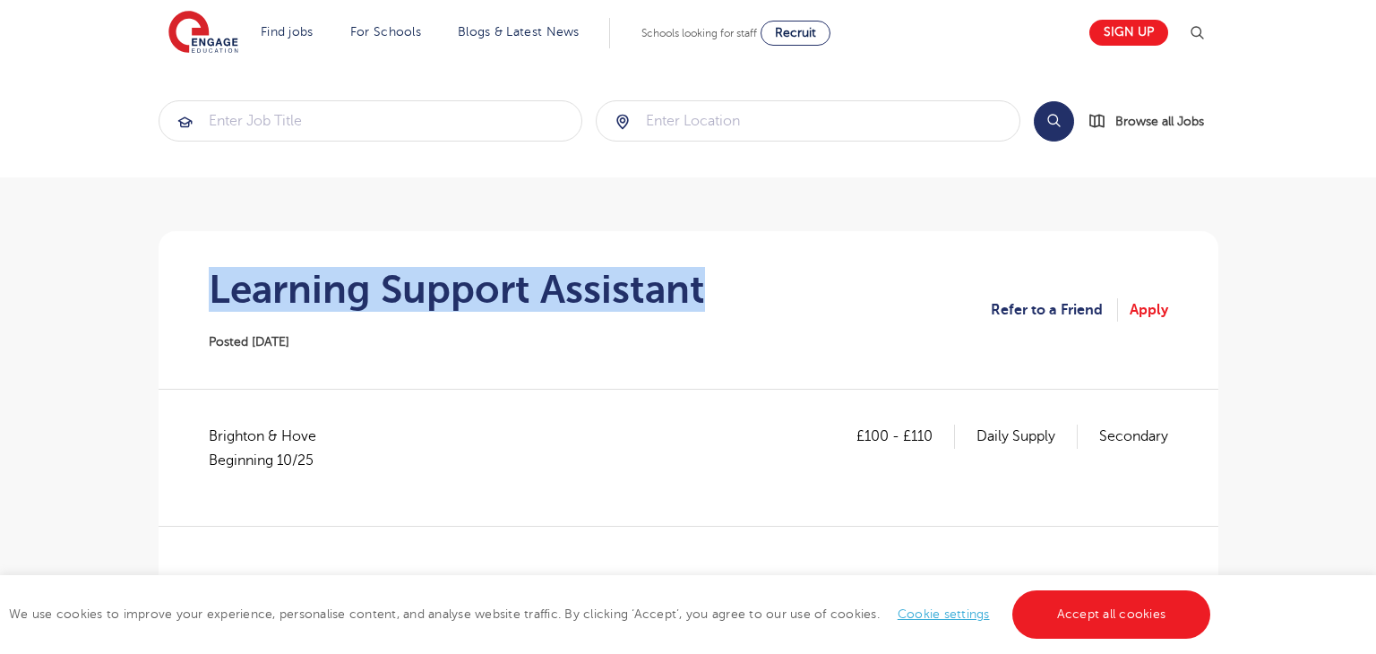
drag, startPoint x: 214, startPoint y: 279, endPoint x: 729, endPoint y: 291, distance: 515.1
click at [729, 291] on section "Learning Support Assistant Posted [DATE] Refer to a Friend Apply" at bounding box center [688, 310] width 1031 height 158
copy h1 "Learning Support Assistant"
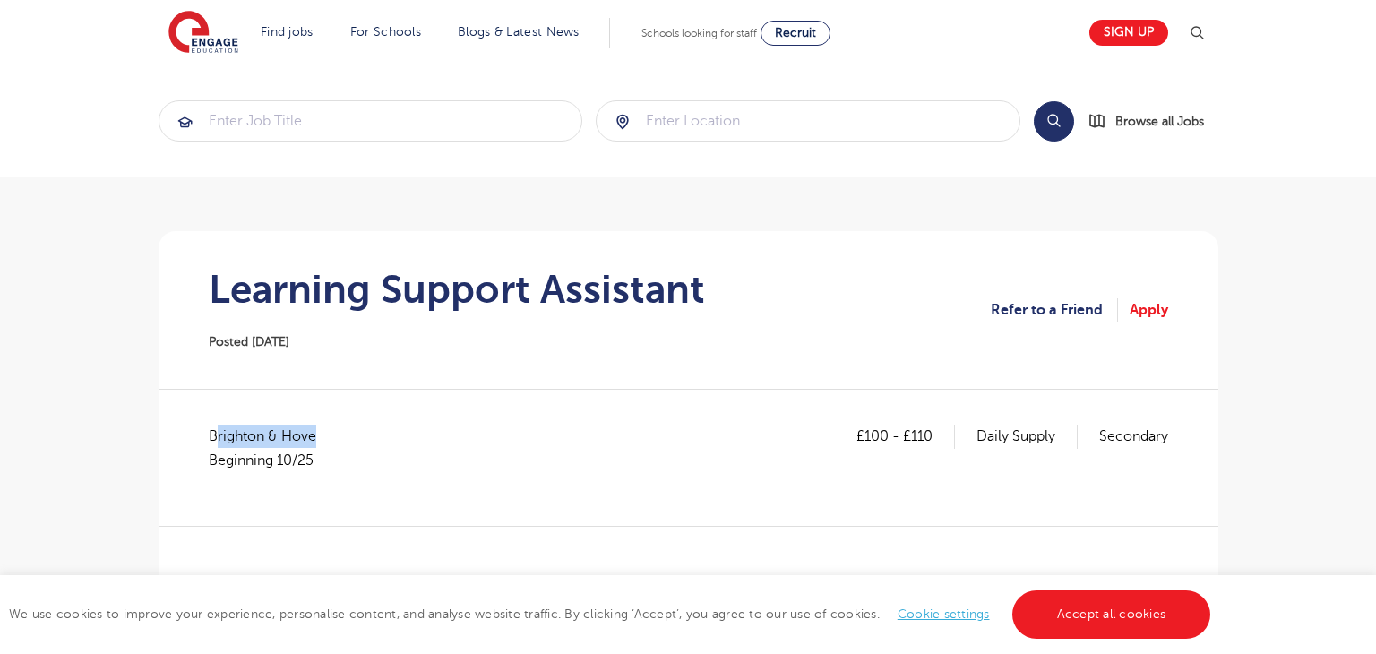
drag, startPoint x: 213, startPoint y: 434, endPoint x: 398, endPoint y: 424, distance: 184.8
click at [398, 424] on div "£100 - £110 Daily Supply Secondary [GEOGRAPHIC_DATA] & Hove Beginning 10/25" at bounding box center [688, 456] width 959 height 65
click at [371, 429] on div "£100 - £110 Daily Supply Secondary [GEOGRAPHIC_DATA] & Hove Beginning 10/25" at bounding box center [688, 456] width 959 height 65
click at [239, 436] on span "Brighton & Hove Beginning 10/25" at bounding box center [271, 447] width 125 height 47
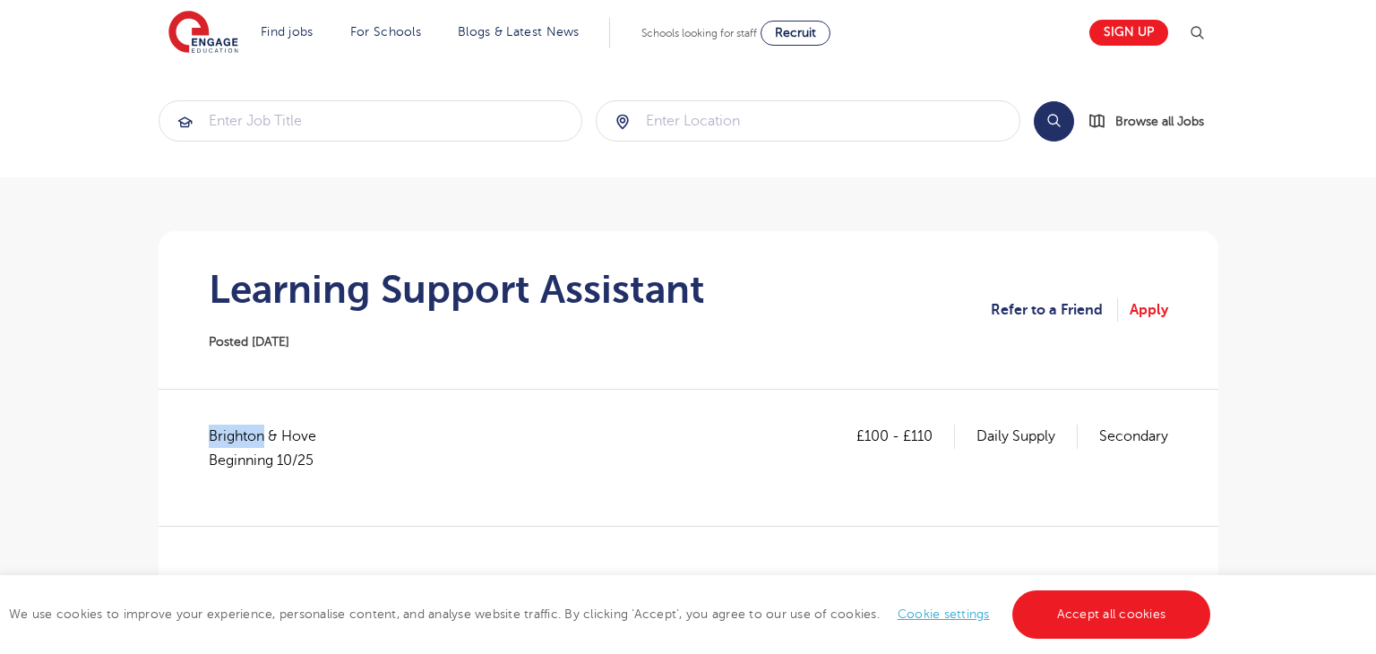
copy span "[GEOGRAPHIC_DATA]"
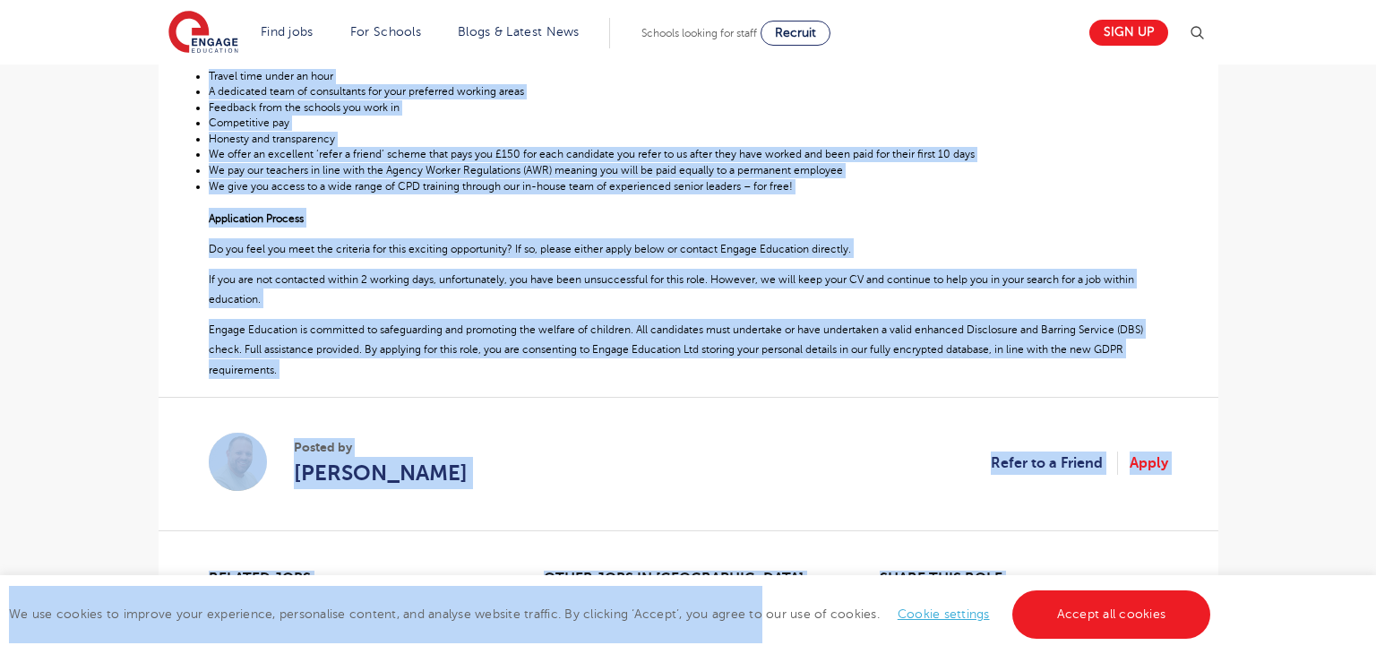
scroll to position [803, 0]
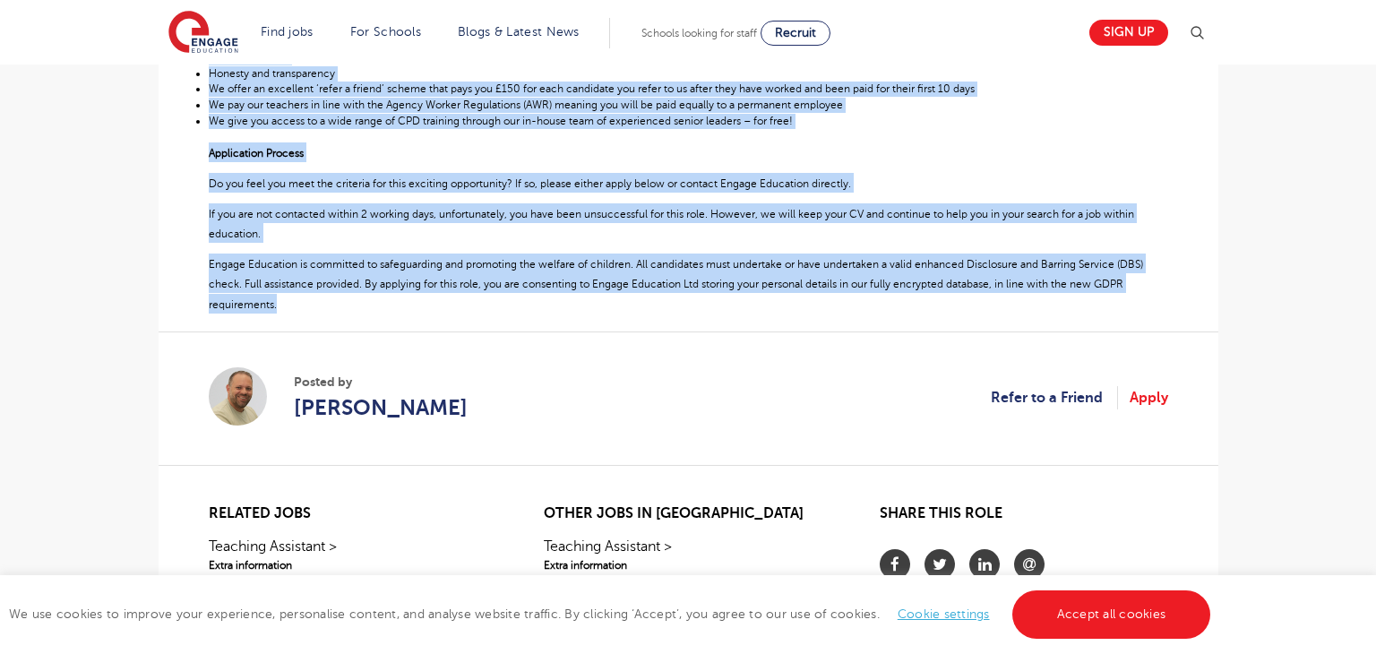
drag, startPoint x: 210, startPoint y: 364, endPoint x: 396, endPoint y: 300, distance: 196.3
click at [396, 300] on div "Graduate Teaching Assistant – Brighton Engage Education are currently recruitin…" at bounding box center [688, 17] width 959 height 591
copy div "Loremips Dolorsit Ametconse – Adipisci Elitse Doeiusmod tem incididun utlaboree…"
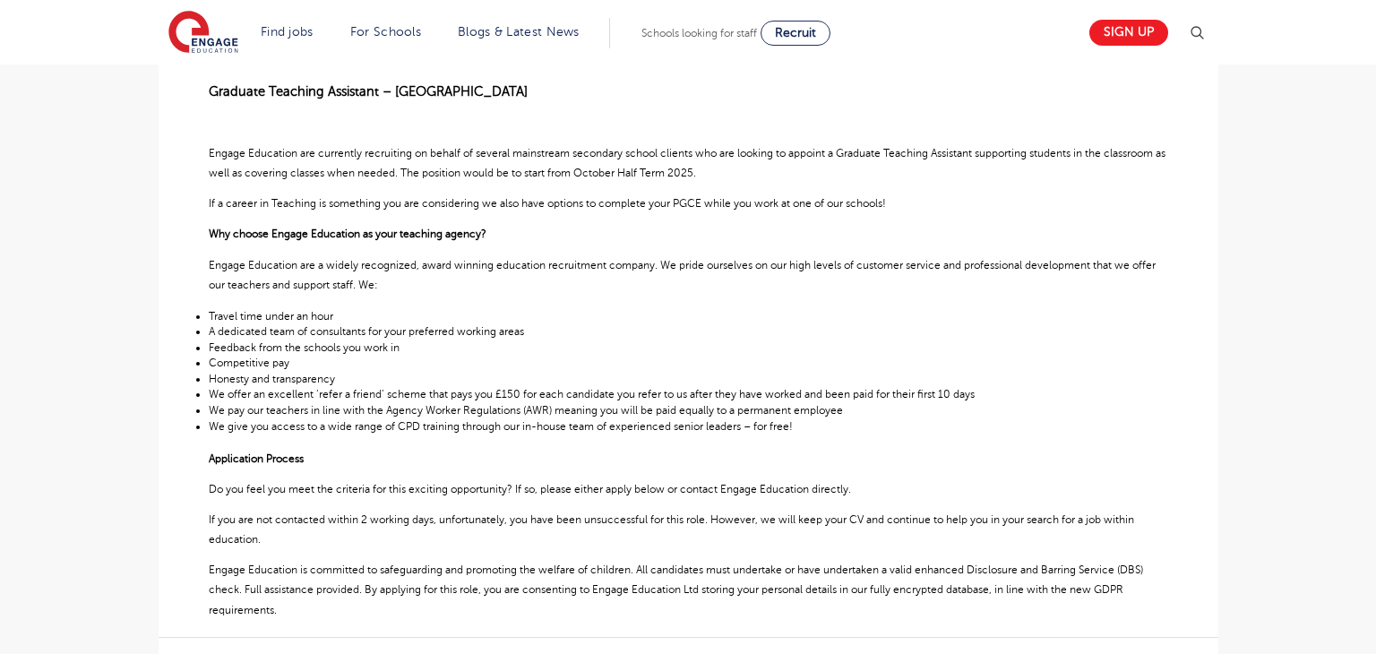
scroll to position [490, 0]
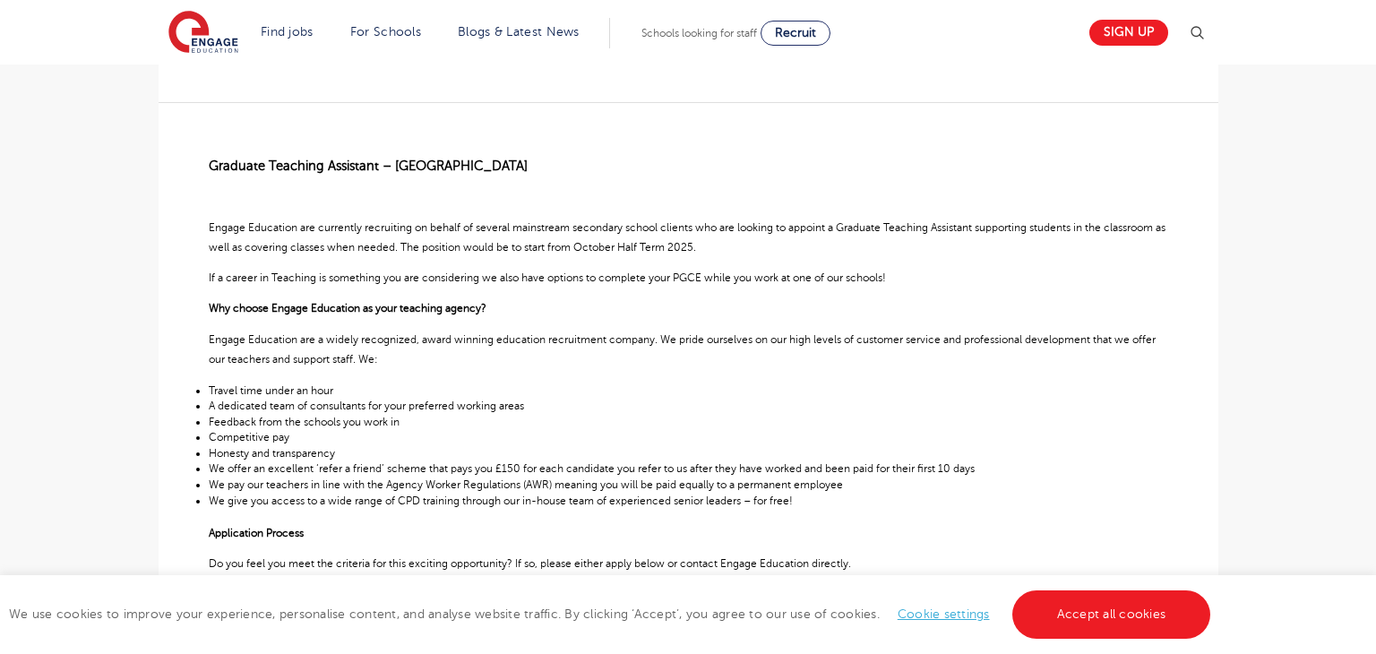
scroll to position [921, 0]
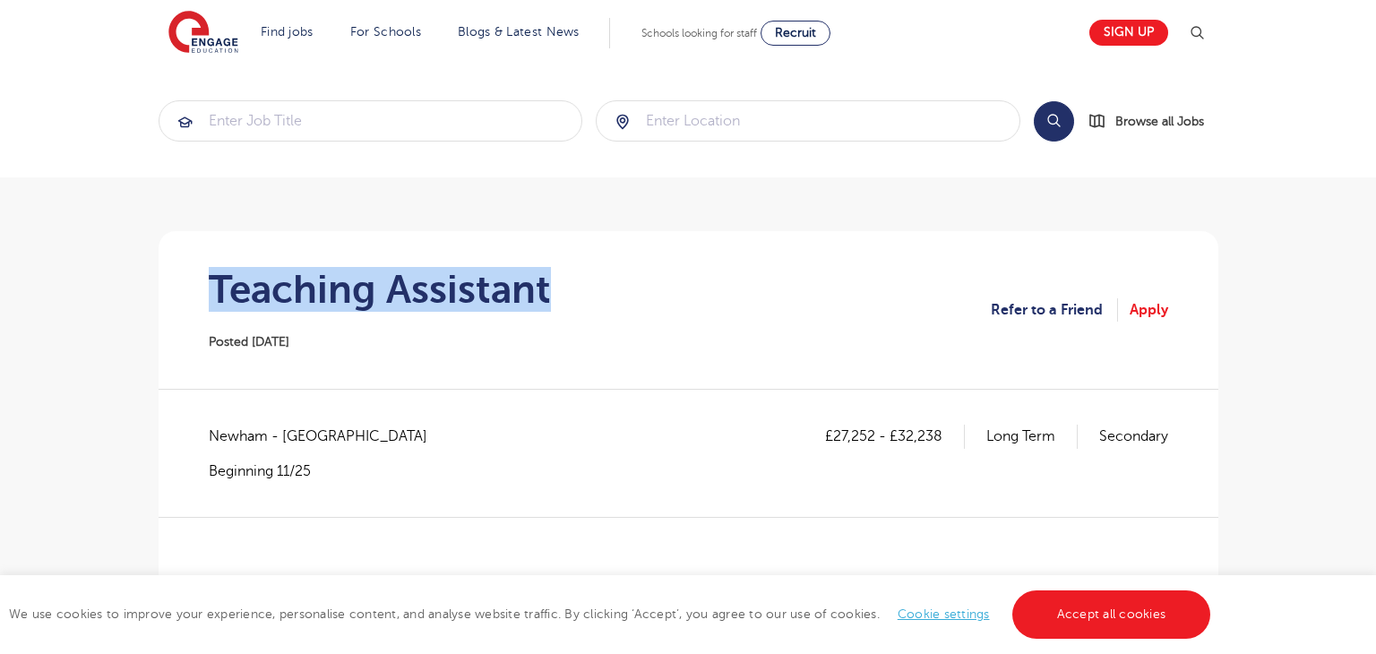
drag, startPoint x: 213, startPoint y: 288, endPoint x: 679, endPoint y: 287, distance: 465.7
click at [679, 287] on section "Teaching Assistant Posted [DATE] Refer to a Friend Apply" at bounding box center [688, 310] width 1031 height 158
copy h1 "Teaching Assistant"
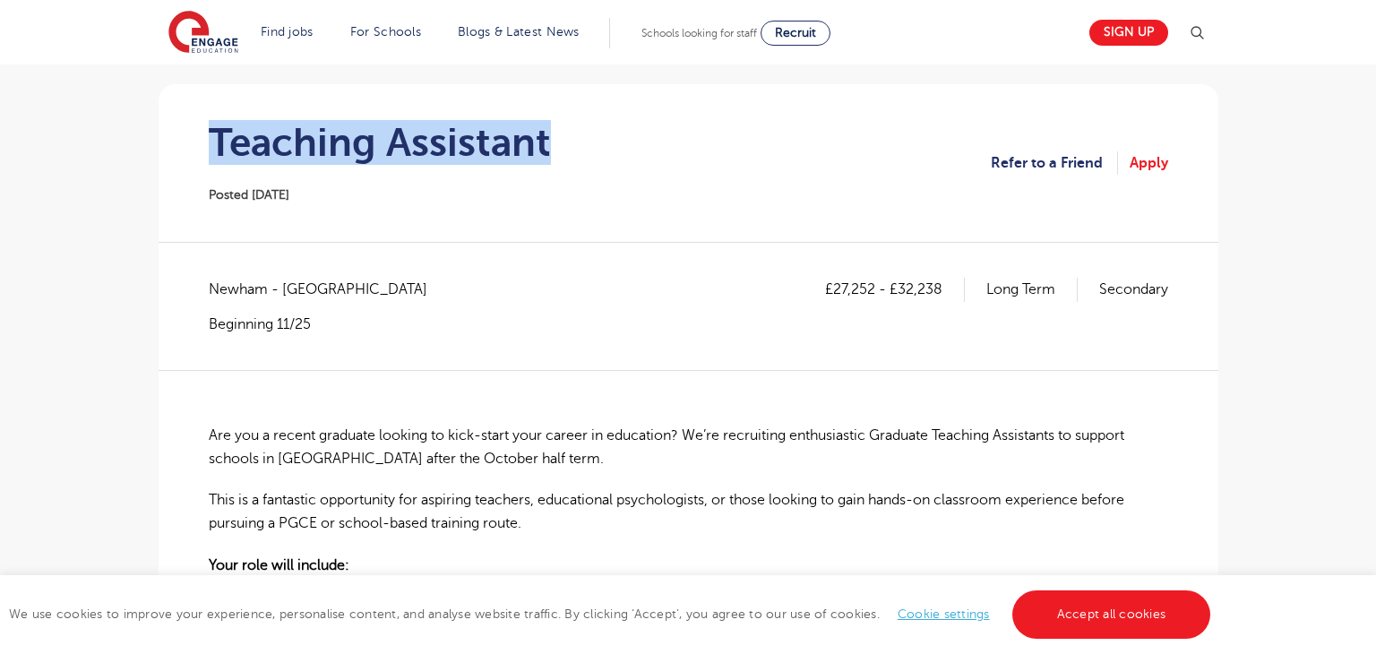
scroll to position [233, 0]
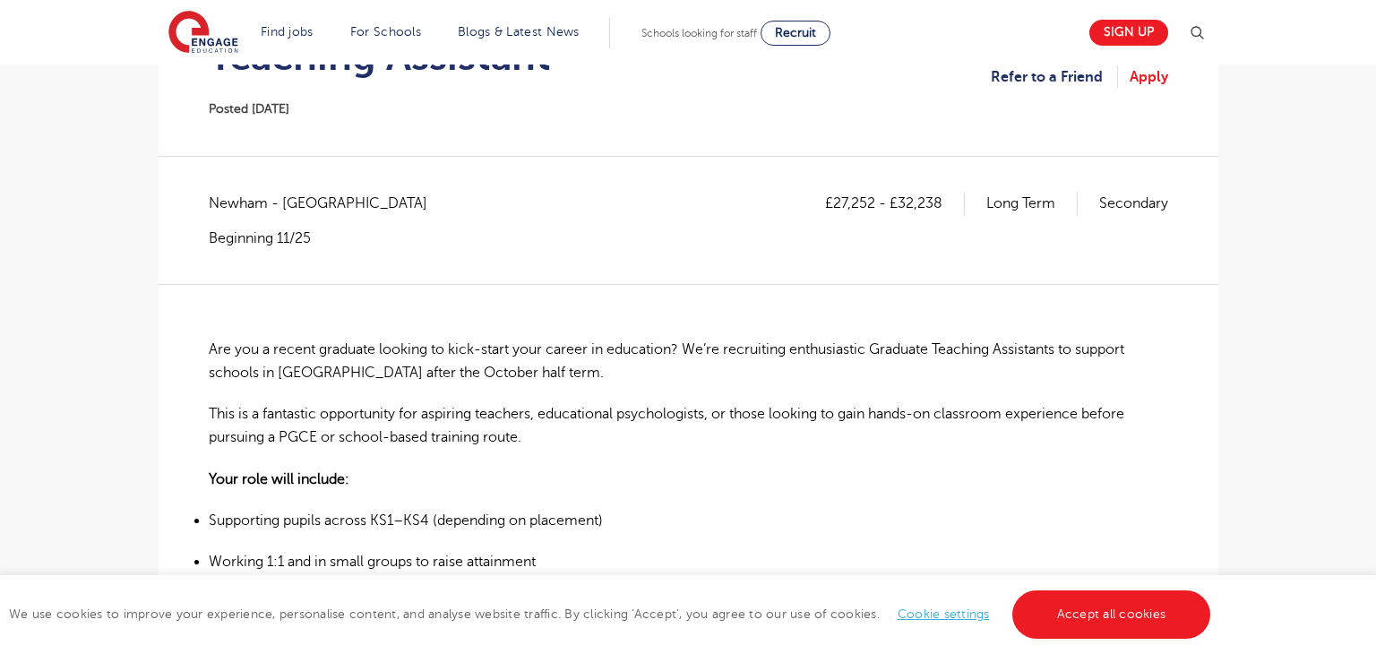
click at [236, 211] on span "Newham - [GEOGRAPHIC_DATA]" at bounding box center [327, 203] width 236 height 23
copy span "Newham"
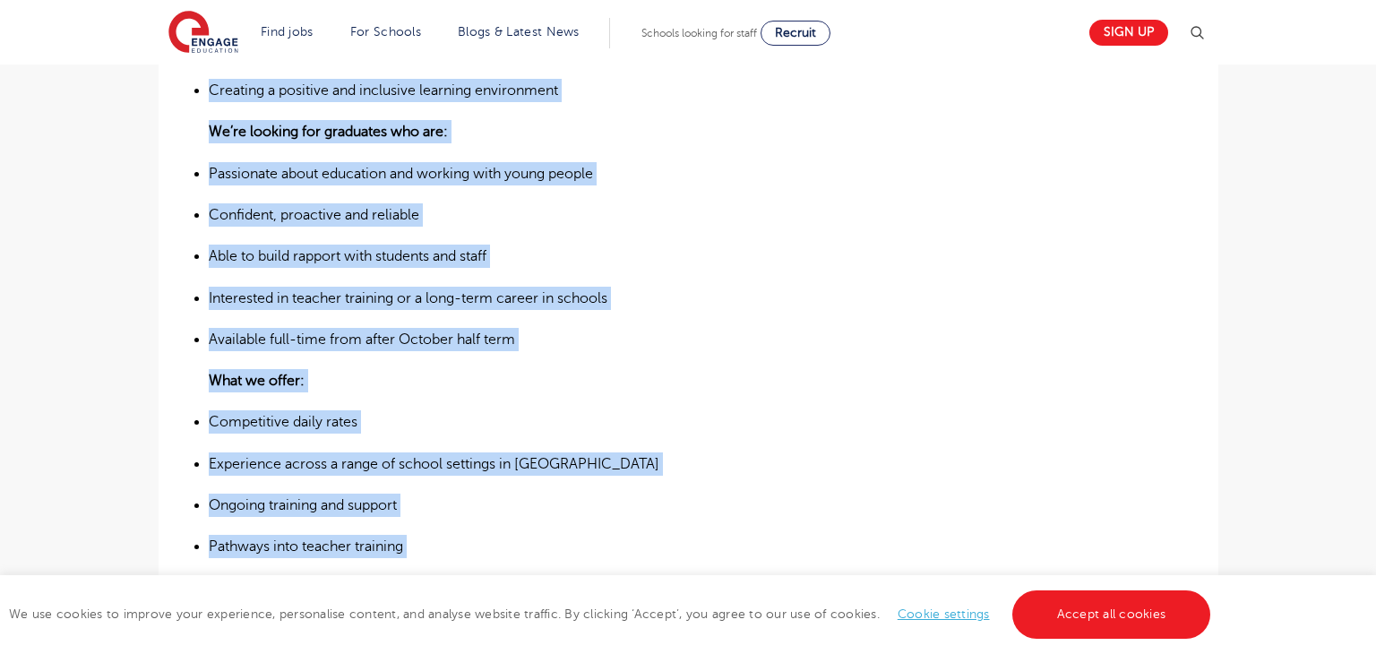
scroll to position [919, 0]
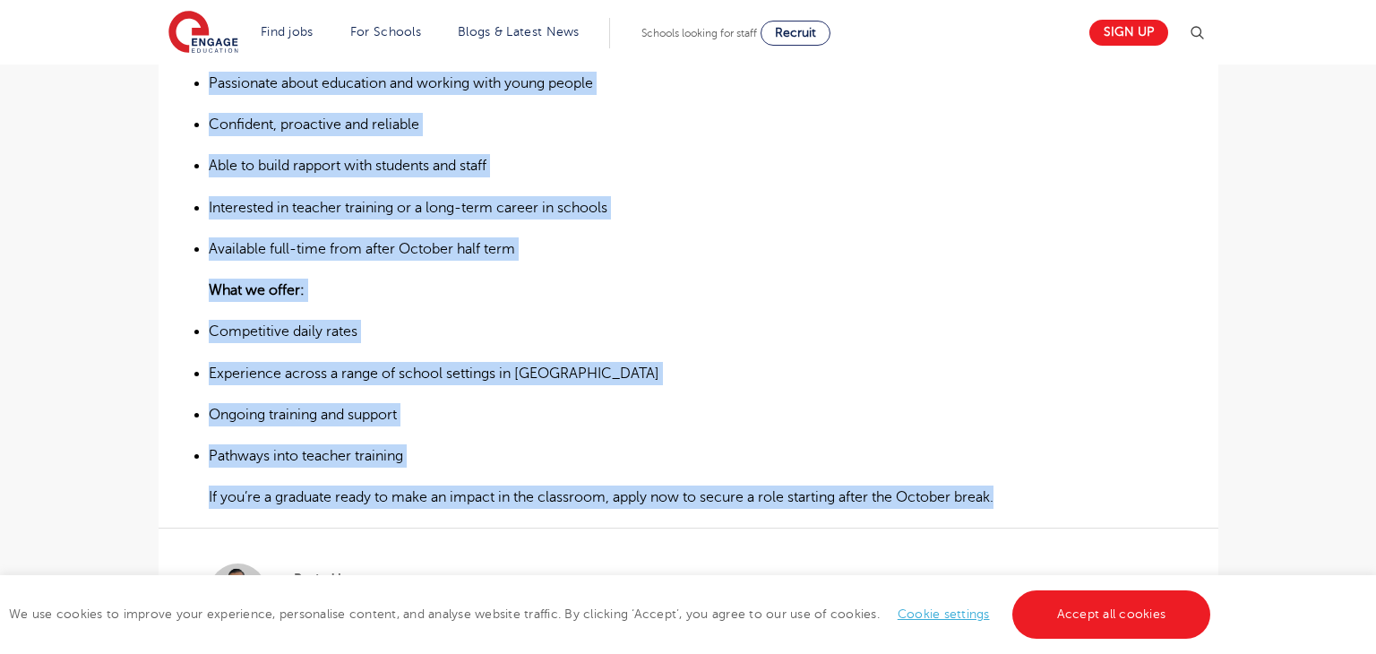
drag, startPoint x: 210, startPoint y: 349, endPoint x: 1011, endPoint y: 503, distance: 815.3
click at [1011, 503] on div "Are you a recent graduate looking to kick-start your career in education? We’re…" at bounding box center [688, 54] width 959 height 912
copy div "Lor ips d sitame consecte adipisc el sedd-eiusm temp incidi ut laboreetd? Ma’al…"
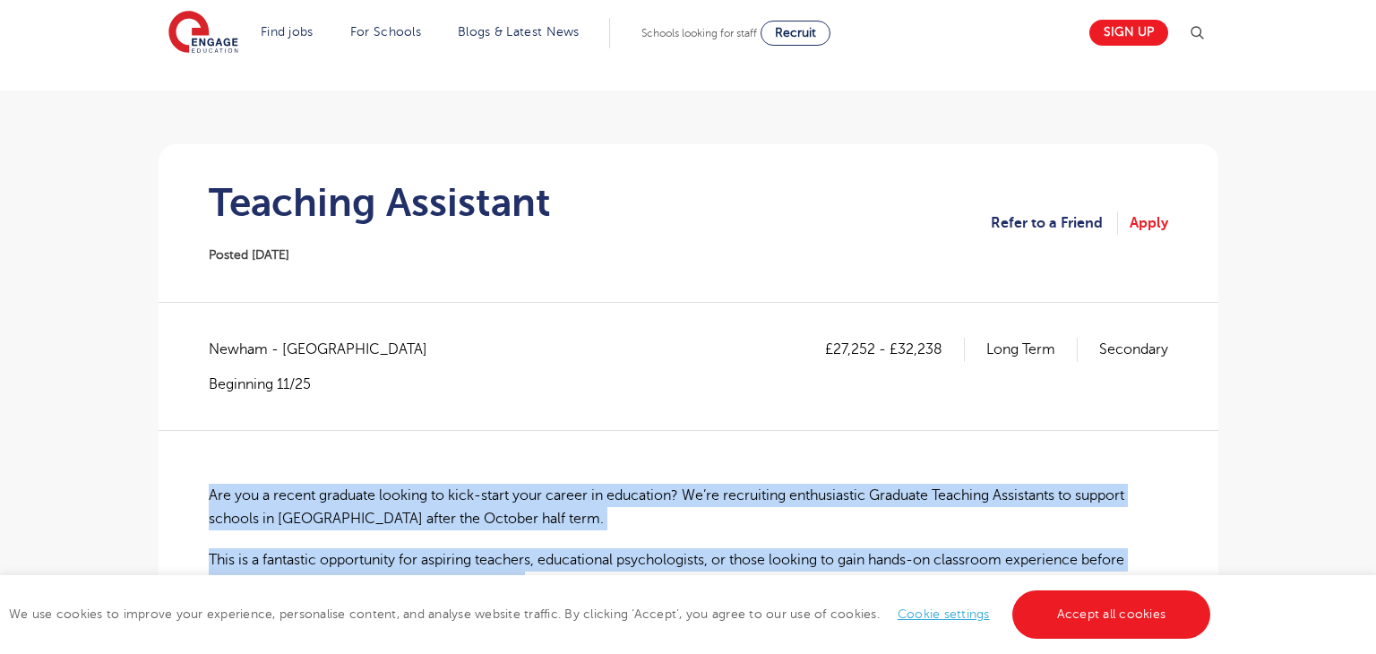
scroll to position [122, 0]
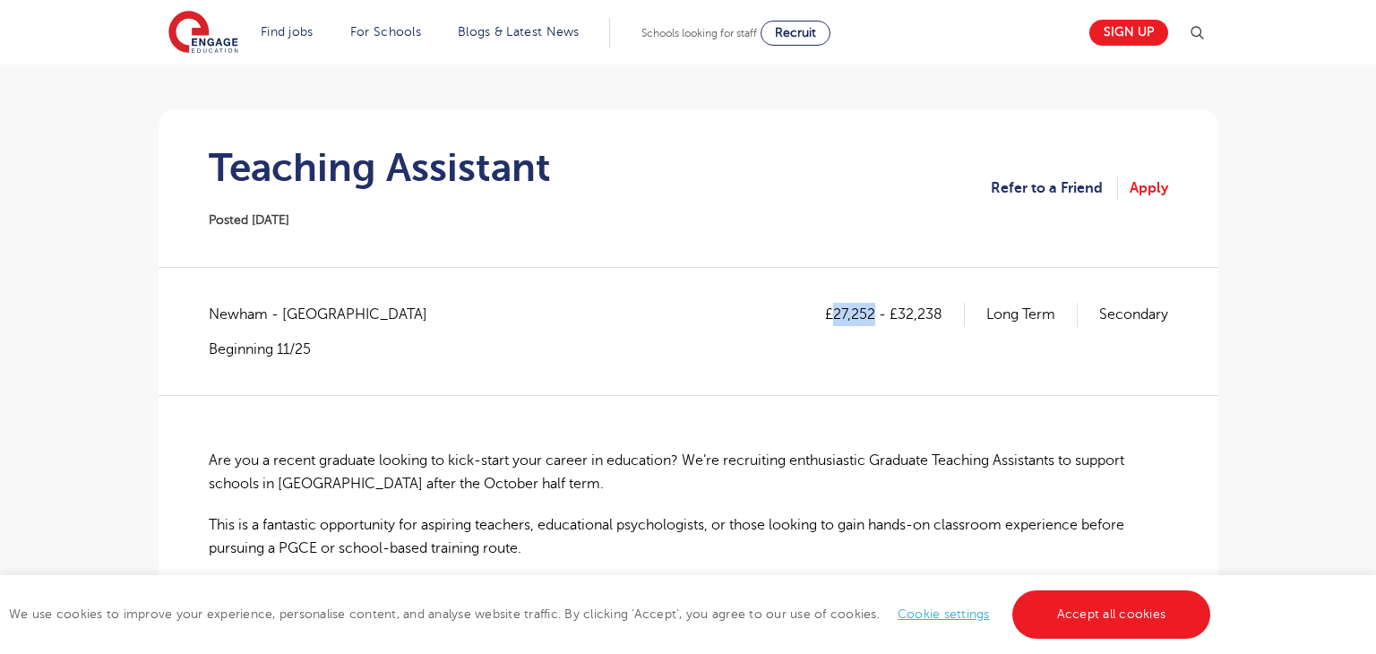
drag, startPoint x: 830, startPoint y: 314, endPoint x: 873, endPoint y: 313, distance: 43.0
click at [873, 313] on p "£27,252 - £32,238" at bounding box center [895, 314] width 140 height 23
copy p "27,252"
drag, startPoint x: 897, startPoint y: 315, endPoint x: 947, endPoint y: 315, distance: 50.1
click at [947, 315] on p "£27,252 - £32,238" at bounding box center [895, 314] width 140 height 23
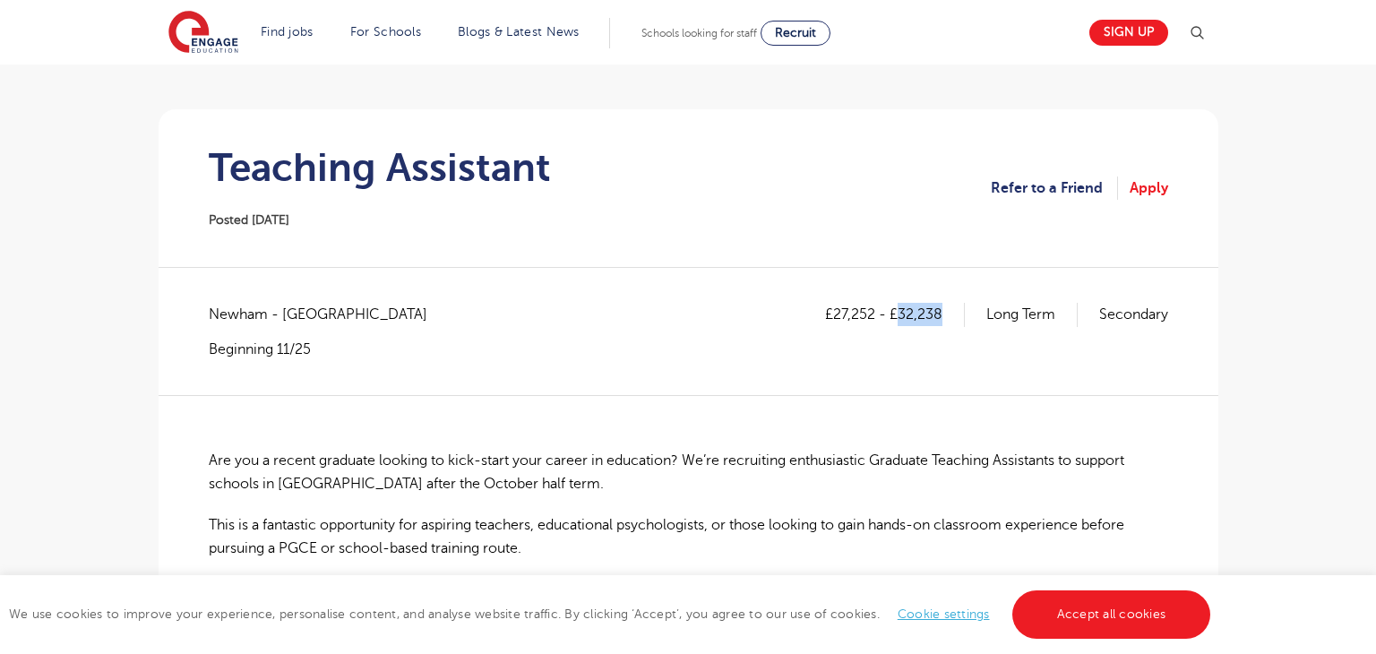
copy p "32,238"
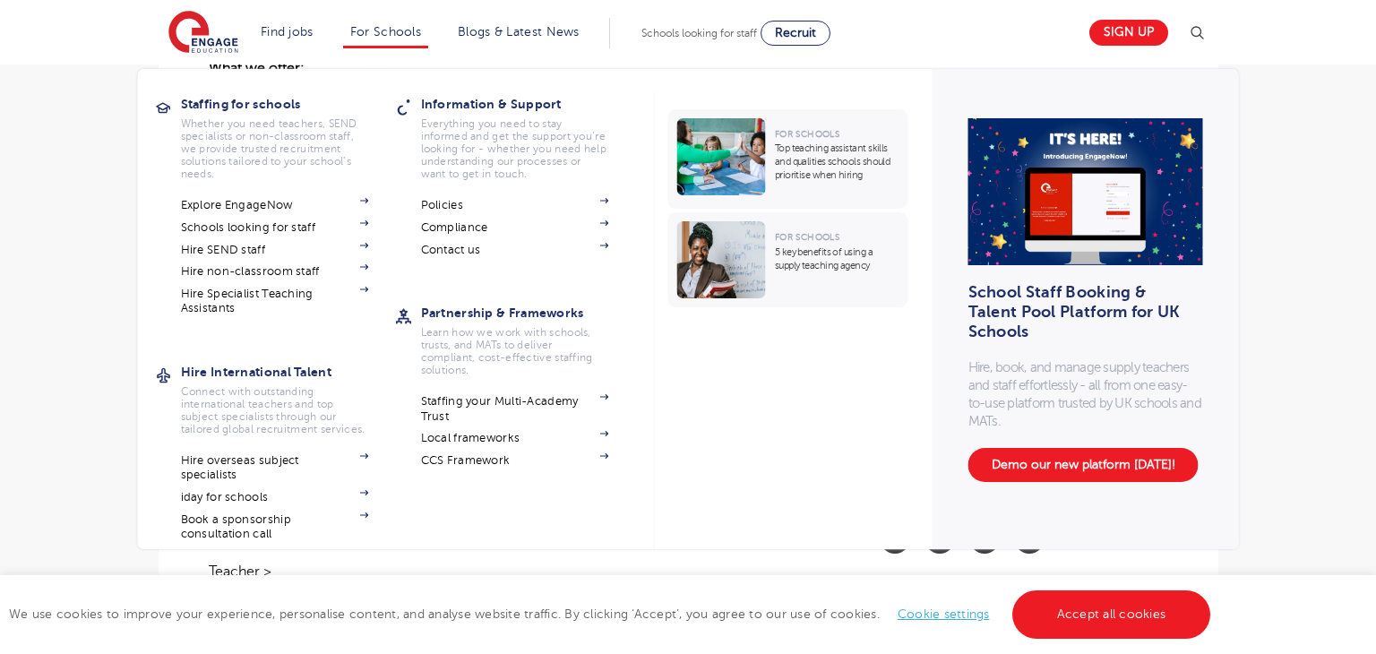
scroll to position [1132, 0]
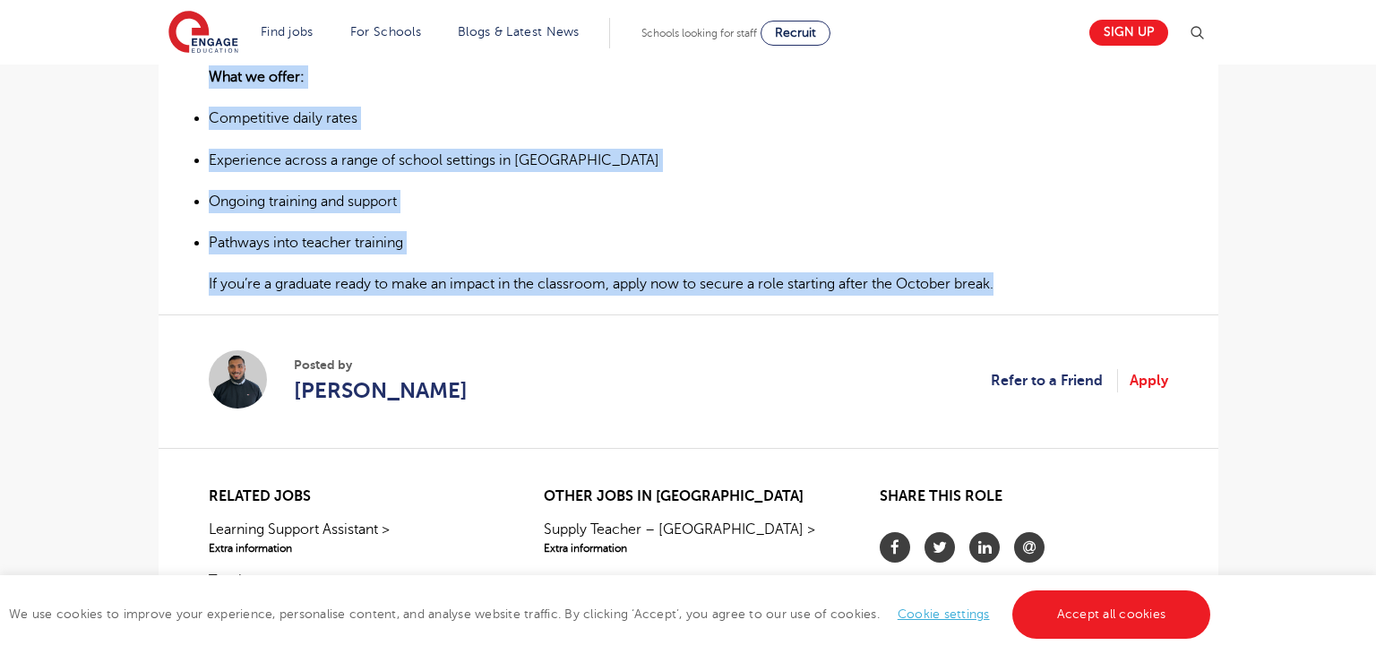
drag, startPoint x: 212, startPoint y: 456, endPoint x: 1095, endPoint y: 294, distance: 897.7
copy div "Lor ips d sitame consecte adipisc el sedd-eiusm temp incidi ut laboreetd? Ma’al…"
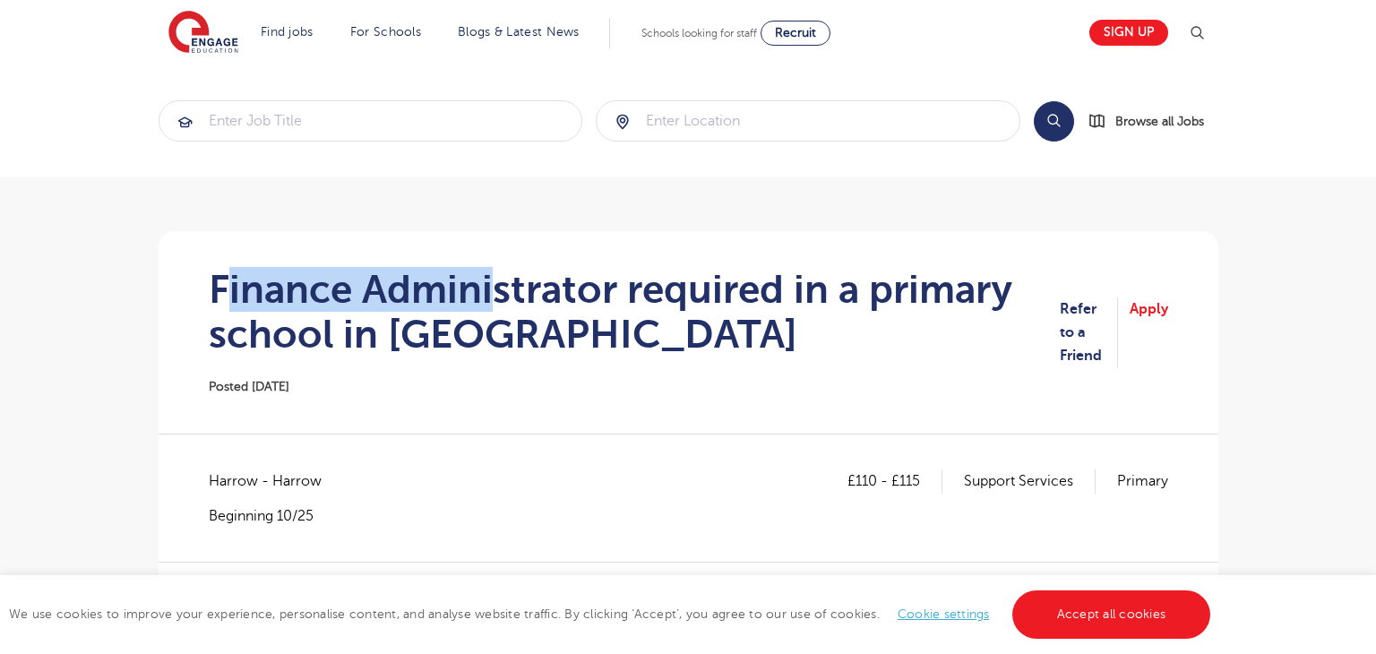
drag, startPoint x: 219, startPoint y: 286, endPoint x: 489, endPoint y: 286, distance: 269.6
click at [489, 286] on h1 "Finance Administrator required in a primary school in Harrow" at bounding box center [635, 312] width 852 height 90
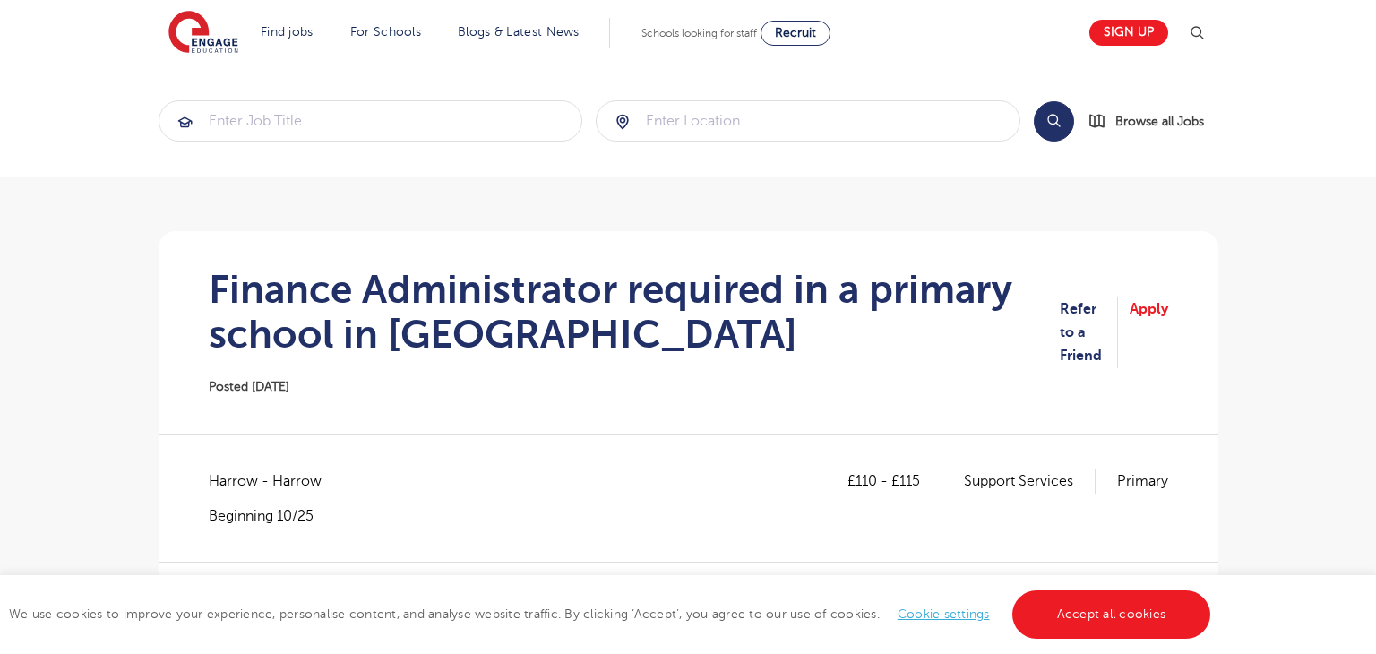
click at [522, 323] on h1 "Finance Administrator required in a primary school in Harrow" at bounding box center [635, 312] width 852 height 90
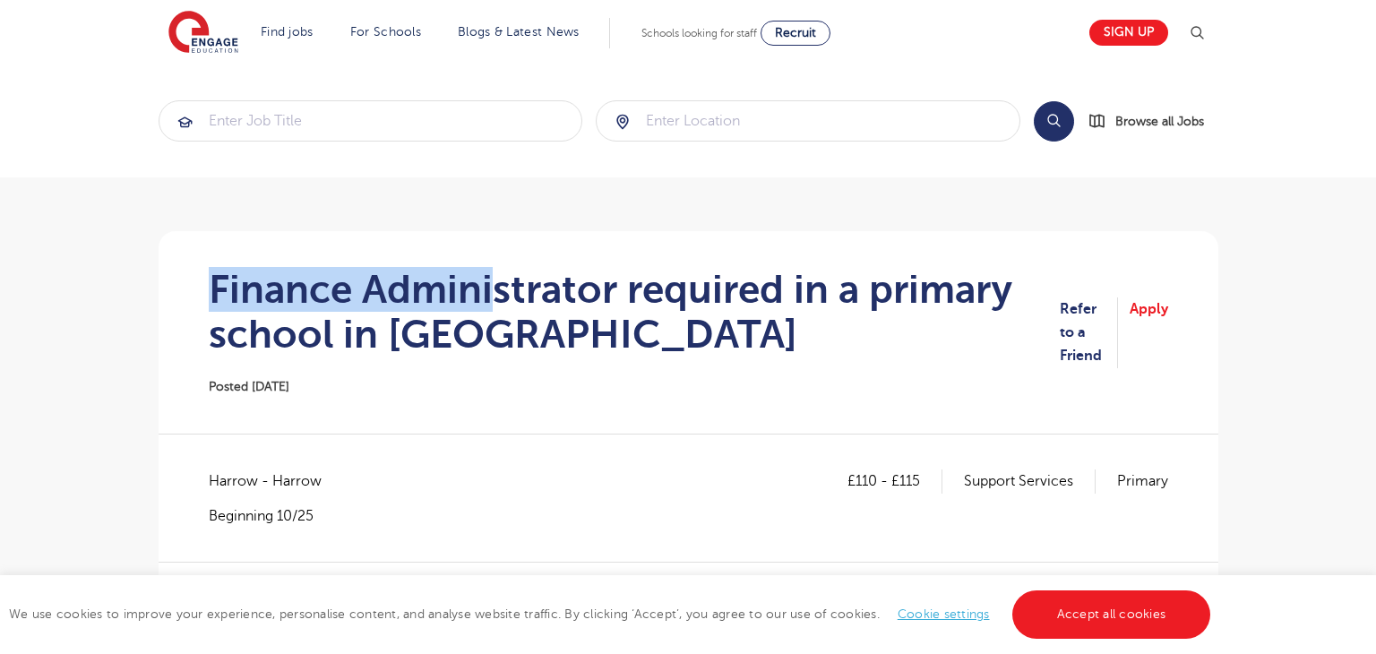
drag, startPoint x: 210, startPoint y: 282, endPoint x: 530, endPoint y: 290, distance: 320.7
click at [523, 290] on h1 "Finance Administrator required in a primary school in Harrow" at bounding box center [635, 312] width 852 height 90
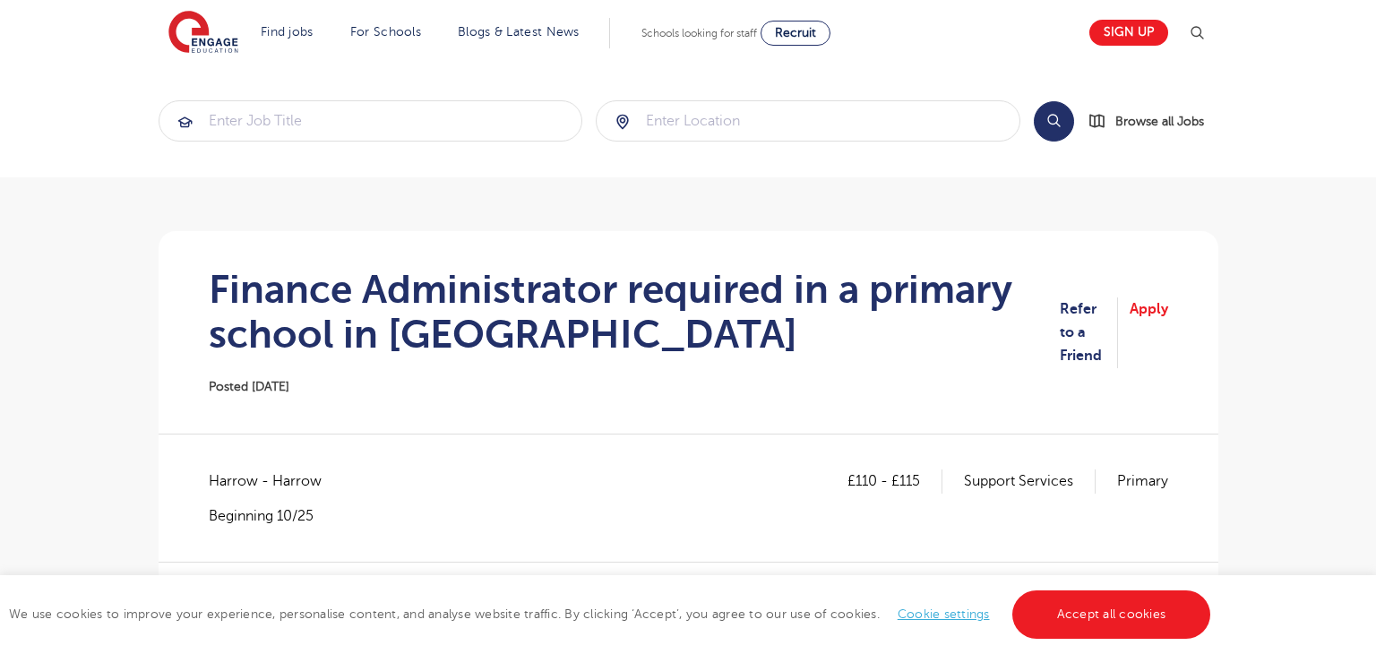
click at [579, 310] on h1 "Finance Administrator required in a primary school in Harrow" at bounding box center [635, 312] width 852 height 90
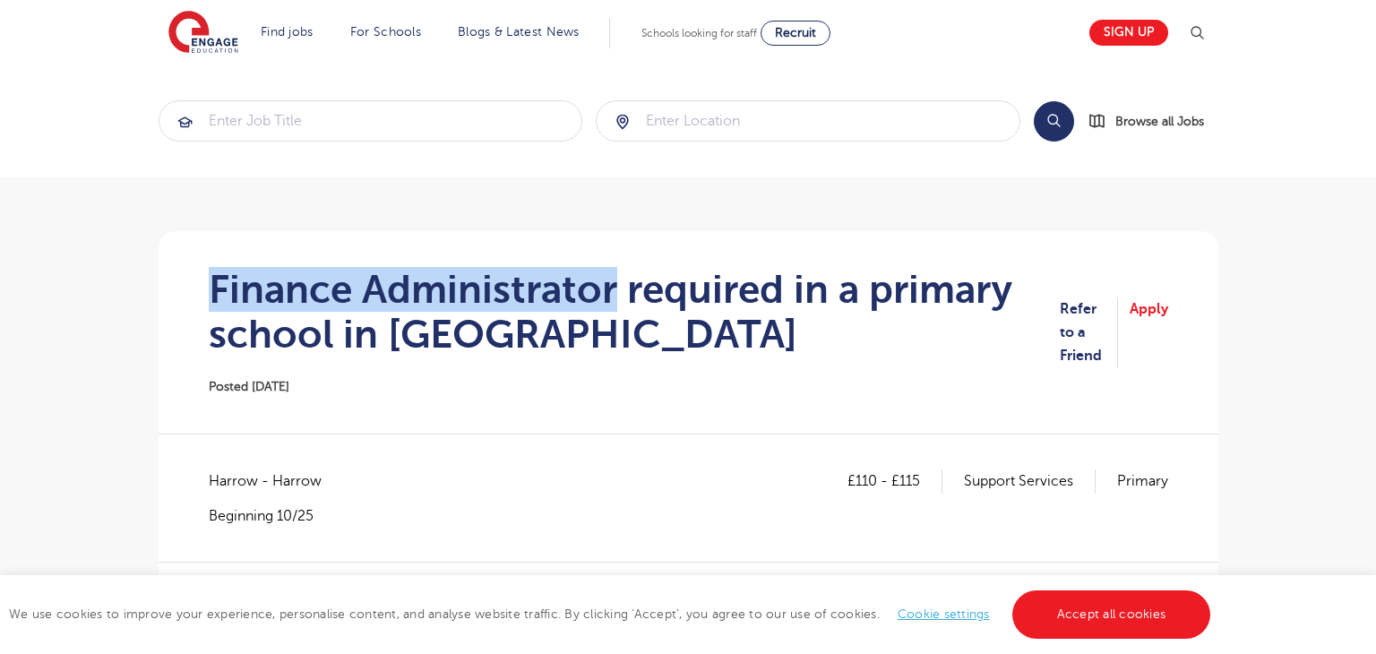
drag, startPoint x: 212, startPoint y: 284, endPoint x: 612, endPoint y: 295, distance: 399.5
click at [612, 295] on h1 "Finance Administrator required in a primary school in Harrow" at bounding box center [635, 312] width 852 height 90
copy h1 "Finance Administrator"
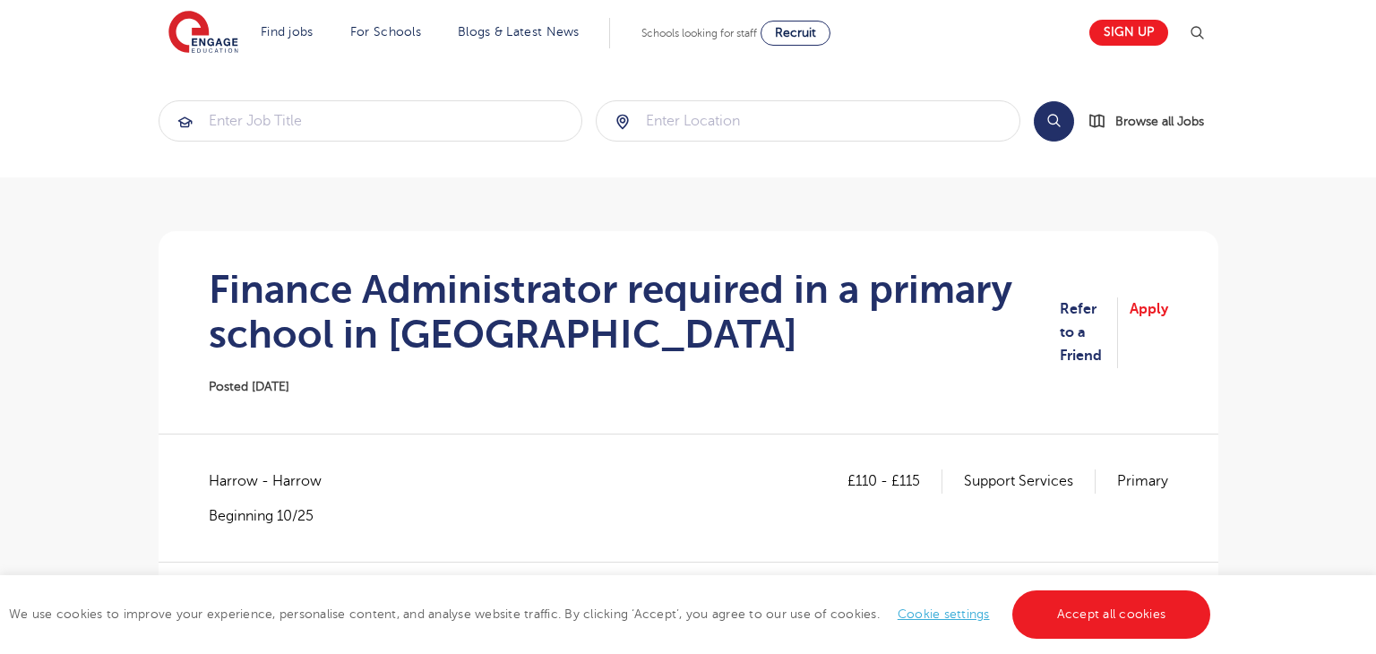
click at [220, 480] on span "Harrow - Harrow" at bounding box center [274, 480] width 131 height 23
click at [221, 480] on span "Harrow - Harrow" at bounding box center [274, 480] width 131 height 23
copy span "Harrow"
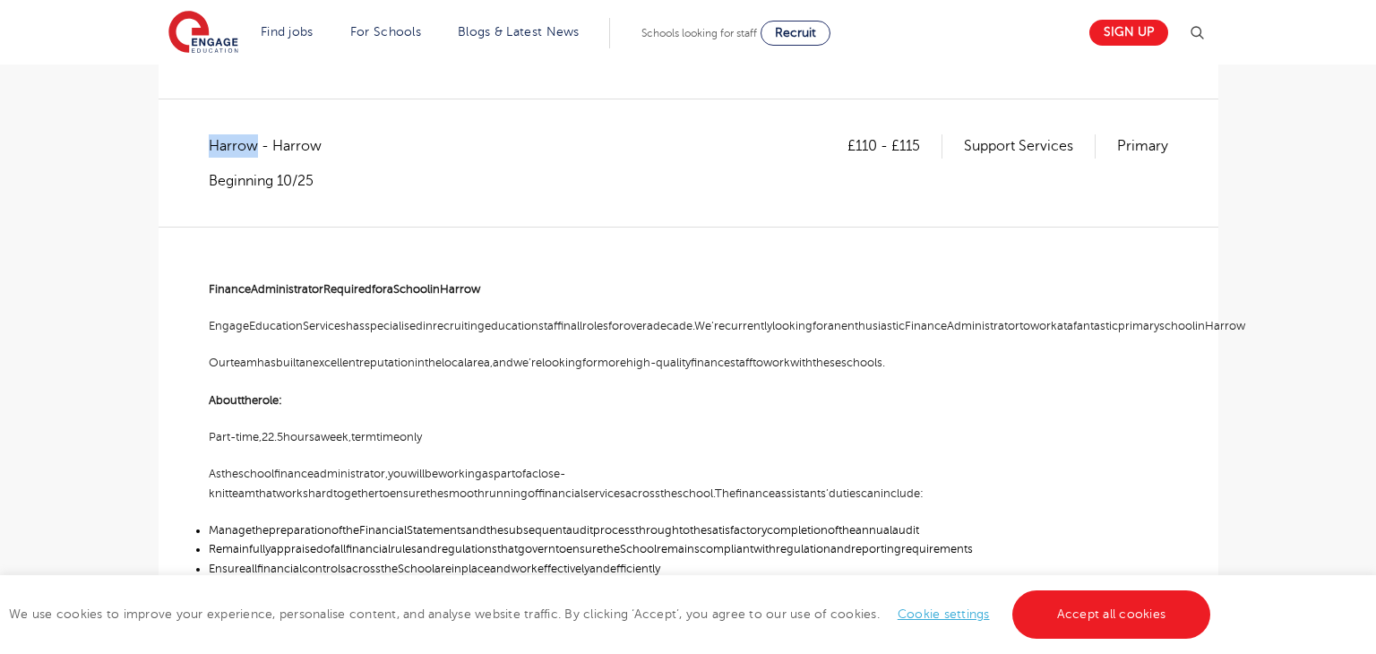
scroll to position [354, 0]
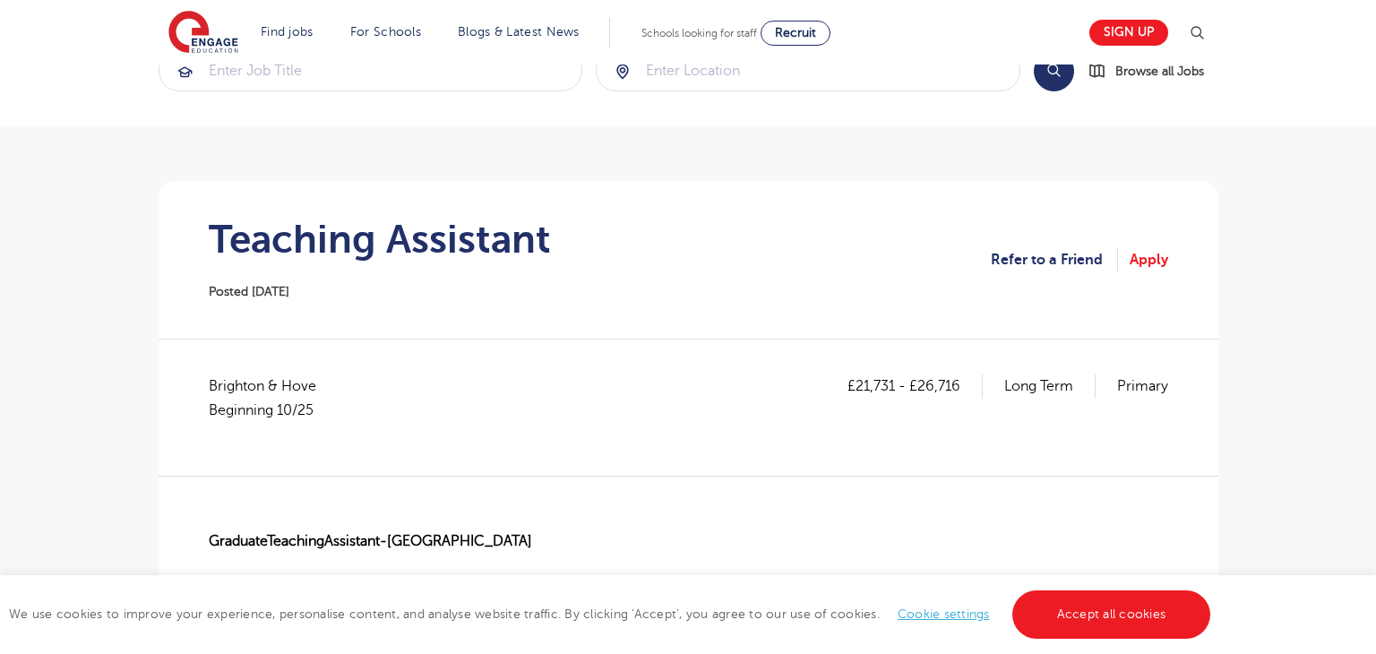
scroll to position [50, 0]
